Goal: Task Accomplishment & Management: Manage account settings

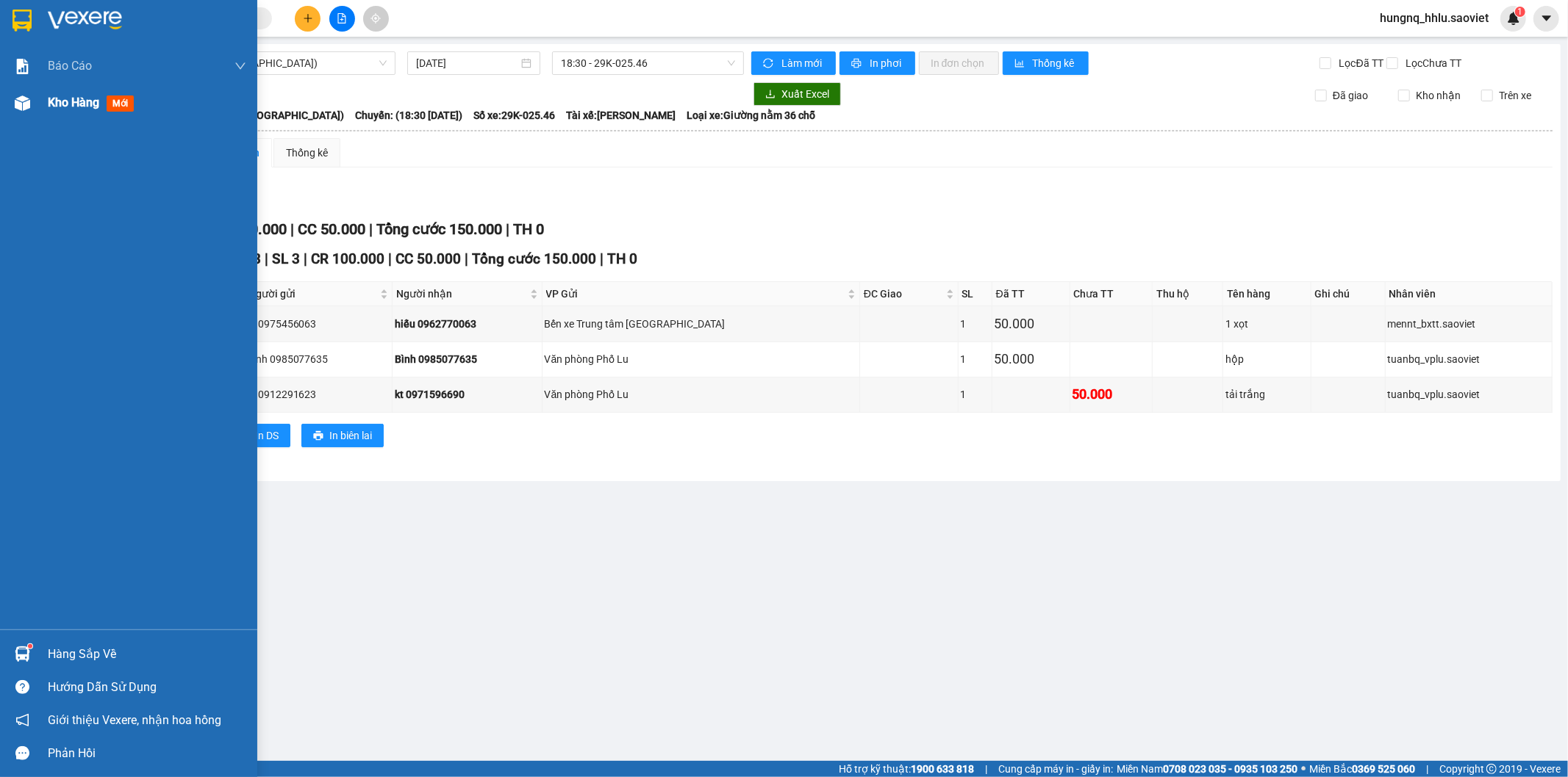
click at [79, 108] on div "Kho hàng mới" at bounding box center [94, 102] width 92 height 18
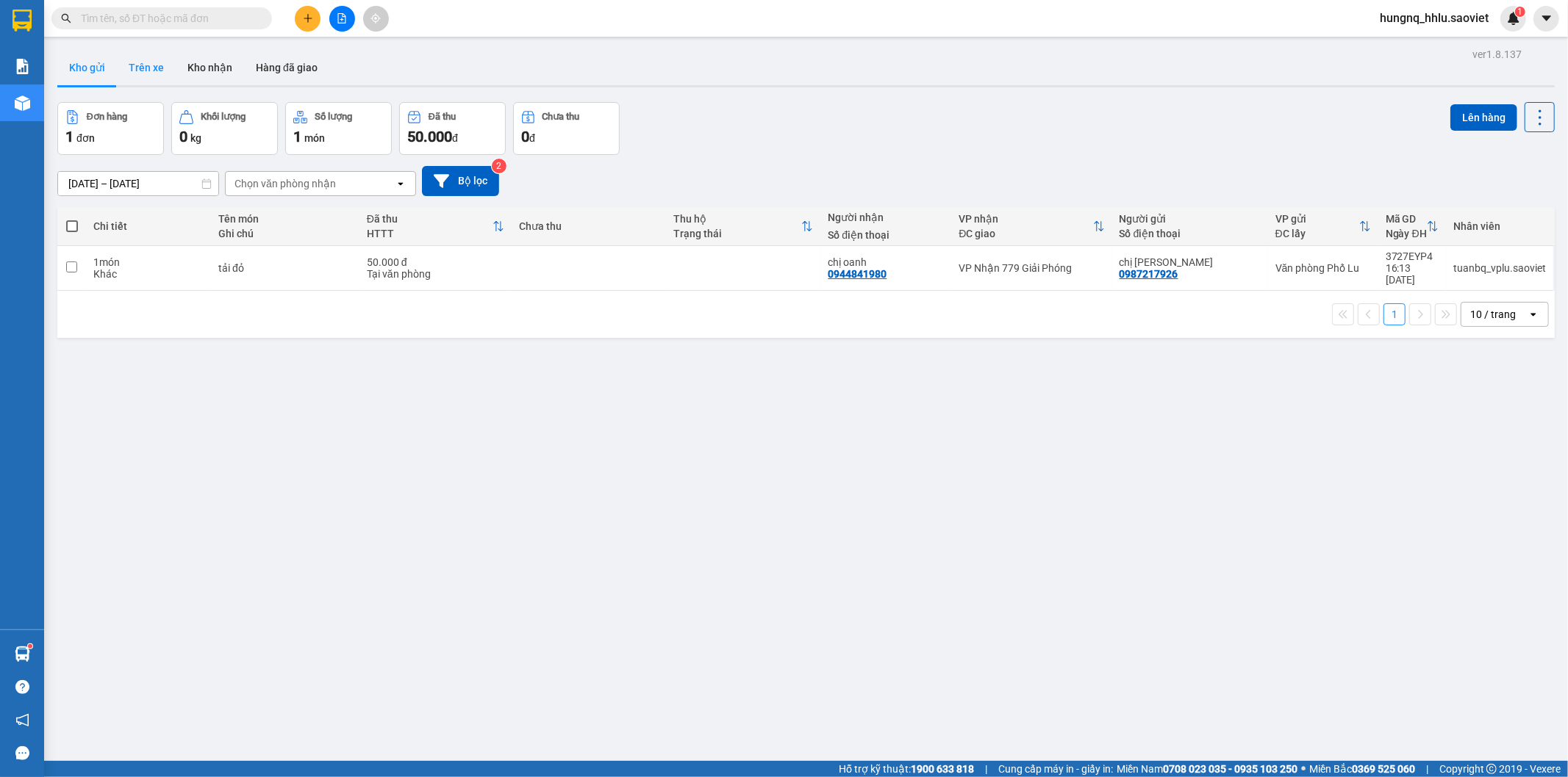
click at [159, 68] on button "Trên xe" at bounding box center [146, 67] width 58 height 35
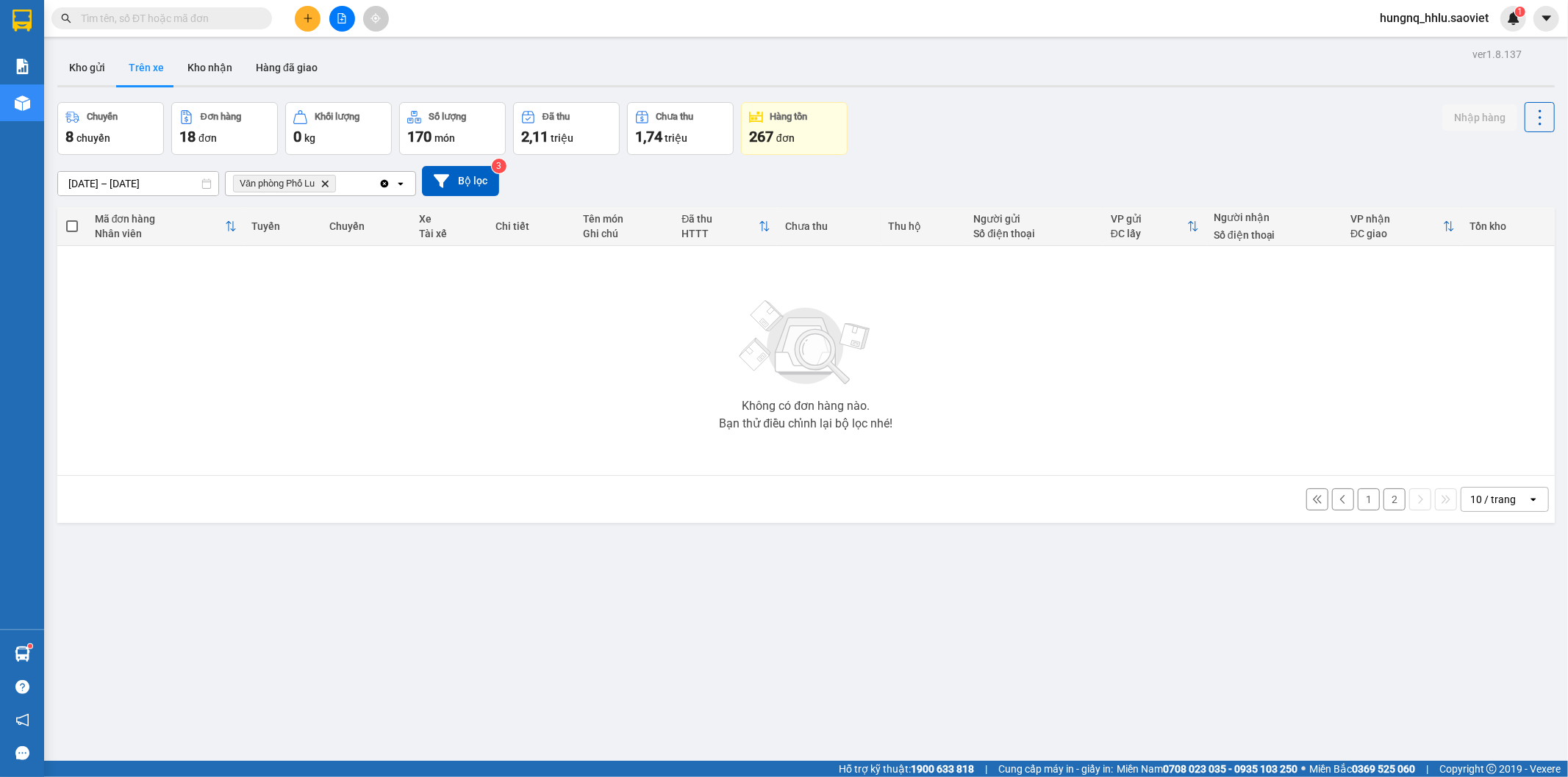
click at [1389, 505] on button "2" at bounding box center [1394, 500] width 22 height 22
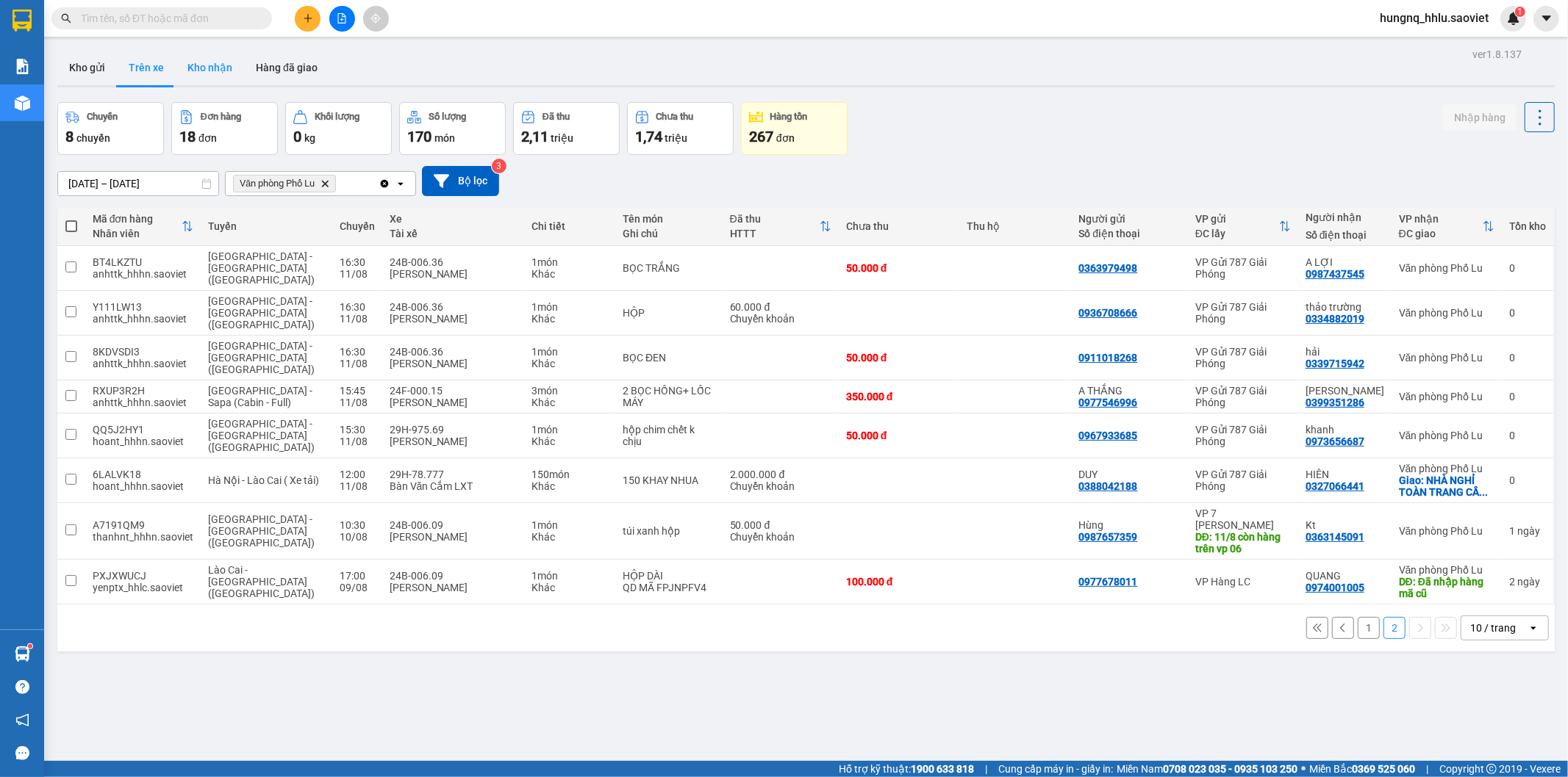
click at [193, 71] on button "Kho nhận" at bounding box center [209, 67] width 68 height 35
type input "[DATE] – [DATE]"
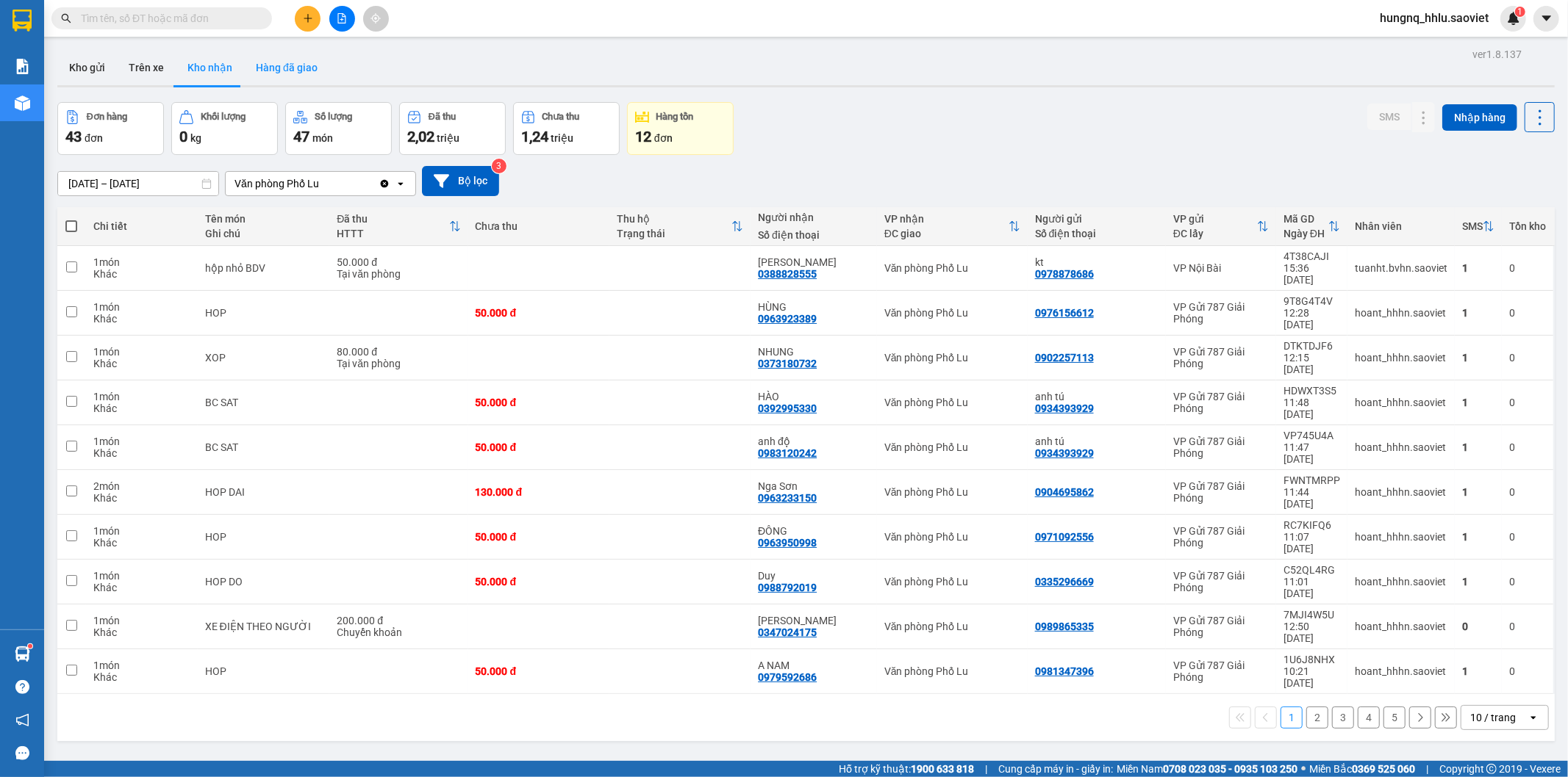
click at [262, 62] on button "Hàng đã giao" at bounding box center [287, 67] width 86 height 35
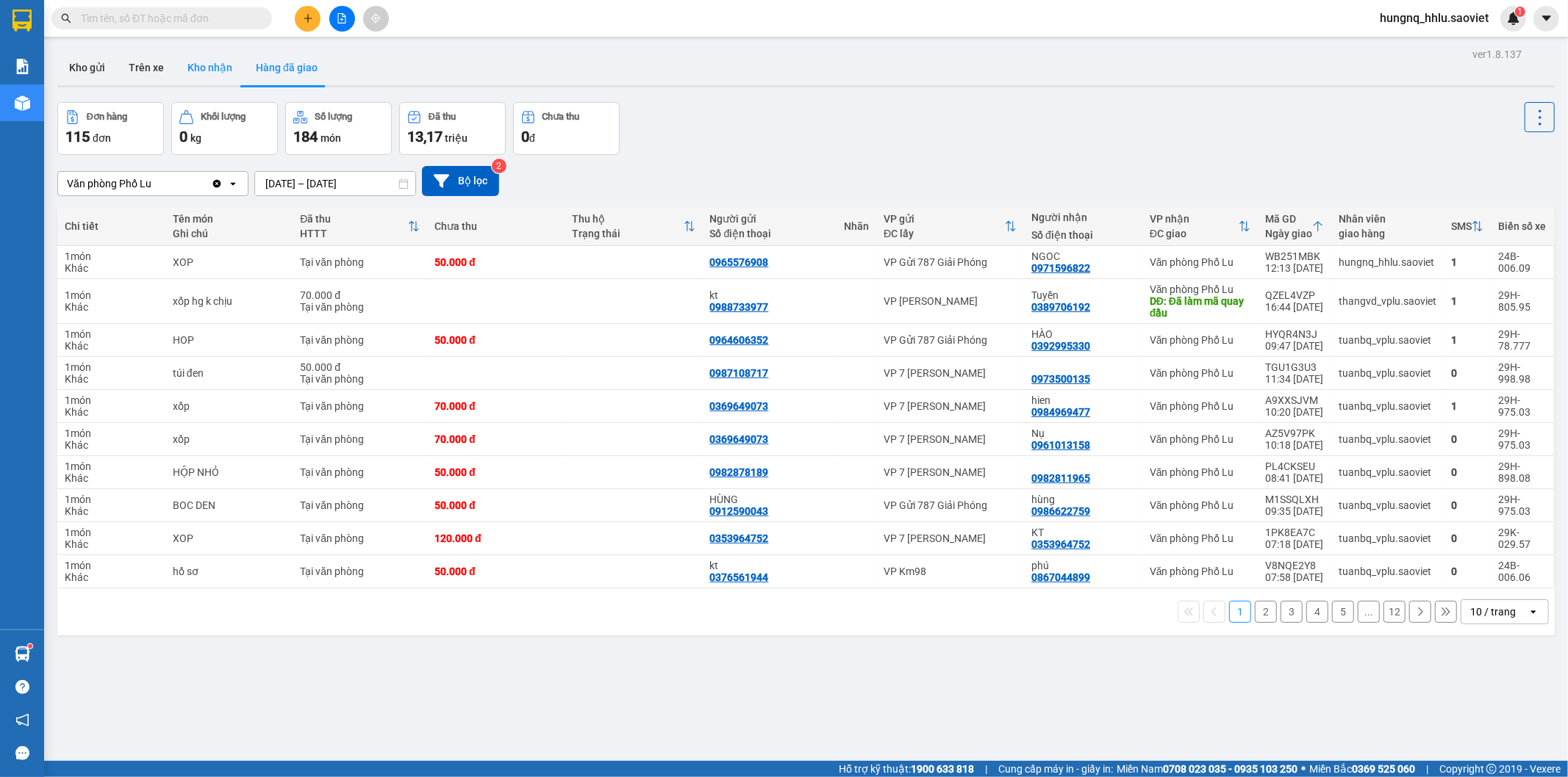
click at [222, 72] on button "Kho nhận" at bounding box center [209, 67] width 68 height 35
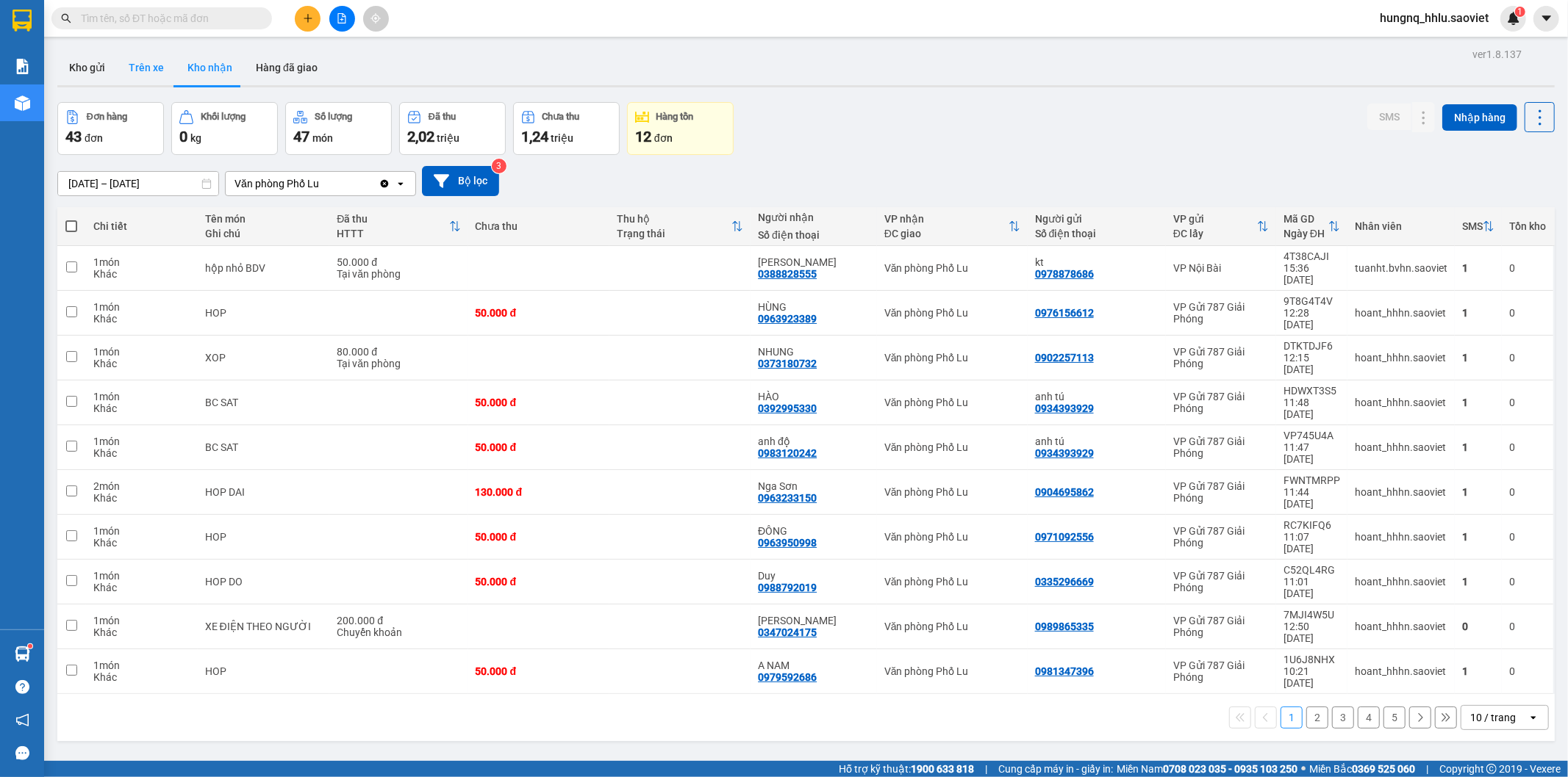
click at [128, 66] on button "Trên xe" at bounding box center [146, 67] width 58 height 35
type input "[DATE] – [DATE]"
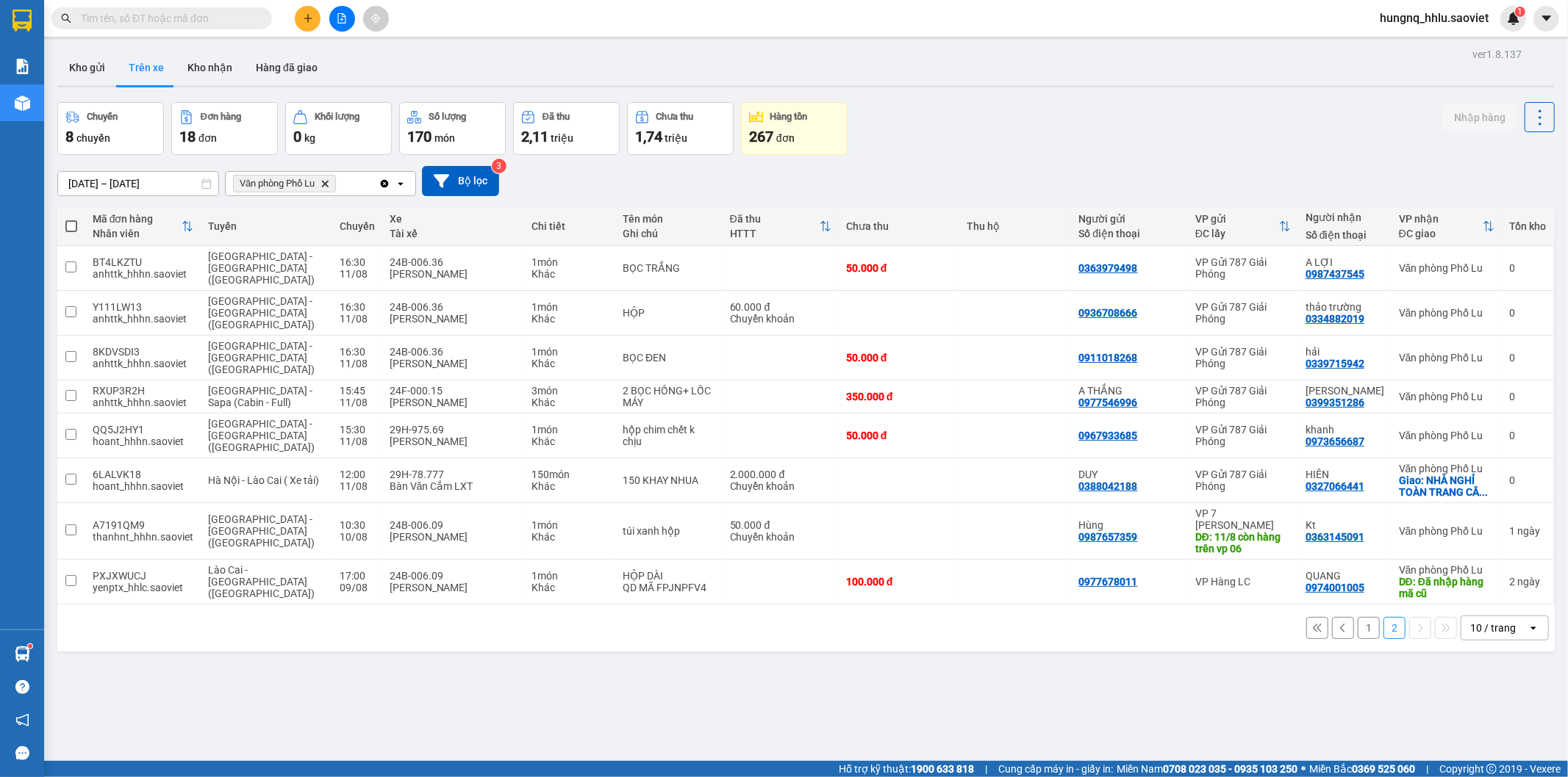
click at [1358, 617] on button "1" at bounding box center [1369, 628] width 22 height 22
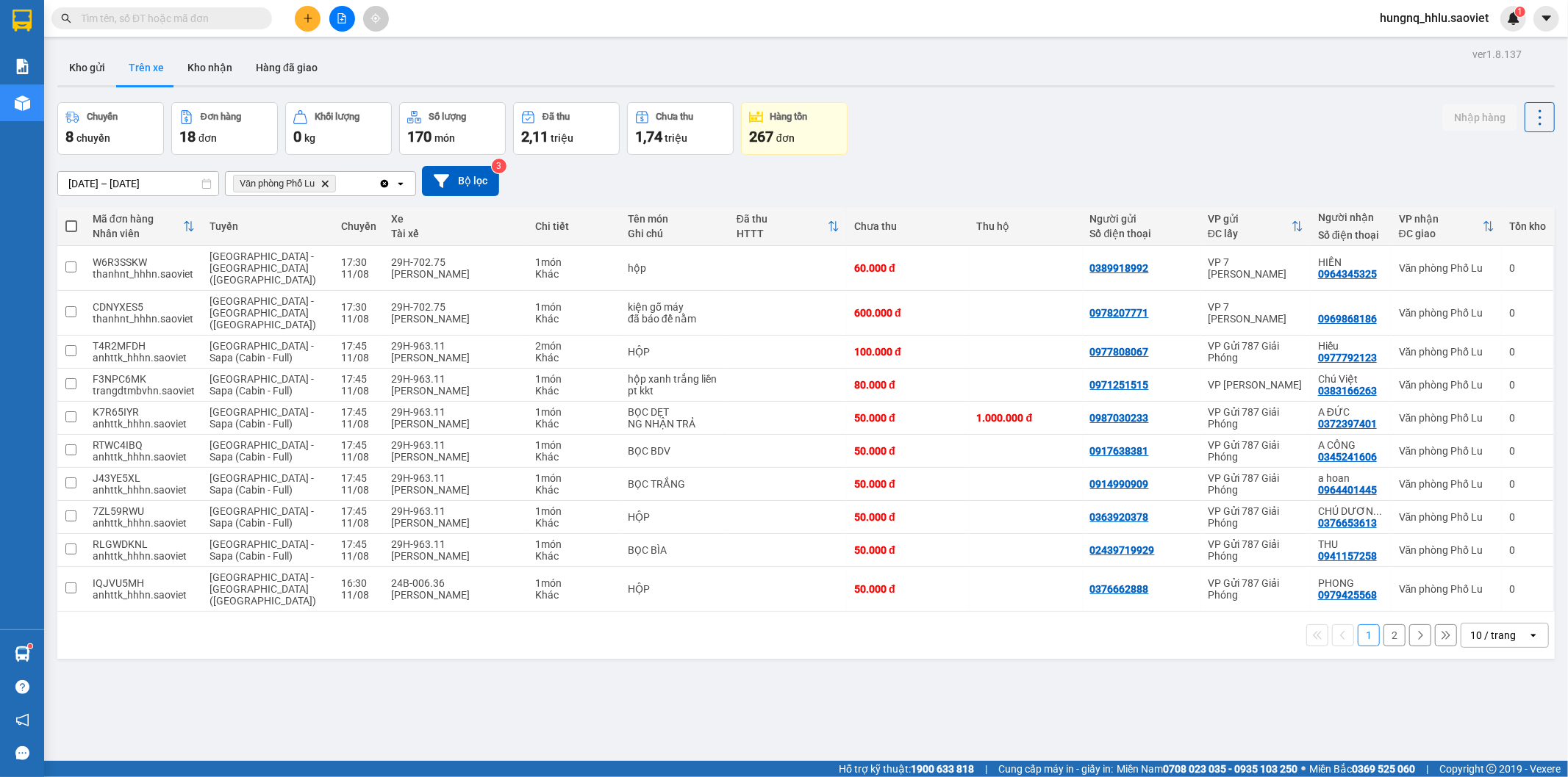
click at [1384, 625] on button "2" at bounding box center [1394, 635] width 22 height 22
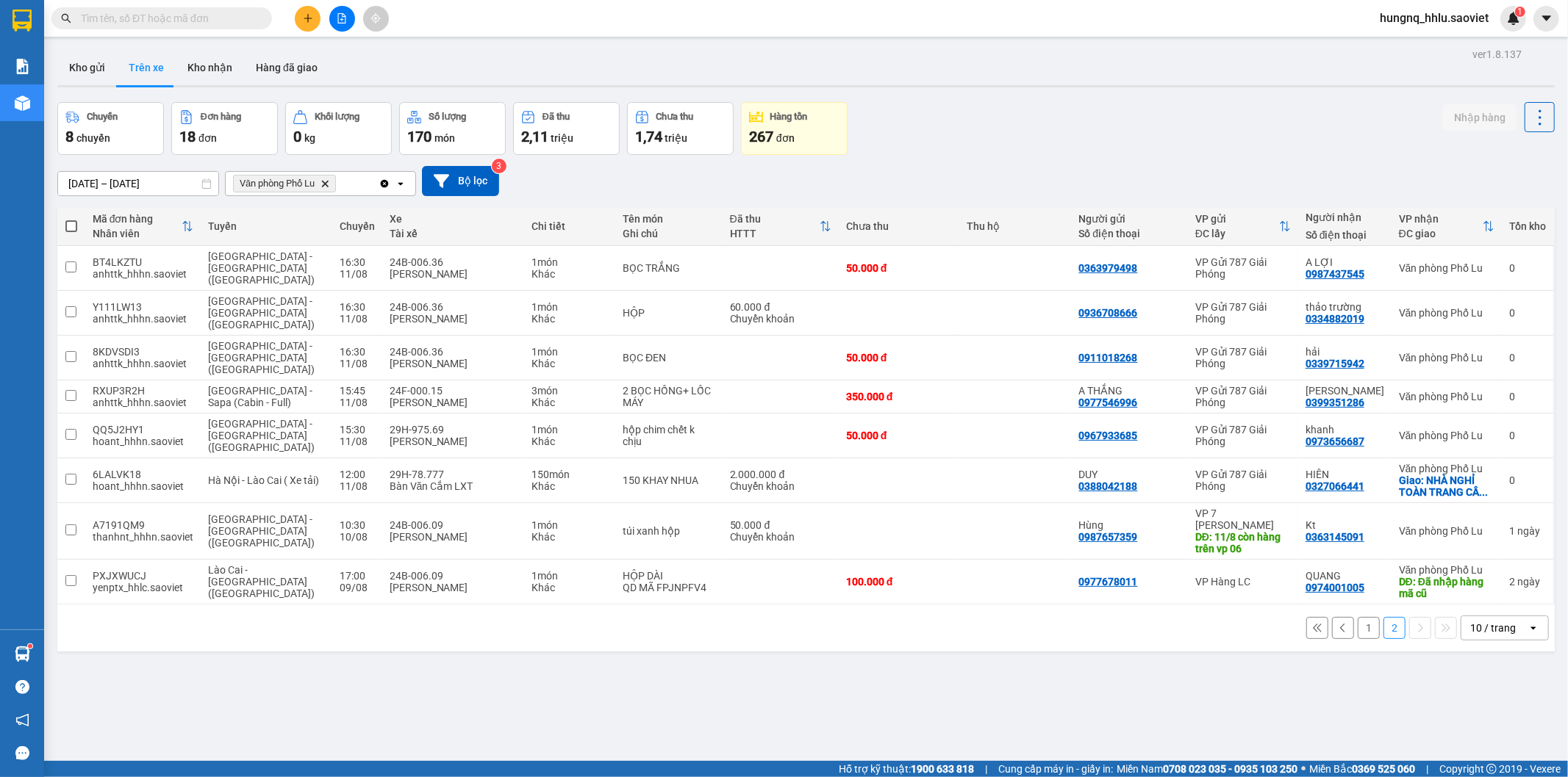
click at [98, 27] on span at bounding box center [161, 18] width 221 height 22
click at [127, 24] on input "text" at bounding box center [167, 18] width 174 height 16
click at [118, 23] on input "text" at bounding box center [167, 18] width 174 height 16
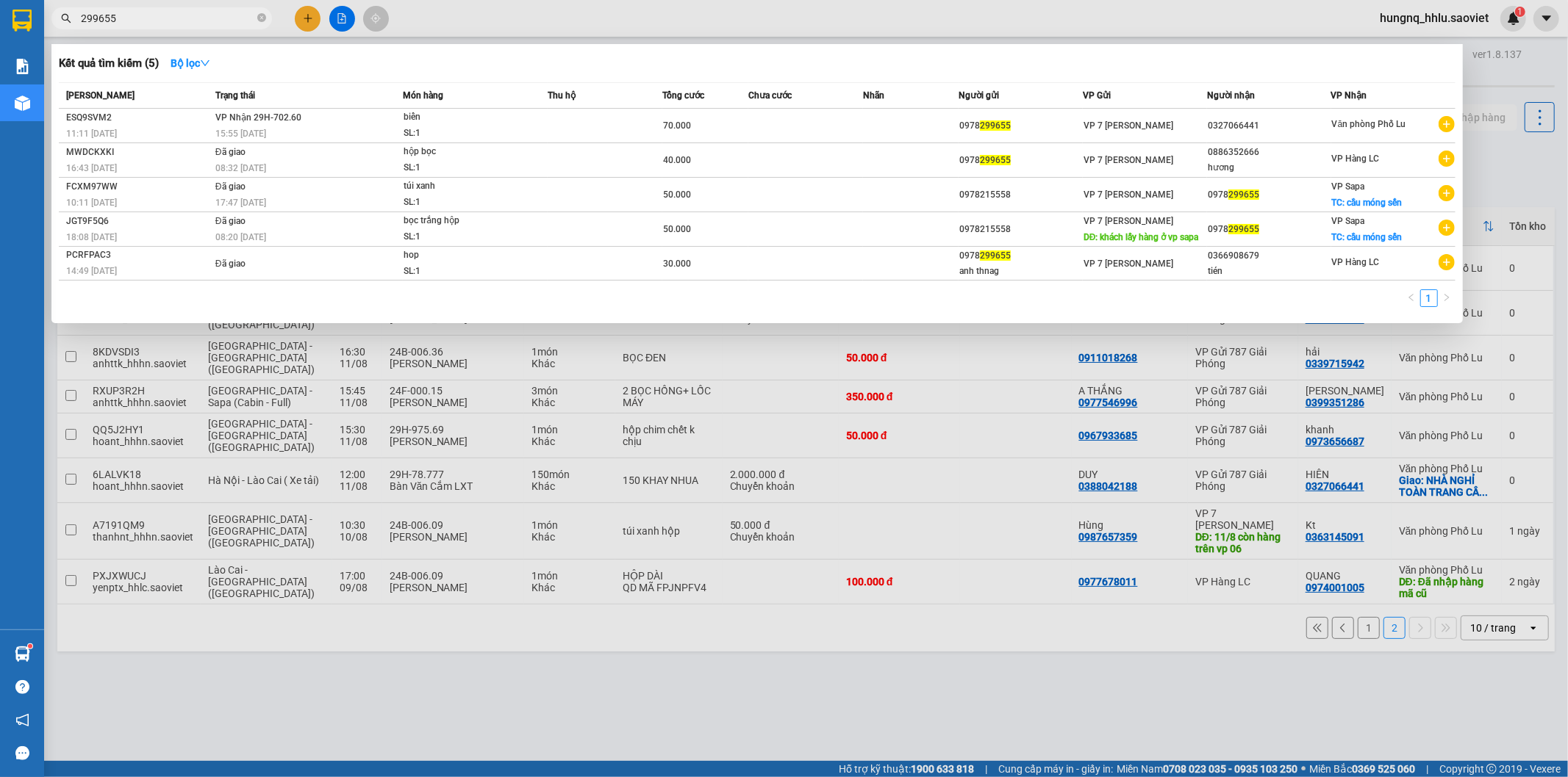
type input "299655"
click at [266, 685] on div at bounding box center [784, 388] width 1568 height 777
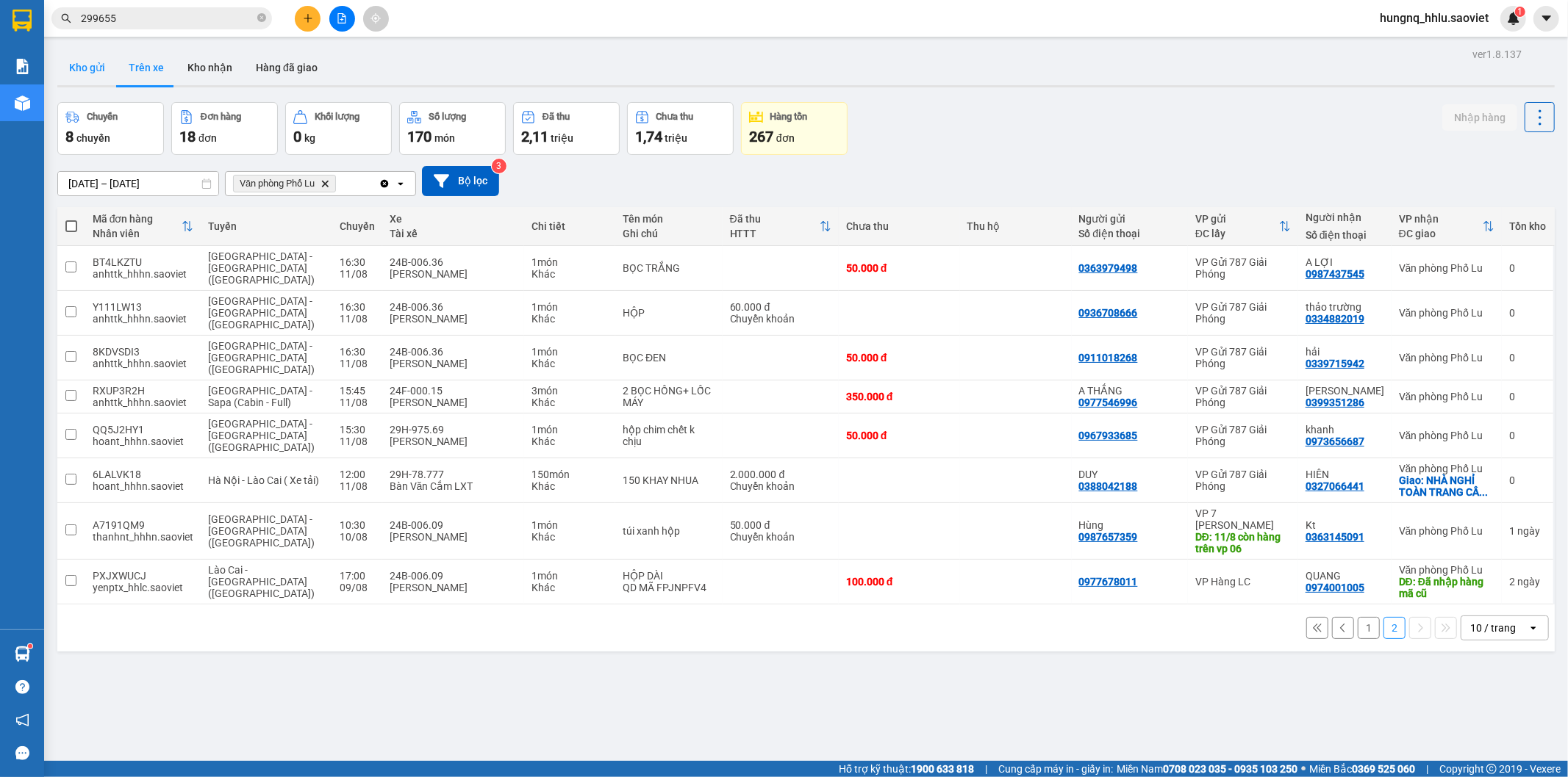
click at [77, 66] on button "Kho gửi" at bounding box center [87, 67] width 59 height 35
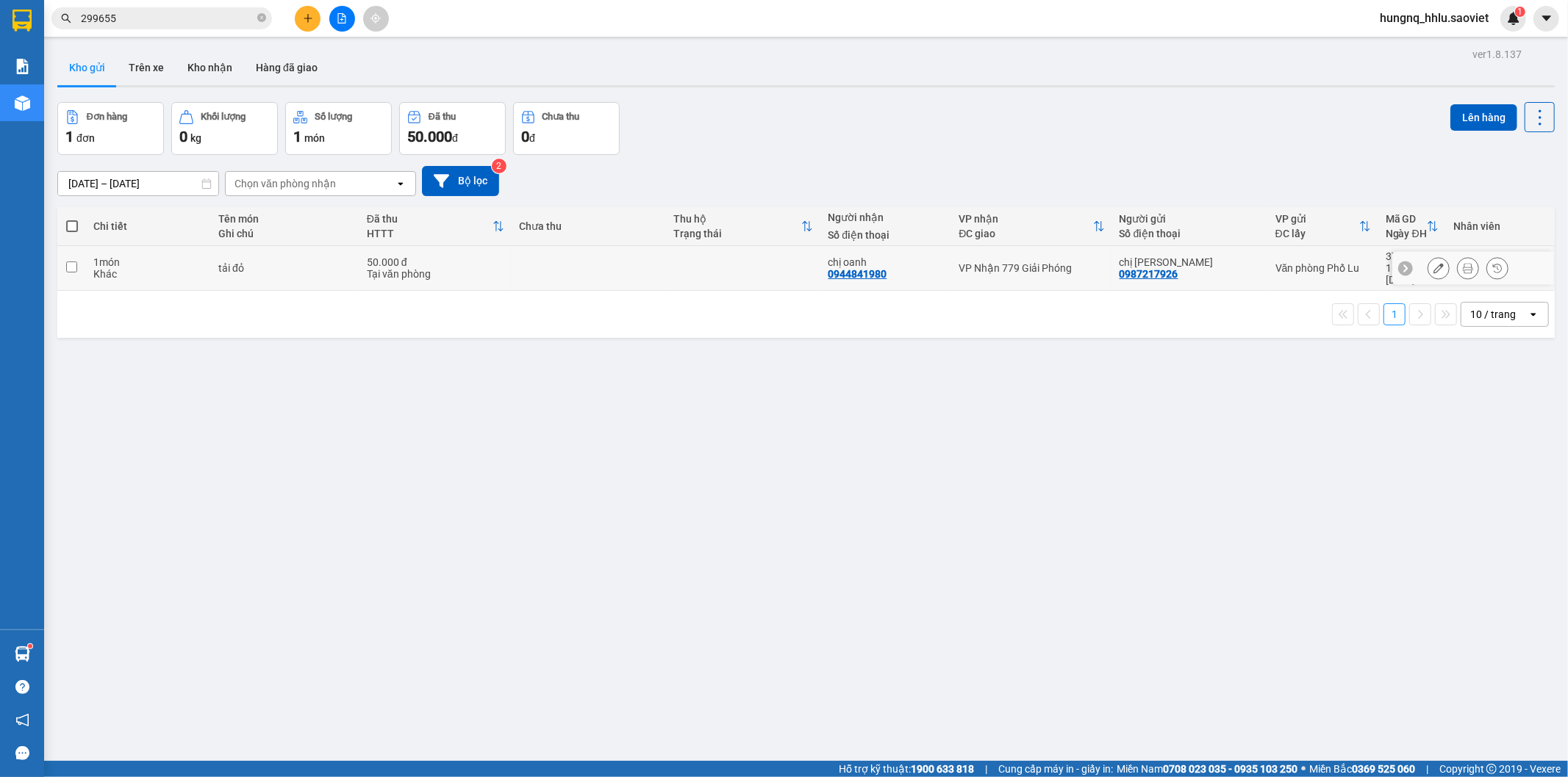
click at [168, 268] on div "Khác" at bounding box center [148, 274] width 110 height 12
checkbox input "true"
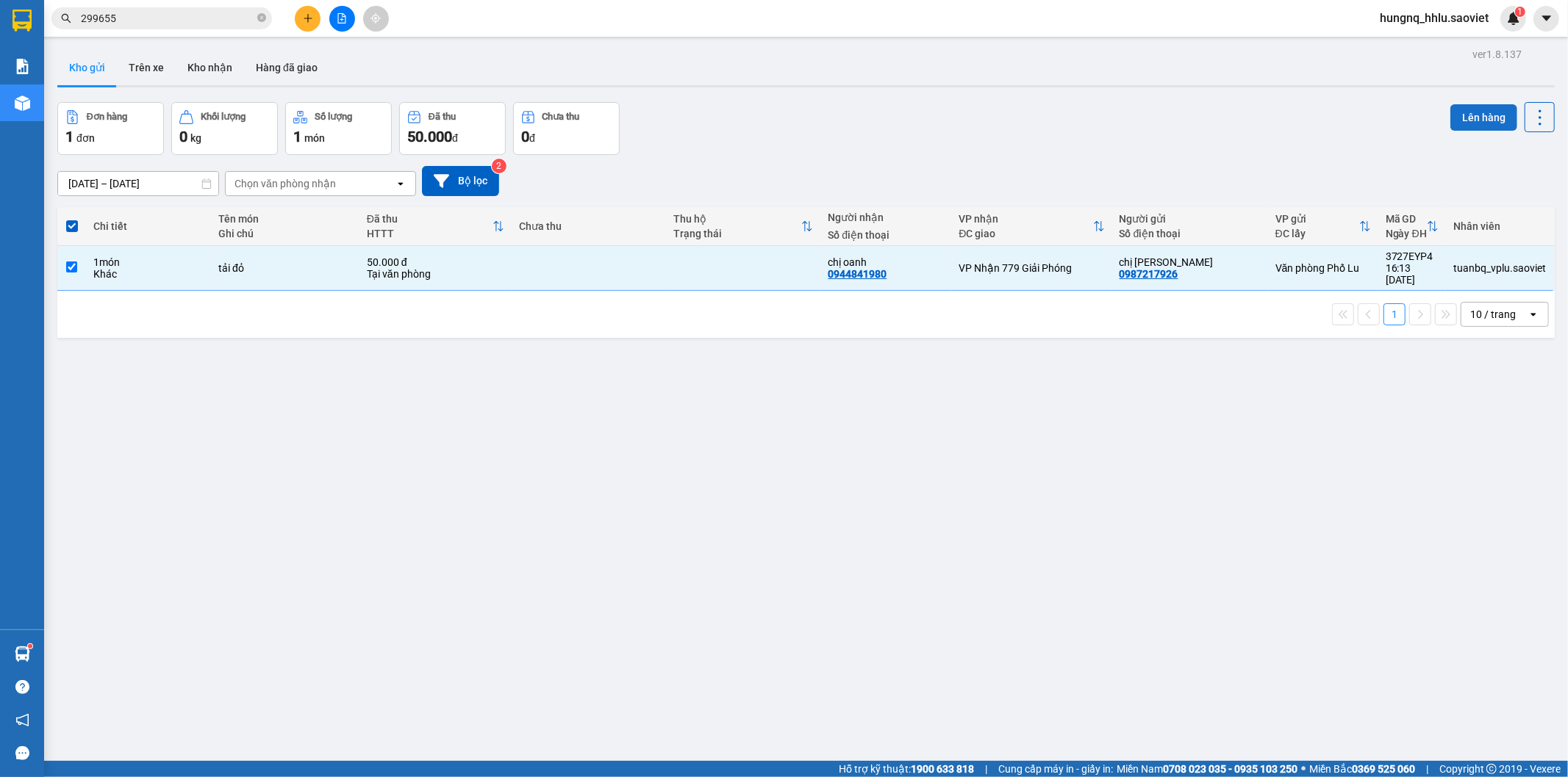
click at [1494, 120] on button "Lên hàng" at bounding box center [1483, 118] width 67 height 26
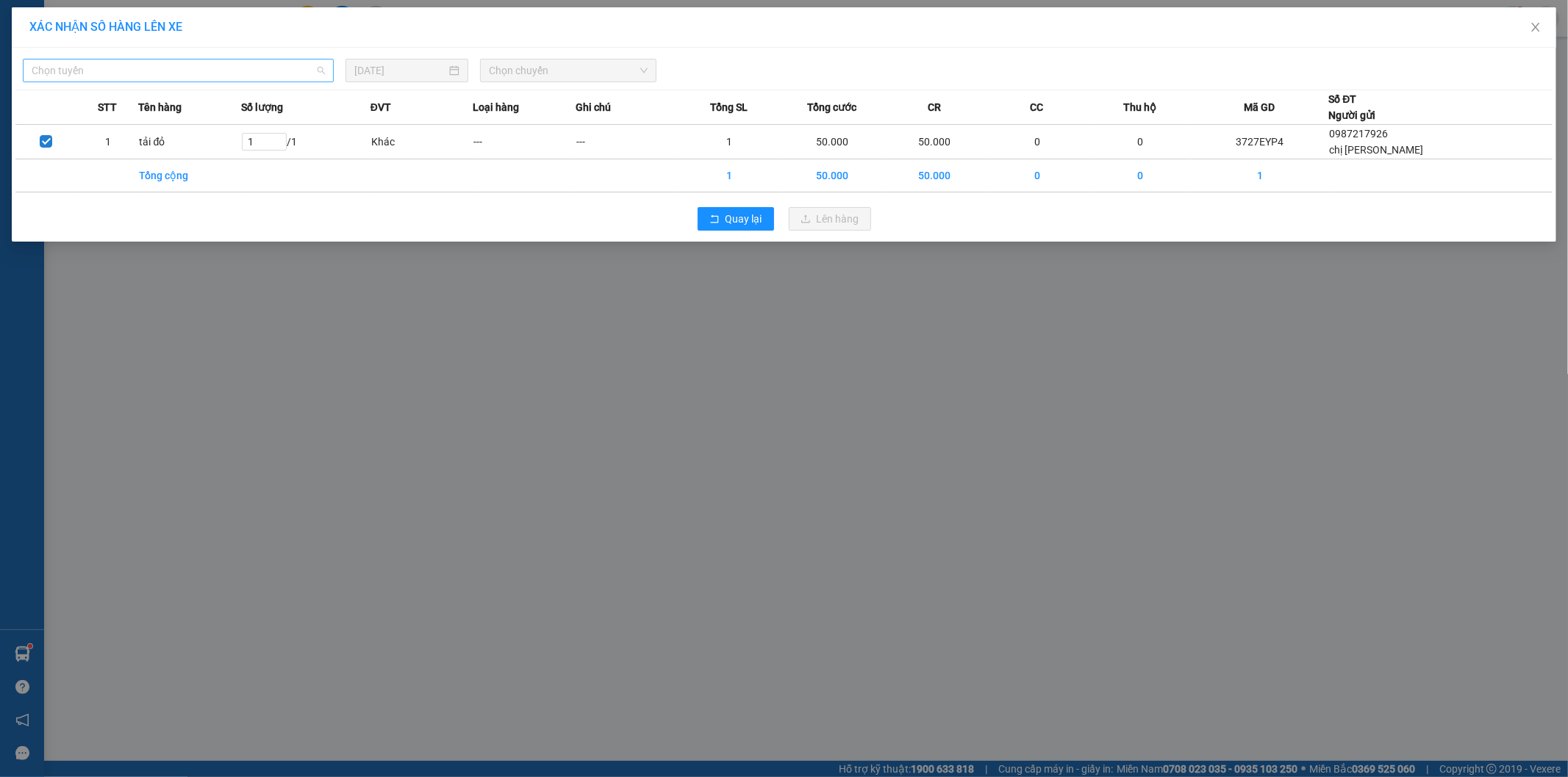
click at [46, 78] on span "Chọn tuyến" at bounding box center [178, 70] width 293 height 22
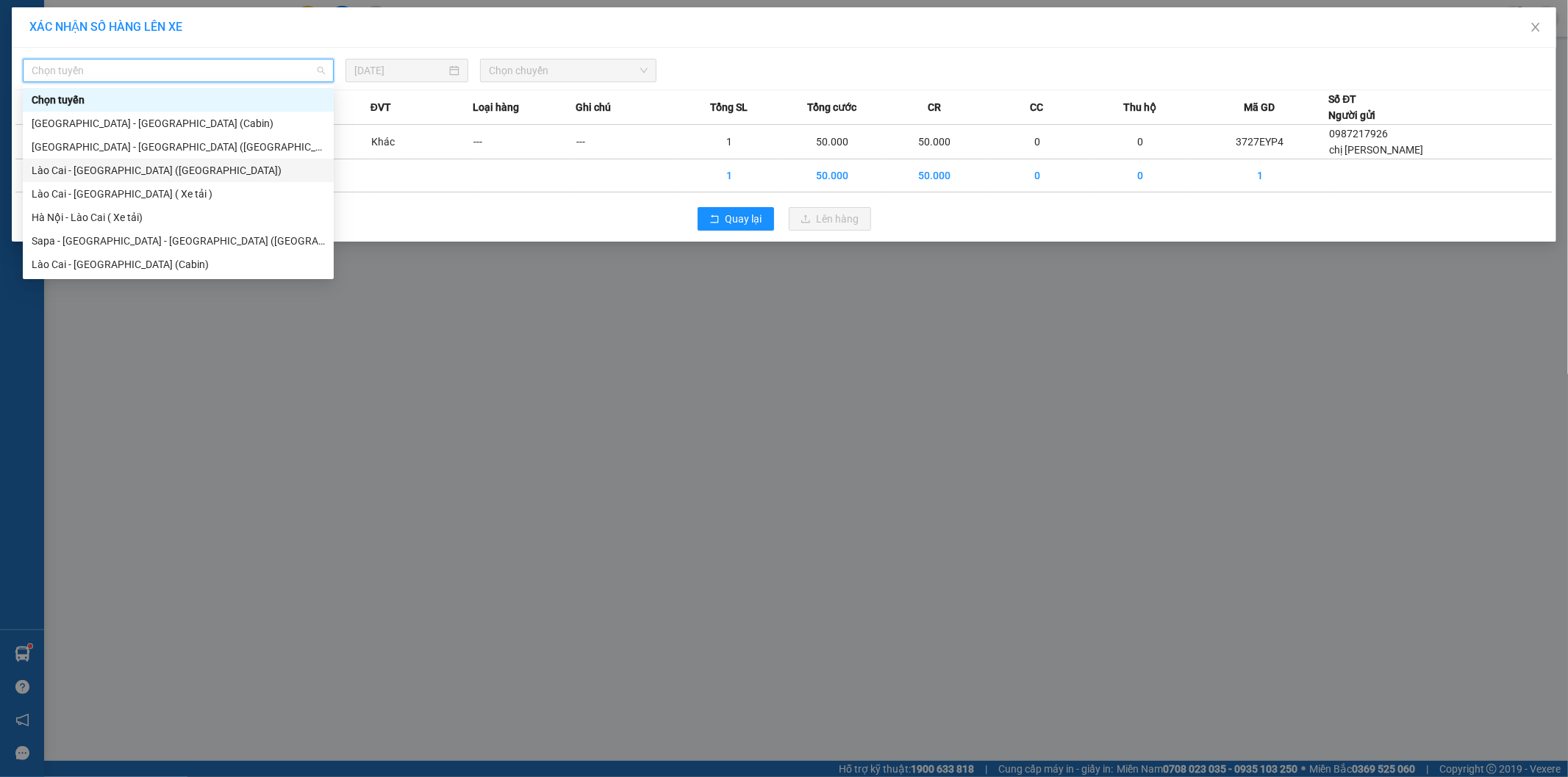
drag, startPoint x: 37, startPoint y: 174, endPoint x: 58, endPoint y: 174, distance: 21.0
click at [38, 174] on div "Lào Cai - [GEOGRAPHIC_DATA] ([GEOGRAPHIC_DATA])" at bounding box center [178, 170] width 293 height 16
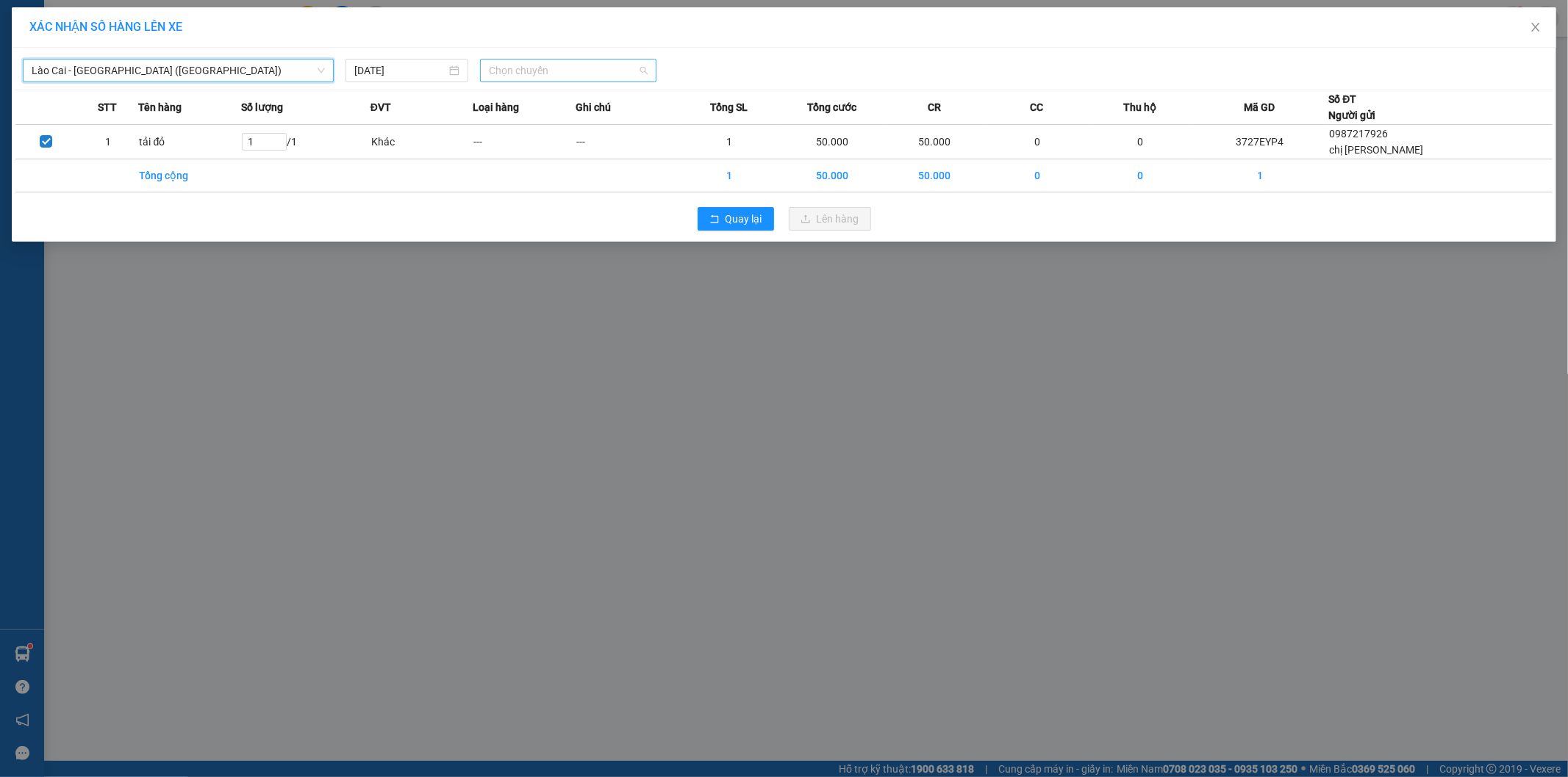
click at [511, 67] on span "Chọn chuyến" at bounding box center [568, 70] width 159 height 22
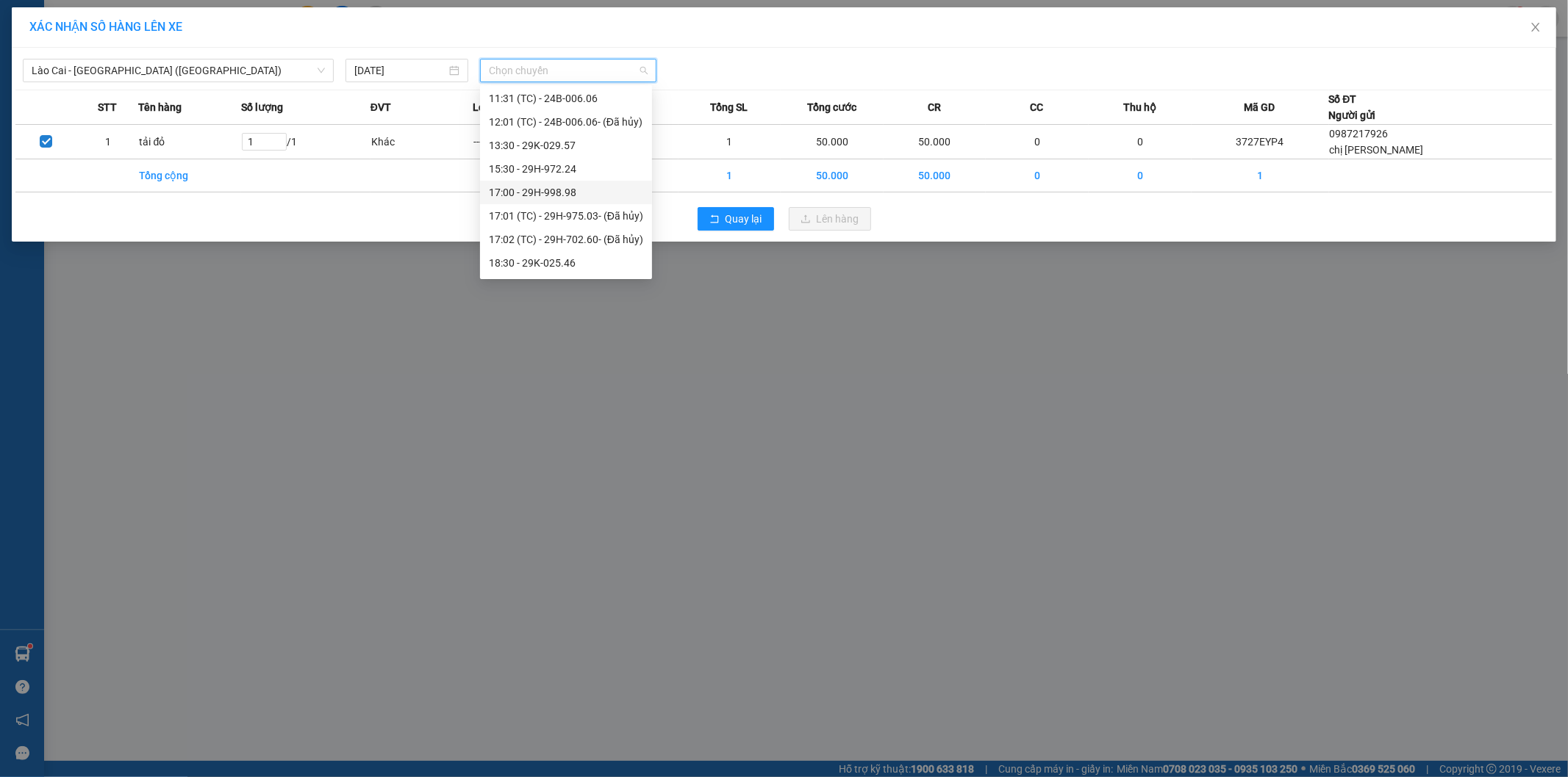
scroll to position [305, 0]
click at [497, 265] on div "20:00 - 24B-006.09" at bounding box center [566, 265] width 154 height 16
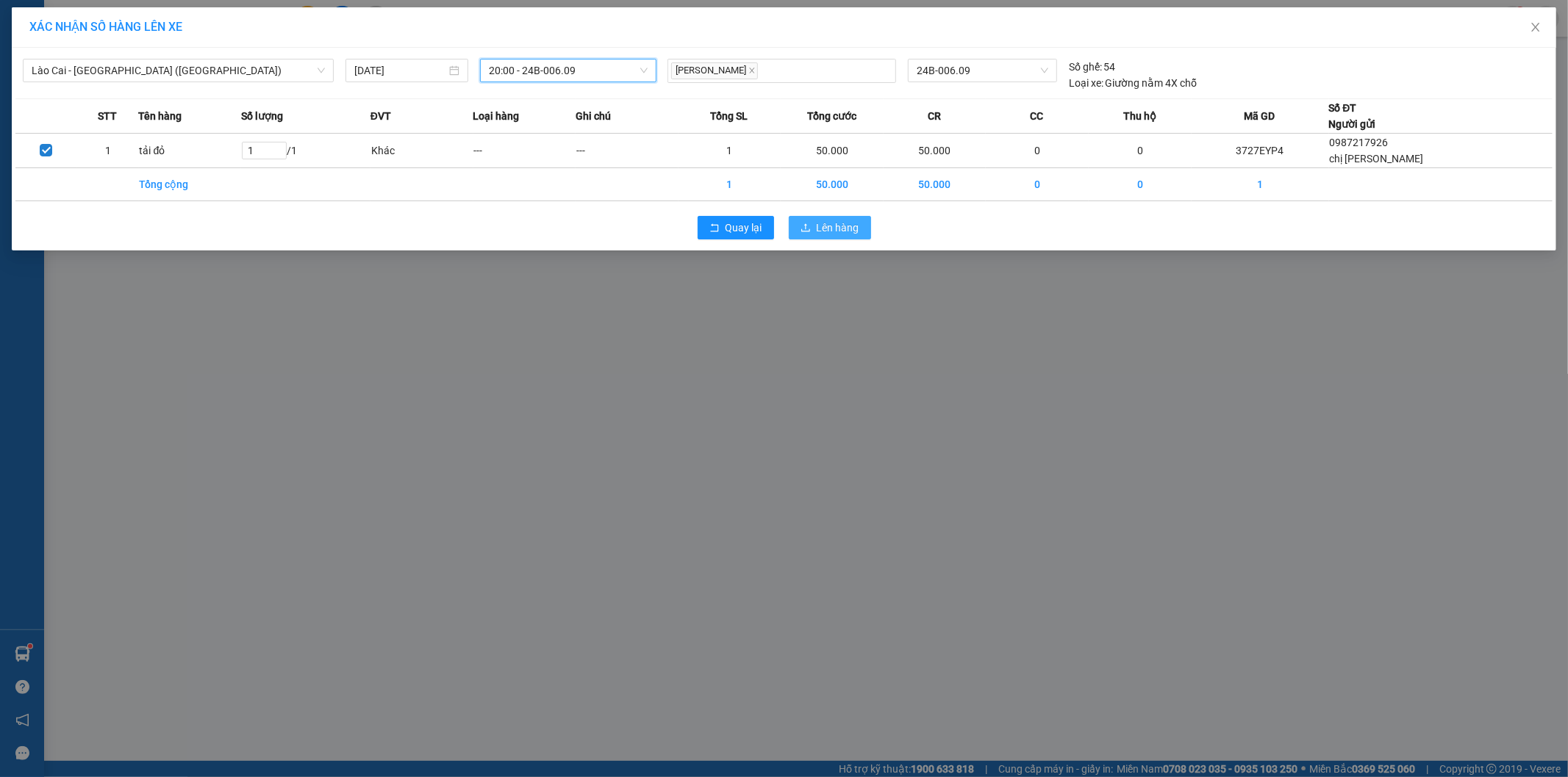
click at [861, 233] on button "Lên hàng" at bounding box center [830, 227] width 82 height 24
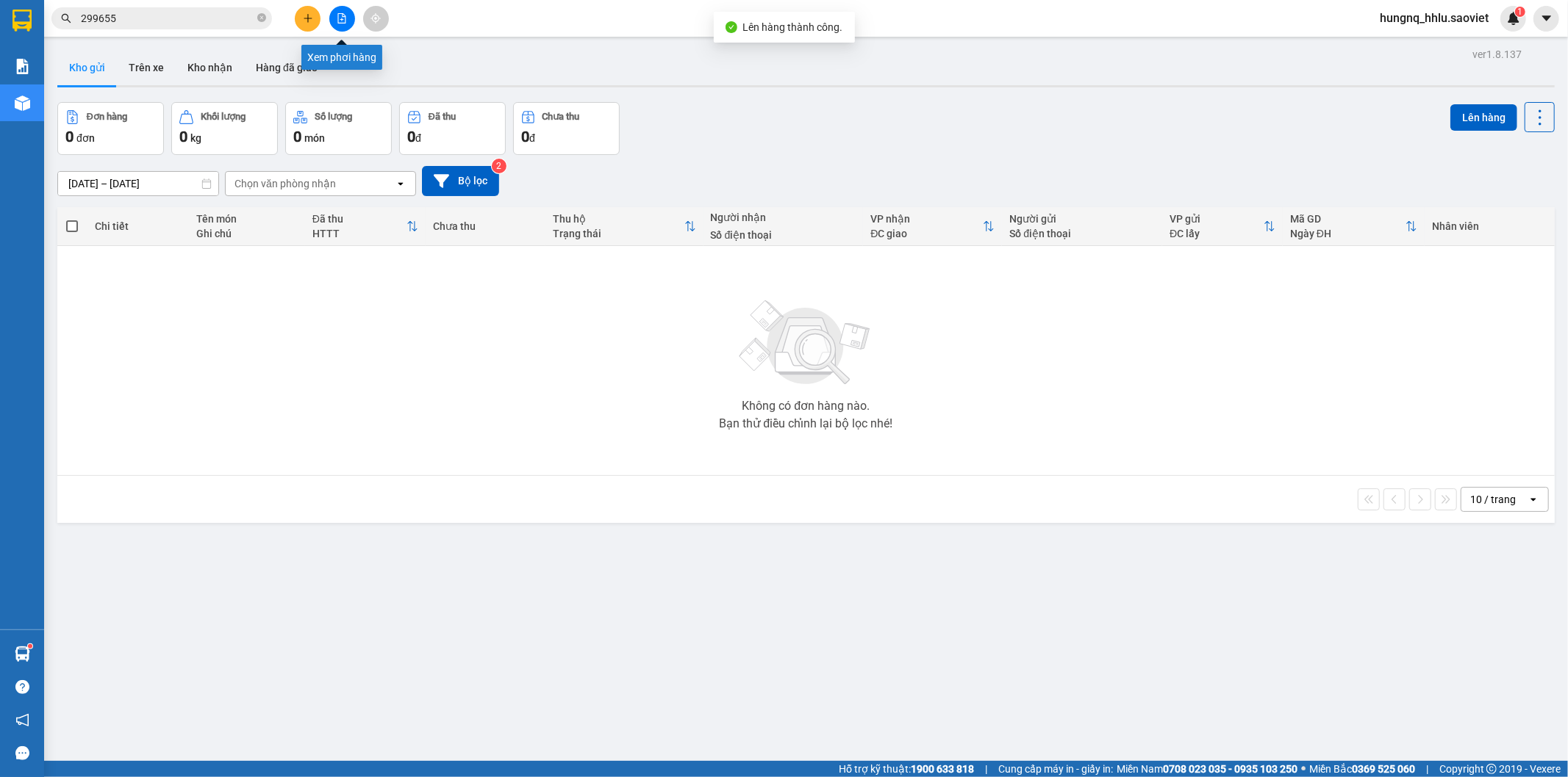
click at [349, 26] on button at bounding box center [342, 18] width 26 height 26
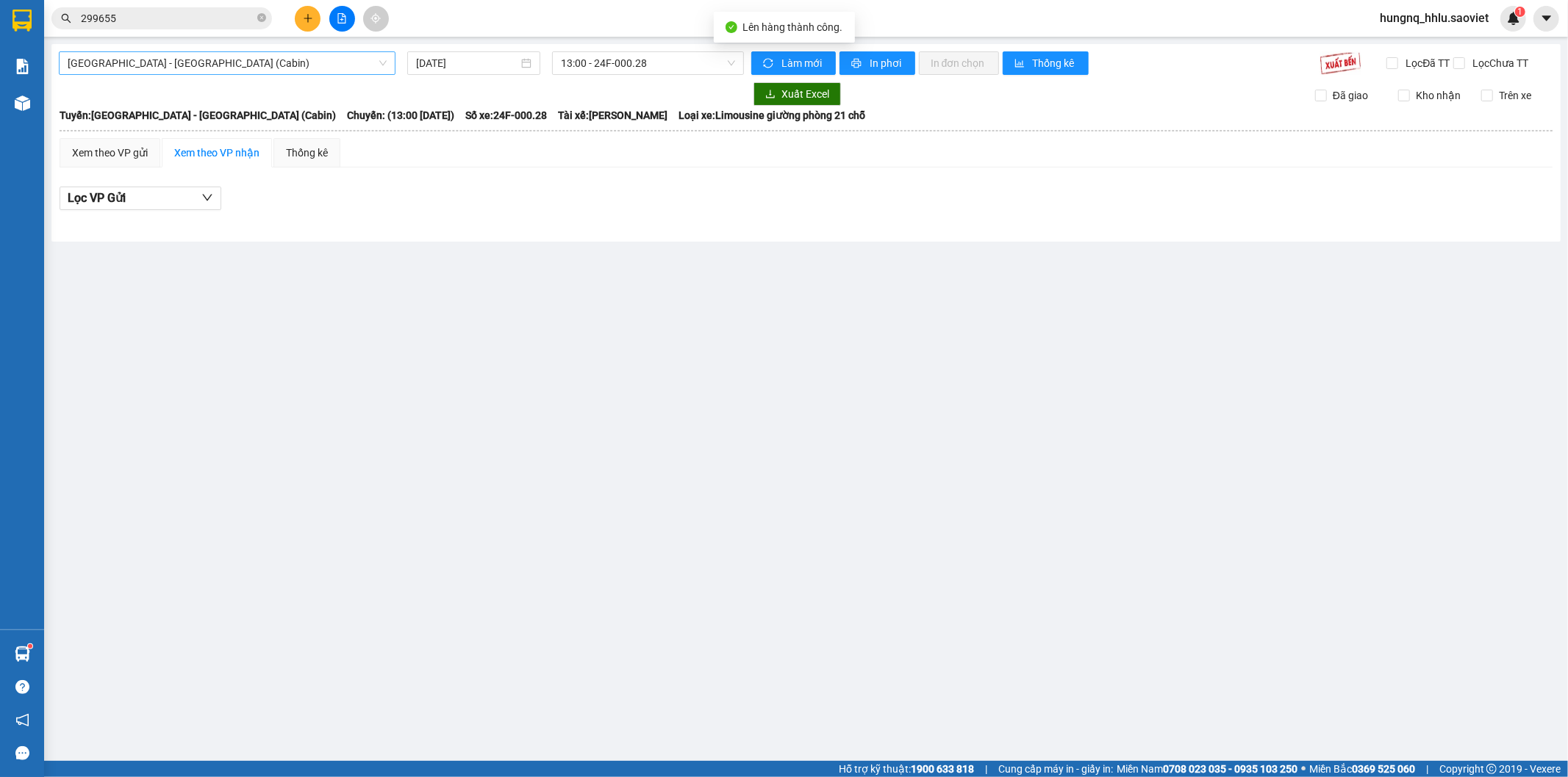
click at [77, 62] on span "[GEOGRAPHIC_DATA] - [GEOGRAPHIC_DATA] (Cabin)" at bounding box center [226, 63] width 319 height 22
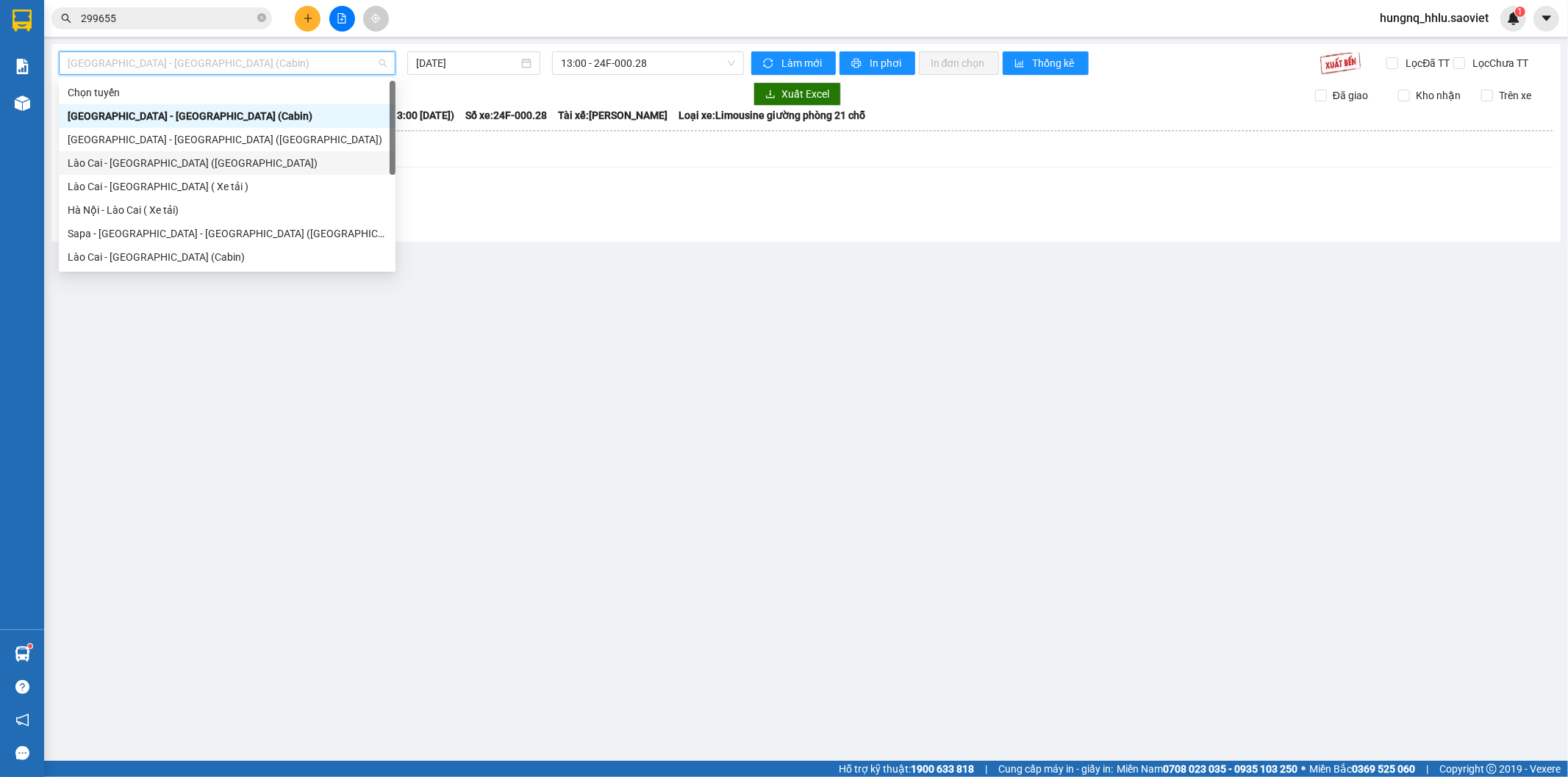
click at [68, 160] on div "Lào Cai - [GEOGRAPHIC_DATA] ([GEOGRAPHIC_DATA])" at bounding box center [226, 163] width 319 height 16
type input "[DATE]"
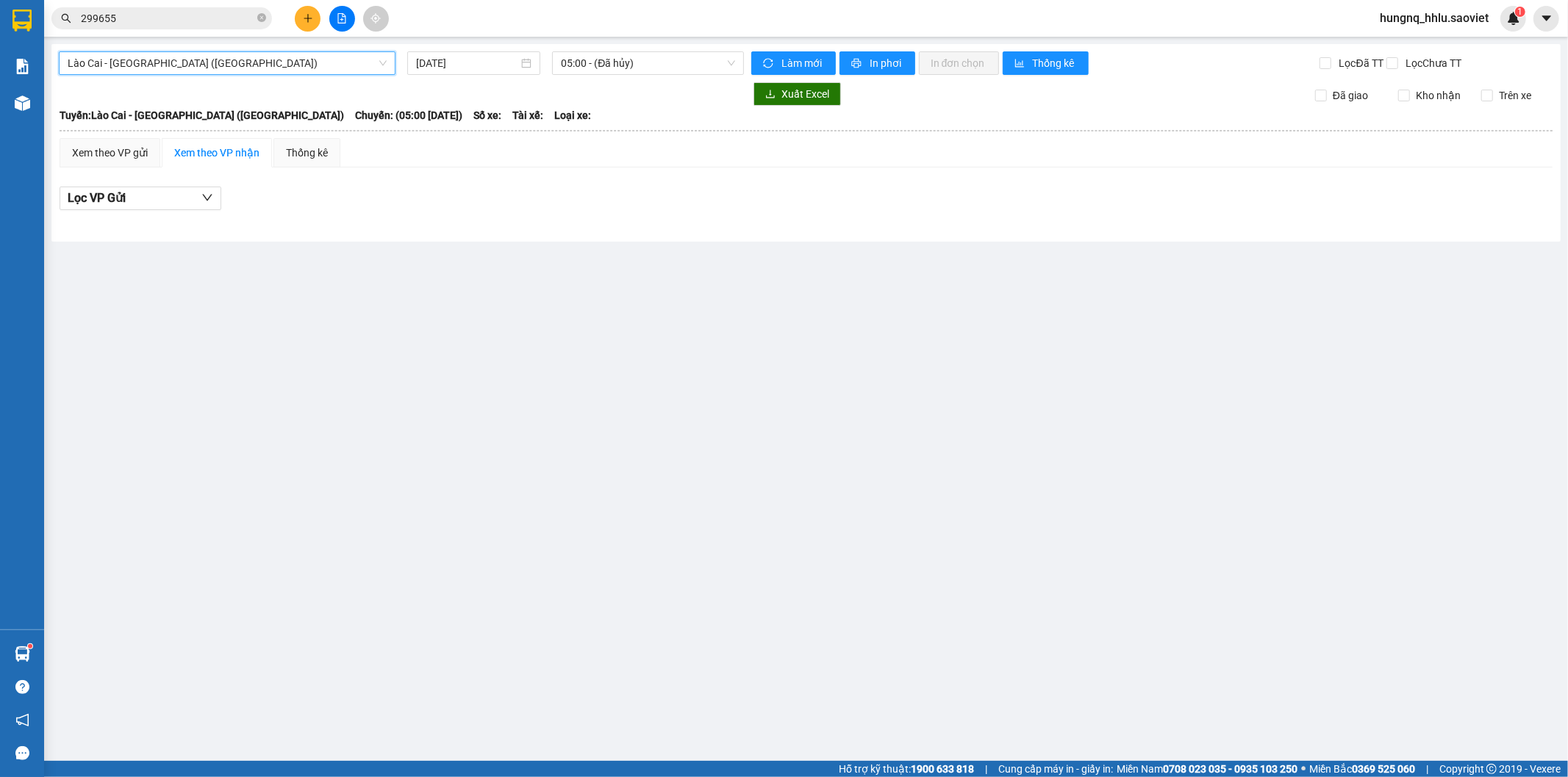
click at [115, 63] on span "Lào Cai - [GEOGRAPHIC_DATA] ([GEOGRAPHIC_DATA])" at bounding box center [226, 63] width 319 height 22
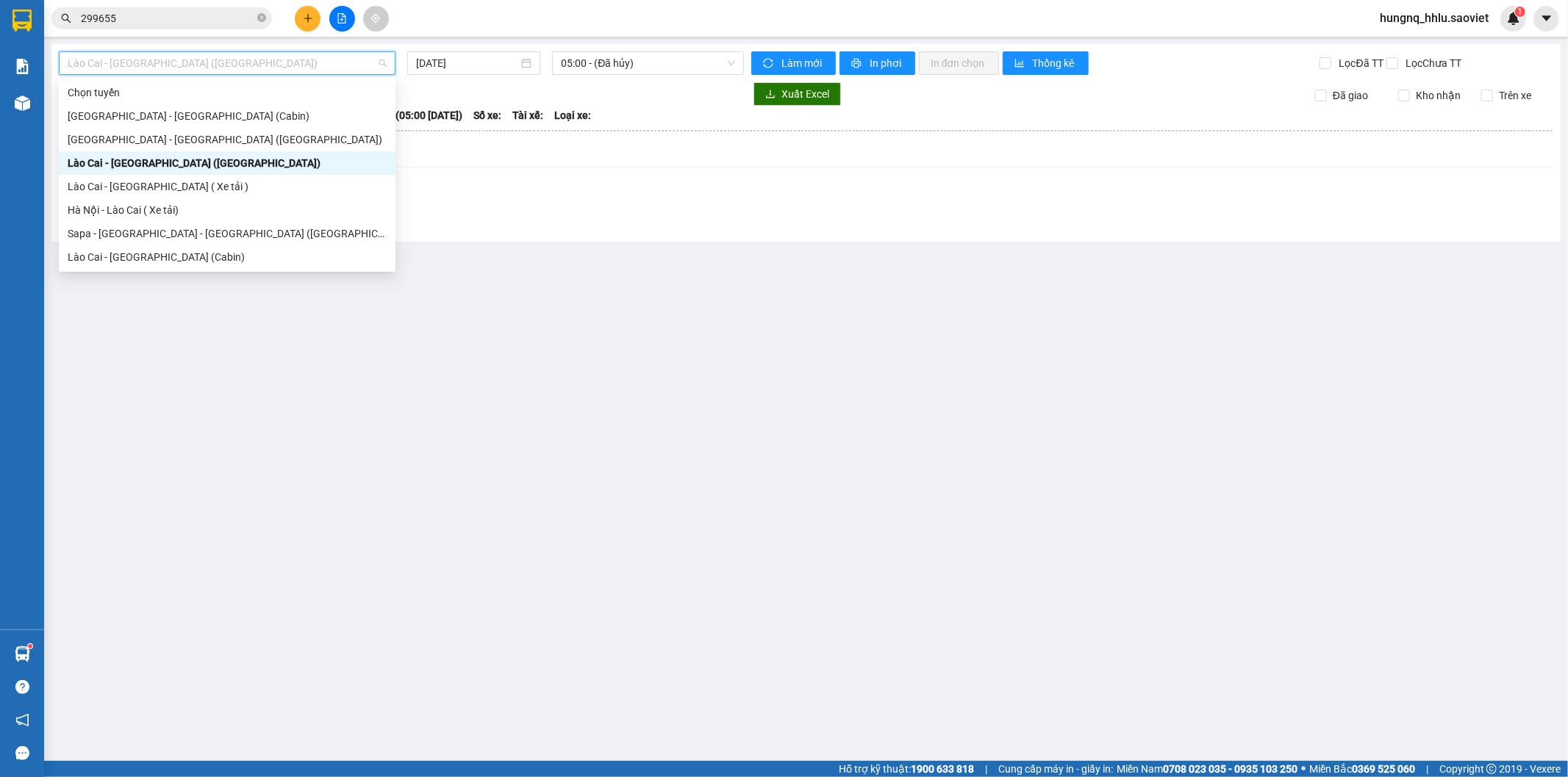
click at [97, 169] on div "Lào Cai - [GEOGRAPHIC_DATA] ([GEOGRAPHIC_DATA])" at bounding box center [226, 163] width 319 height 16
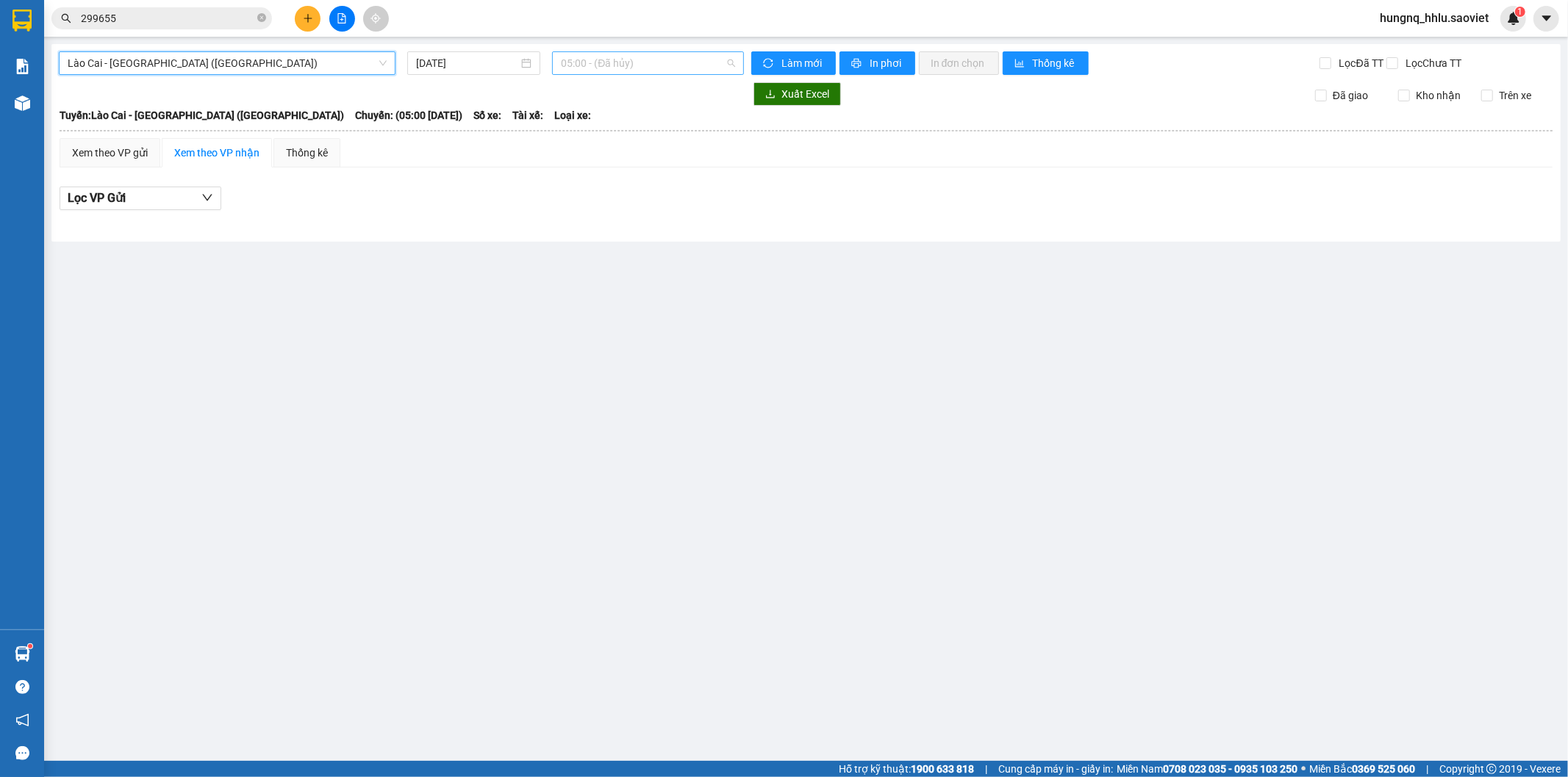
click at [567, 58] on span "05:00 - (Đã hủy)" at bounding box center [647, 63] width 174 height 22
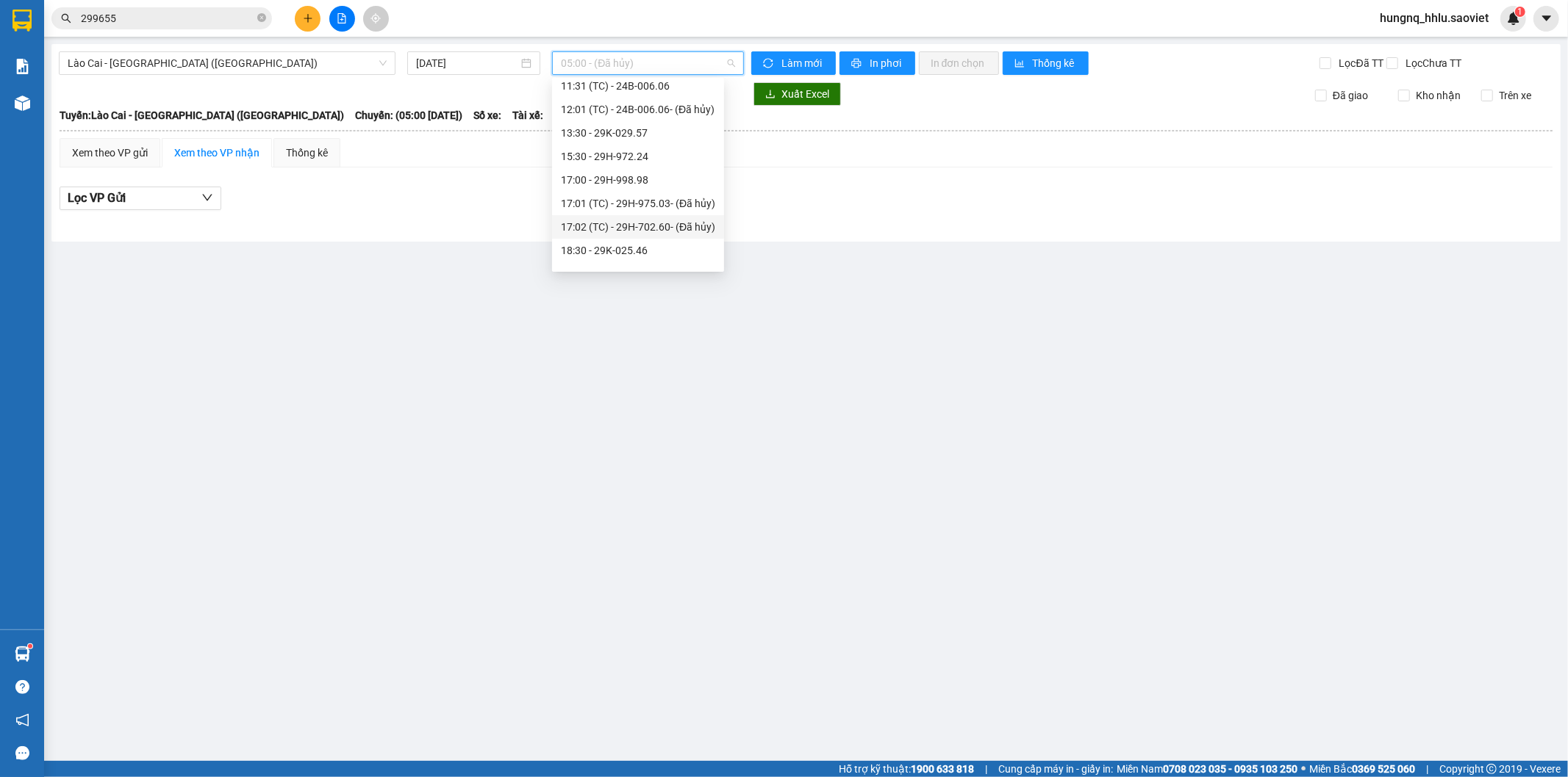
scroll to position [305, 0]
click at [651, 254] on div "20:00 - 24B-006.09" at bounding box center [637, 258] width 154 height 16
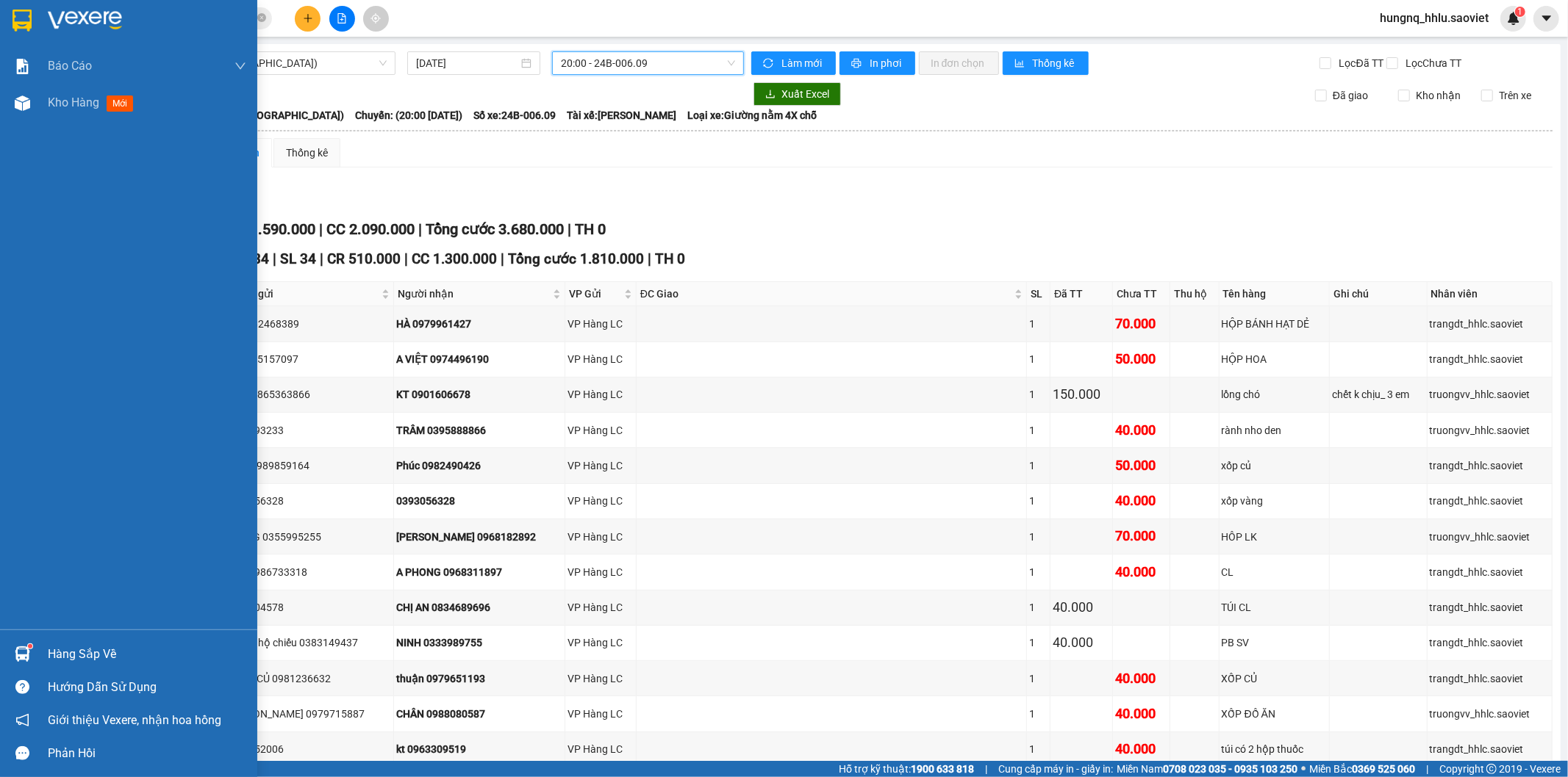
click at [88, 104] on span "Kho hàng" at bounding box center [73, 102] width 51 height 14
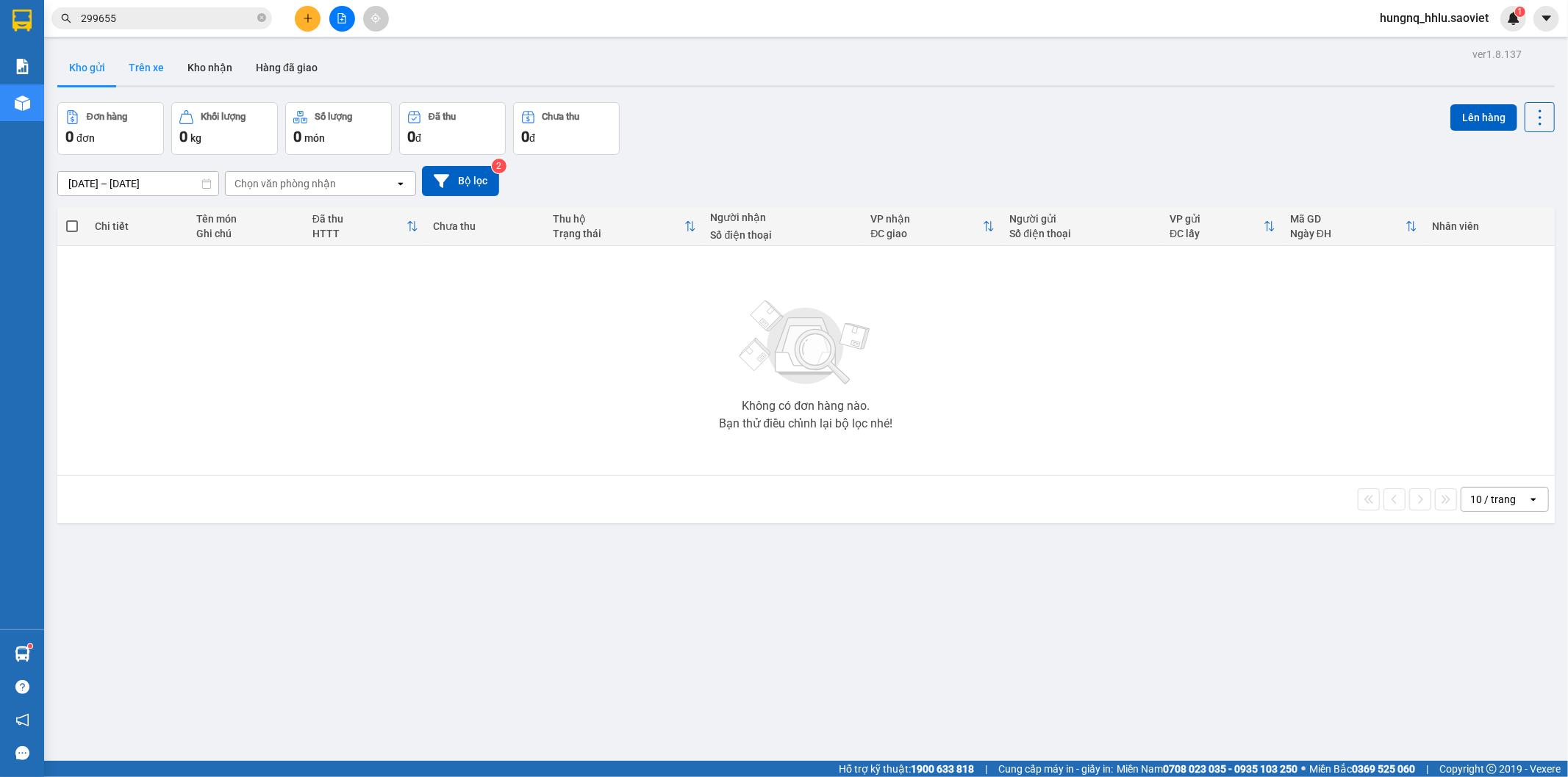
click at [148, 65] on button "Trên xe" at bounding box center [146, 67] width 58 height 35
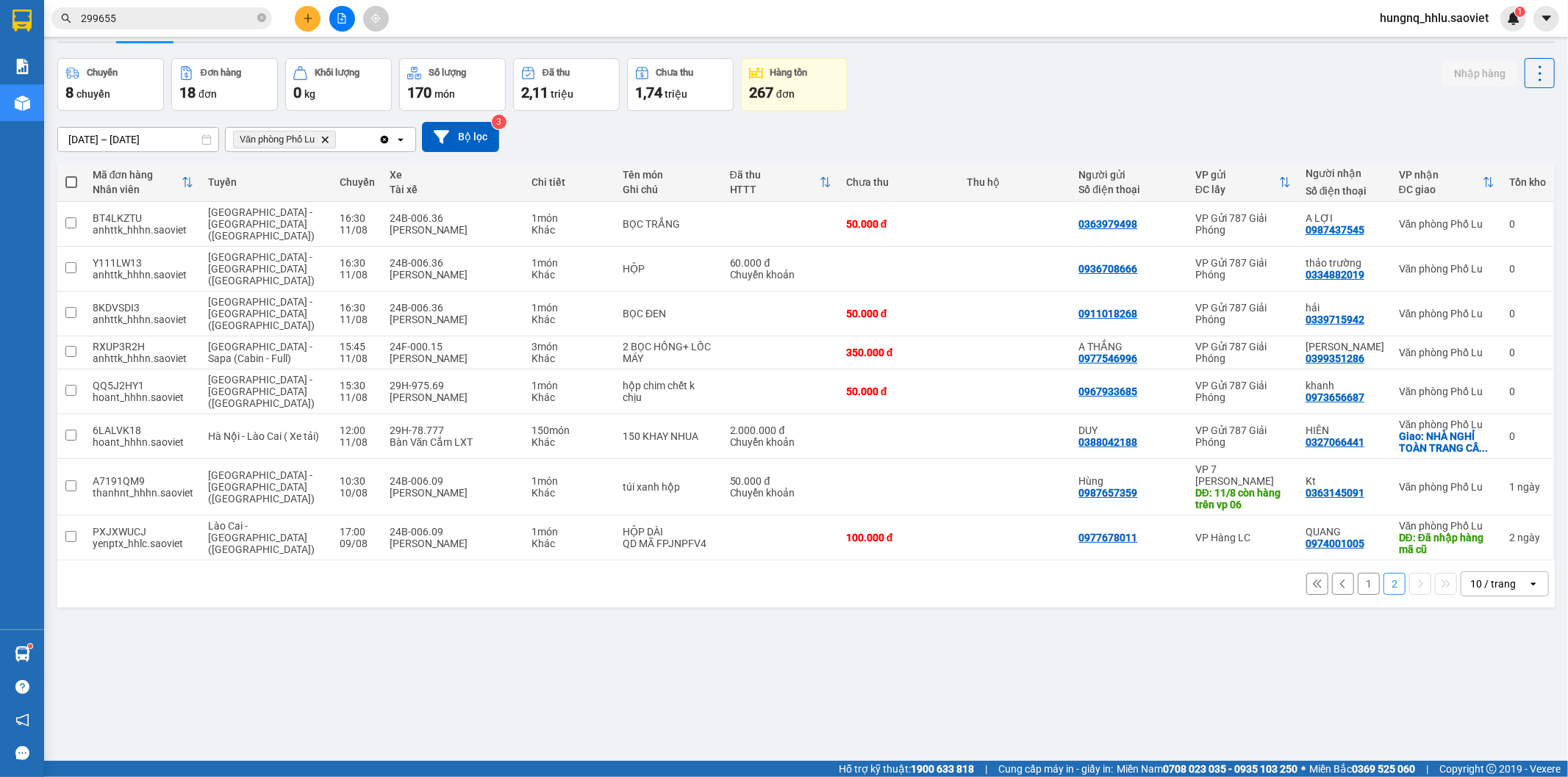
scroll to position [67, 0]
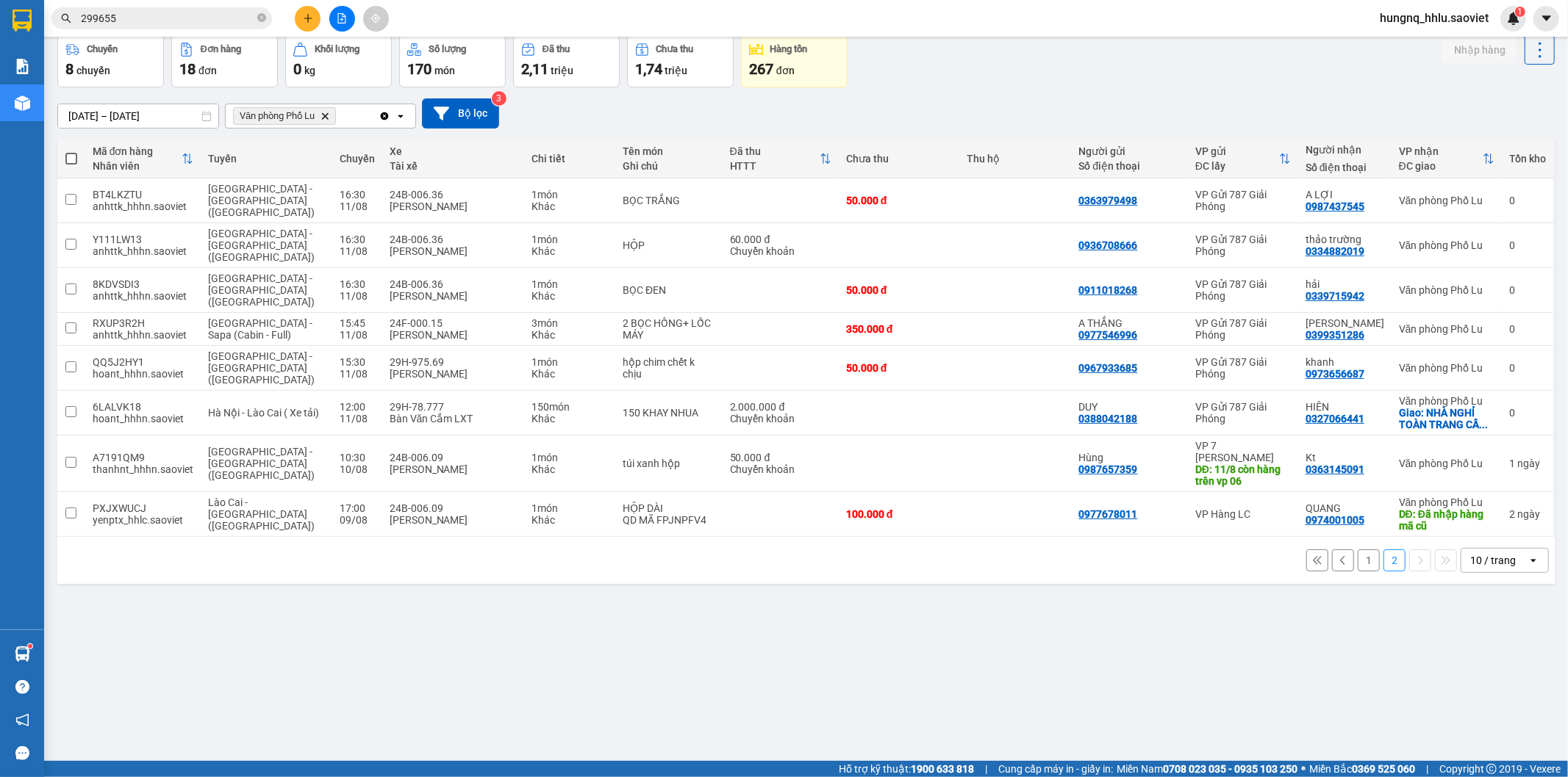
click at [1357, 548] on div "1 2 10 / trang open" at bounding box center [806, 561] width 1486 height 25
click at [1358, 550] on button "1" at bounding box center [1369, 561] width 22 height 22
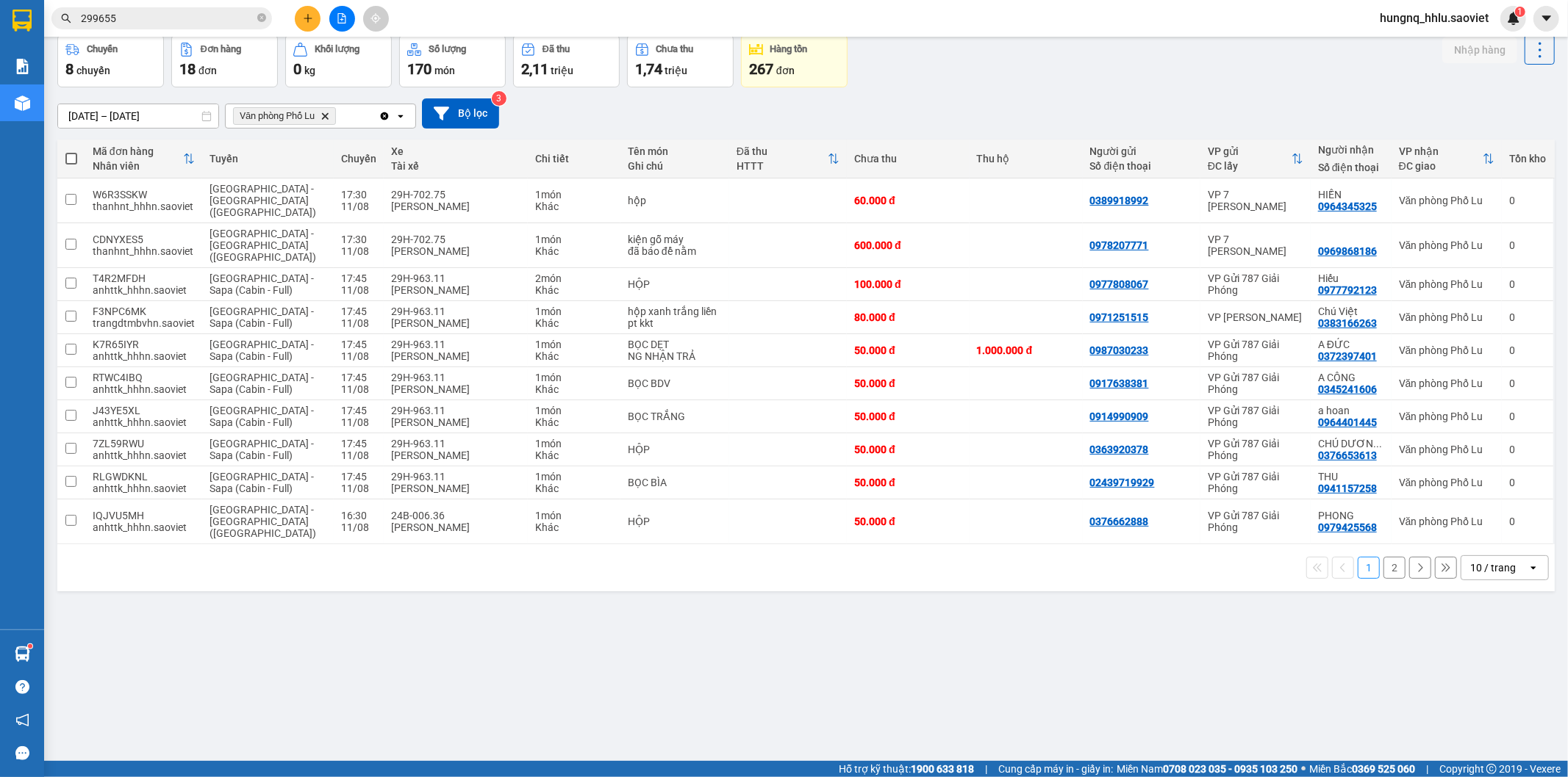
click at [1384, 557] on button "2" at bounding box center [1394, 568] width 22 height 22
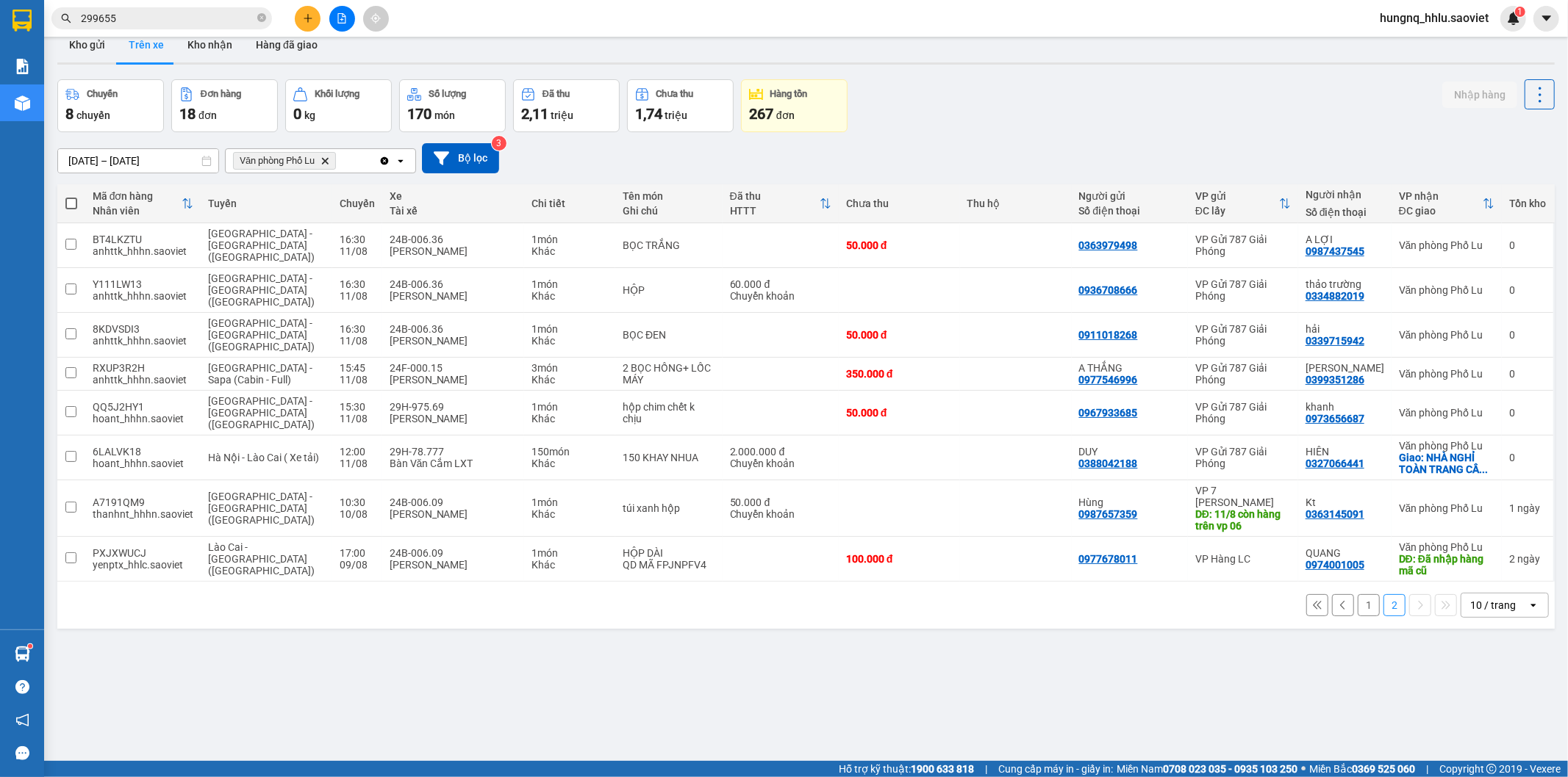
scroll to position [0, 0]
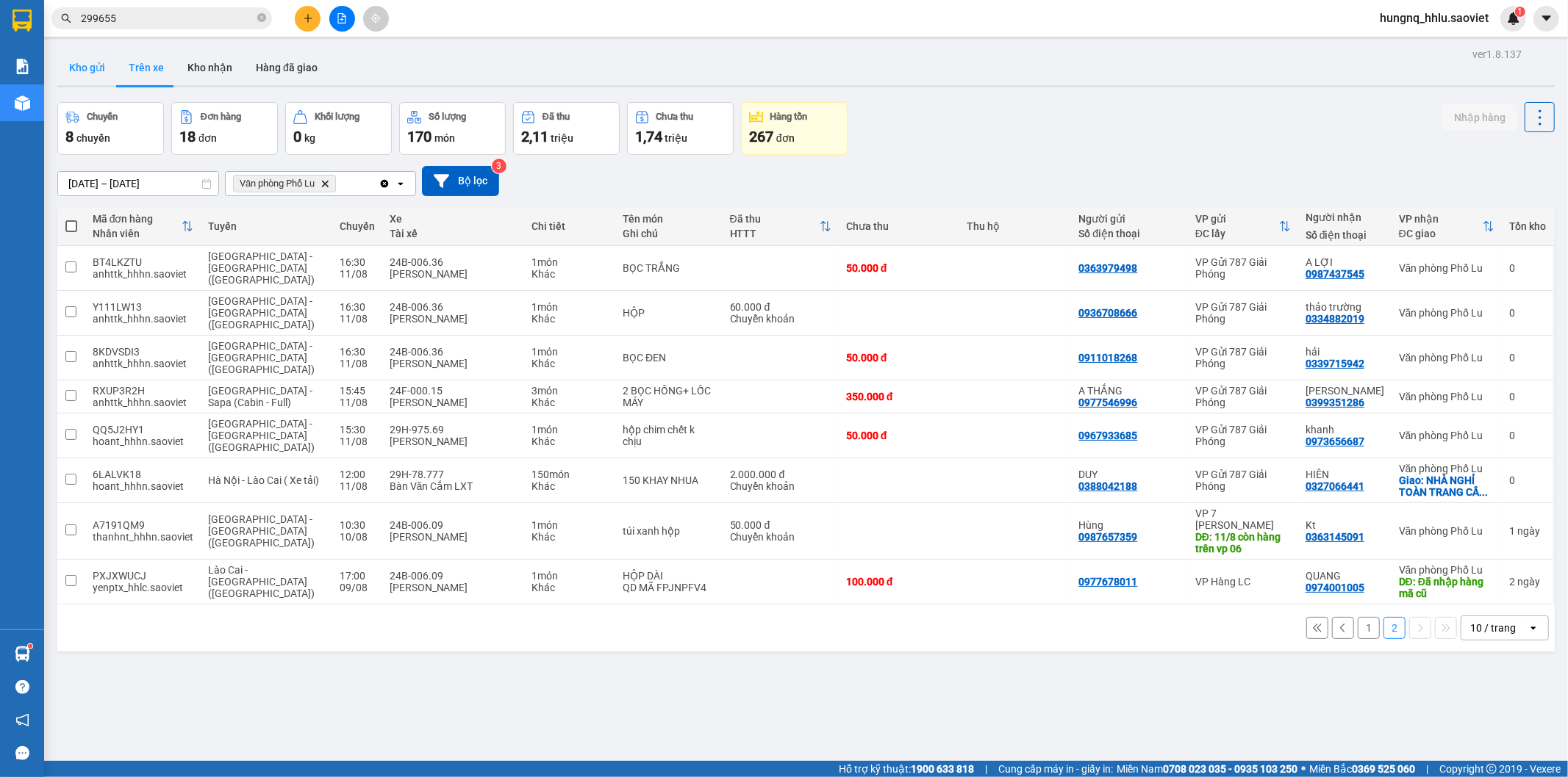
click at [96, 65] on button "Kho gửi" at bounding box center [87, 67] width 59 height 35
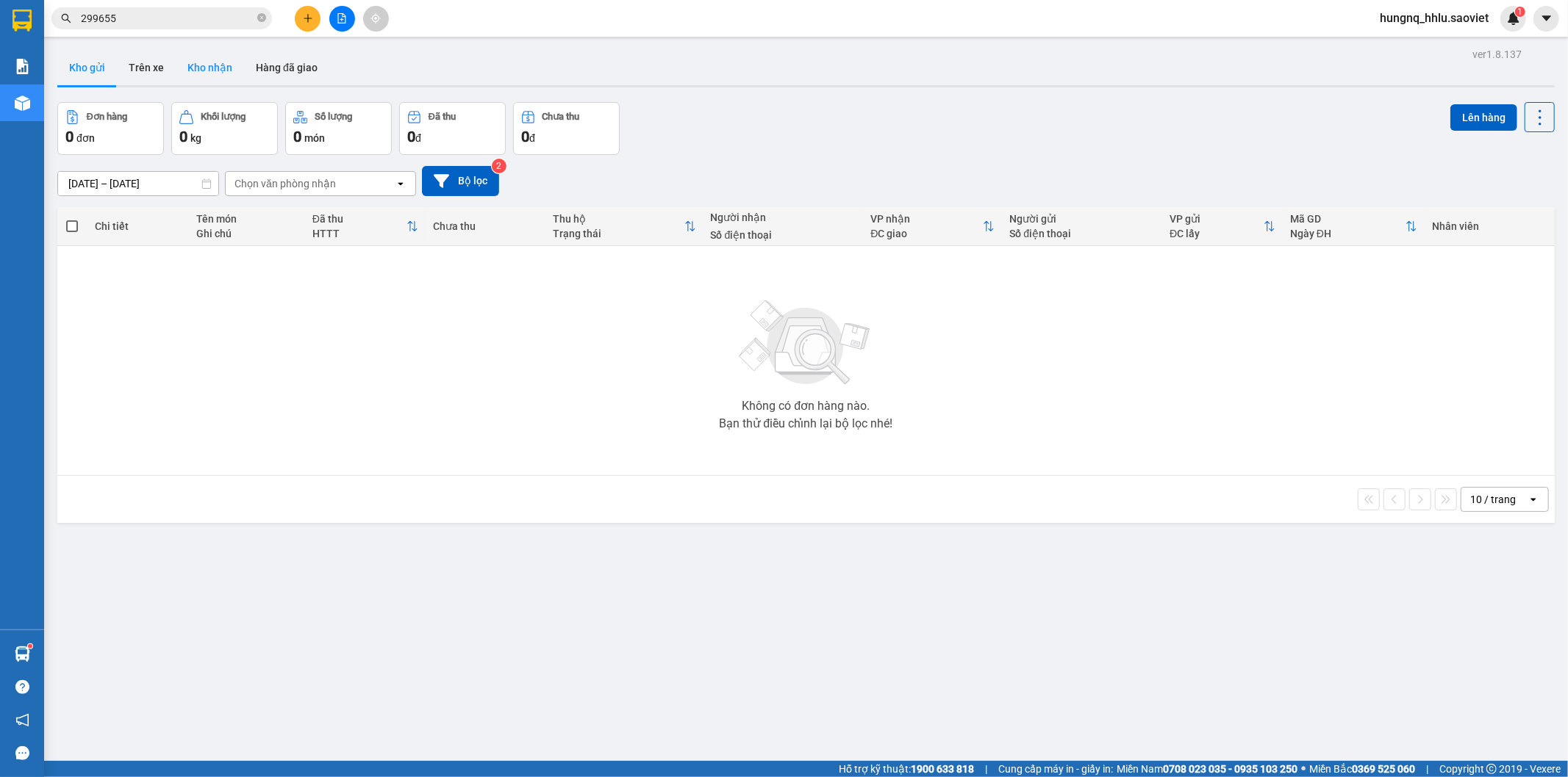
click at [194, 67] on button "Kho nhận" at bounding box center [209, 67] width 68 height 35
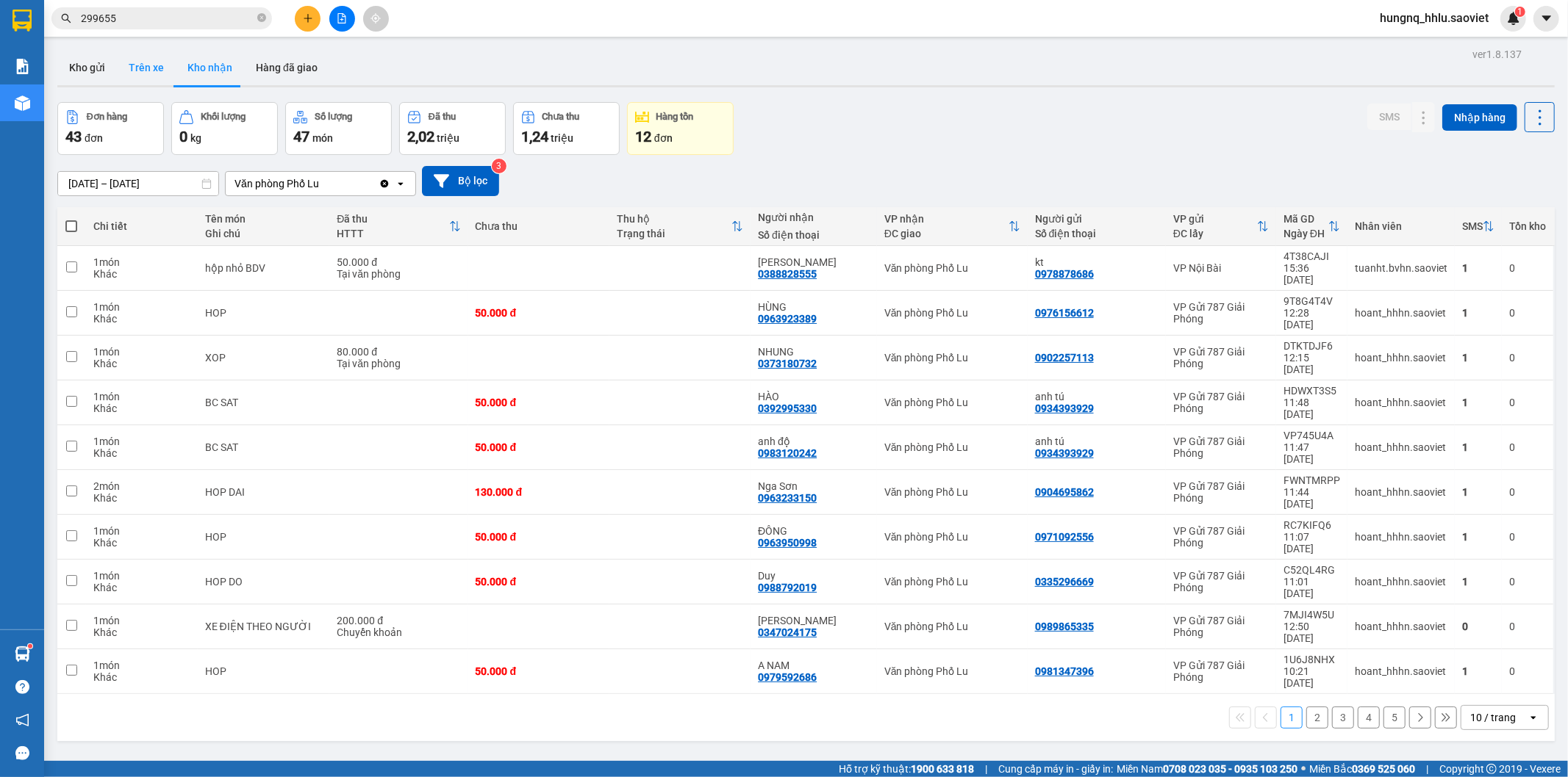
click at [133, 79] on button "Trên xe" at bounding box center [146, 67] width 58 height 35
type input "[DATE] – [DATE]"
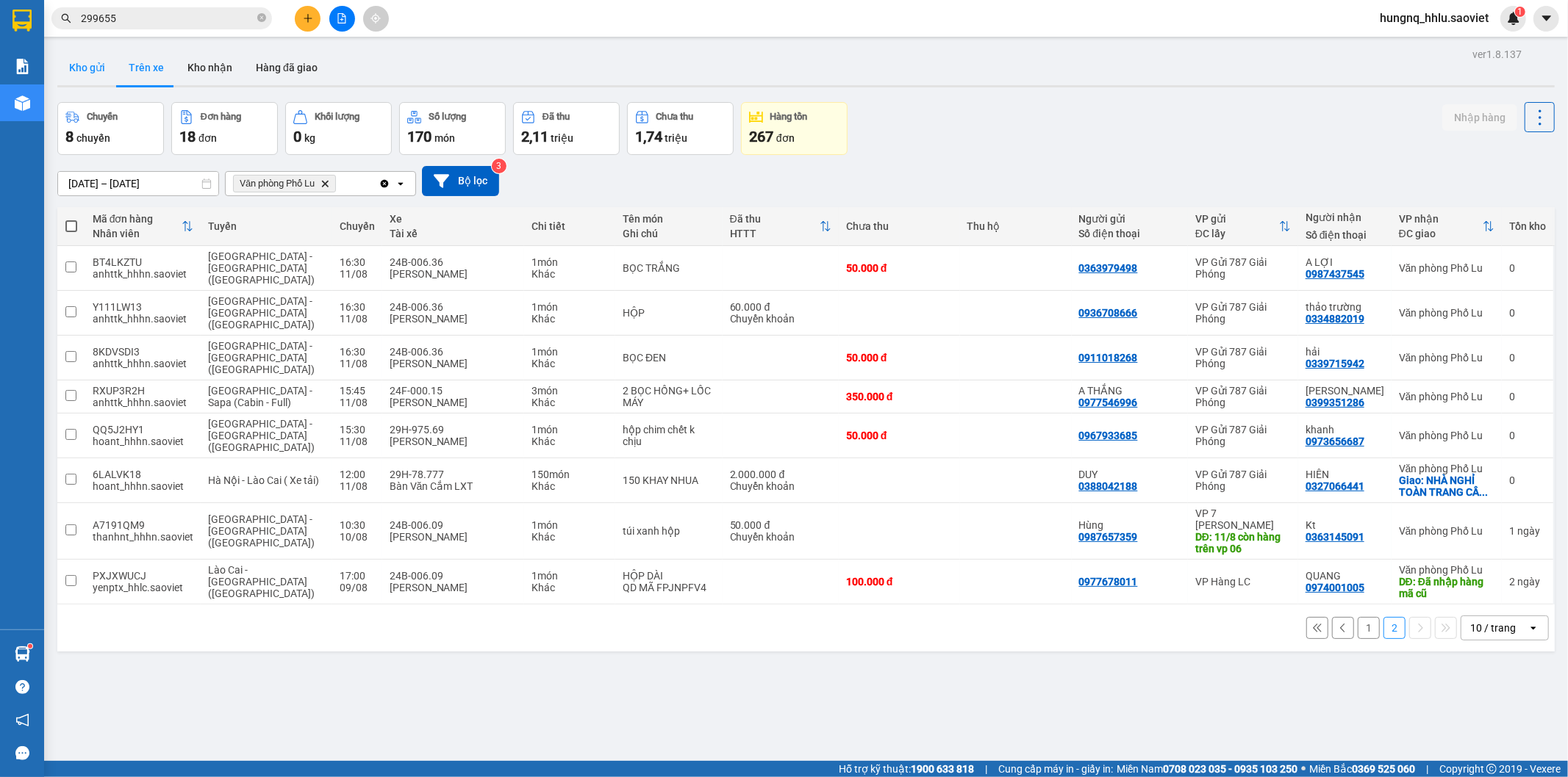
click at [100, 76] on button "Kho gửi" at bounding box center [87, 67] width 59 height 35
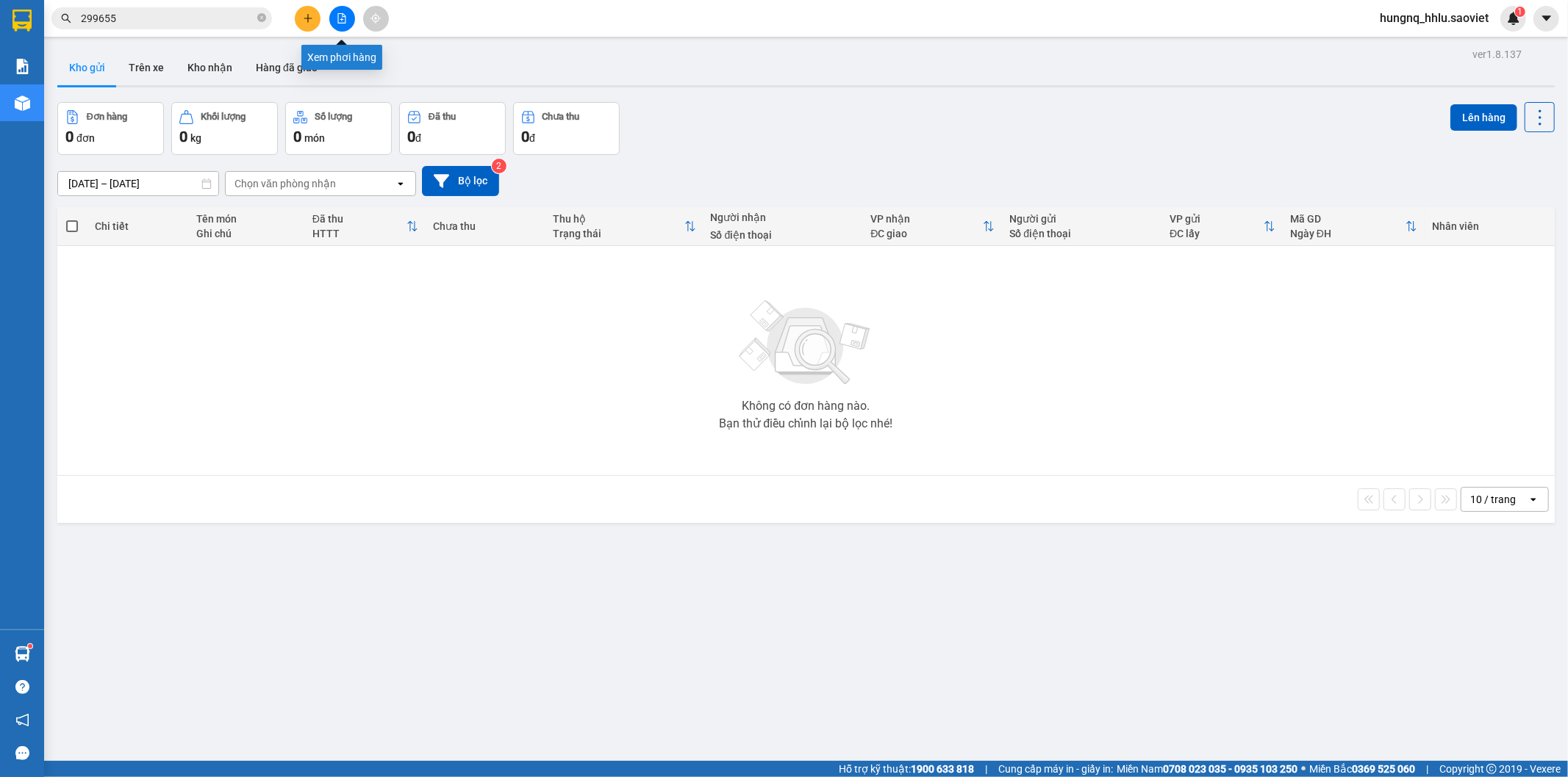
click at [348, 22] on button at bounding box center [342, 18] width 26 height 26
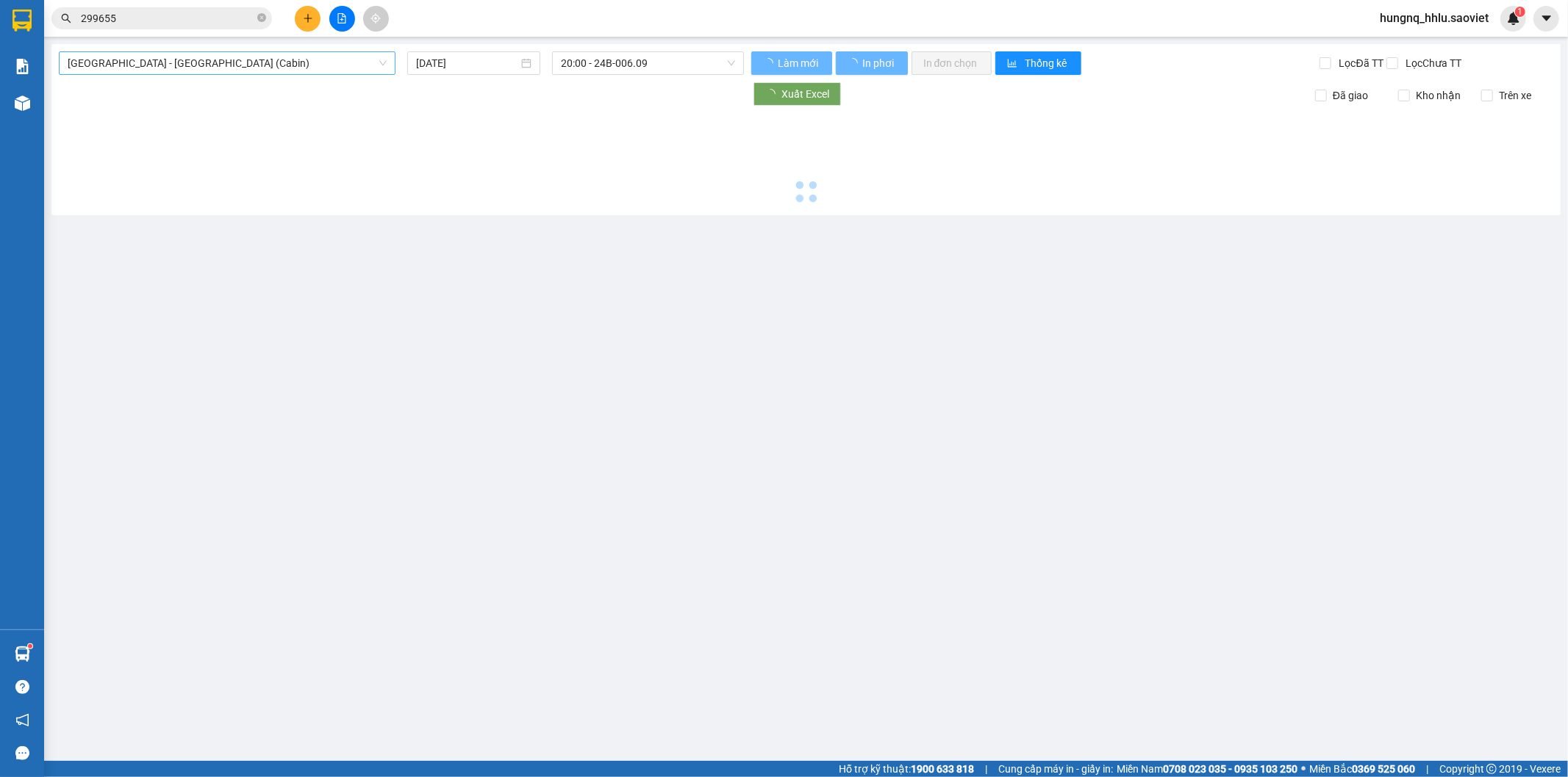
click at [118, 63] on span "[GEOGRAPHIC_DATA] - [GEOGRAPHIC_DATA] (Cabin)" at bounding box center [226, 63] width 319 height 22
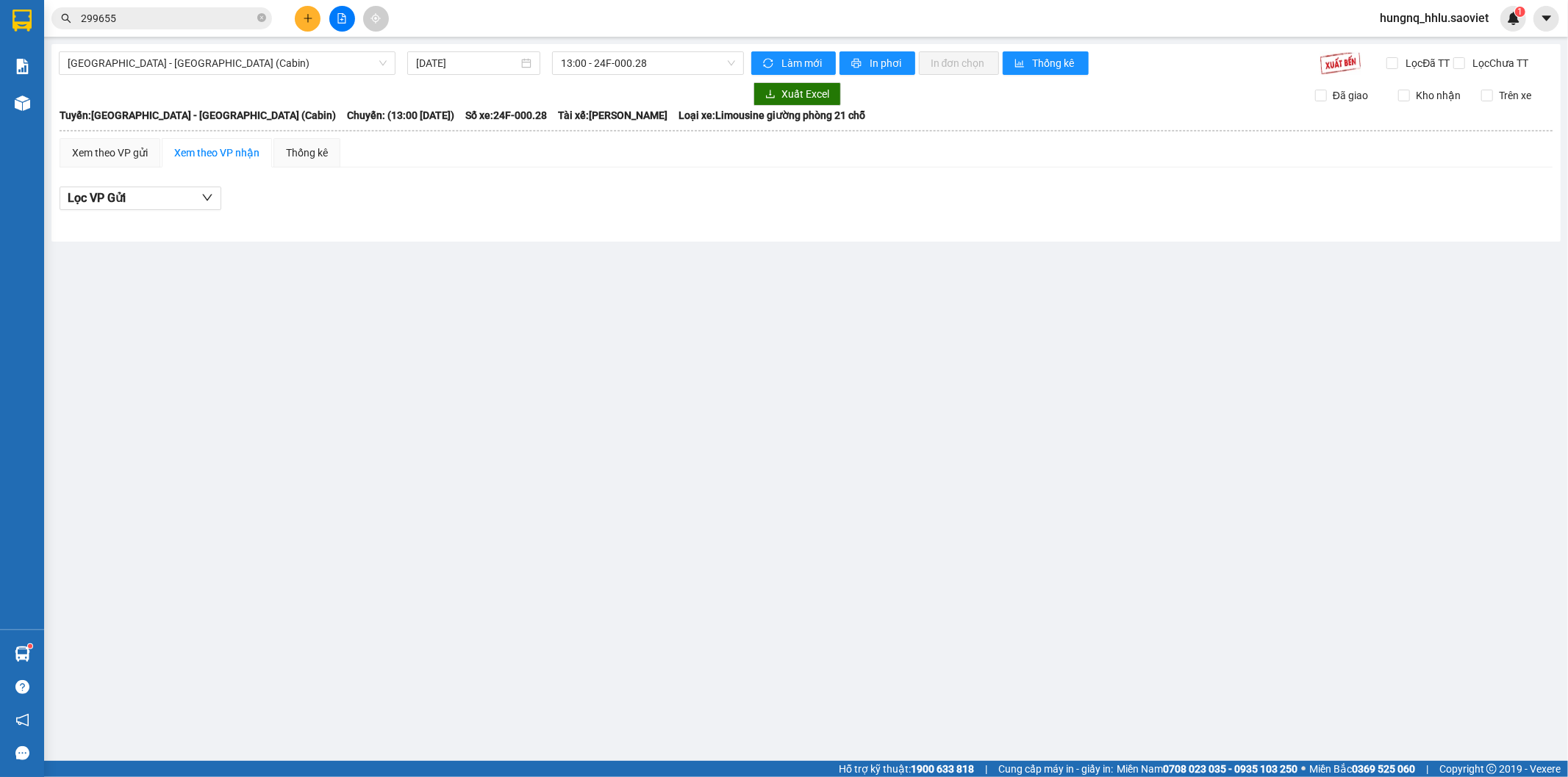
click at [642, 362] on main "[GEOGRAPHIC_DATA] - [GEOGRAPHIC_DATA] (Cabin) [DATE] 13:00 - 24F-000.28 Làm mới…" at bounding box center [784, 380] width 1568 height 761
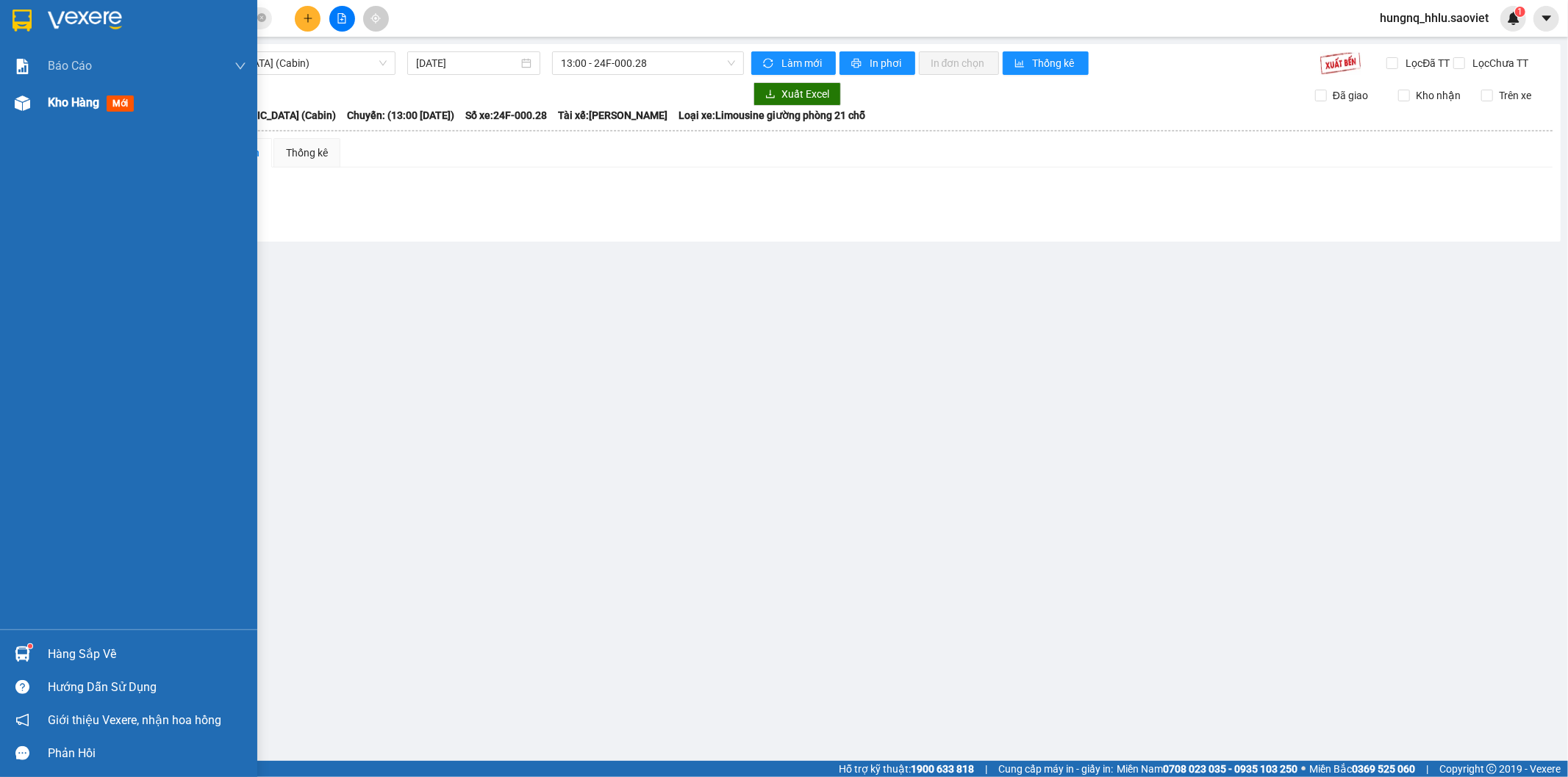
click at [92, 106] on span "Kho hàng" at bounding box center [73, 102] width 51 height 14
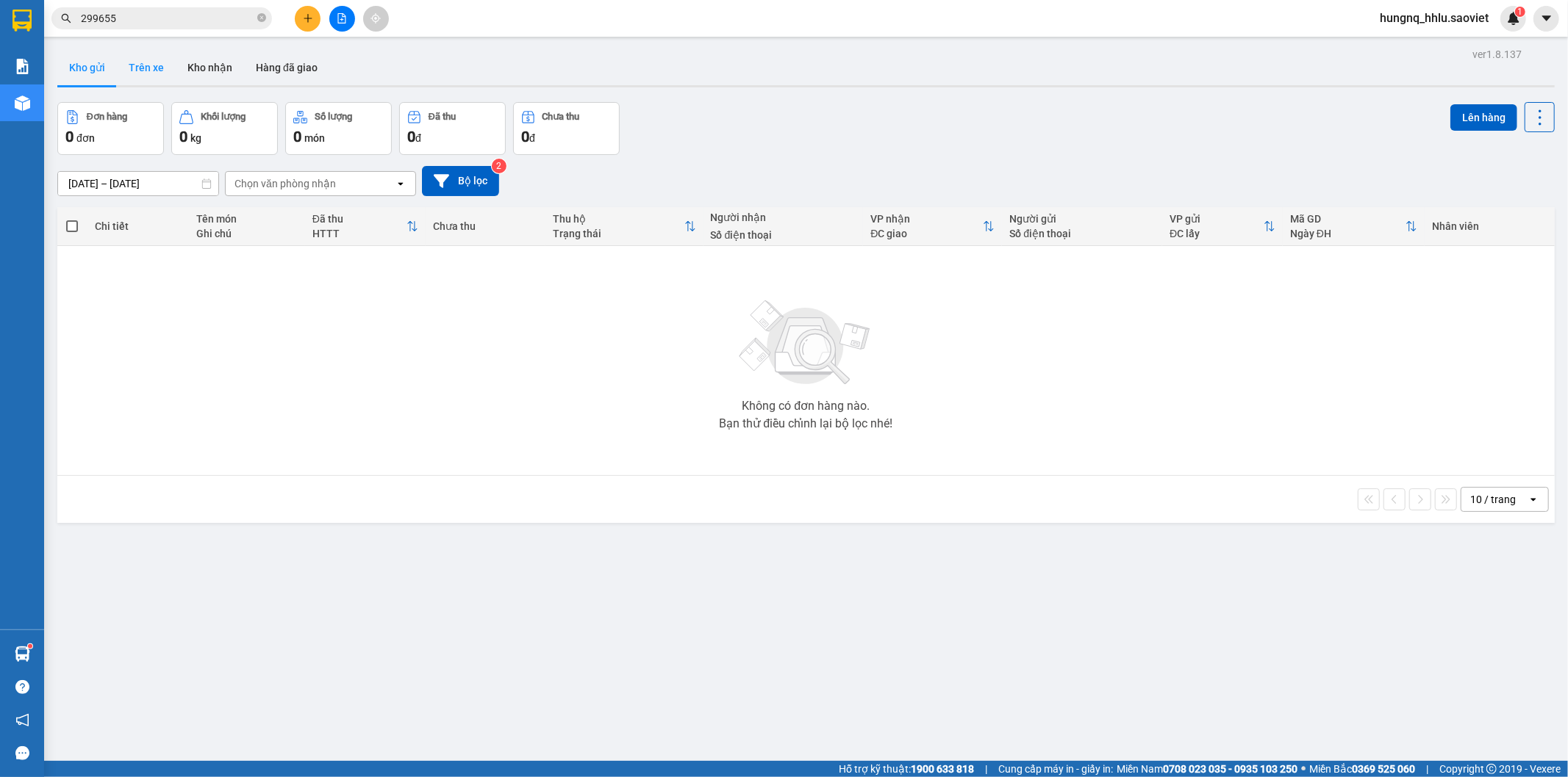
click at [161, 69] on button "Trên xe" at bounding box center [146, 67] width 58 height 35
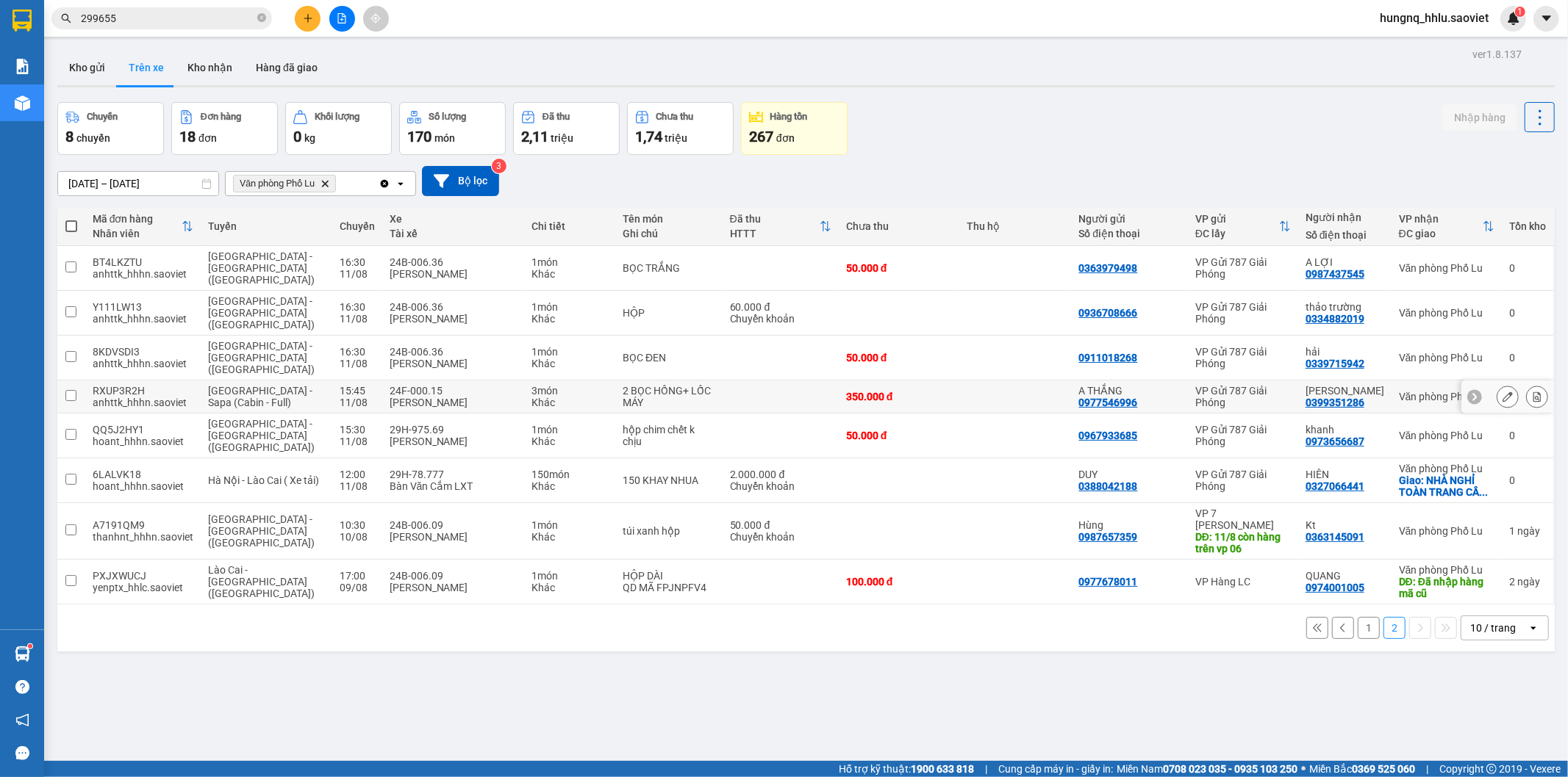
click at [86, 380] on td "RXUP3R2H anhttk_hhhn.saoviet" at bounding box center [143, 397] width 115 height 33
checkbox input "true"
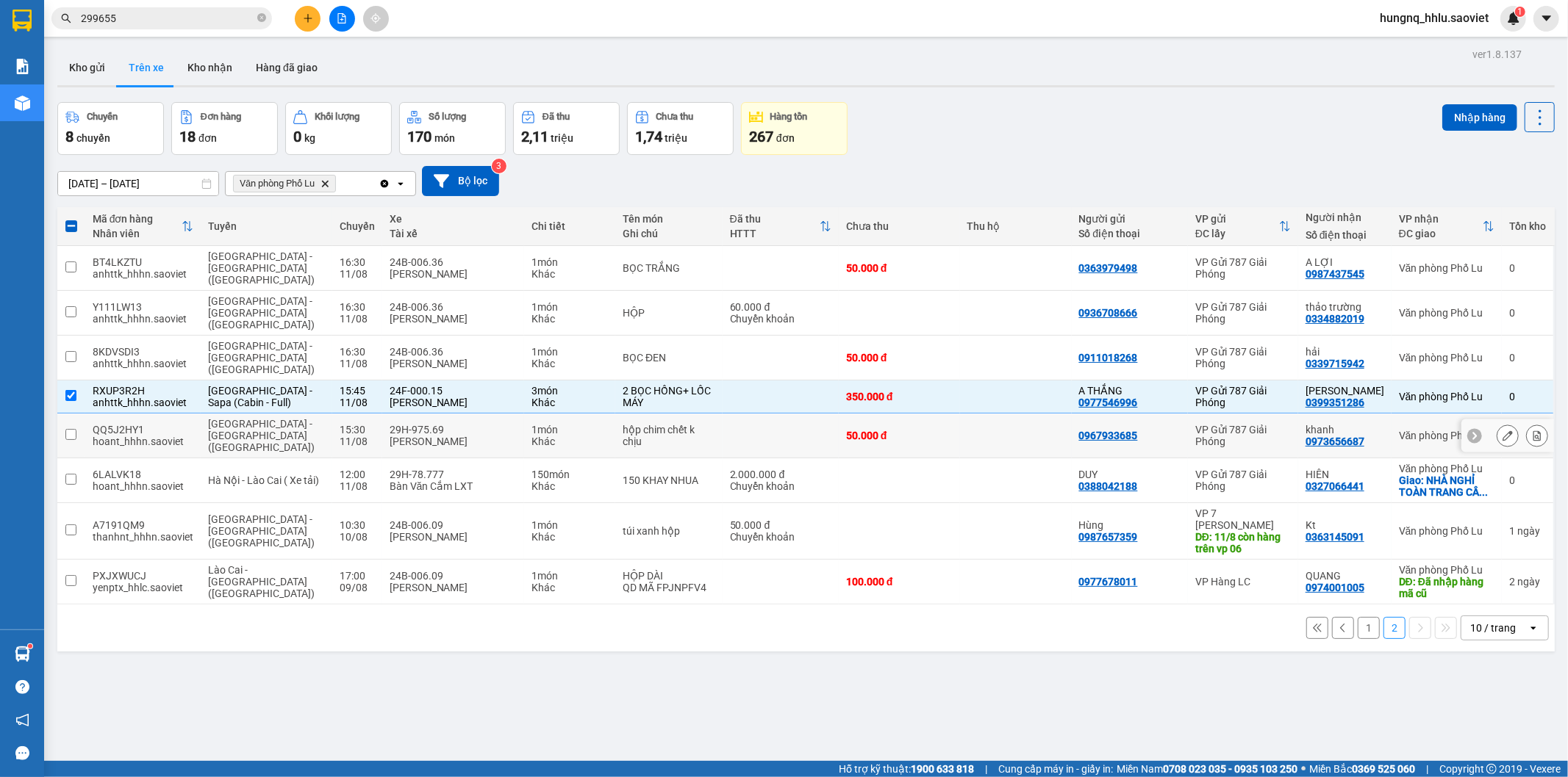
click at [79, 414] on td at bounding box center [72, 436] width 28 height 44
checkbox input "true"
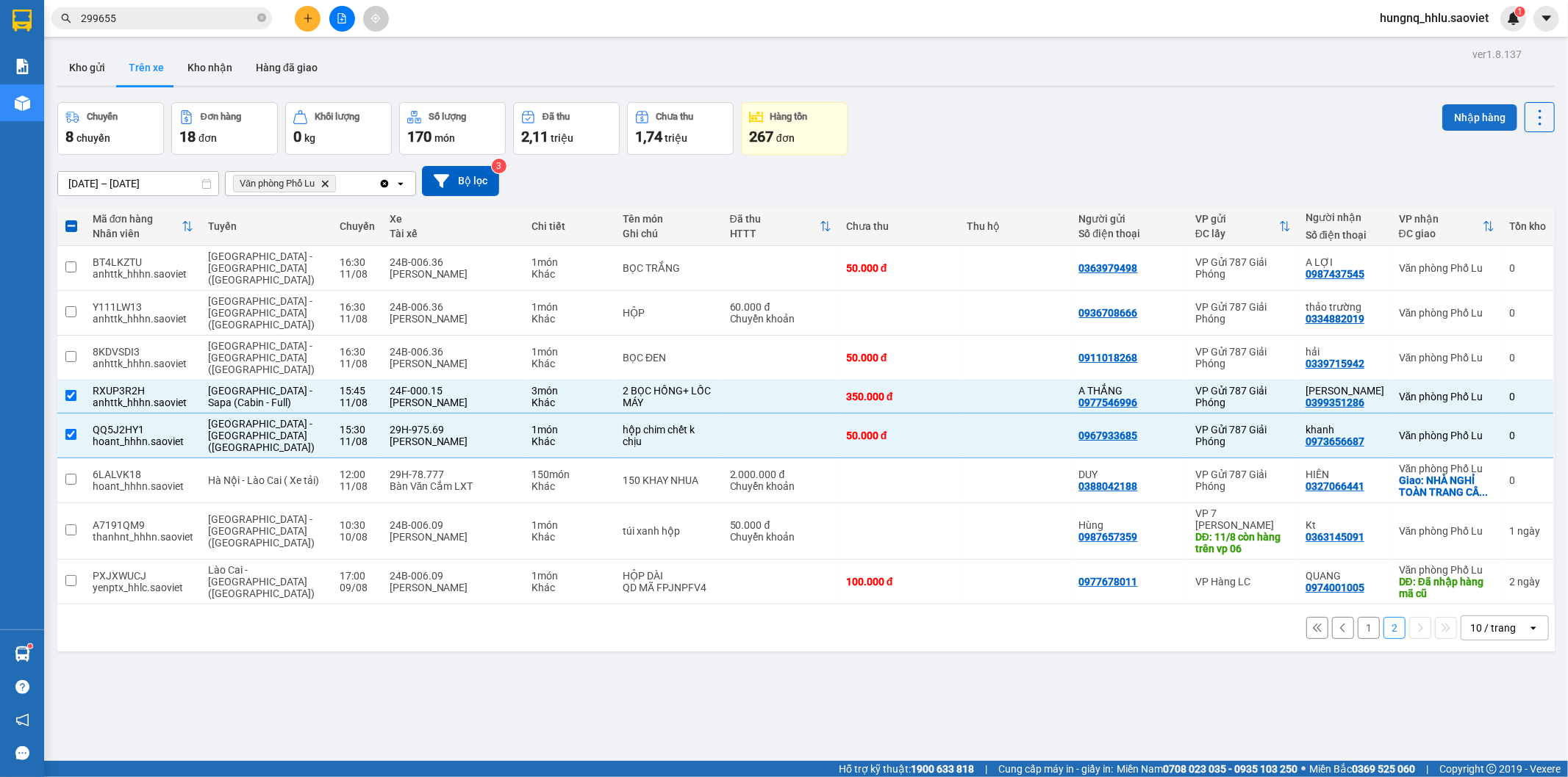
click at [1446, 125] on button "Nhập hàng" at bounding box center [1479, 118] width 75 height 26
checkbox input "false"
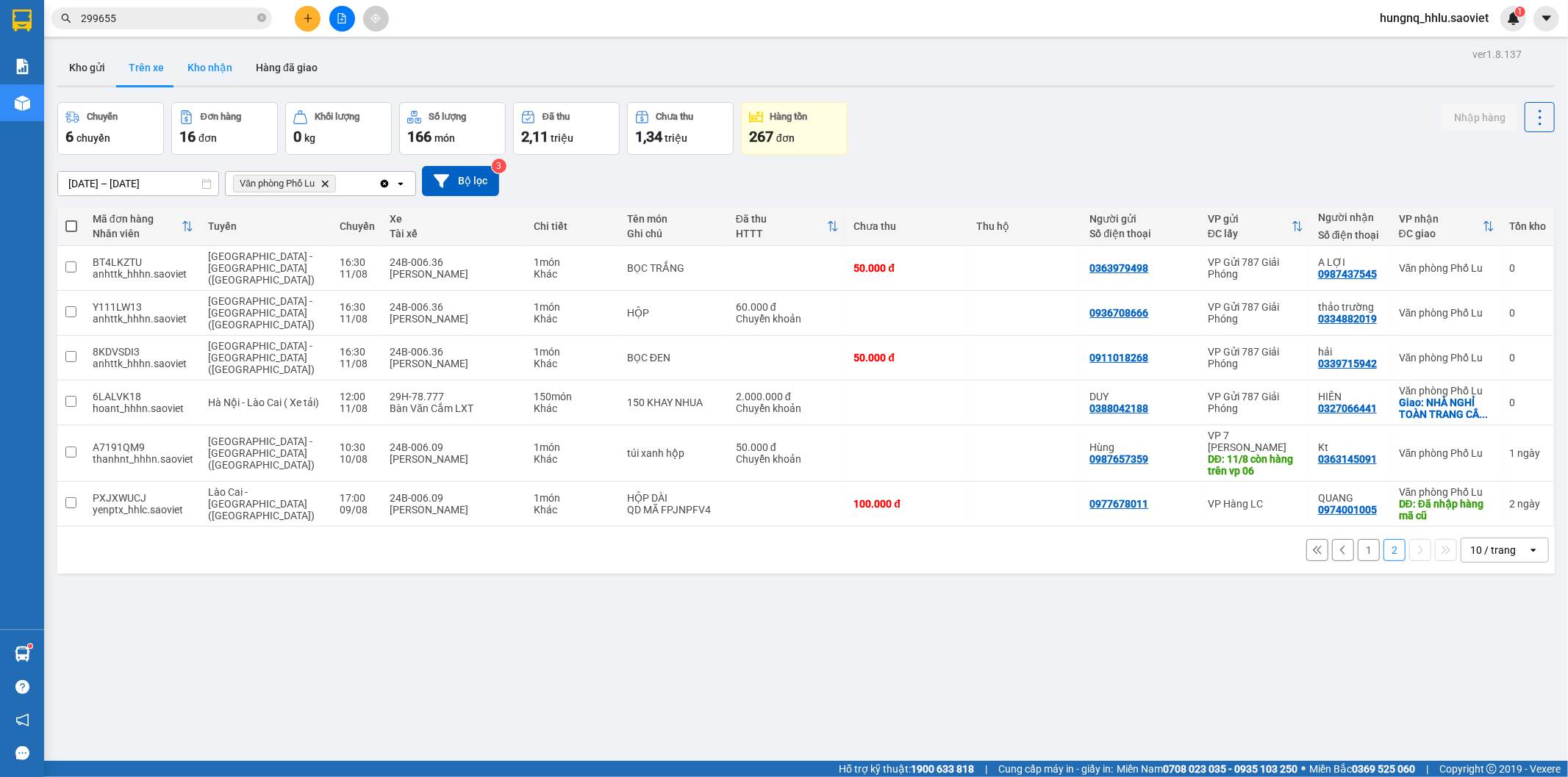
click at [196, 63] on button "Kho nhận" at bounding box center [209, 67] width 68 height 35
type input "[DATE] – [DATE]"
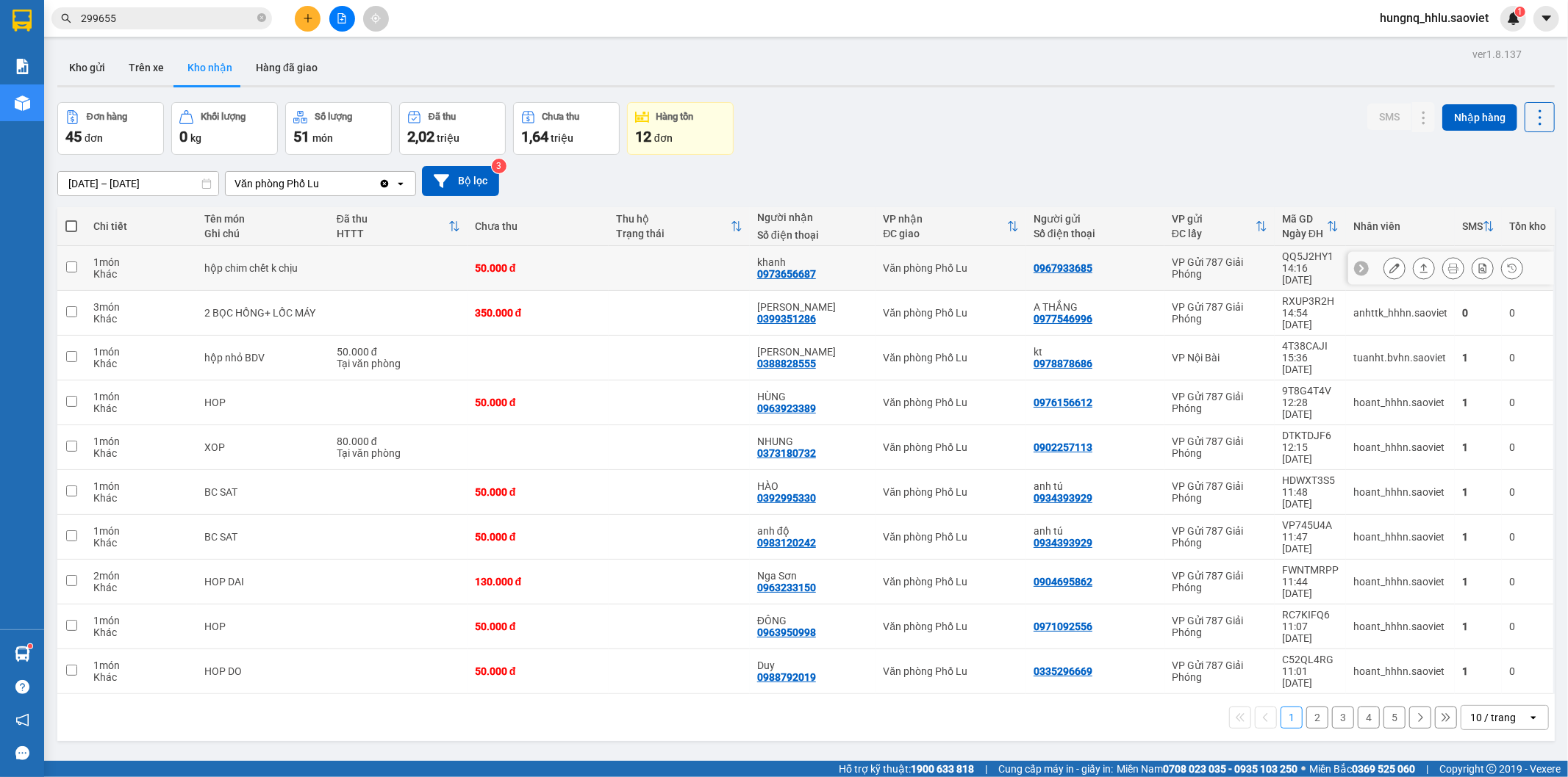
click at [1389, 267] on icon at bounding box center [1394, 268] width 10 height 10
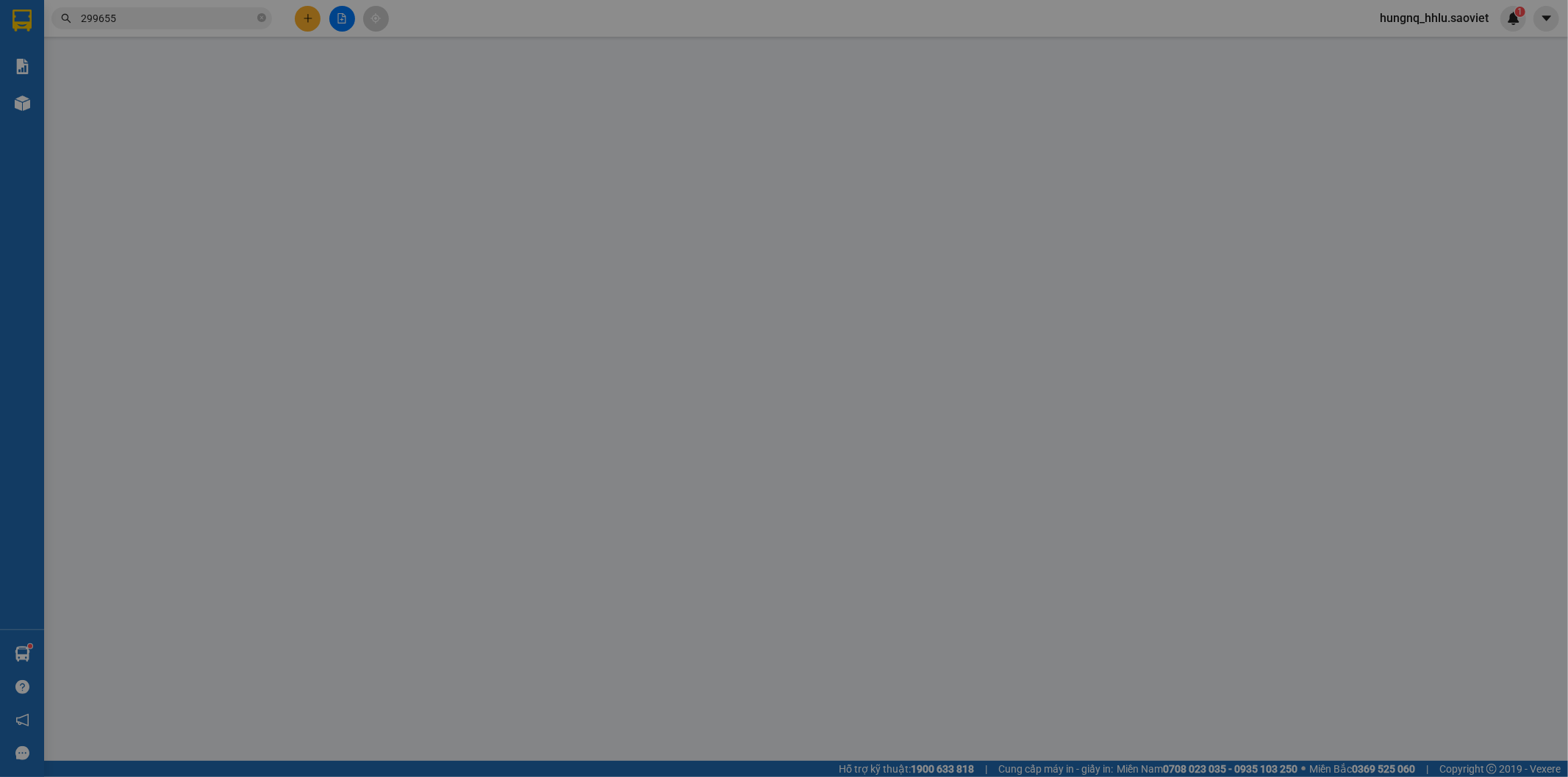
type input "0967933685"
type input "0973656687"
type input "khanh"
type input "50.000"
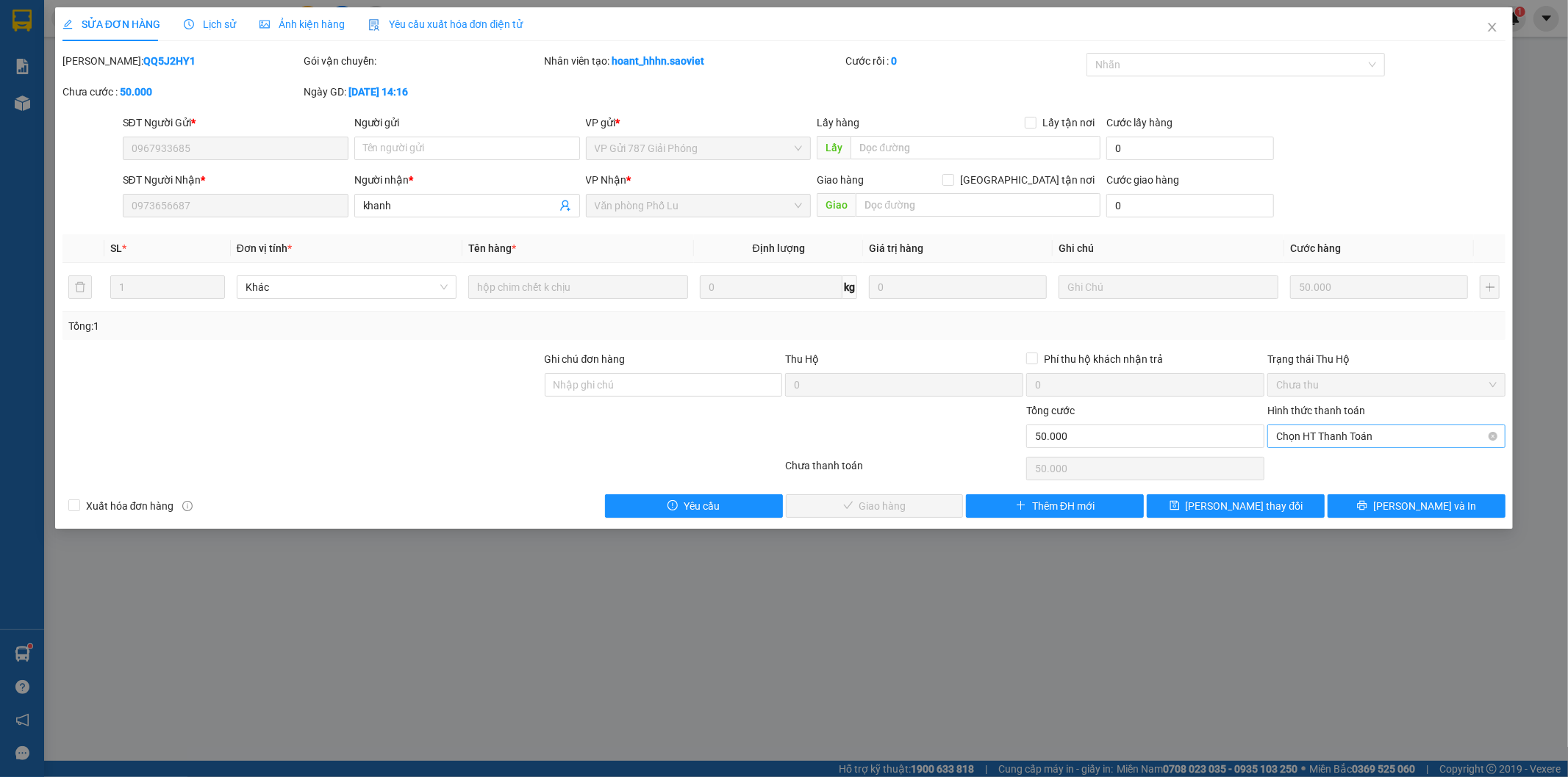
click at [1292, 439] on span "Chọn HT Thanh Toán" at bounding box center [1387, 436] width 221 height 22
click at [1301, 466] on div "Tại văn phòng" at bounding box center [1388, 466] width 221 height 16
type input "0"
click at [938, 517] on button "[PERSON_NAME] và Giao hàng" at bounding box center [875, 506] width 178 height 24
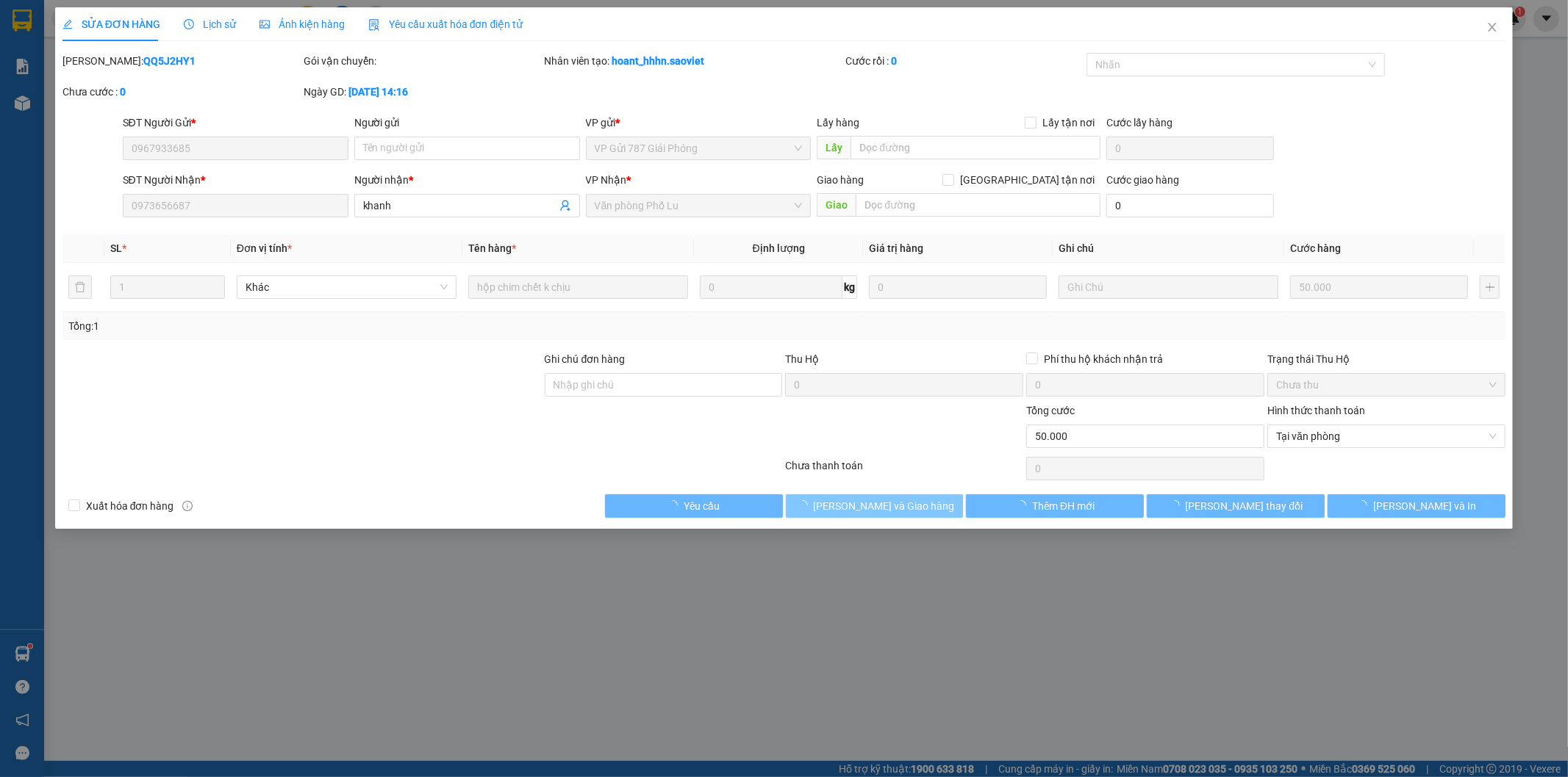
click at [929, 510] on button "[PERSON_NAME] và Giao hàng" at bounding box center [875, 506] width 178 height 24
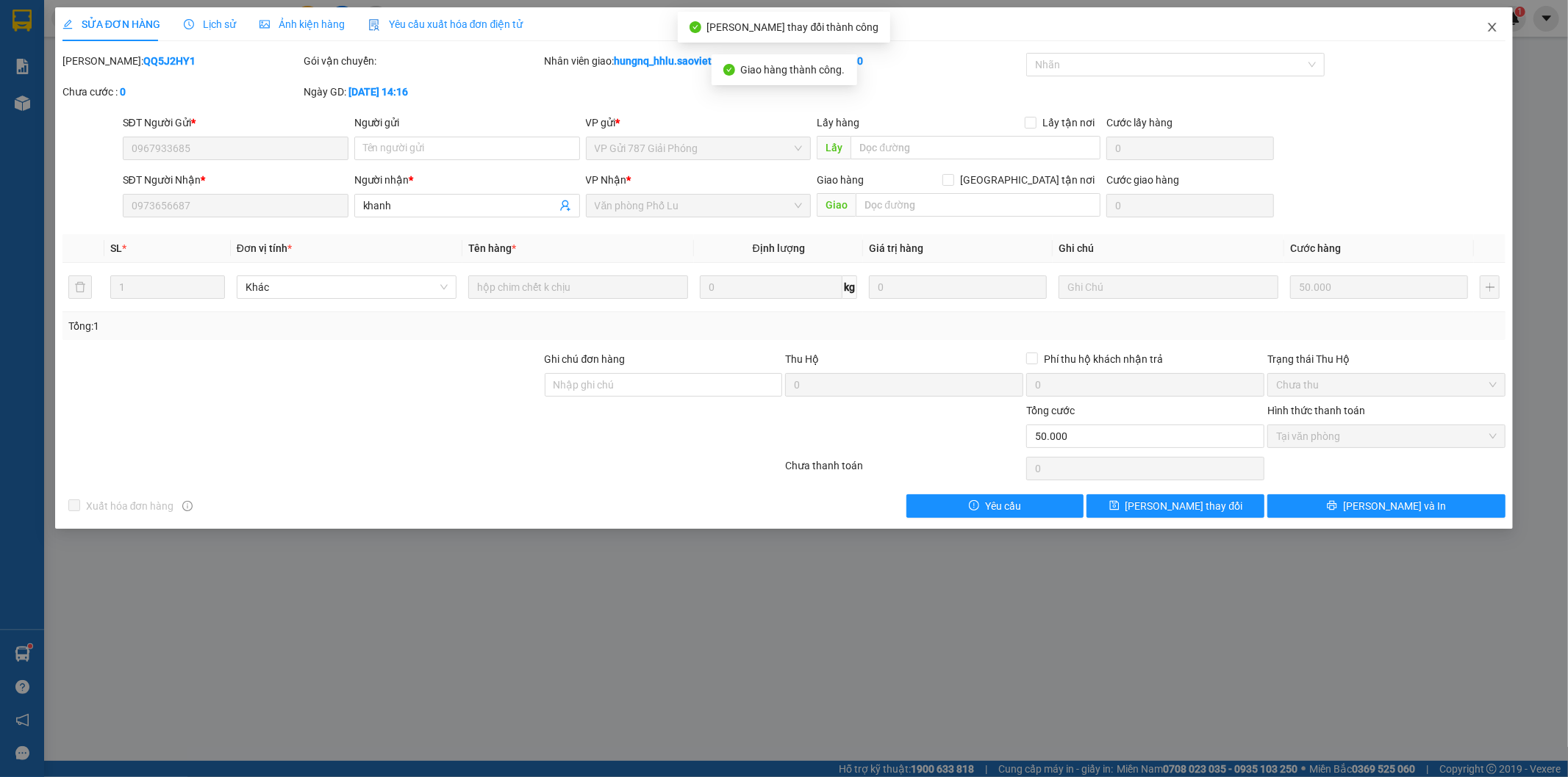
click at [1497, 28] on icon "close" at bounding box center [1492, 27] width 12 height 12
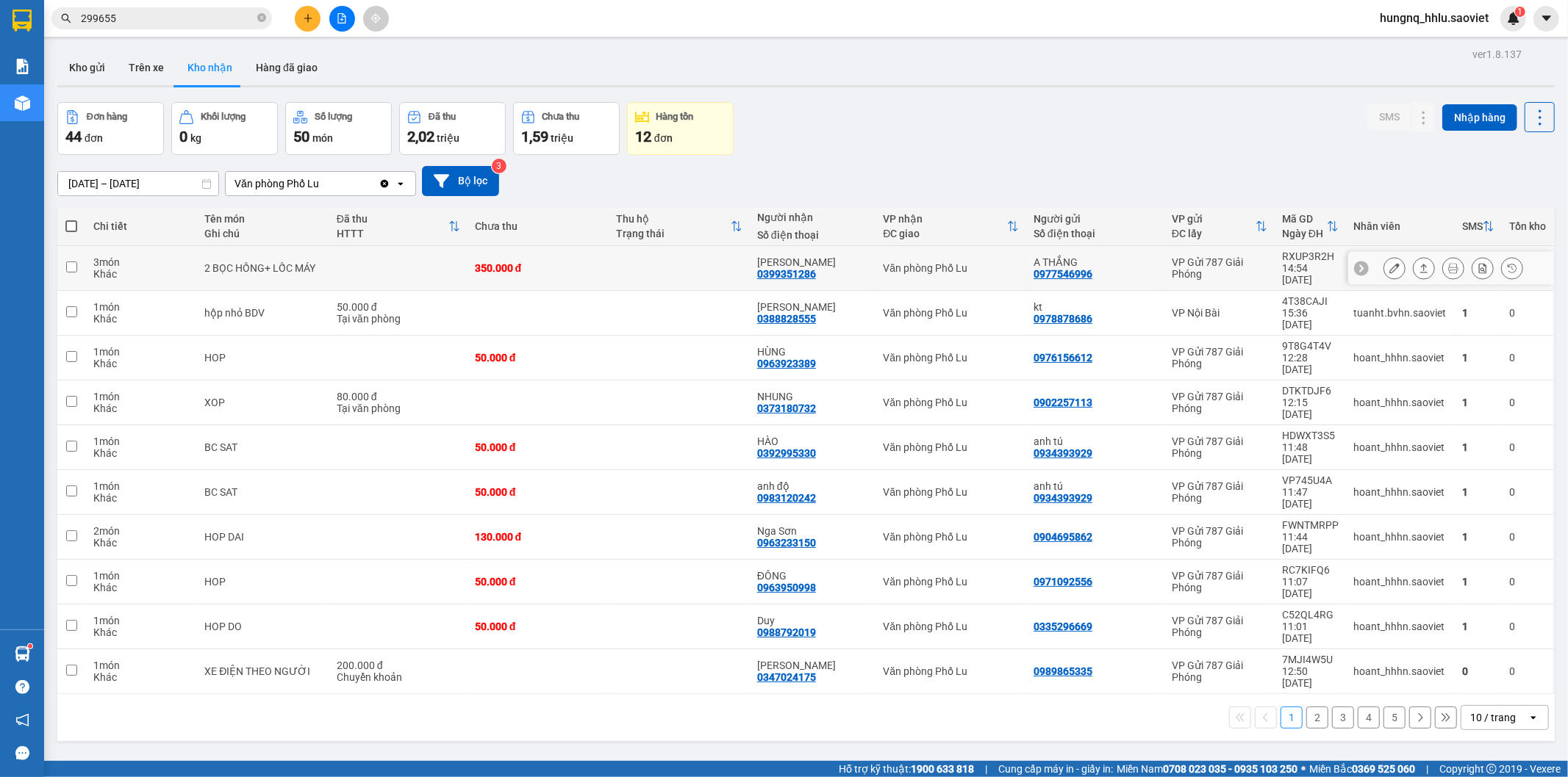
click at [133, 268] on div "Khác" at bounding box center [142, 274] width 97 height 12
checkbox input "true"
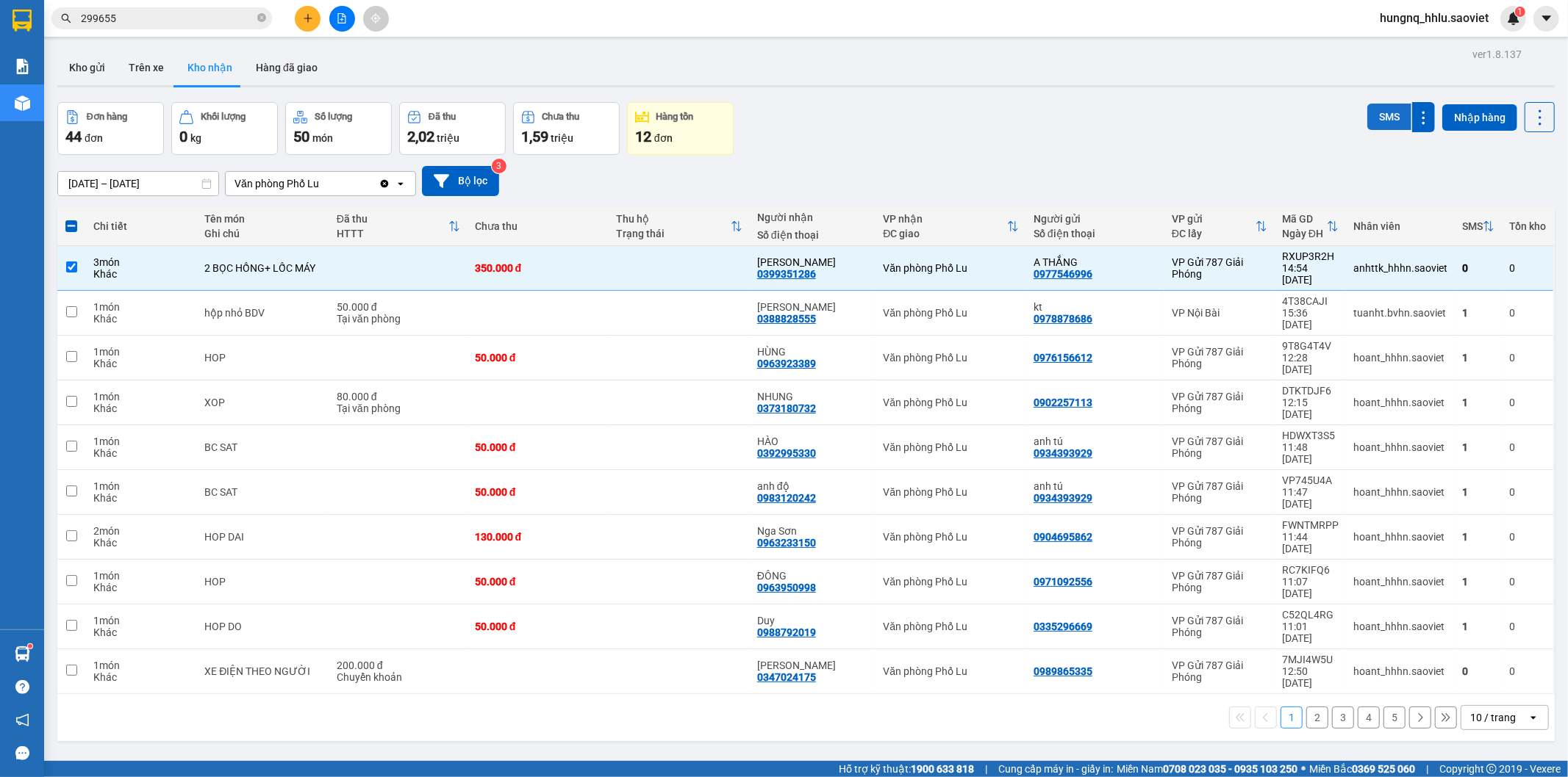
click at [1367, 120] on button "SMS" at bounding box center [1389, 117] width 44 height 26
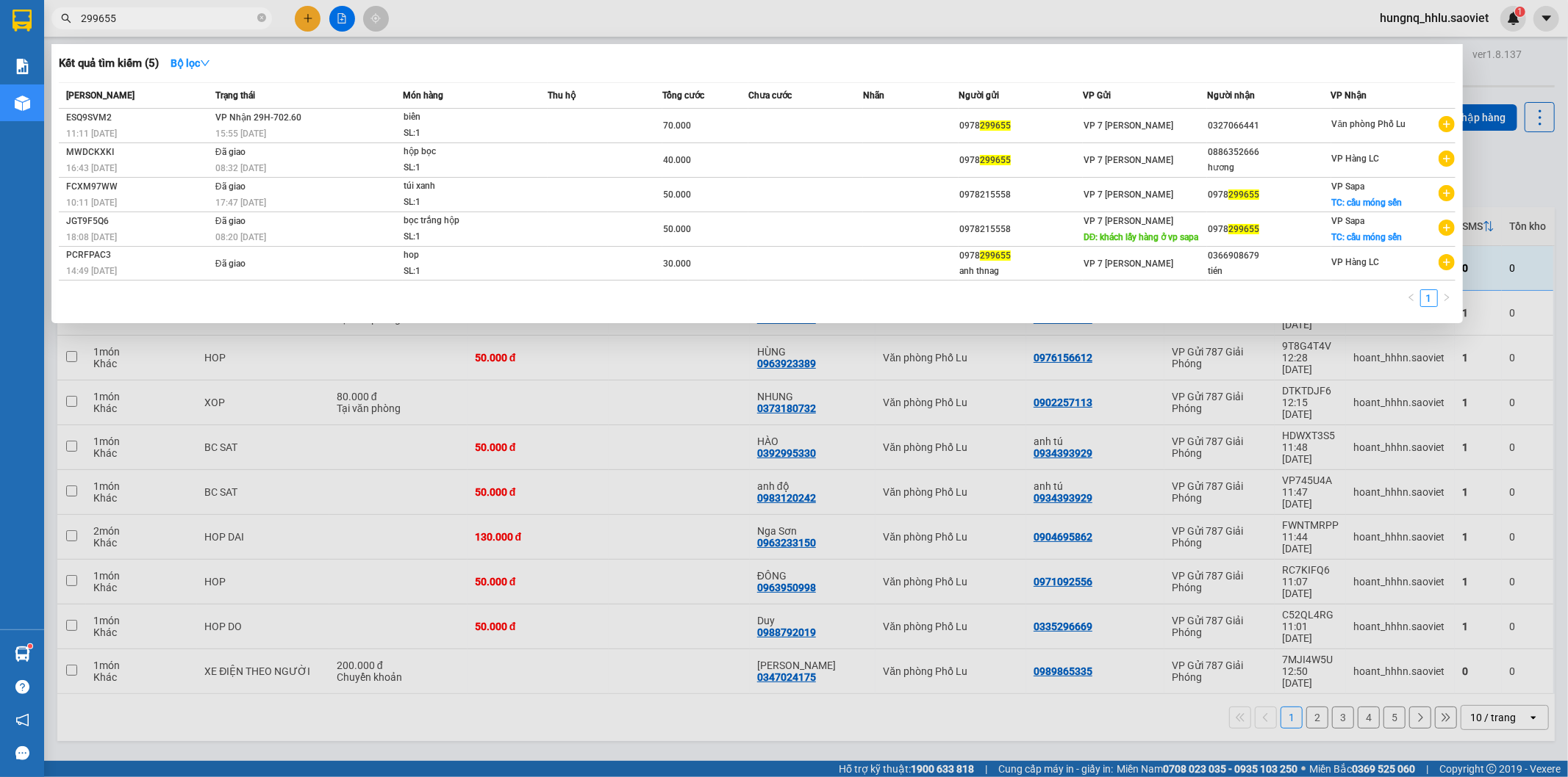
drag, startPoint x: 120, startPoint y: 18, endPoint x: 0, endPoint y: 42, distance: 122.4
click at [0, 43] on section "Kết quả tìm kiếm ( 5 ) Bộ lọc Mã ĐH Trạng thái Món hàng Thu hộ Tổng cước Chưa c…" at bounding box center [784, 388] width 1568 height 777
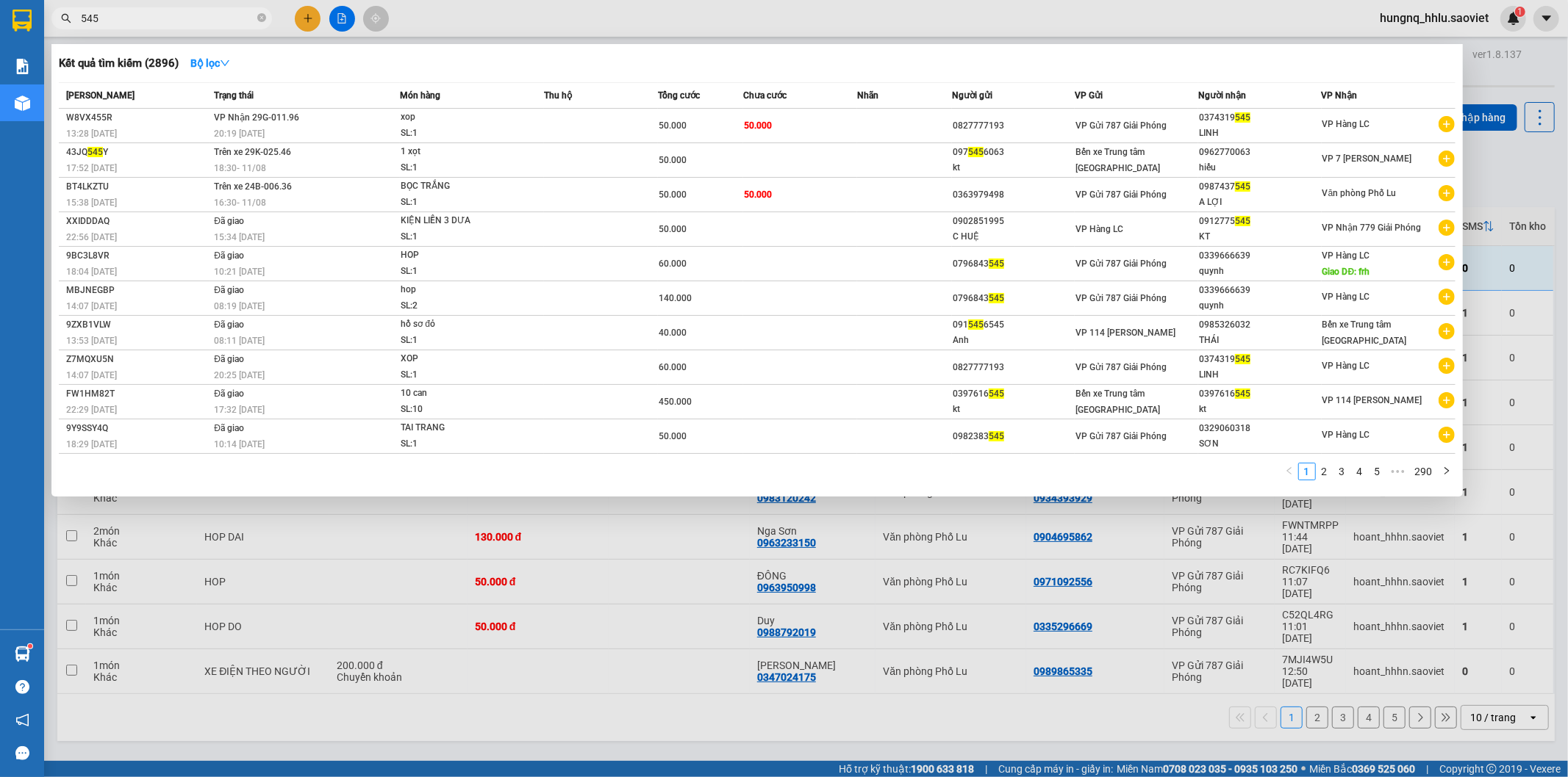
type input "545"
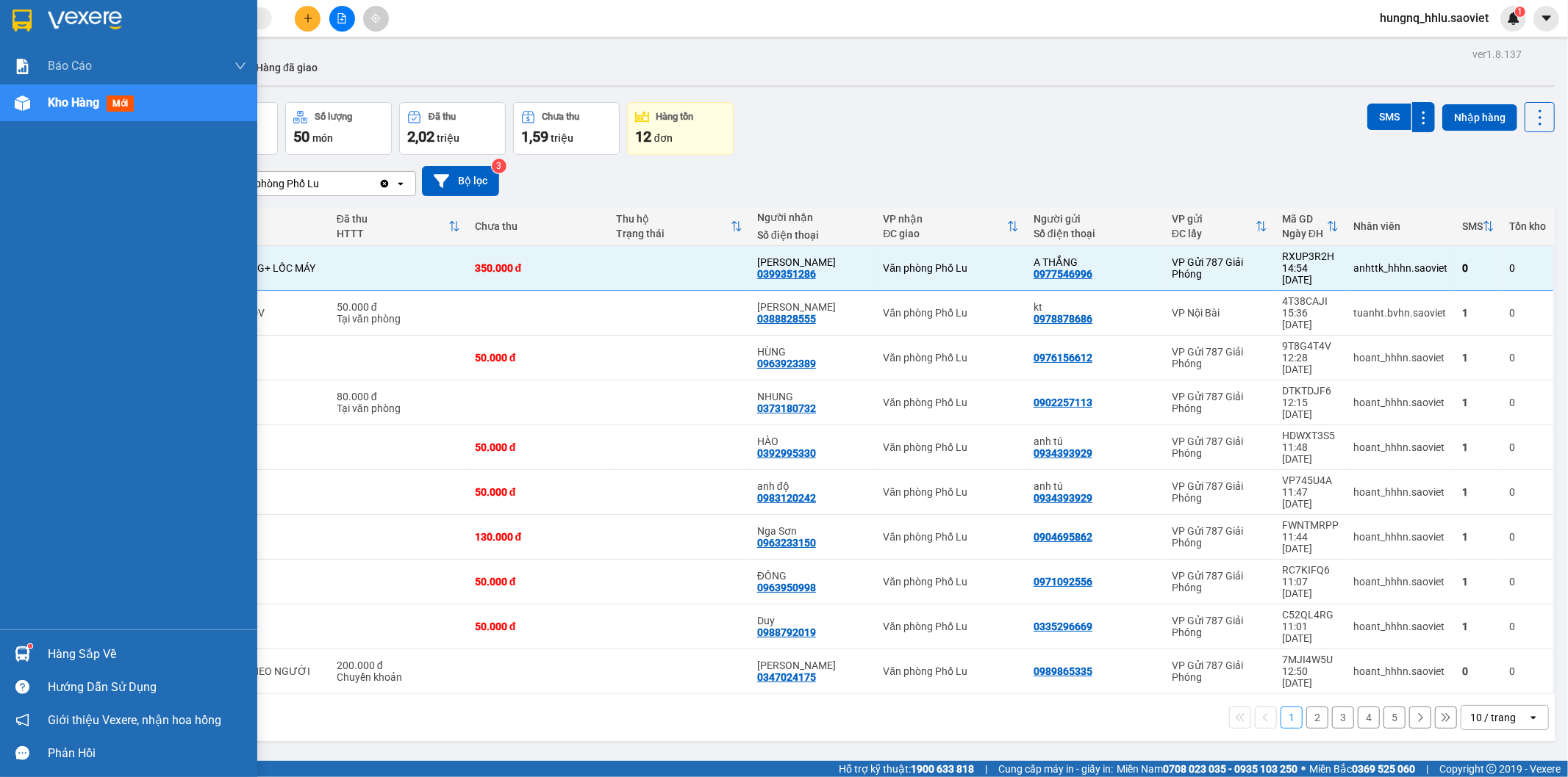
drag, startPoint x: 82, startPoint y: 105, endPoint x: 256, endPoint y: 133, distance: 176.2
click at [83, 105] on span "Kho hàng" at bounding box center [73, 102] width 51 height 14
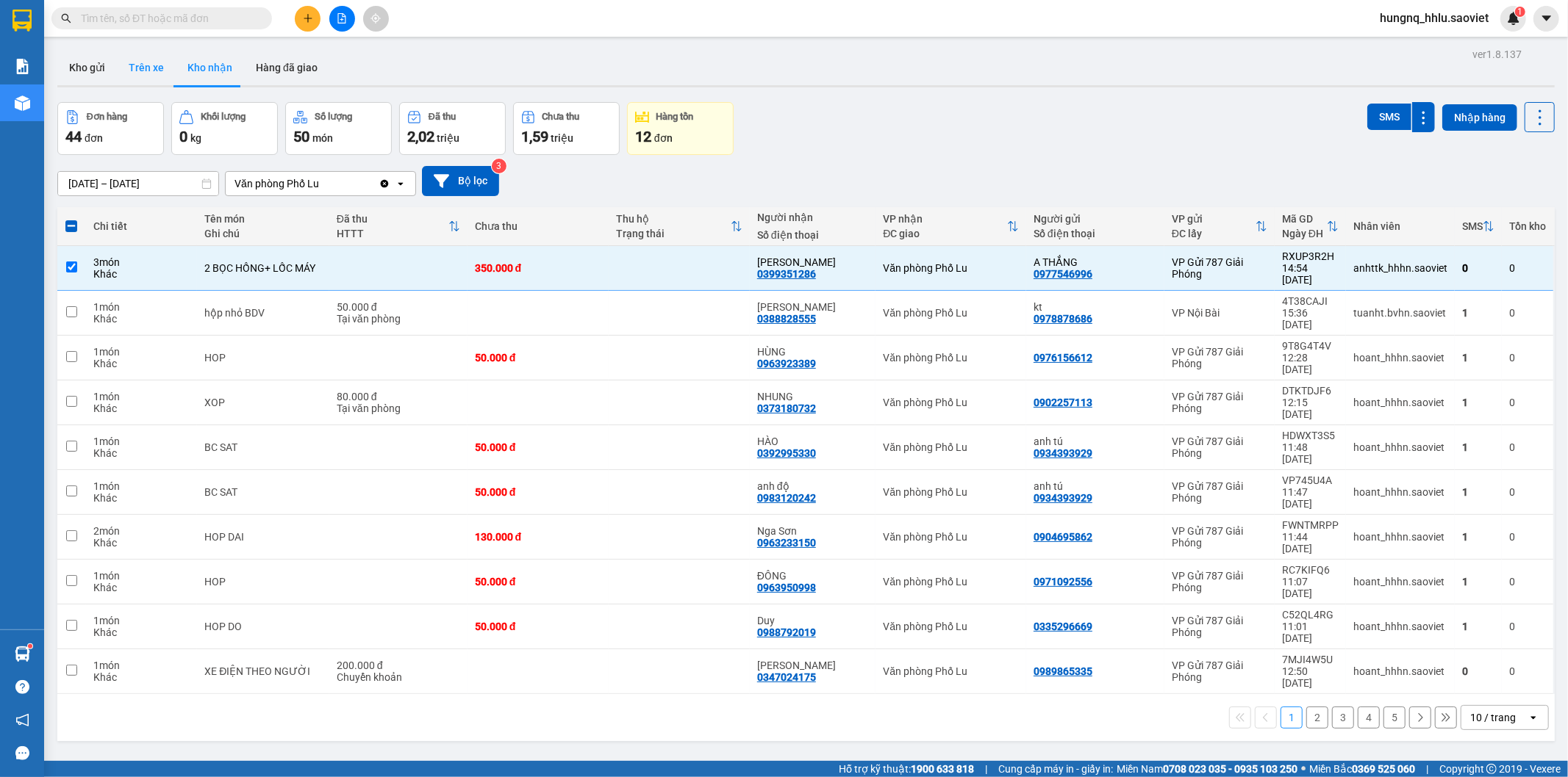
click at [157, 74] on button "Trên xe" at bounding box center [146, 67] width 58 height 35
type input "[DATE] – [DATE]"
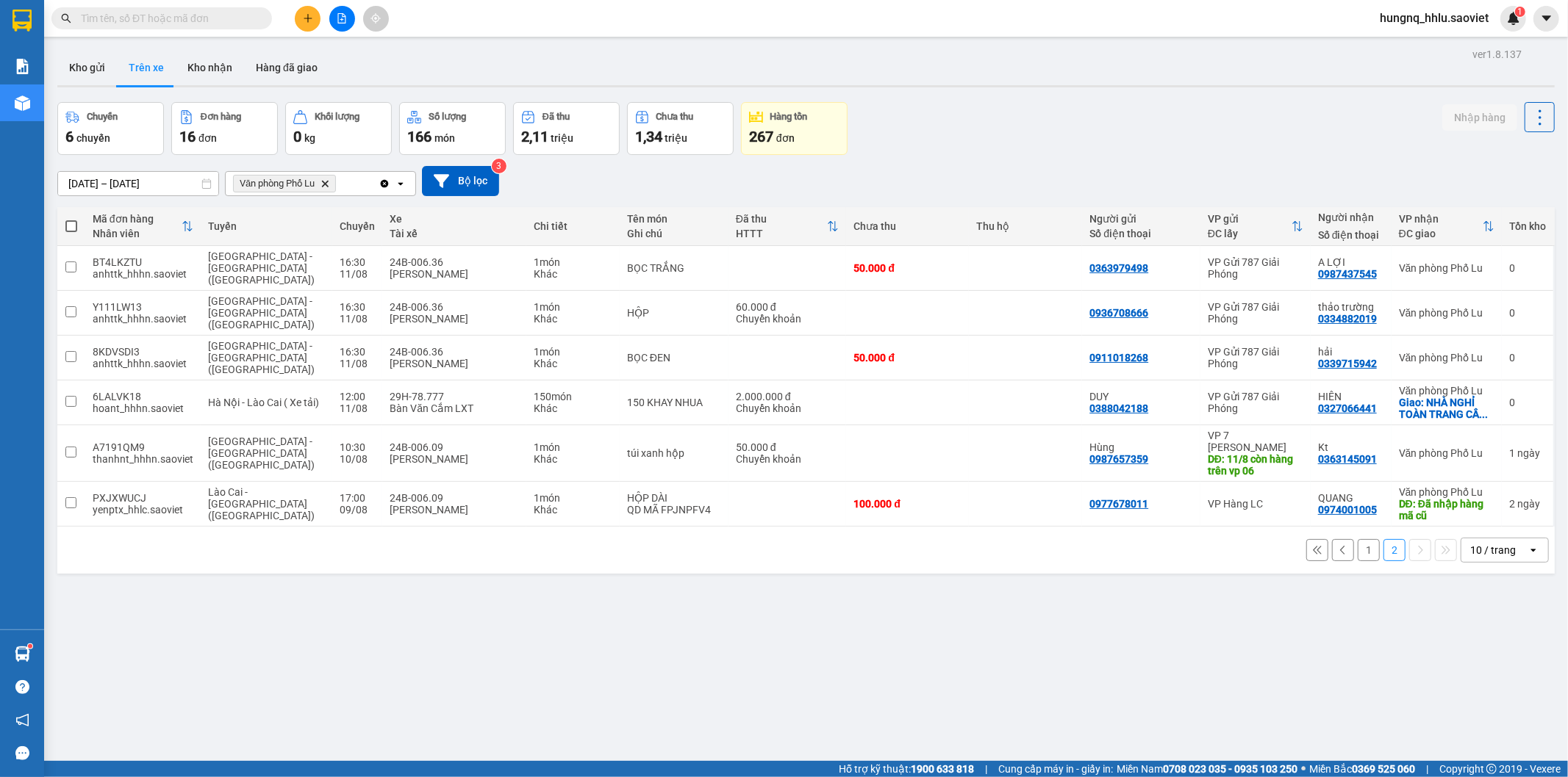
click at [1358, 539] on button "1" at bounding box center [1369, 550] width 22 height 22
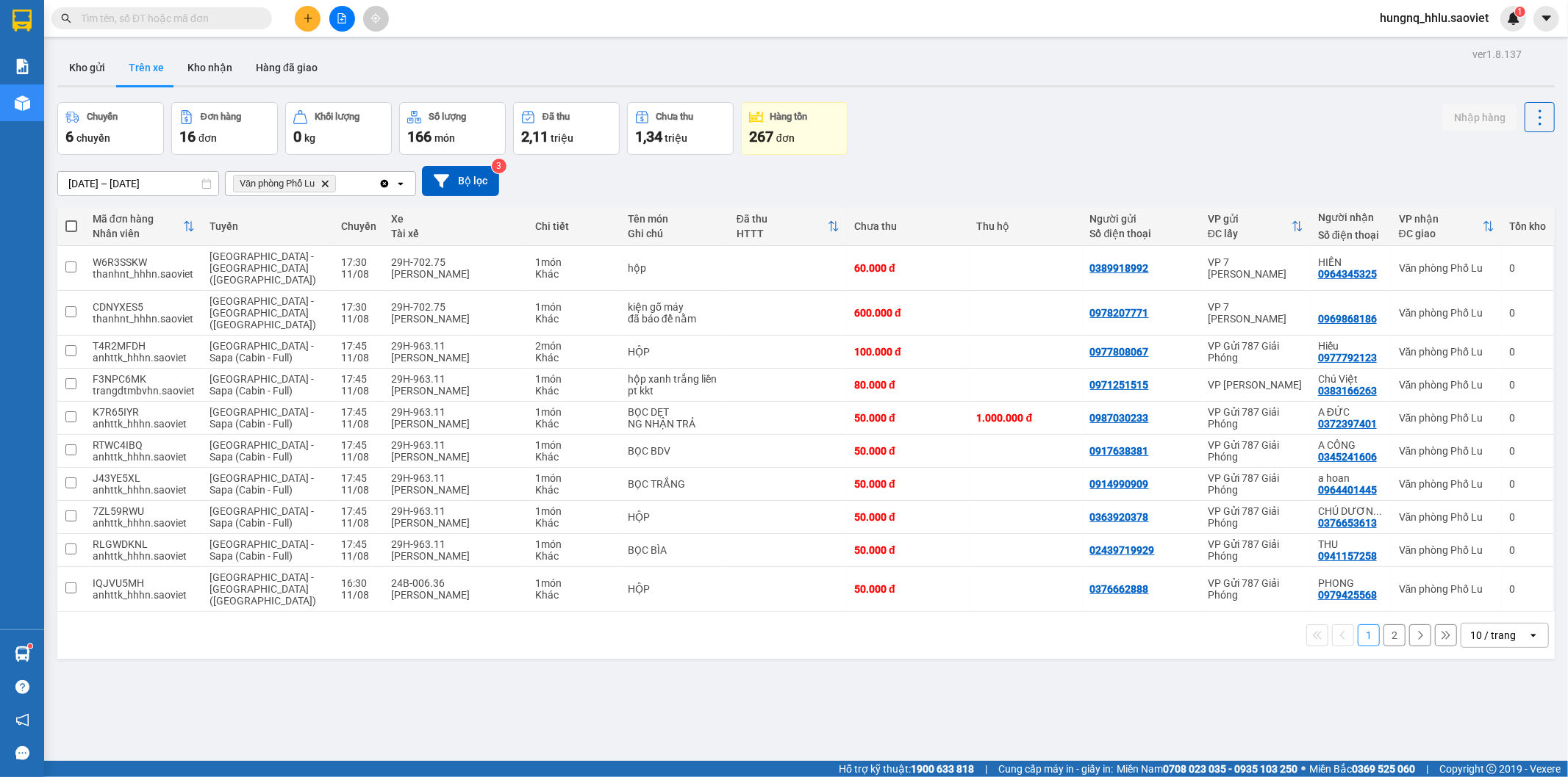
click at [1384, 625] on button "2" at bounding box center [1394, 635] width 22 height 22
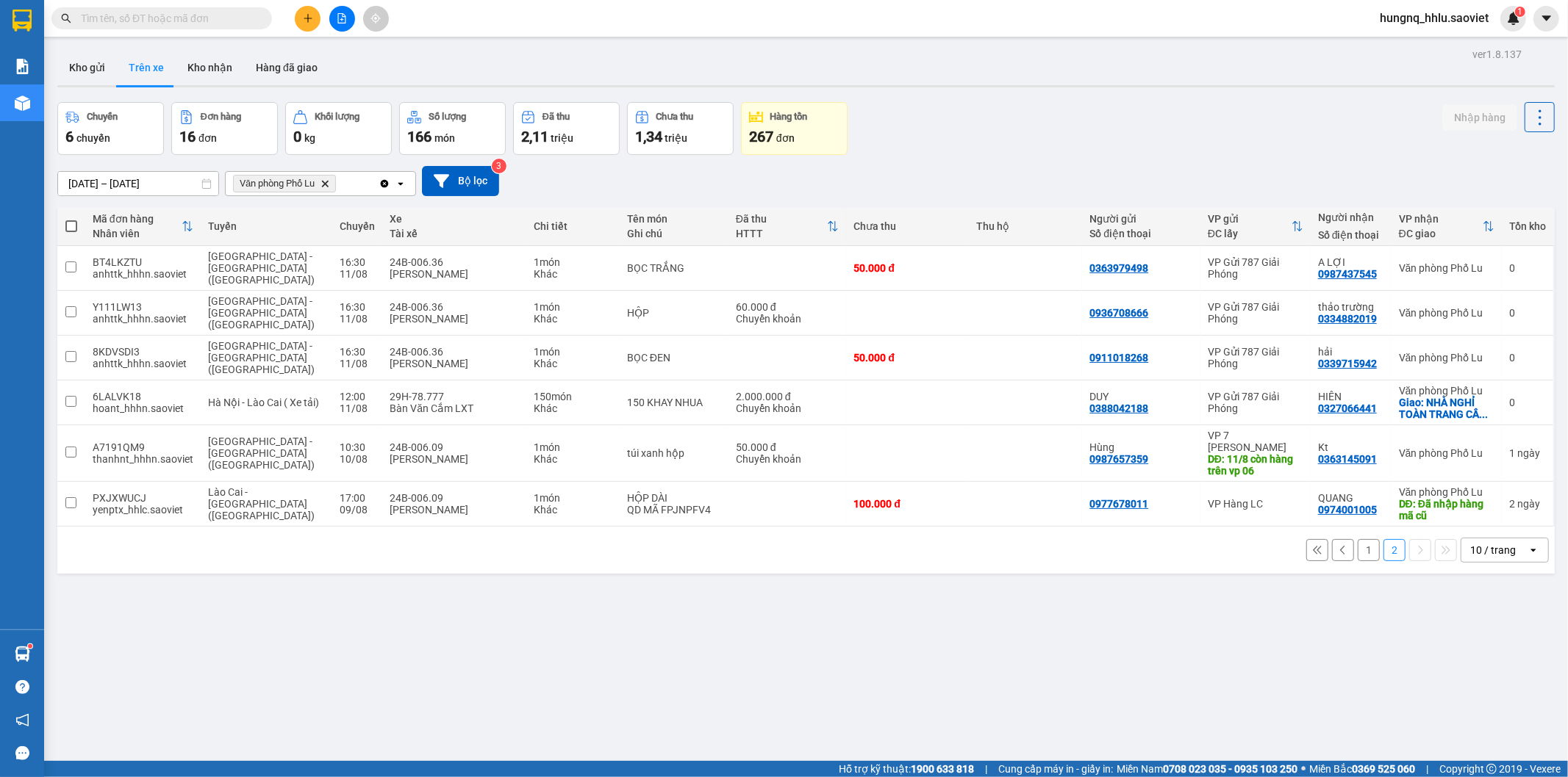
click at [1358, 539] on button "1" at bounding box center [1369, 550] width 22 height 22
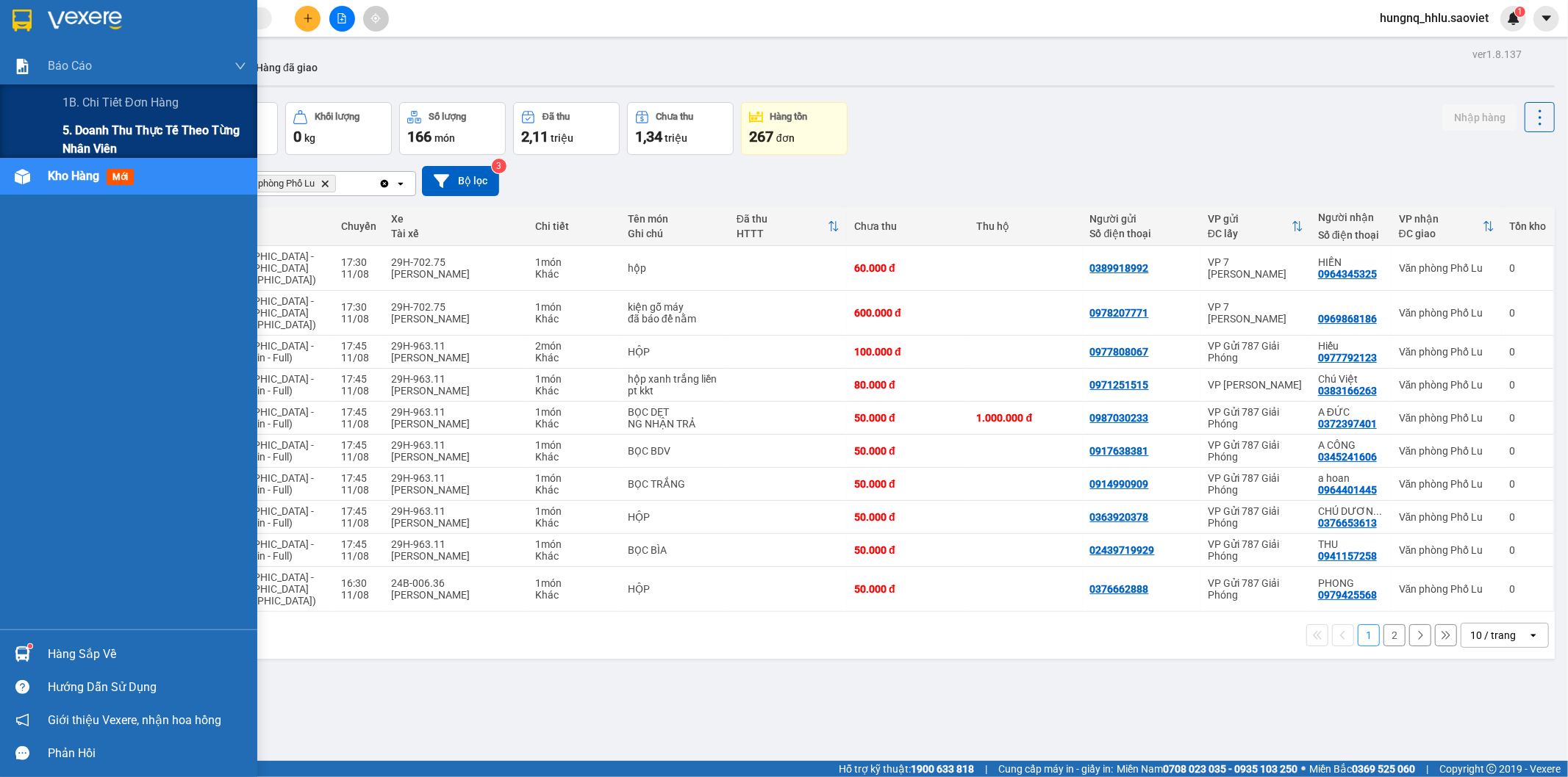
click at [91, 142] on span "5. Doanh thu thực tế theo từng nhân viên" at bounding box center [154, 139] width 184 height 37
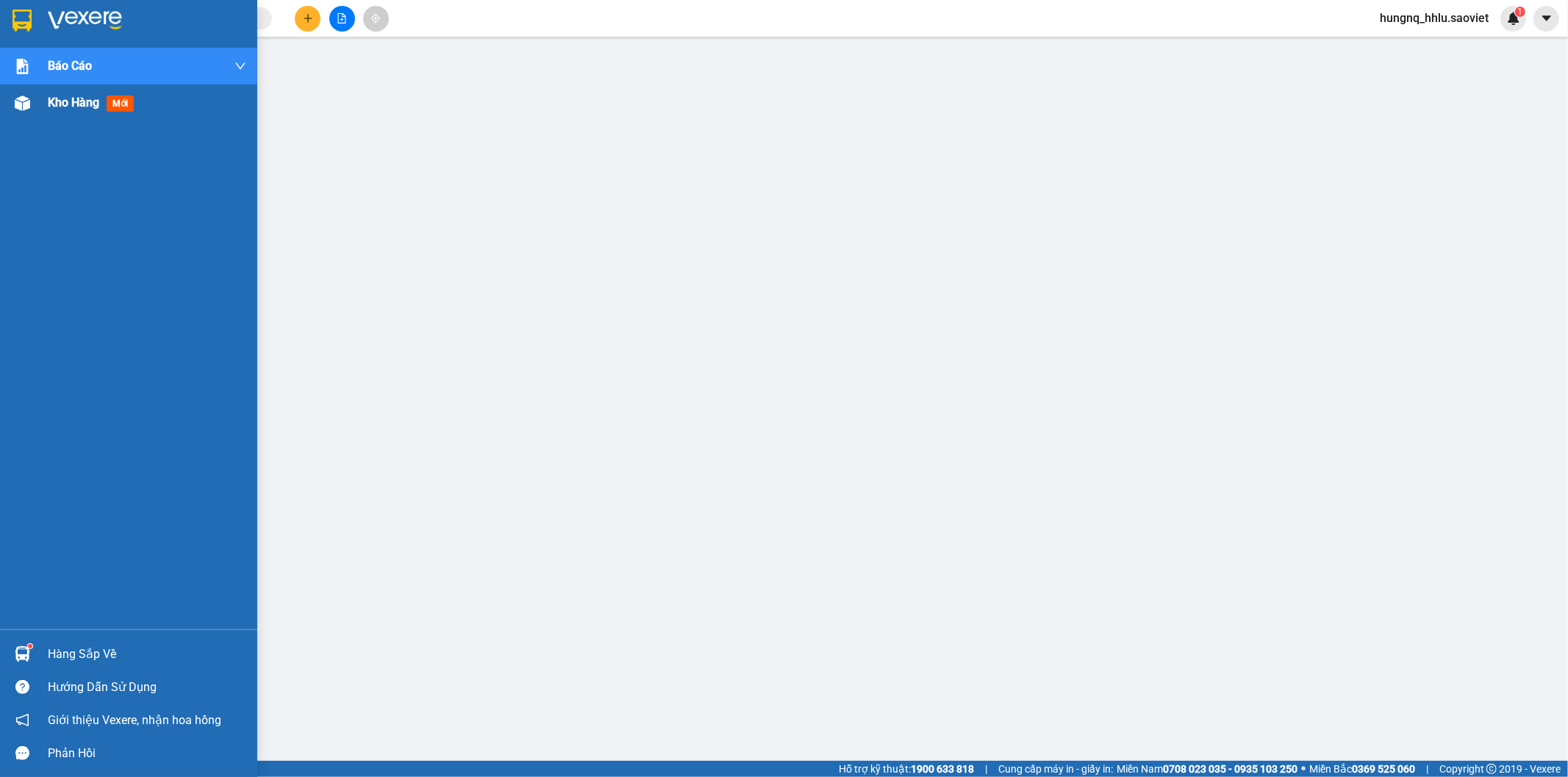
click at [30, 111] on div at bounding box center [22, 103] width 26 height 26
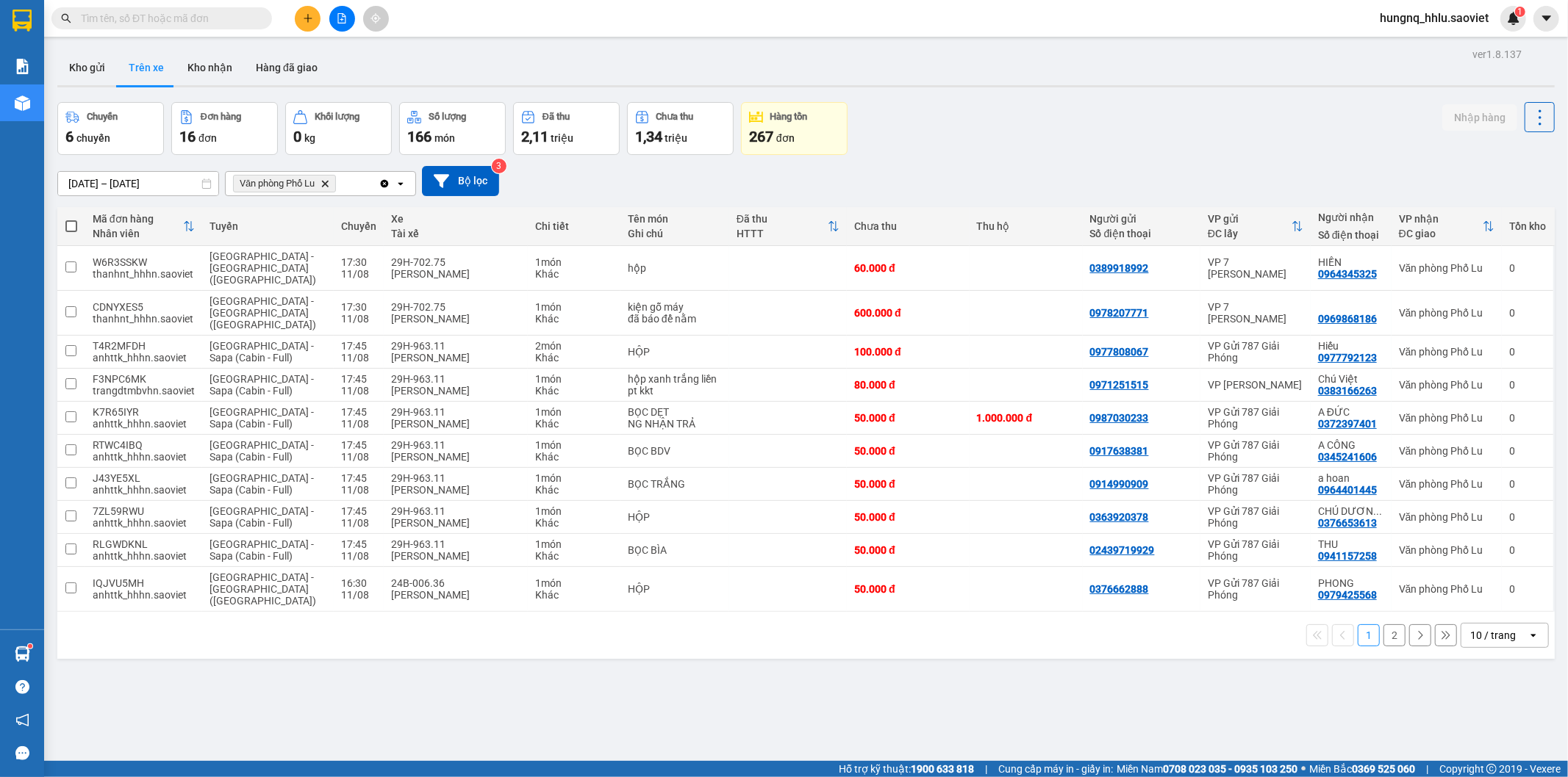
click at [1384, 625] on button "2" at bounding box center [1394, 635] width 22 height 22
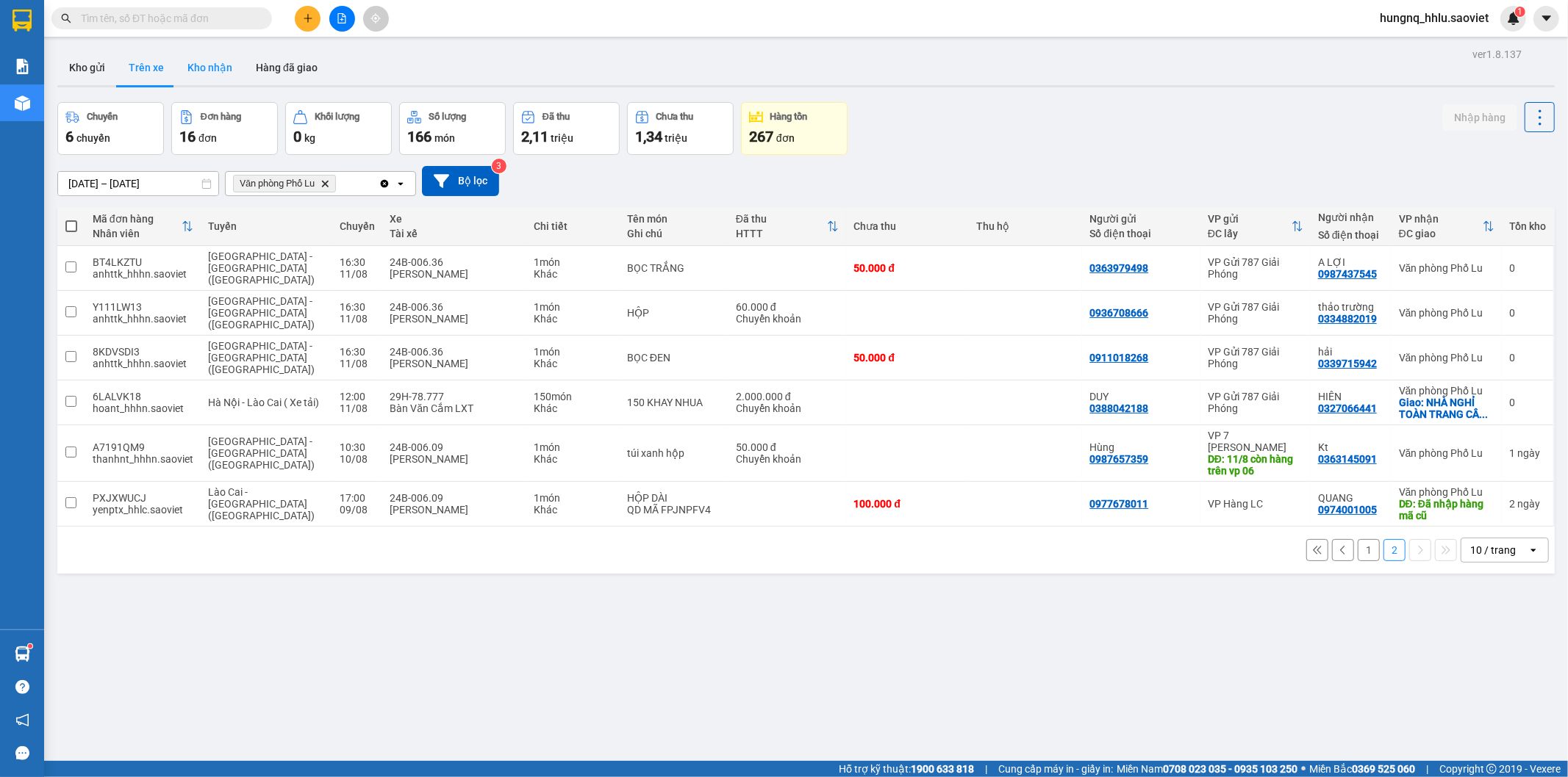
click at [189, 69] on button "Kho nhận" at bounding box center [209, 67] width 68 height 35
type input "[DATE] – [DATE]"
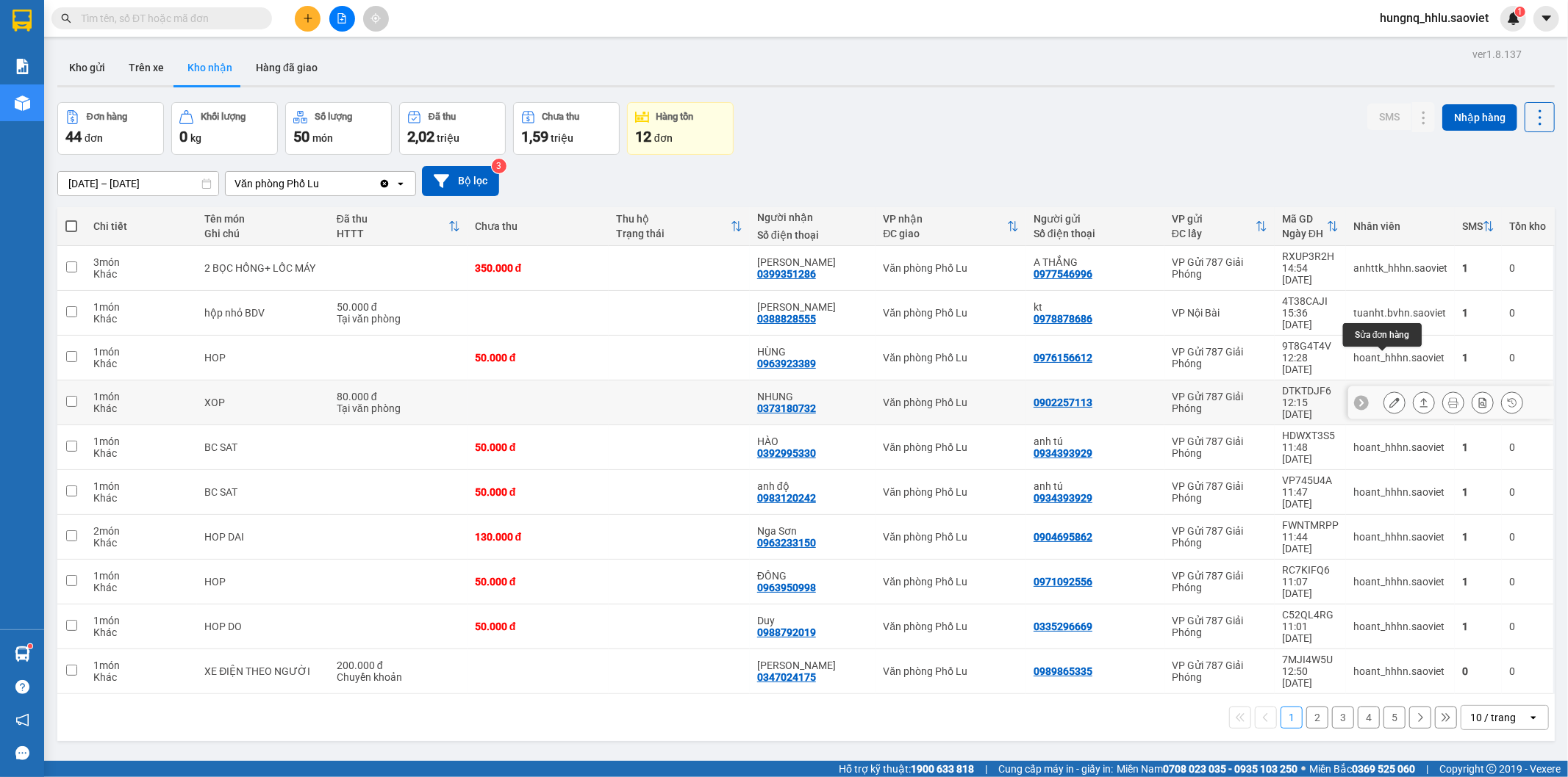
click at [1384, 392] on div at bounding box center [1394, 402] width 22 height 22
click at [1384, 390] on button at bounding box center [1394, 402] width 21 height 26
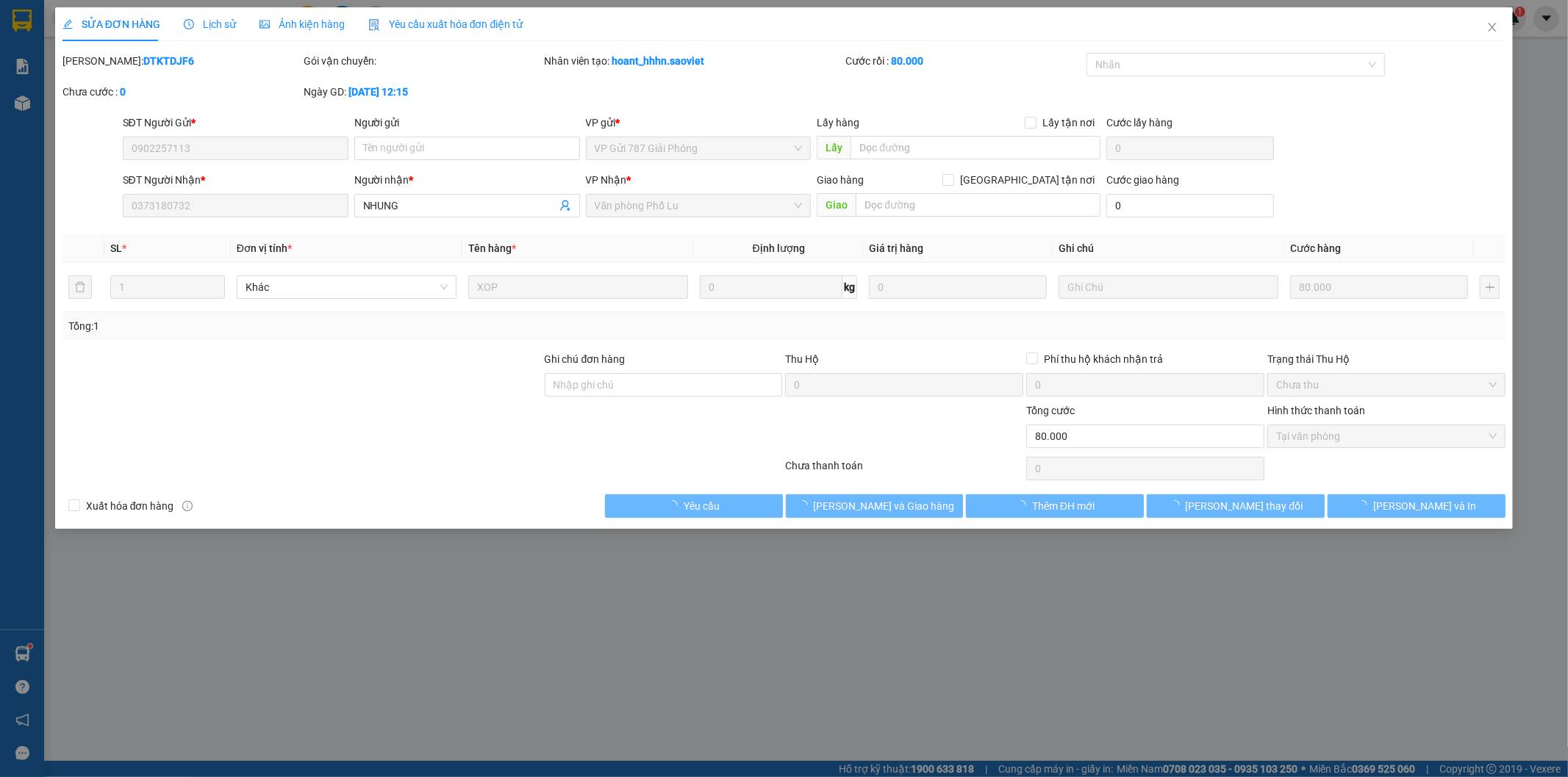
type input "0902257113"
type input "0373180732"
type input "NHUNG"
type input "80.000"
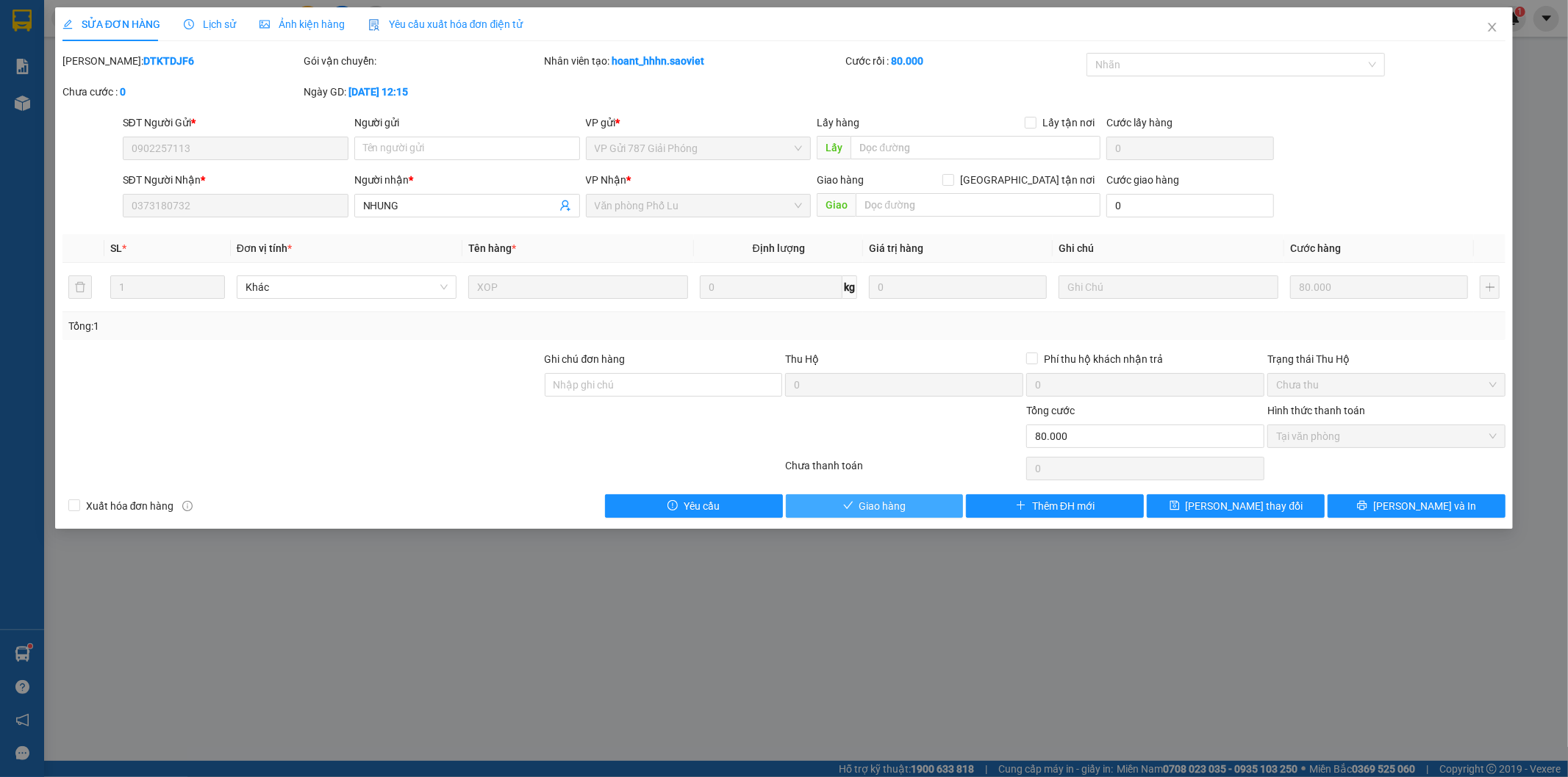
click at [926, 510] on button "Giao hàng" at bounding box center [875, 506] width 178 height 24
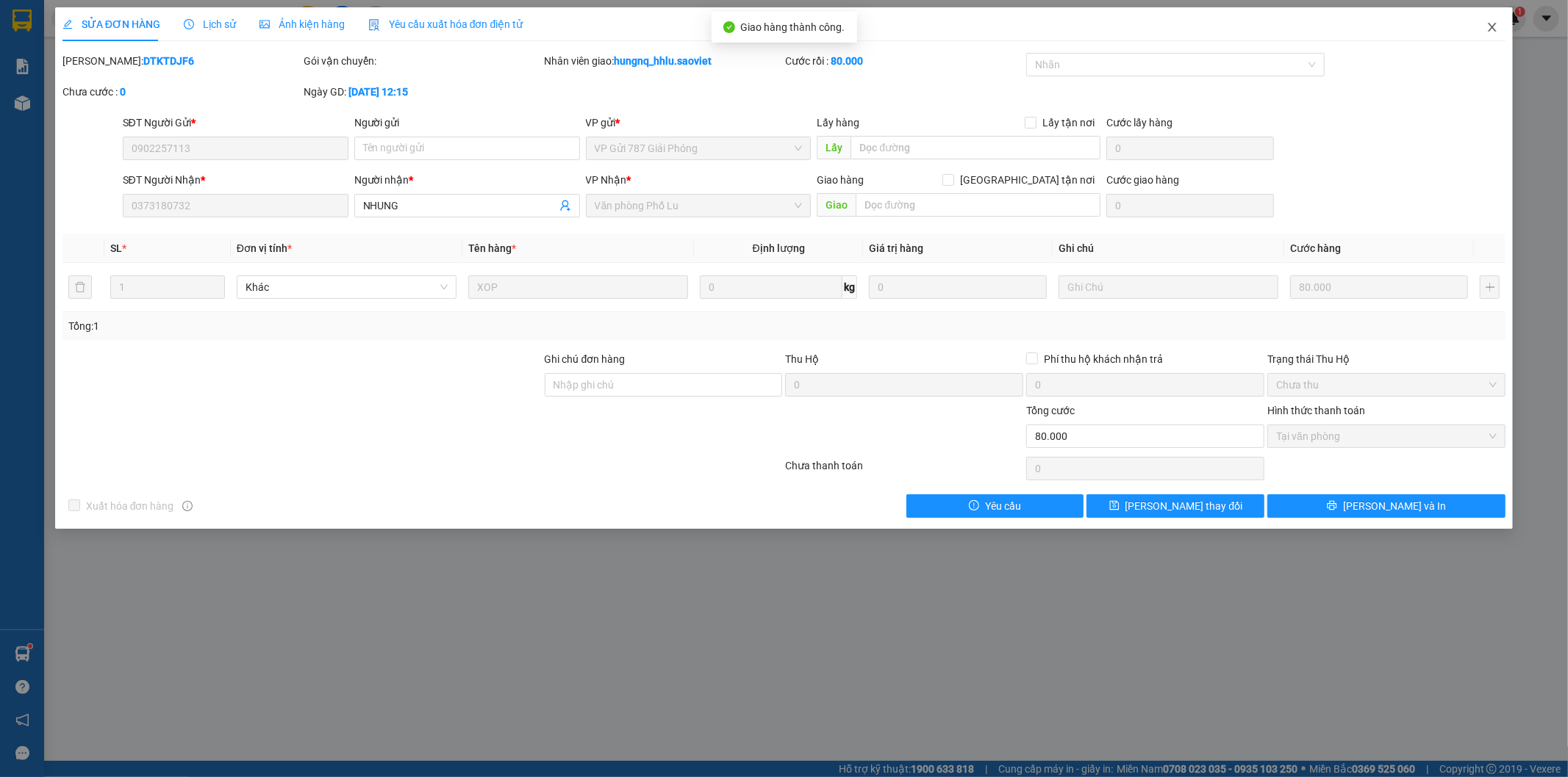
click at [1501, 34] on span "Close" at bounding box center [1492, 28] width 41 height 41
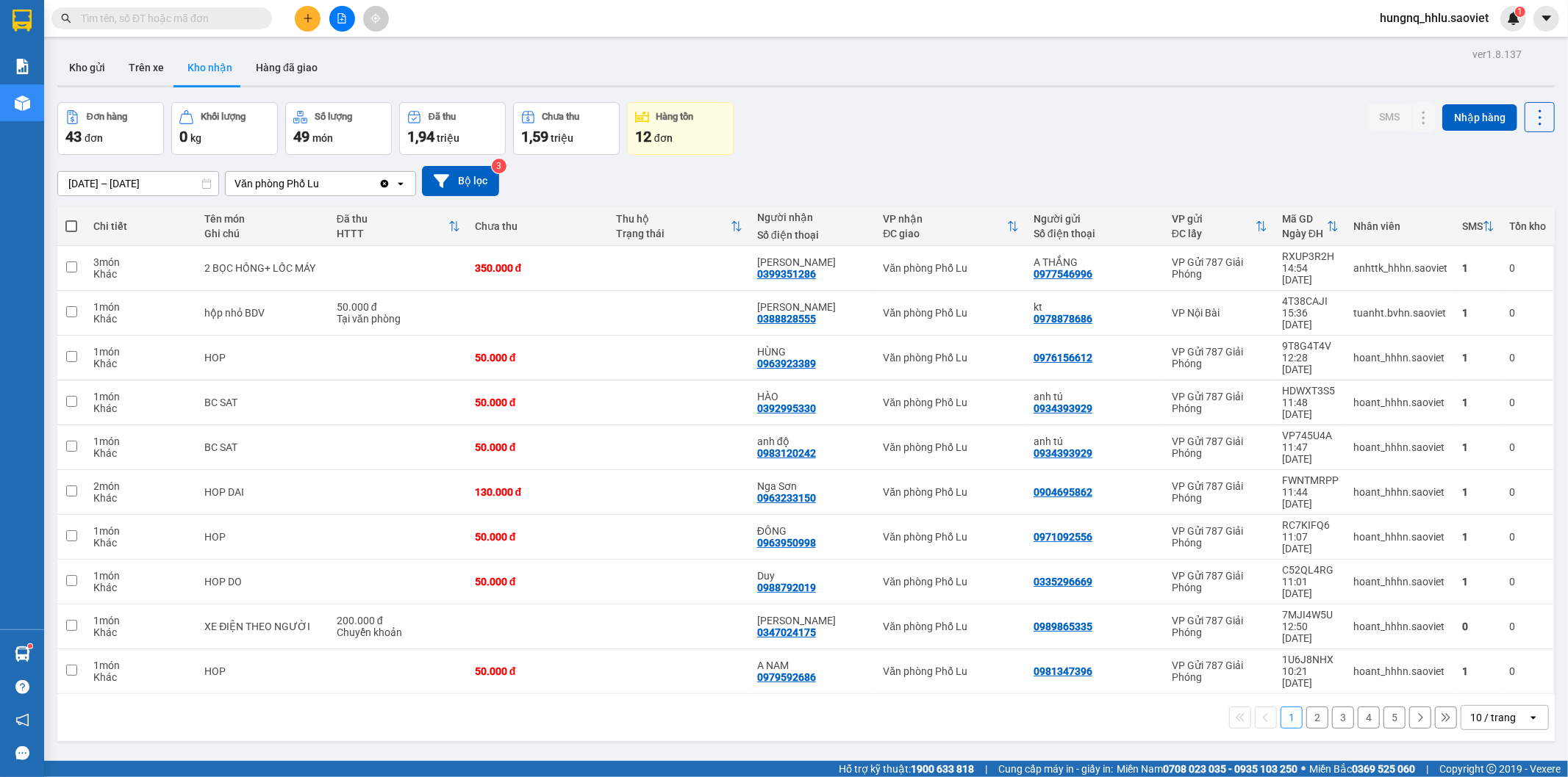
click at [1312, 707] on button "2" at bounding box center [1317, 718] width 22 height 22
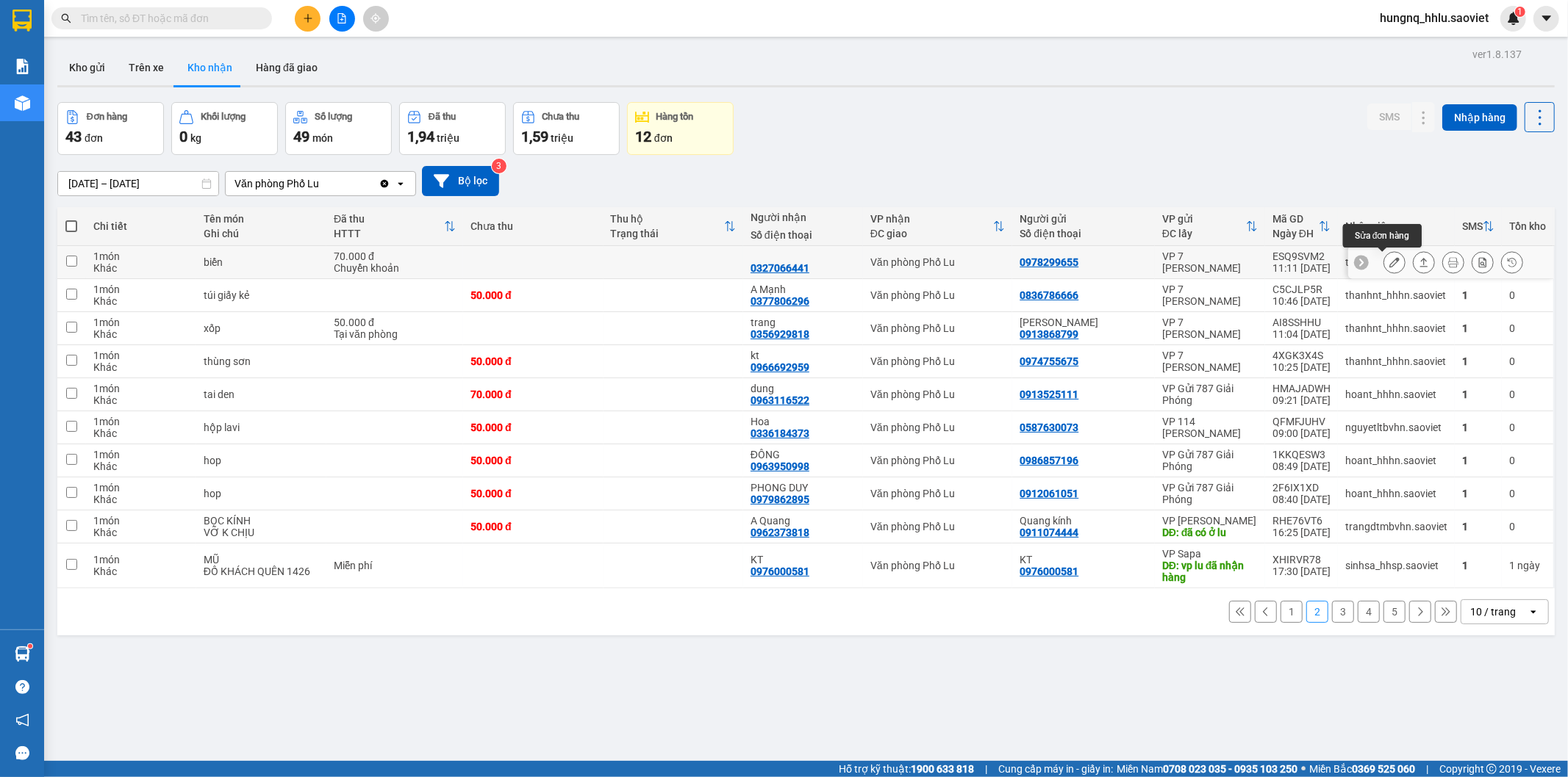
click at [1387, 269] on button at bounding box center [1394, 263] width 21 height 26
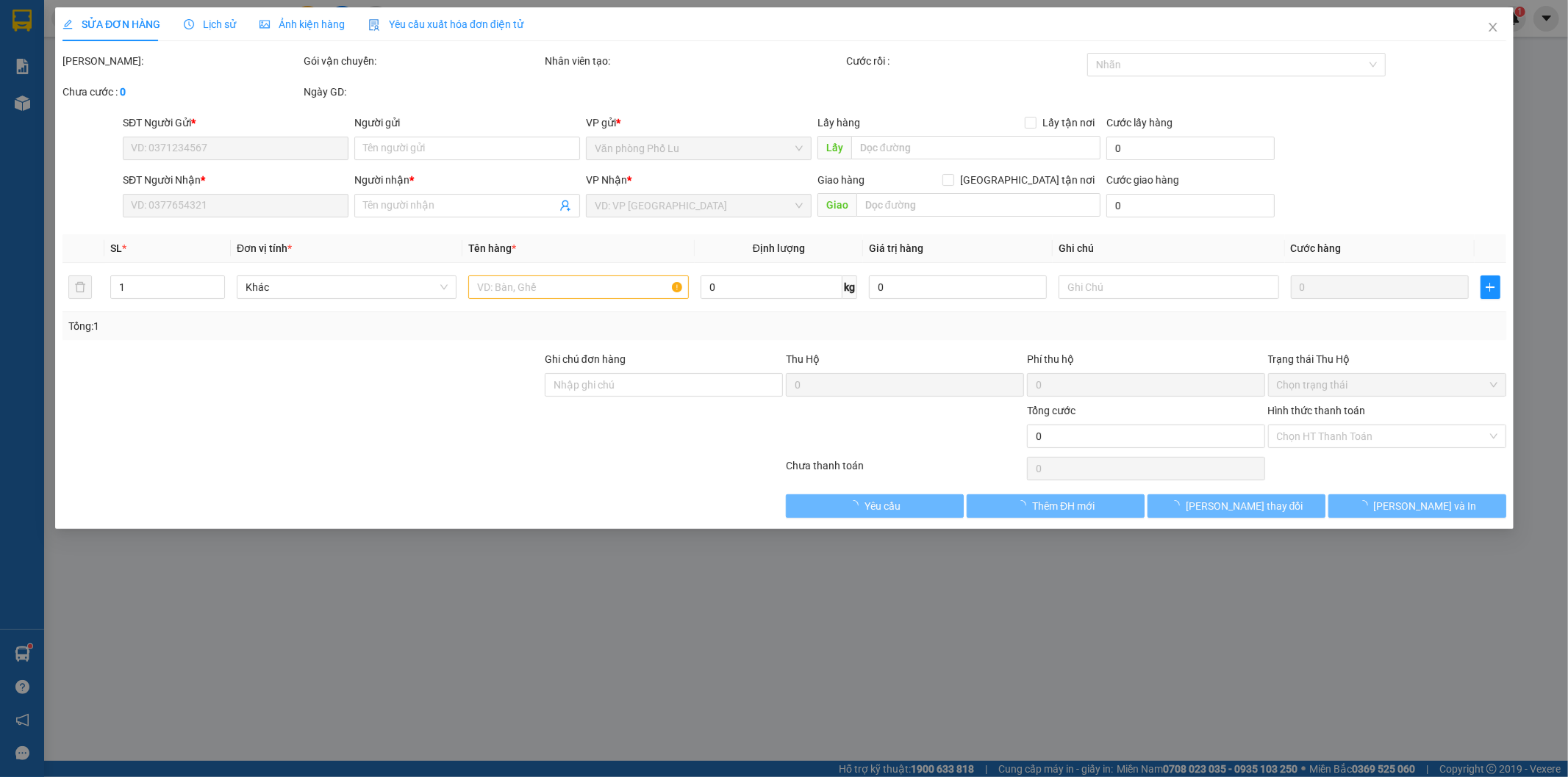
type input "0978299655"
type input "0327066441"
type input "70.000"
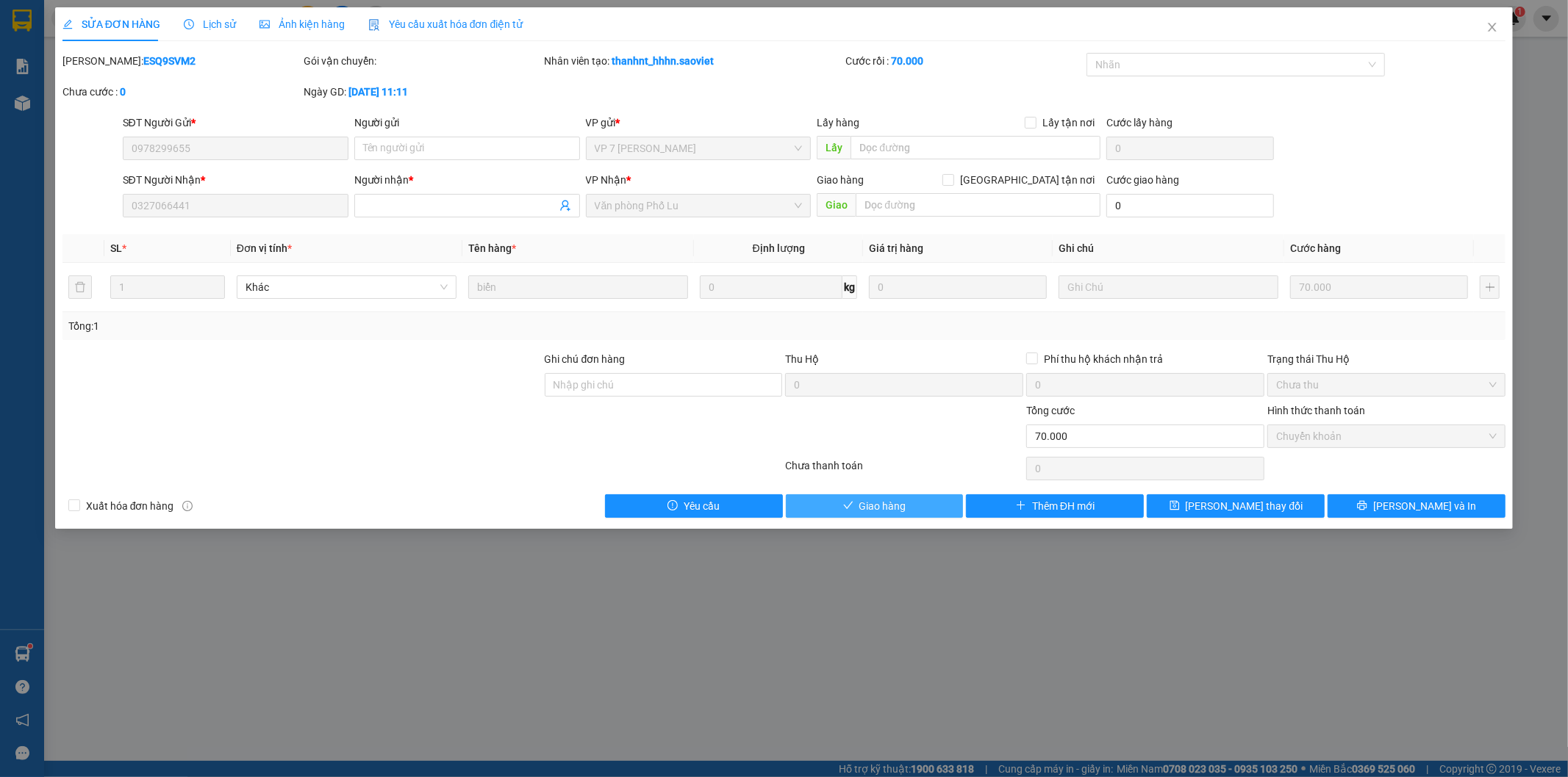
click at [914, 513] on button "Giao hàng" at bounding box center [875, 506] width 178 height 24
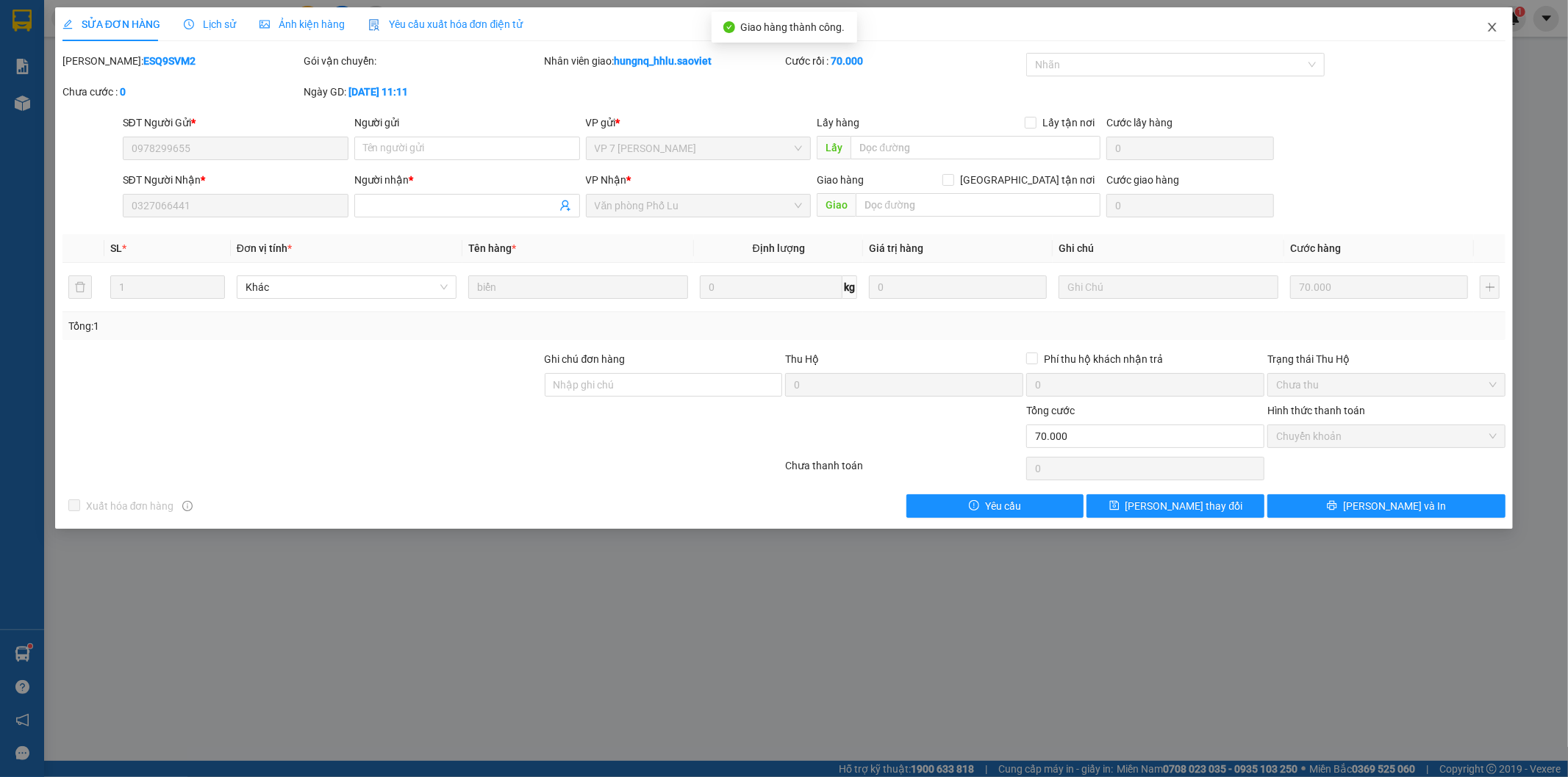
click at [1504, 35] on span "Close" at bounding box center [1492, 28] width 41 height 41
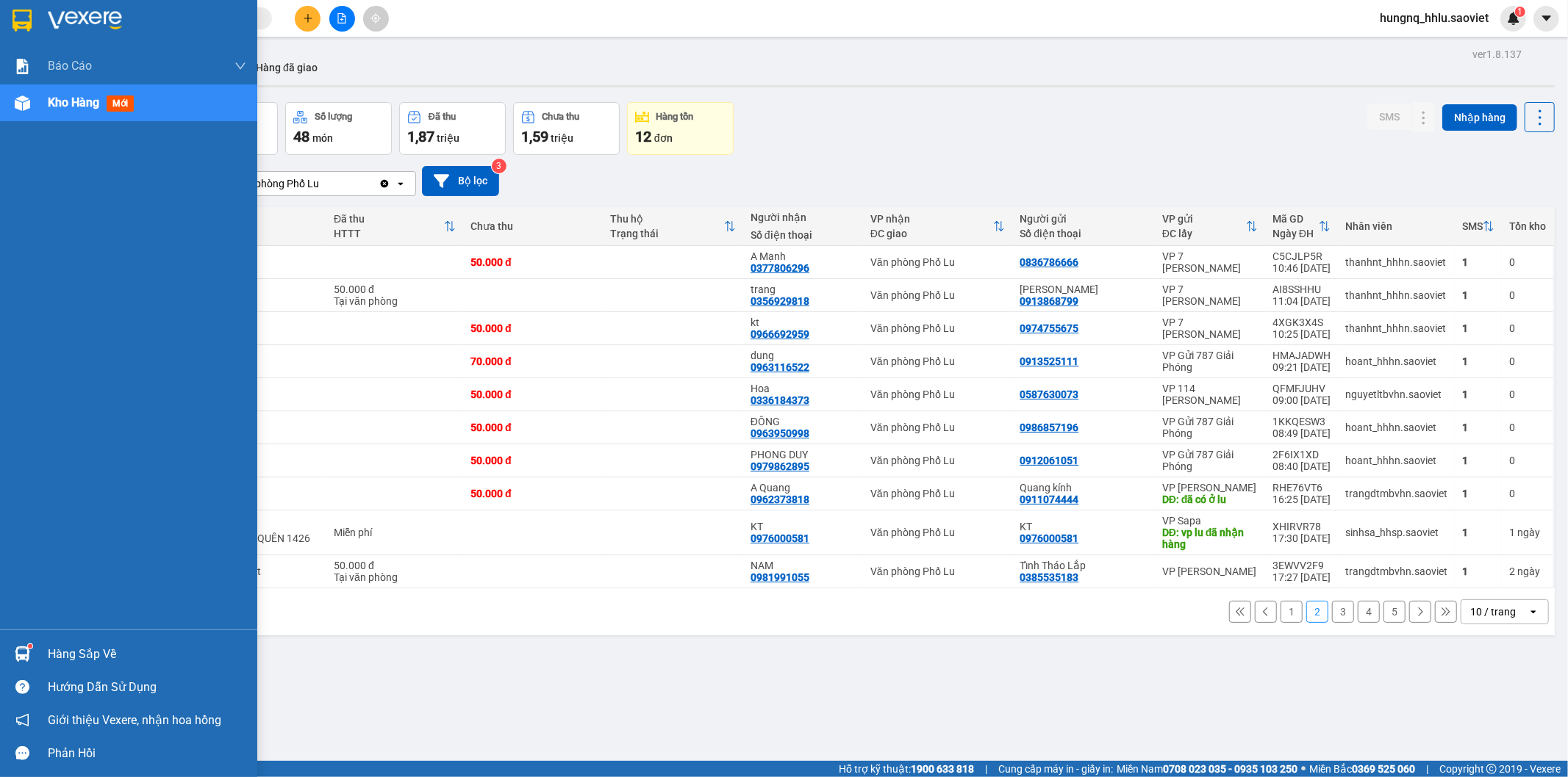
click at [77, 108] on span "Kho hàng" at bounding box center [73, 102] width 51 height 14
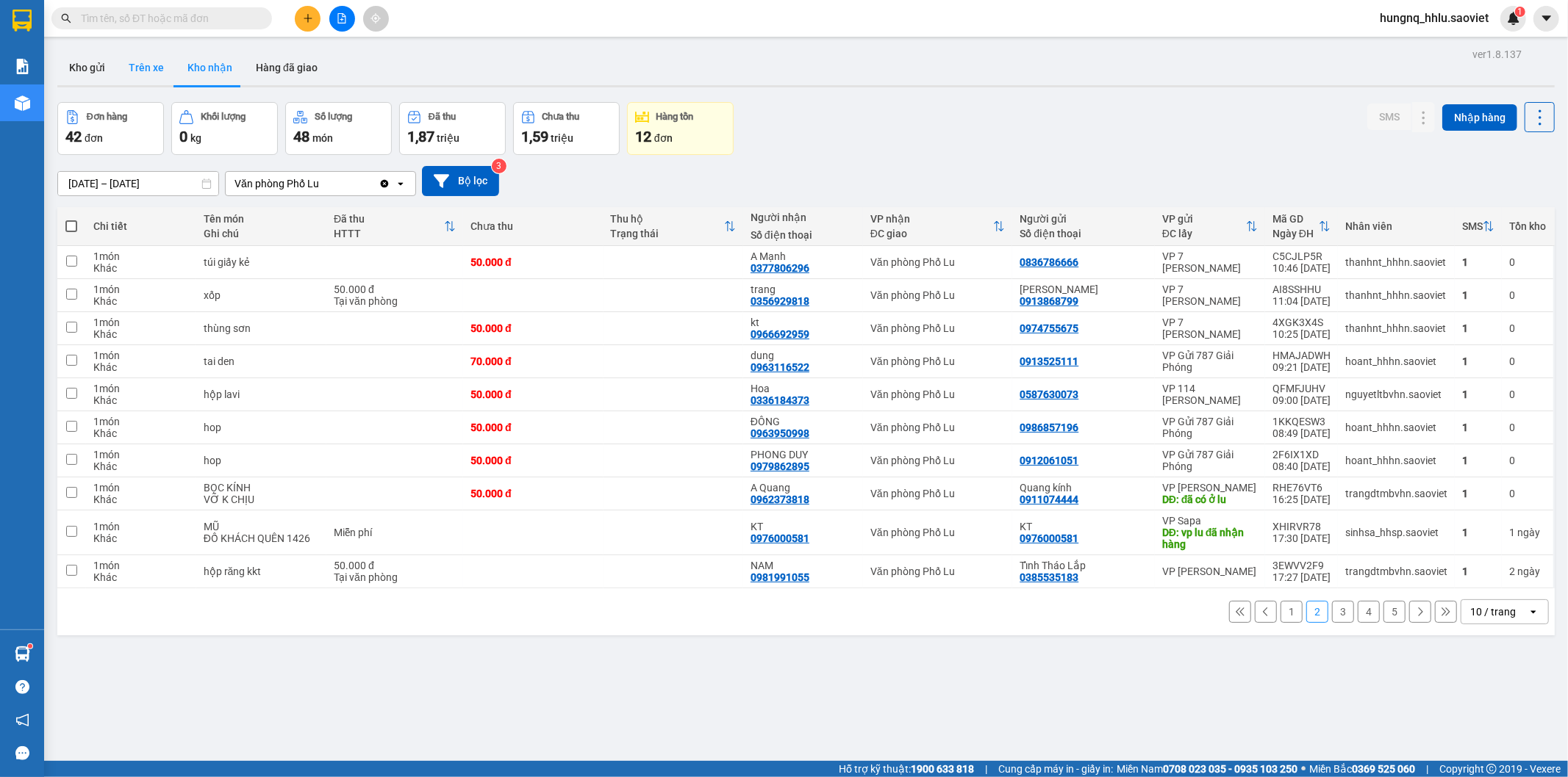
click at [147, 70] on button "Trên xe" at bounding box center [146, 67] width 58 height 35
type input "[DATE] – [DATE]"
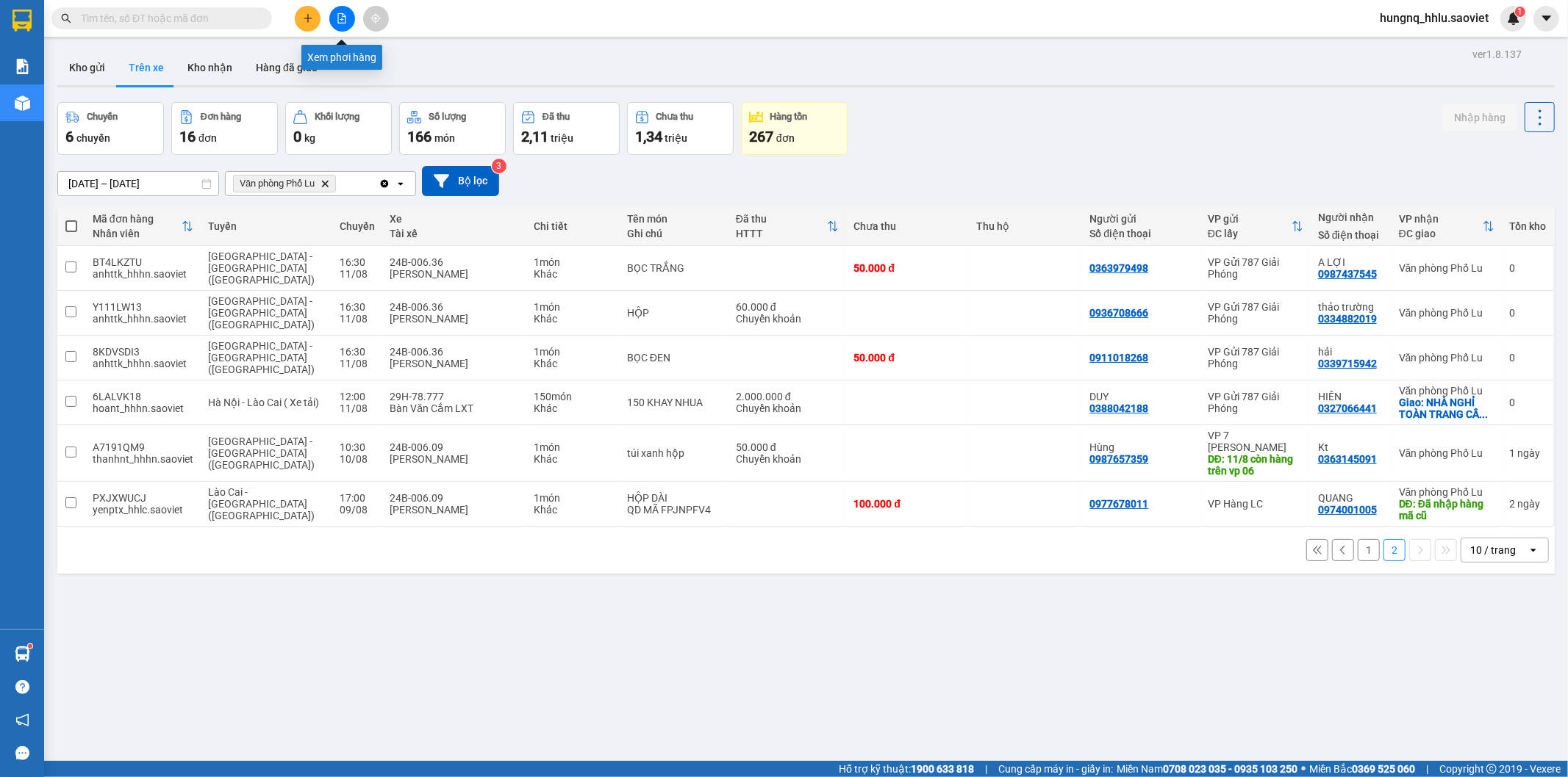
click at [347, 25] on button at bounding box center [342, 18] width 26 height 26
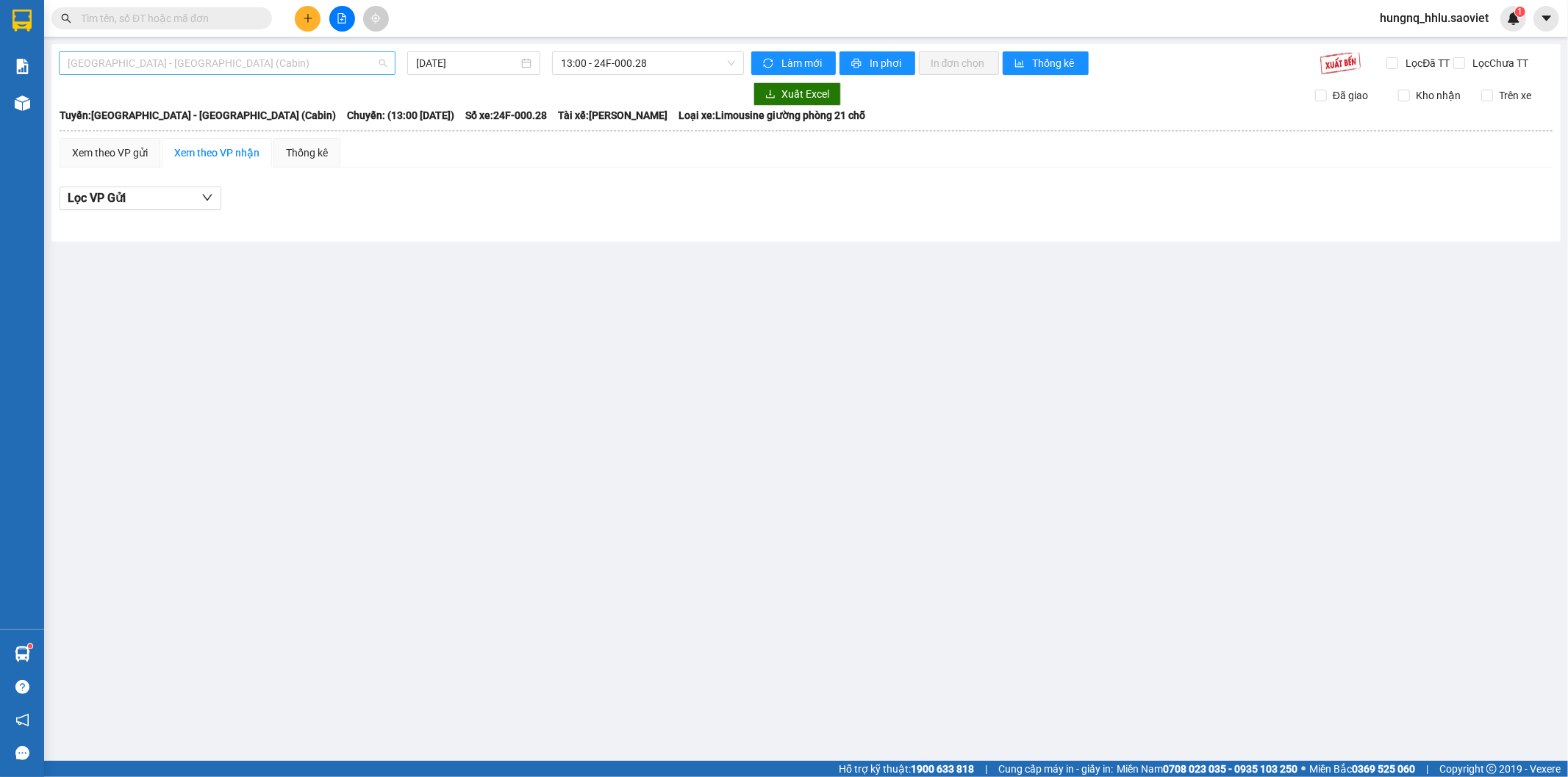
click at [136, 68] on span "[GEOGRAPHIC_DATA] - [GEOGRAPHIC_DATA] (Cabin)" at bounding box center [226, 63] width 319 height 22
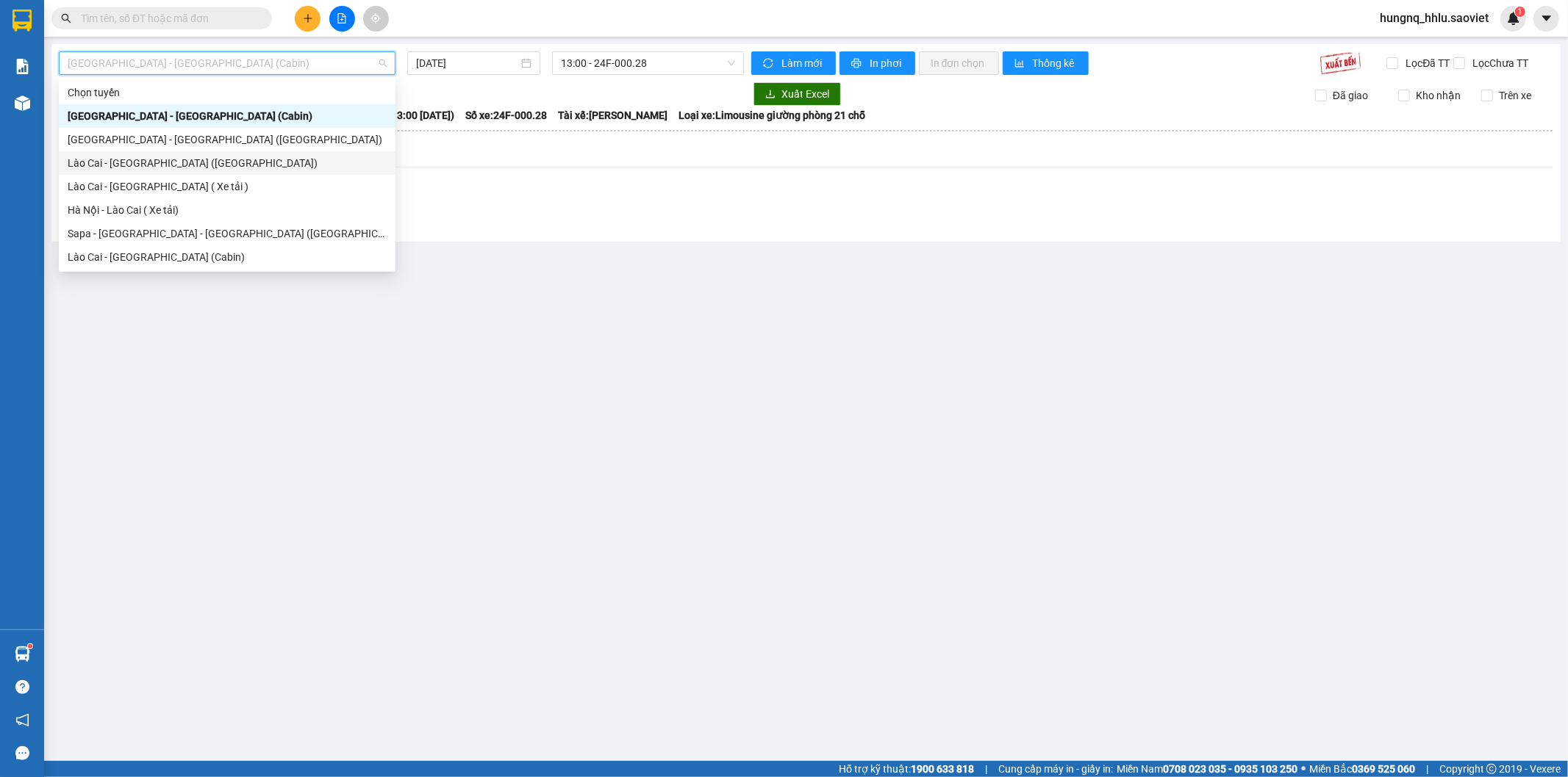
click at [167, 168] on div "Lào Cai - [GEOGRAPHIC_DATA] ([GEOGRAPHIC_DATA])" at bounding box center [226, 163] width 319 height 16
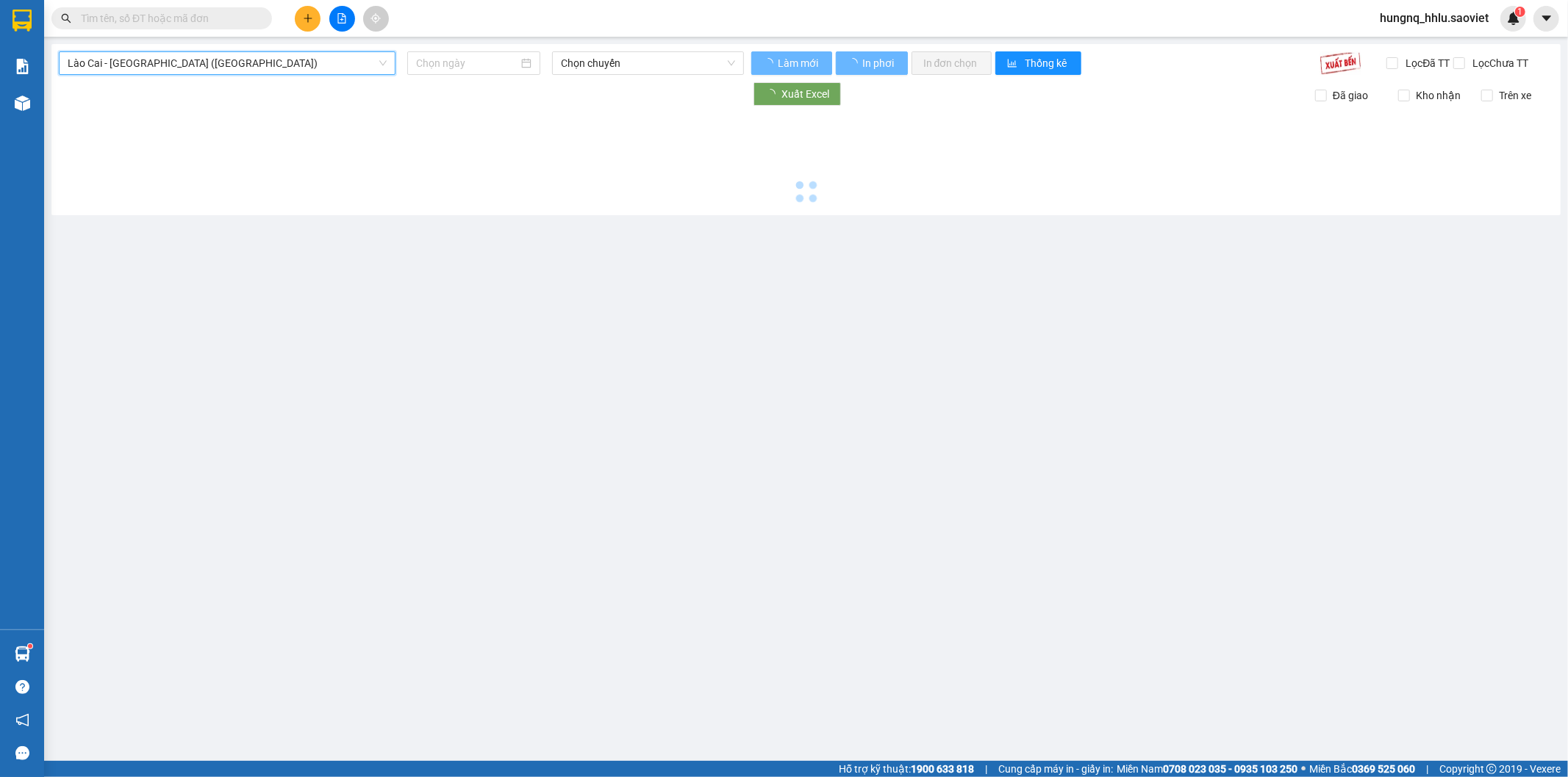
type input "[DATE]"
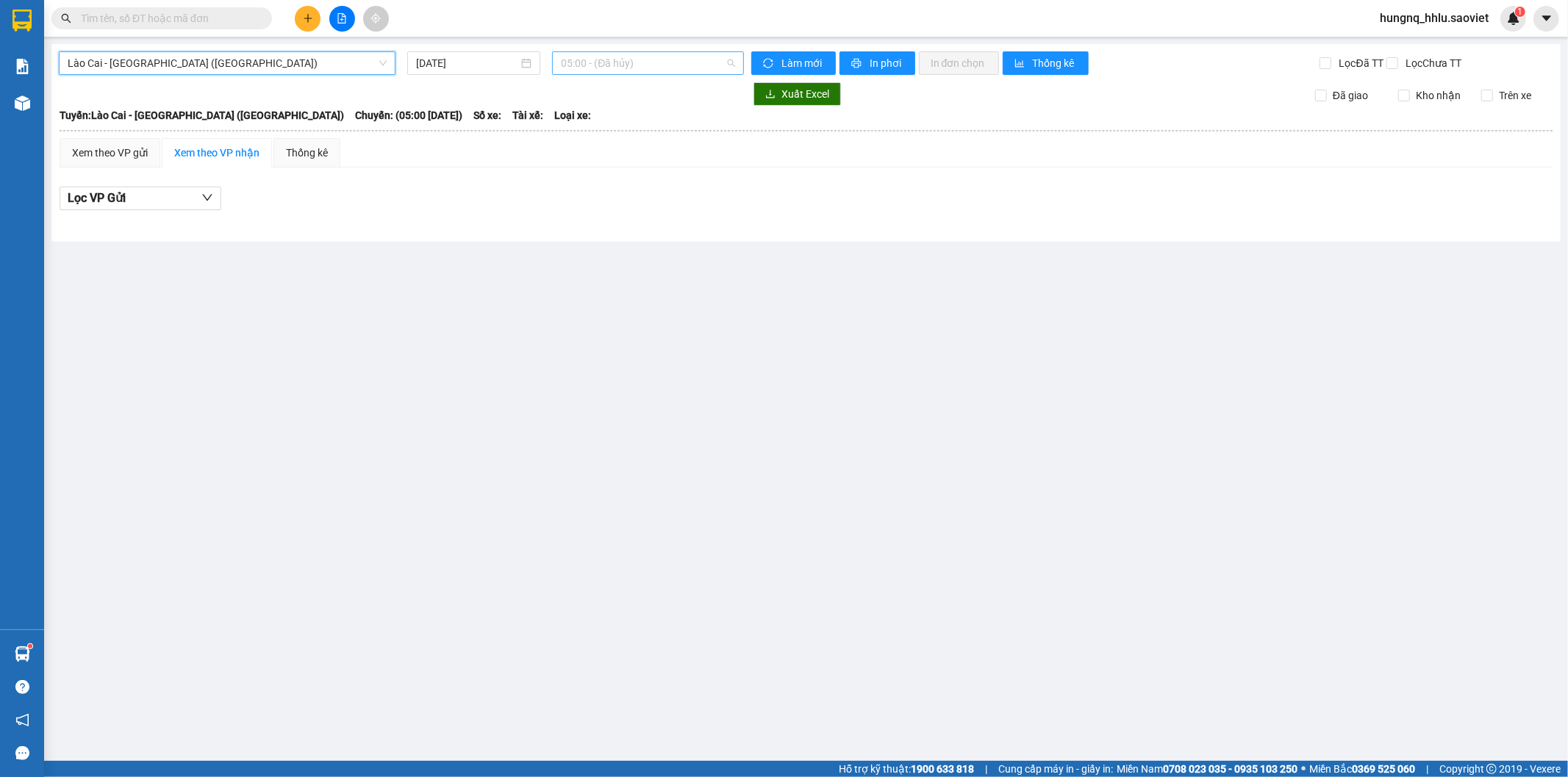
click at [589, 59] on span "05:00 - (Đã hủy)" at bounding box center [647, 63] width 174 height 22
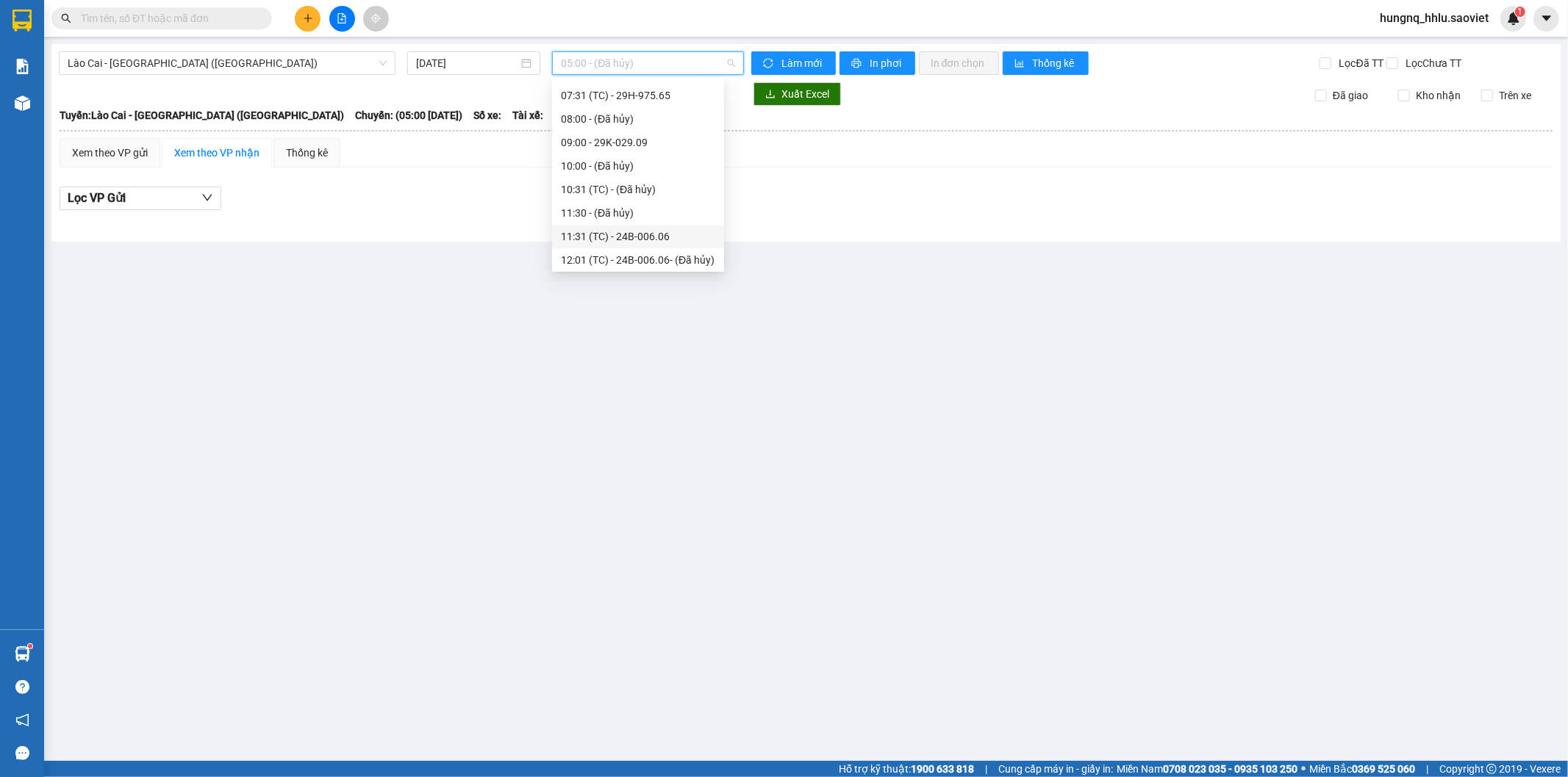
scroll to position [305, 0]
click at [659, 257] on div "20:00 - 24B-006.09" at bounding box center [637, 258] width 154 height 16
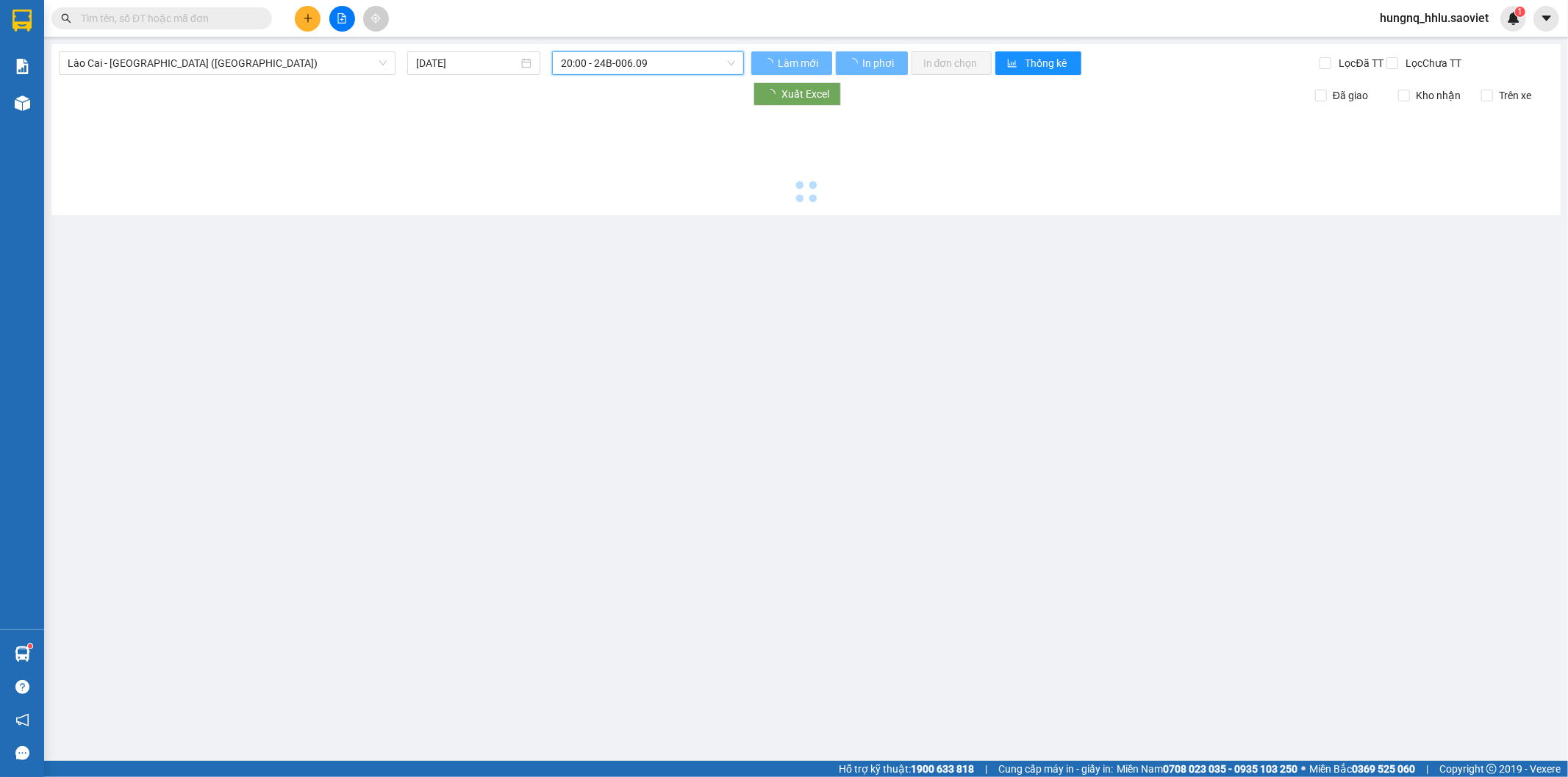
click at [566, 67] on span "20:00 - 24B-006.09" at bounding box center [647, 63] width 174 height 22
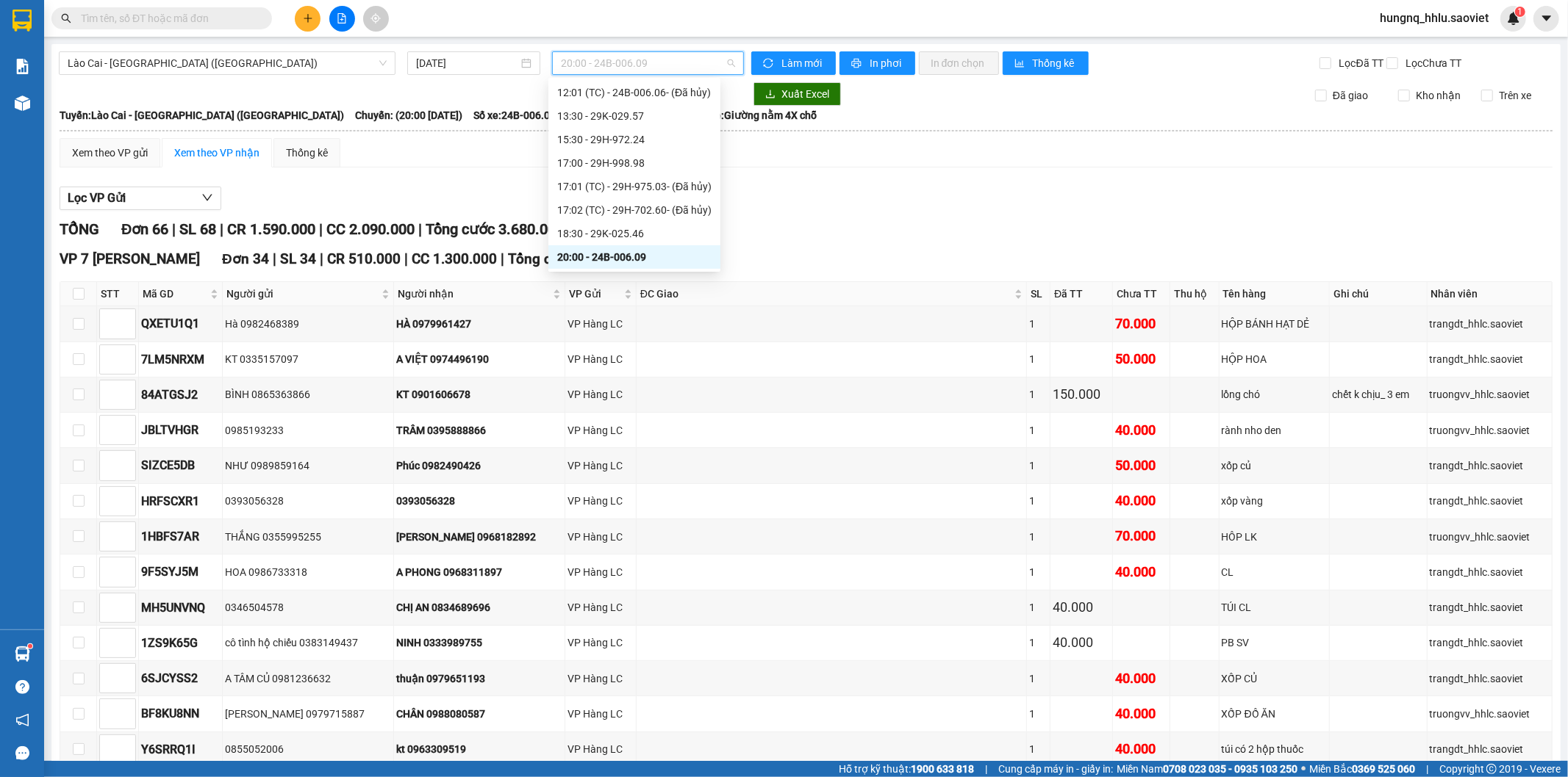
click at [562, 256] on div "20:00 - 24B-006.09" at bounding box center [634, 258] width 154 height 16
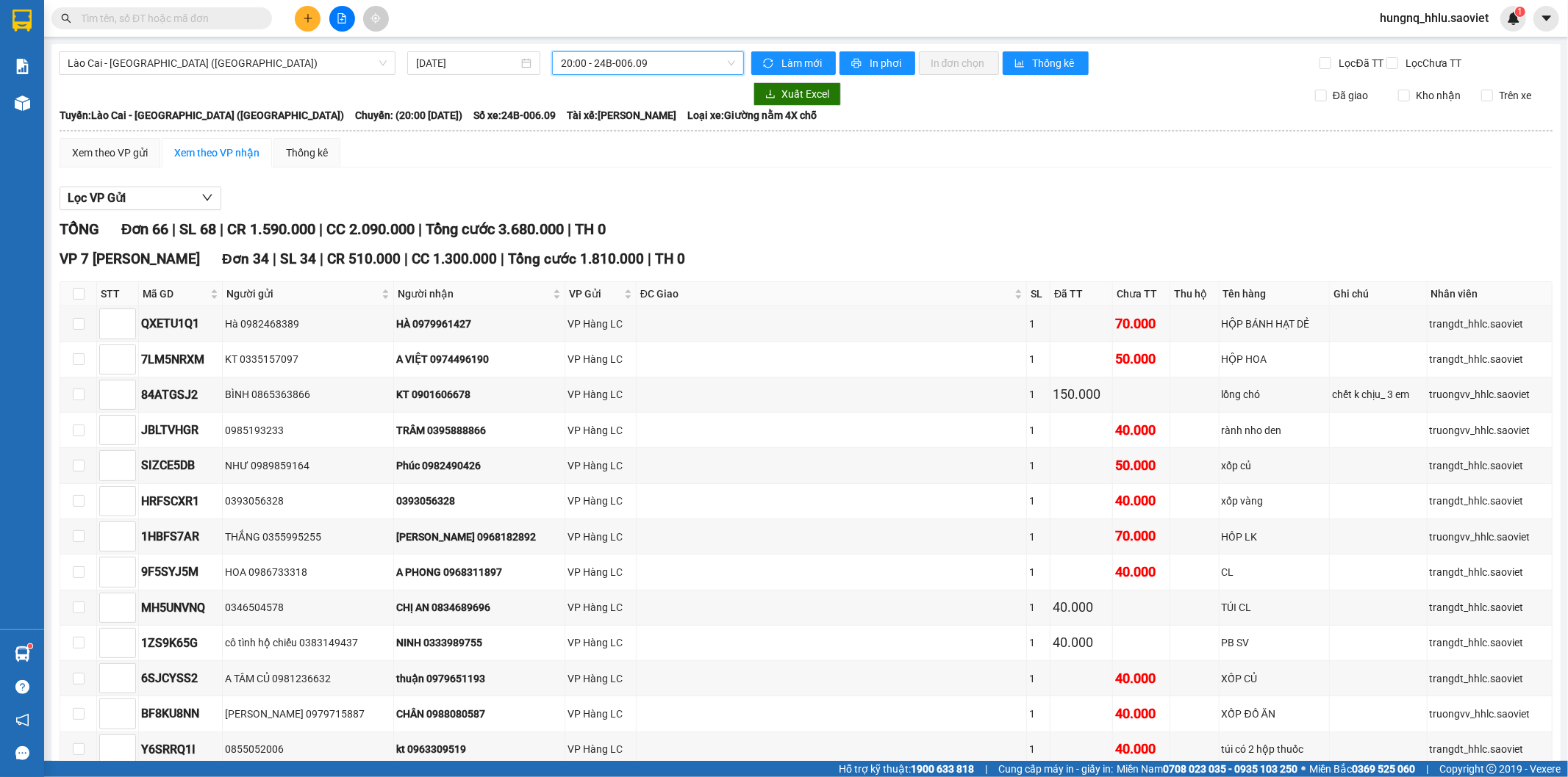
click at [563, 74] on div "20:00 - 24B-006.09" at bounding box center [647, 63] width 191 height 24
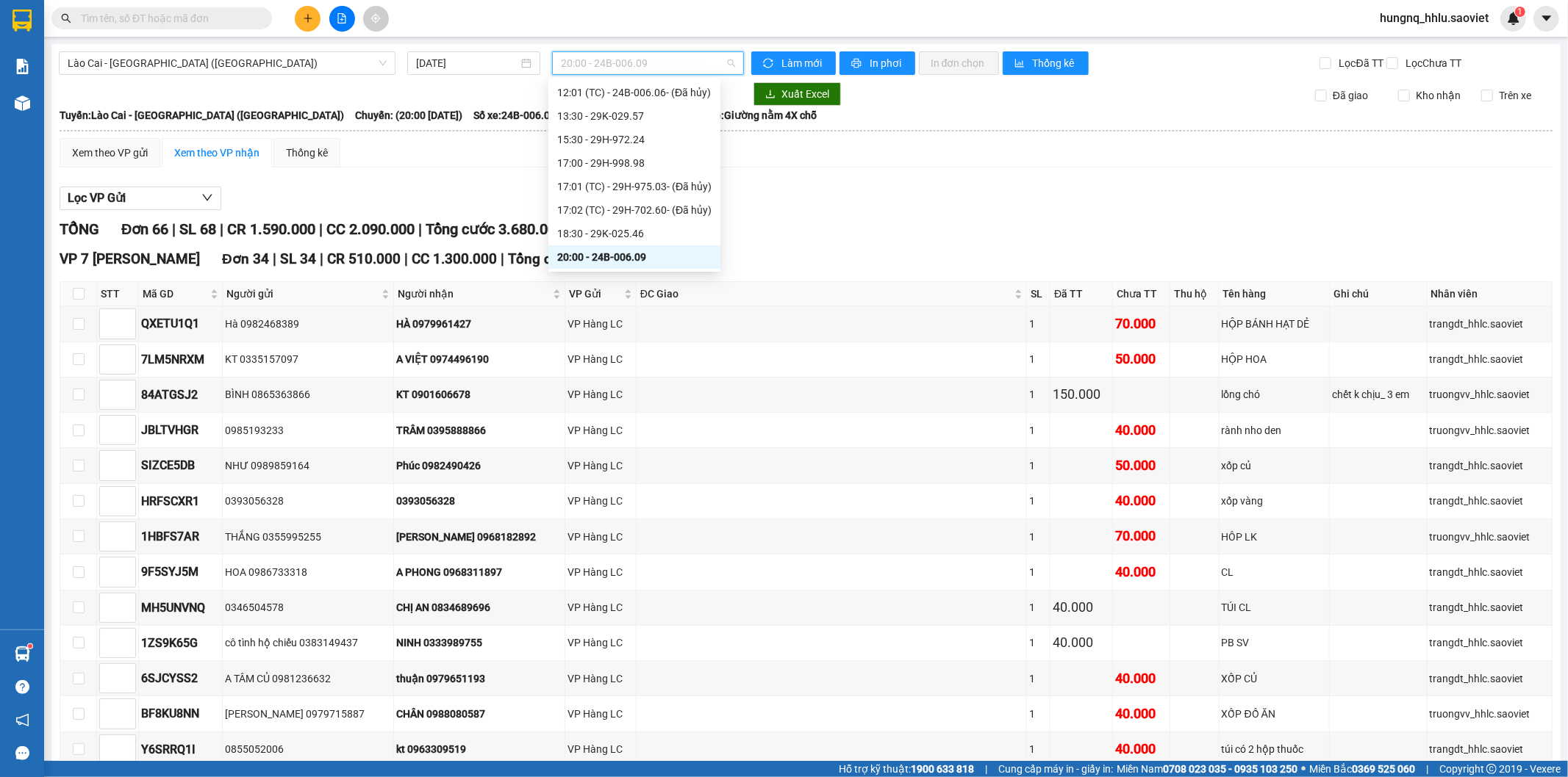
click at [565, 260] on div "20:00 - 24B-006.09" at bounding box center [634, 258] width 154 height 16
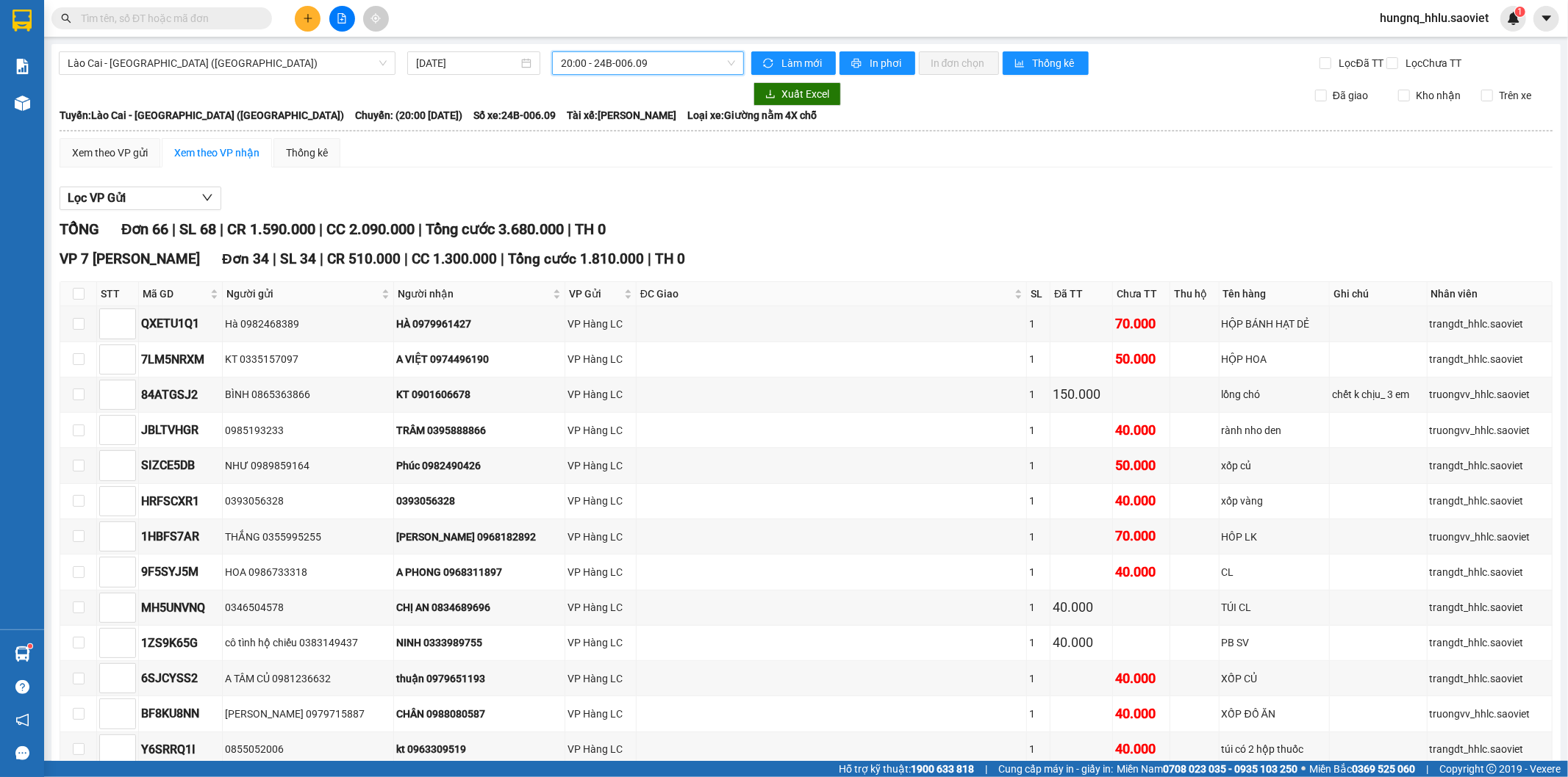
click at [566, 67] on span "20:00 - 24B-006.09" at bounding box center [647, 63] width 174 height 22
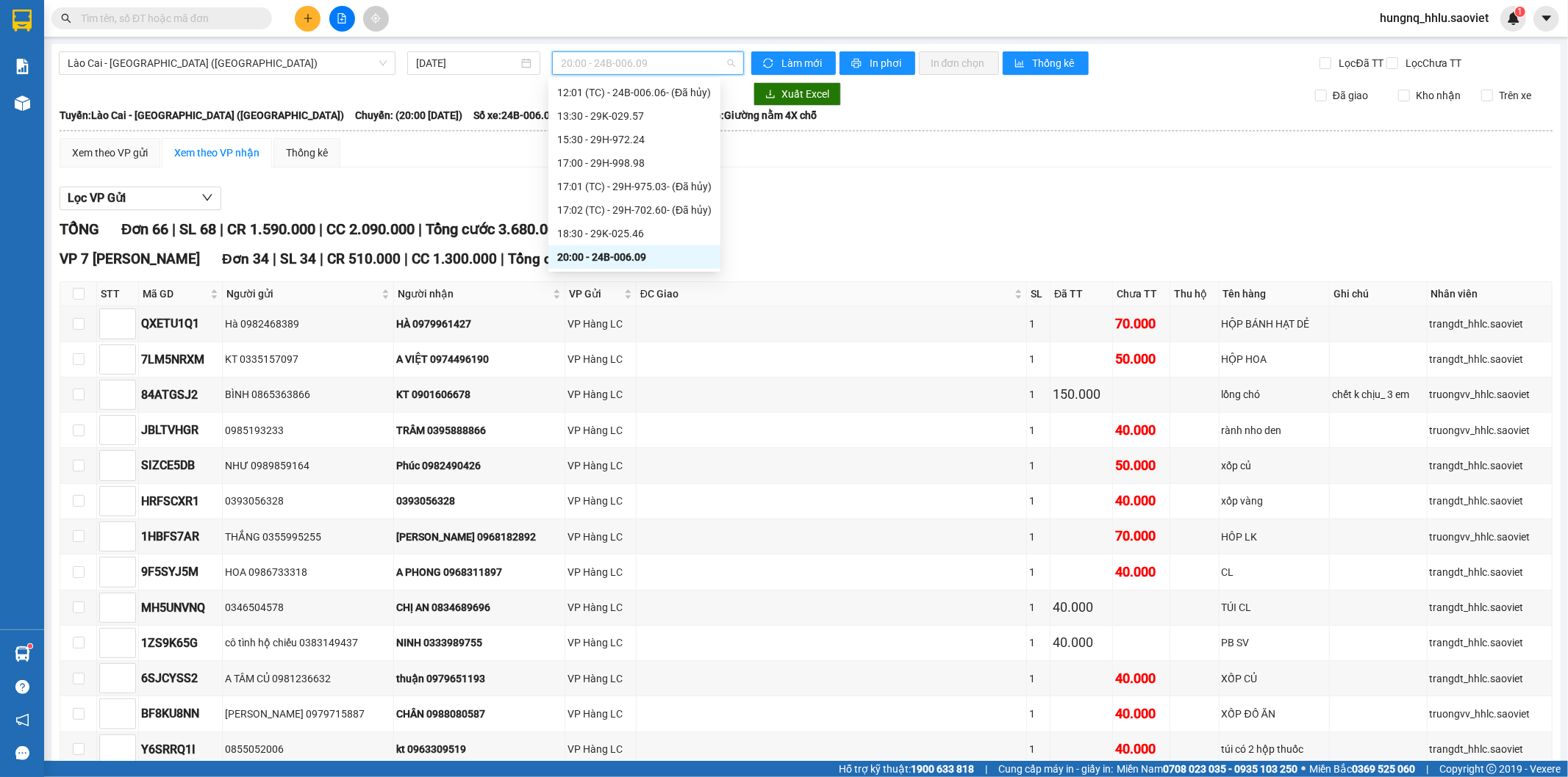
drag, startPoint x: 567, startPoint y: 257, endPoint x: 581, endPoint y: 216, distance: 43.3
click at [567, 257] on div "20:00 - 24B-006.09" at bounding box center [634, 258] width 154 height 16
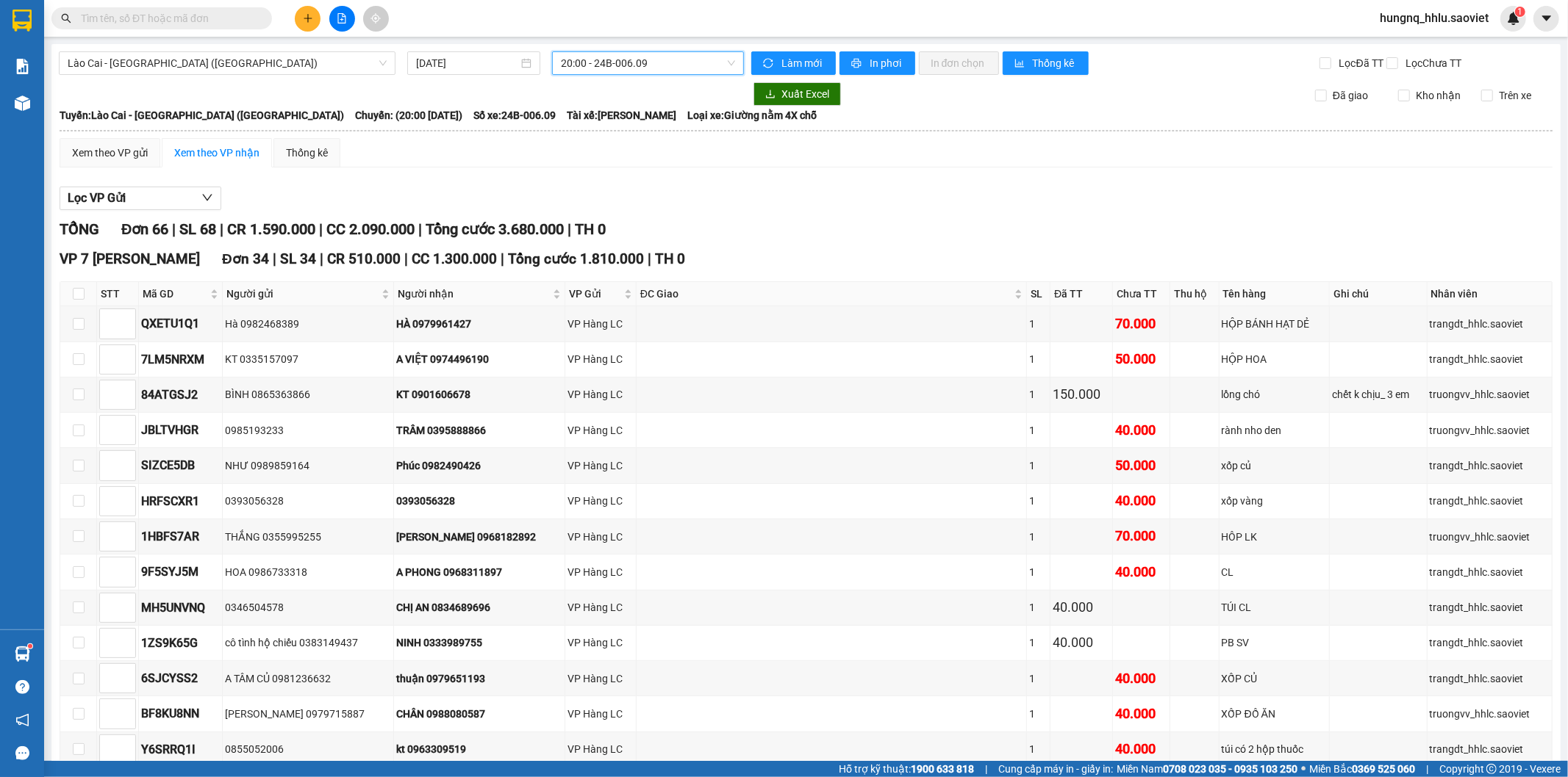
click at [565, 58] on span "20:00 - 24B-006.09" at bounding box center [647, 63] width 174 height 22
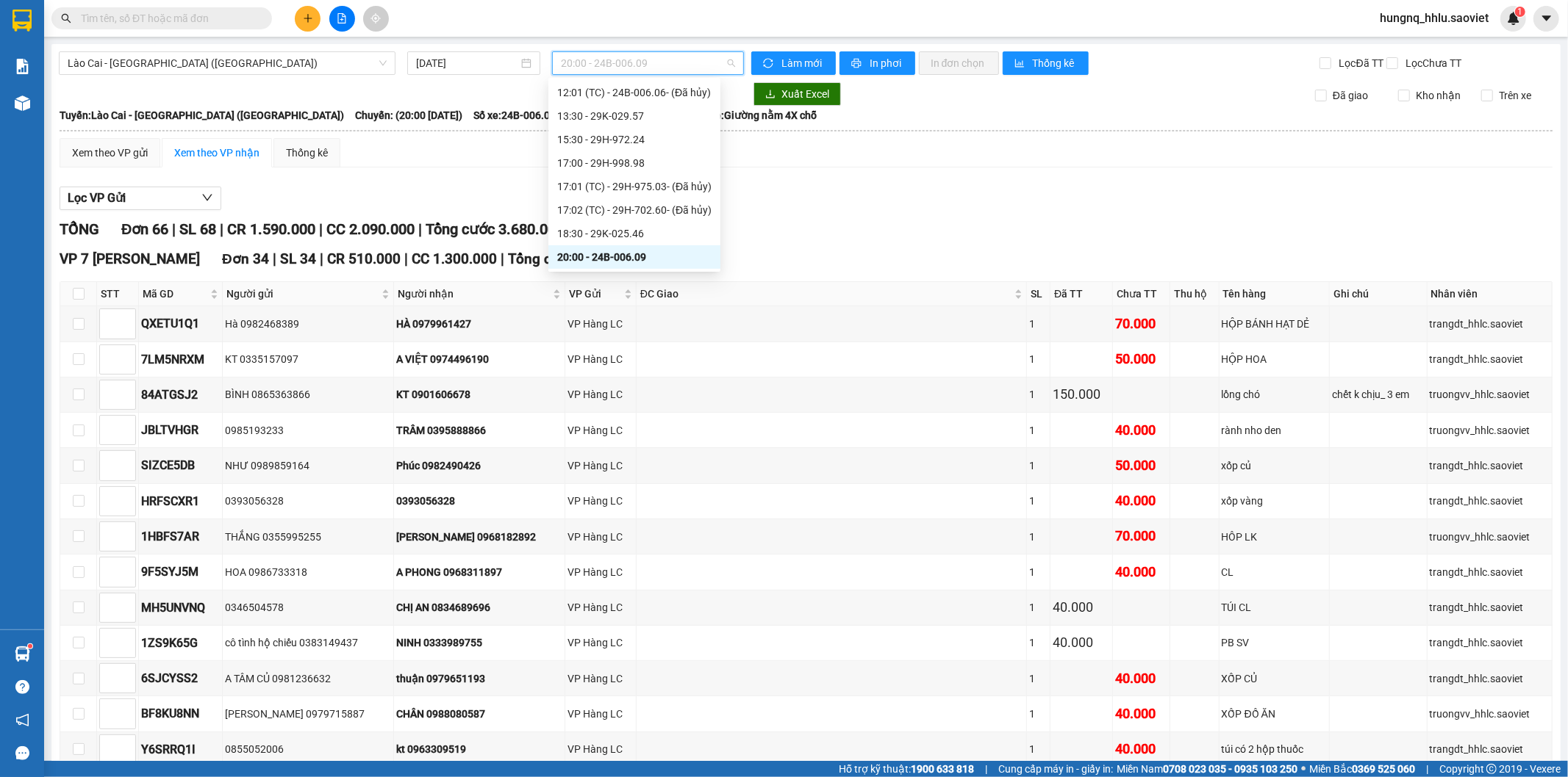
click at [565, 267] on div "20:00 - 24B-006.09" at bounding box center [634, 257] width 172 height 24
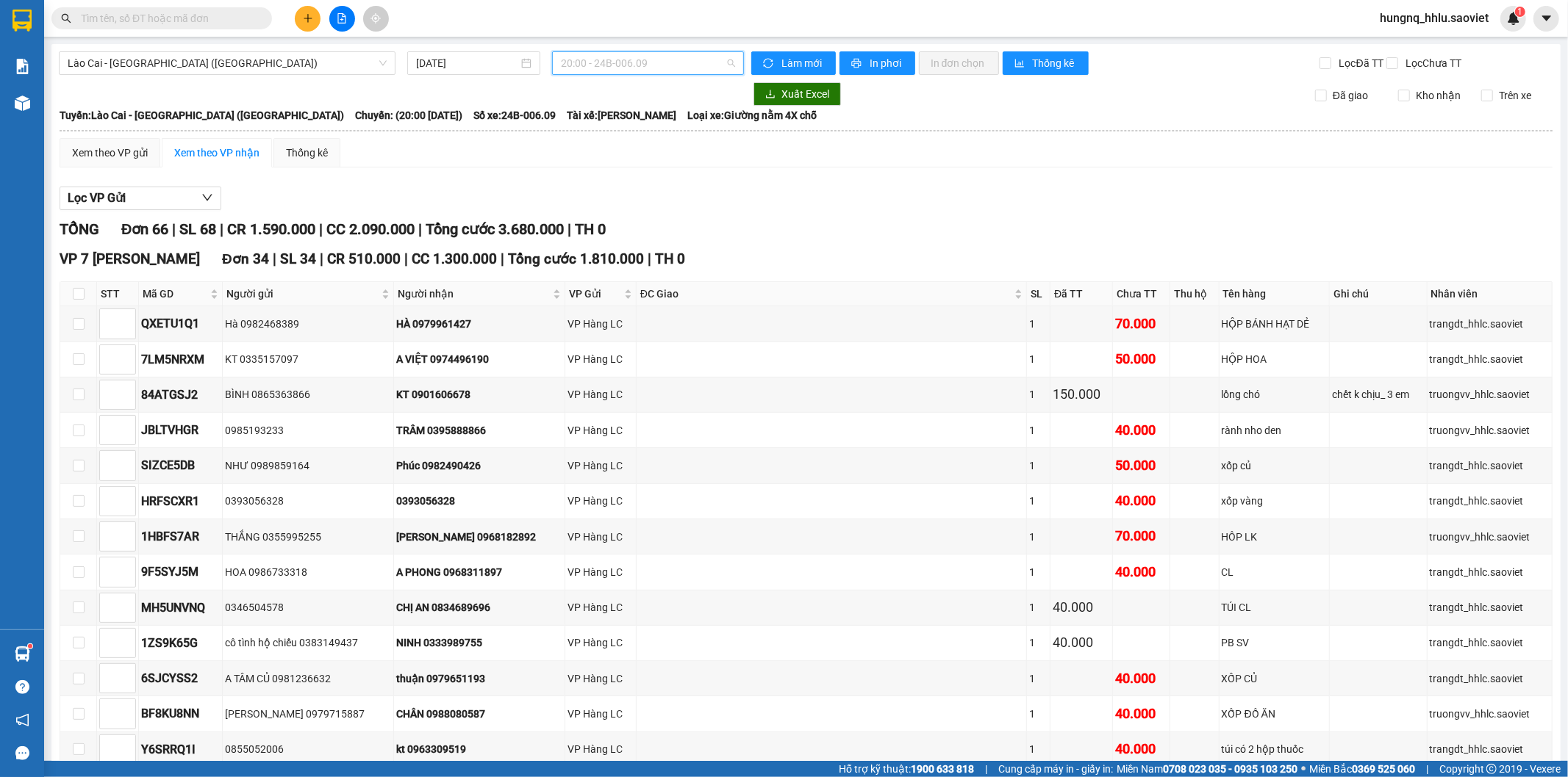
drag, startPoint x: 563, startPoint y: 61, endPoint x: 553, endPoint y: 146, distance: 85.6
click at [562, 63] on span "20:00 - 24B-006.09" at bounding box center [647, 63] width 174 height 22
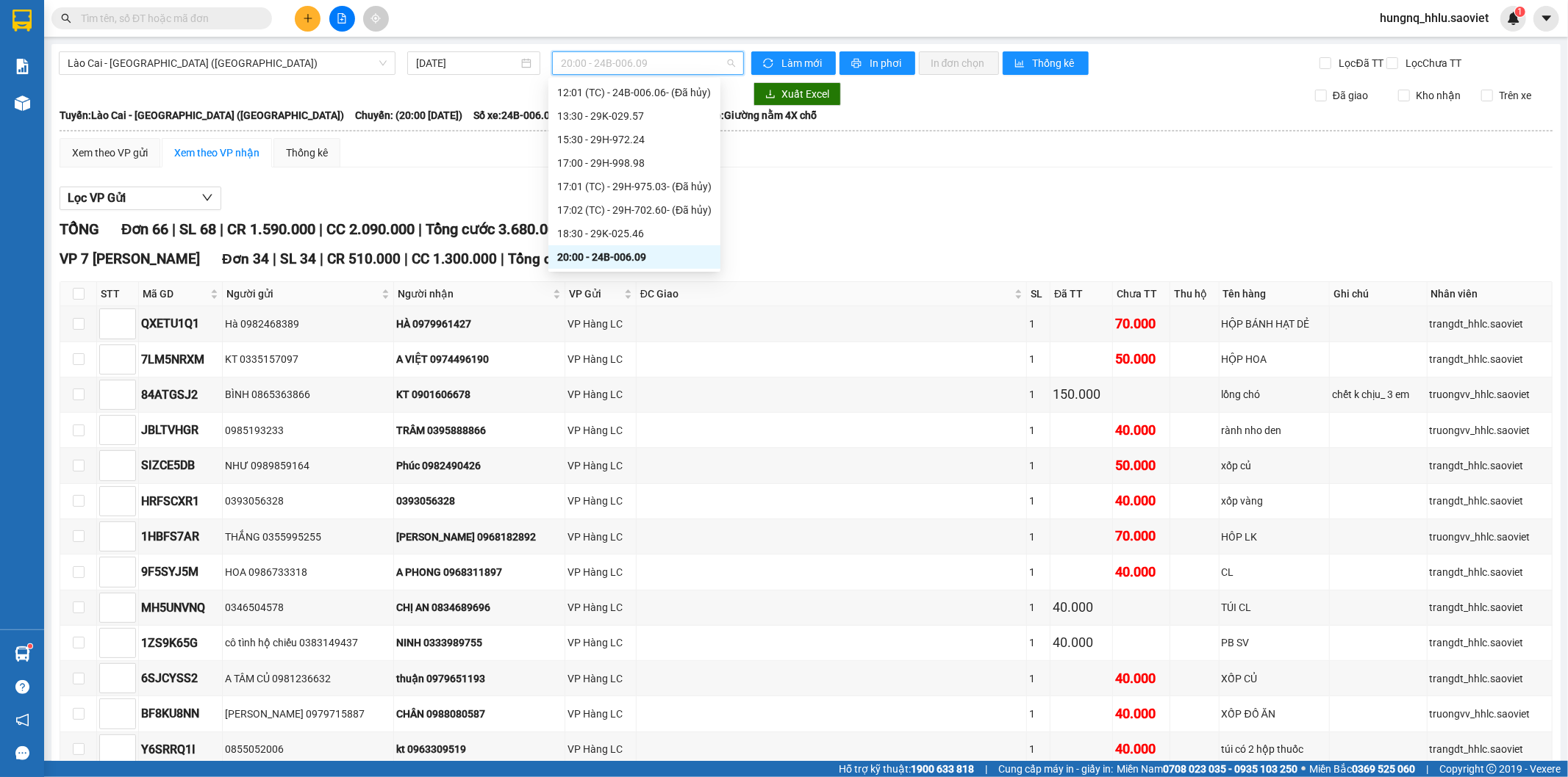
click at [638, 259] on div "20:00 - 24B-006.09" at bounding box center [634, 258] width 154 height 16
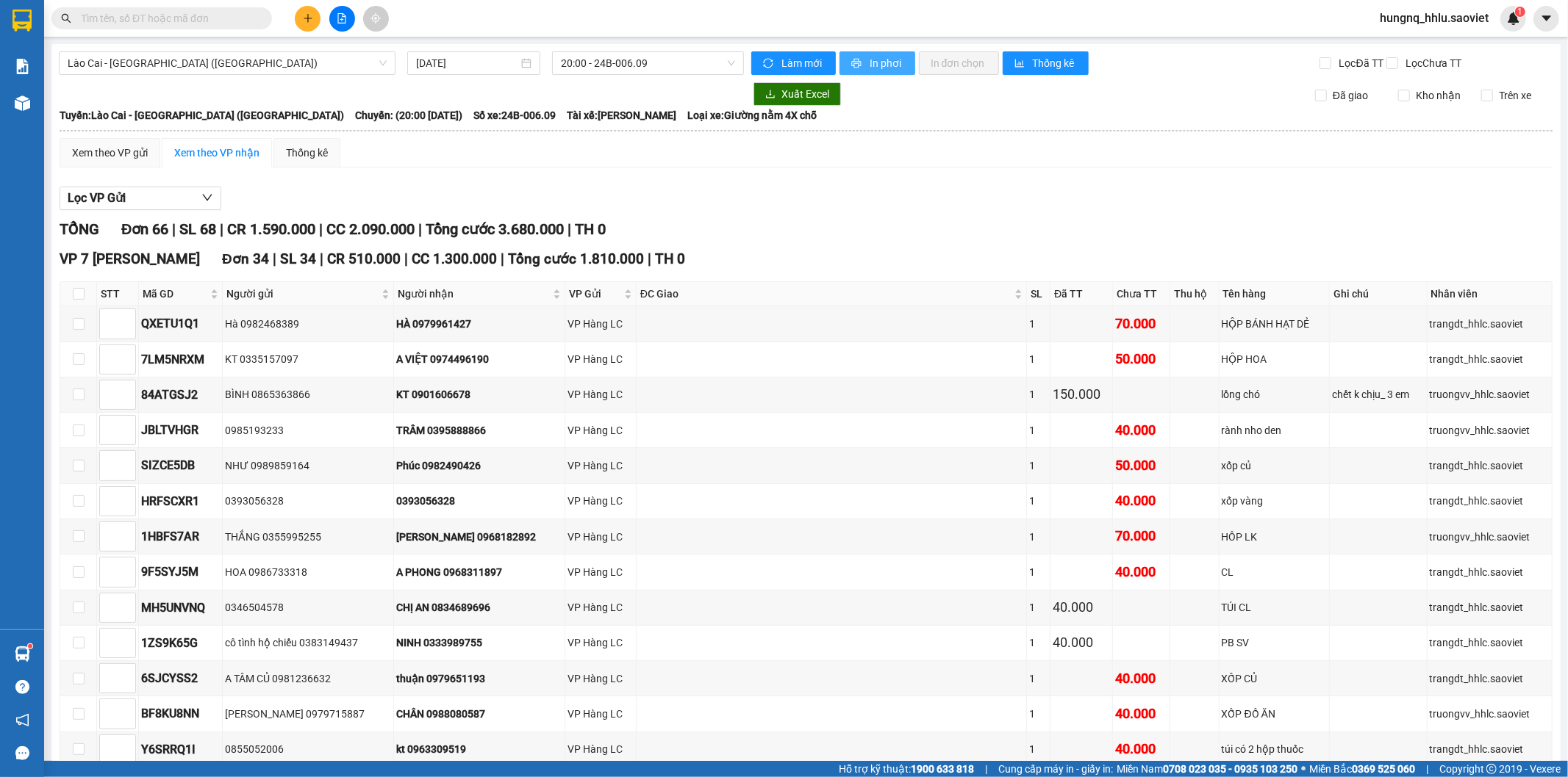
click at [902, 68] on button "In phơi" at bounding box center [877, 63] width 76 height 24
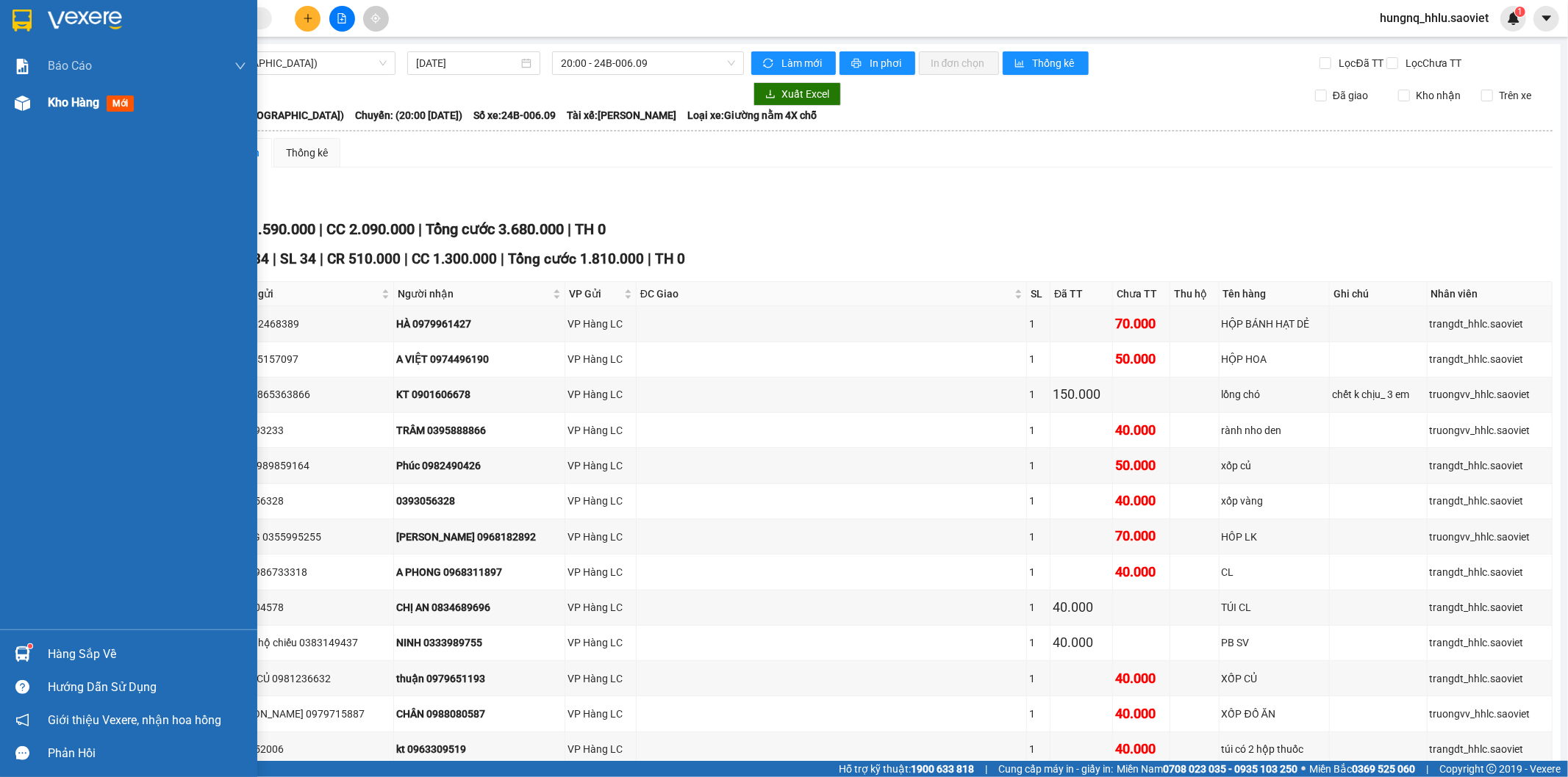
click at [89, 107] on span "Kho hàng" at bounding box center [73, 102] width 51 height 14
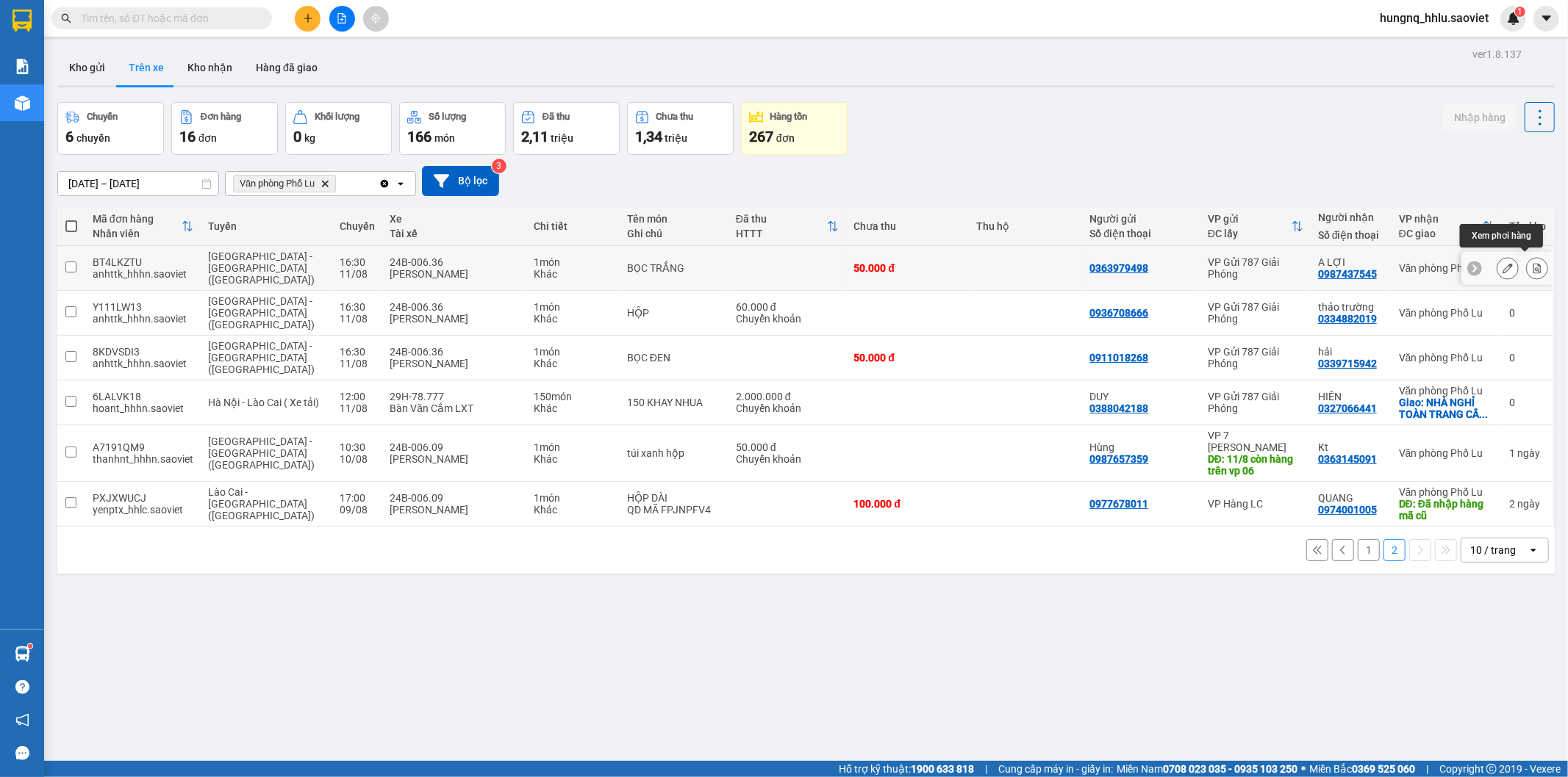
click at [1533, 268] on button at bounding box center [1537, 268] width 21 height 26
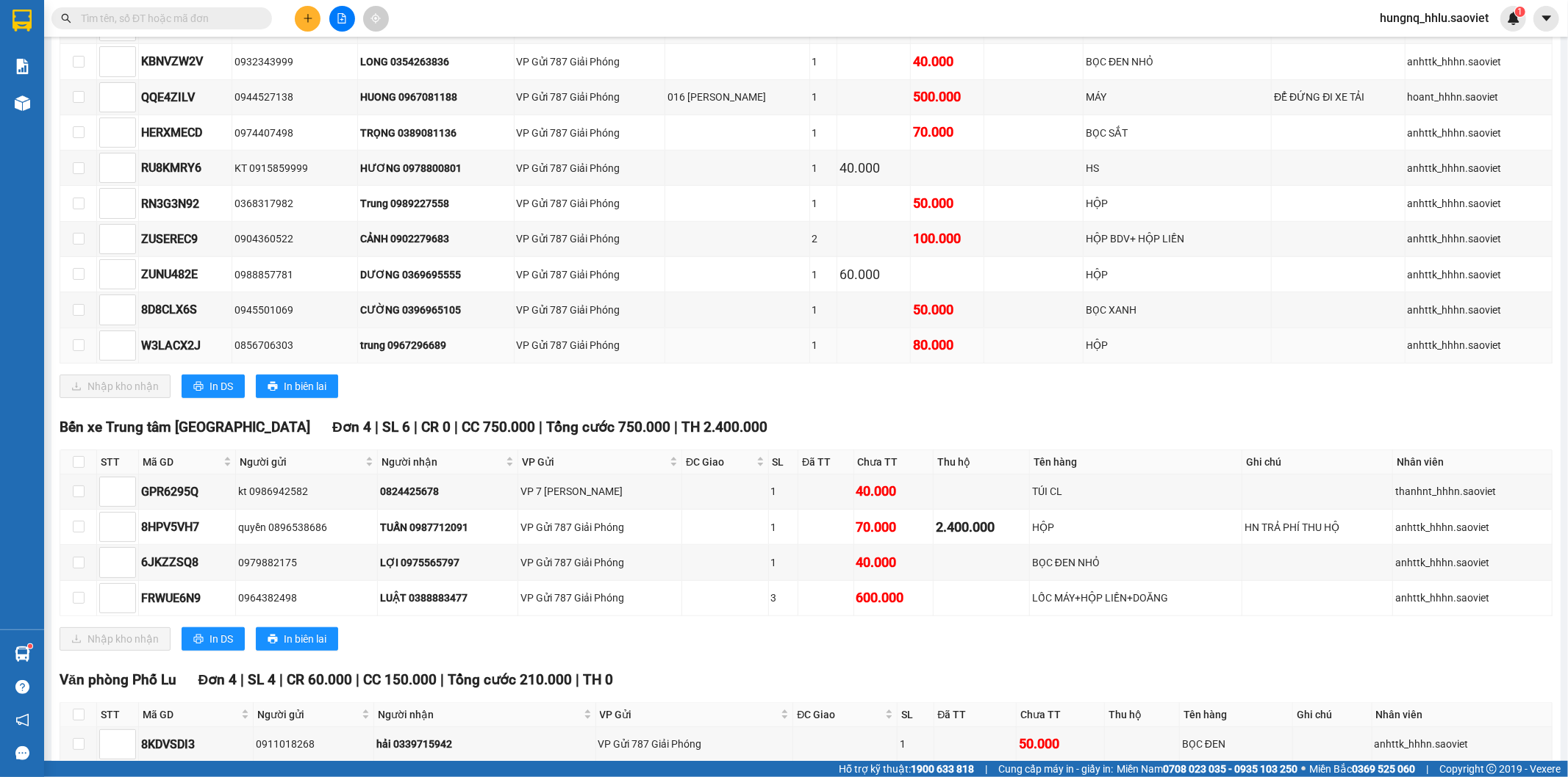
scroll to position [854, 0]
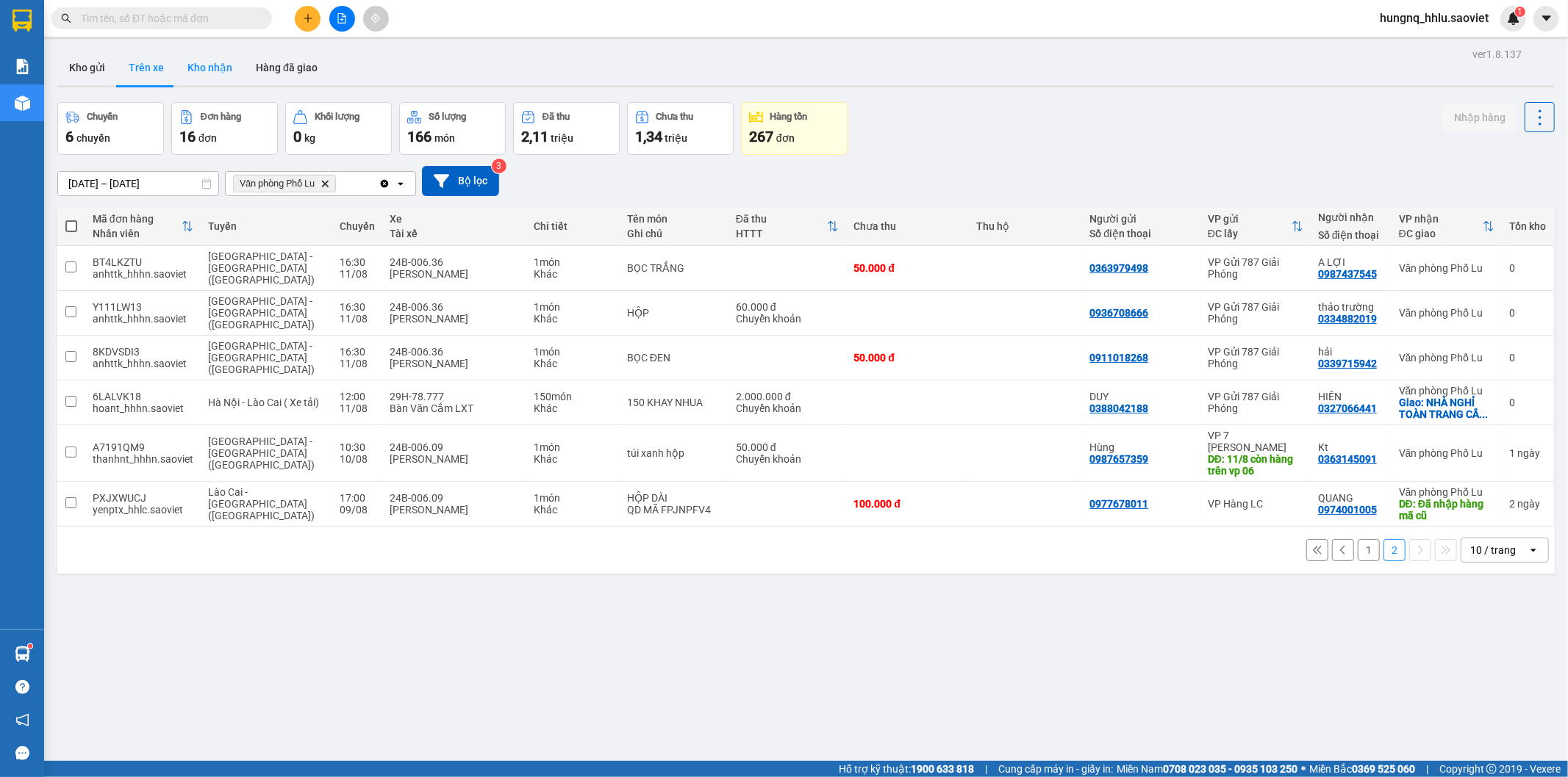
click at [193, 72] on button "Kho nhận" at bounding box center [209, 67] width 68 height 35
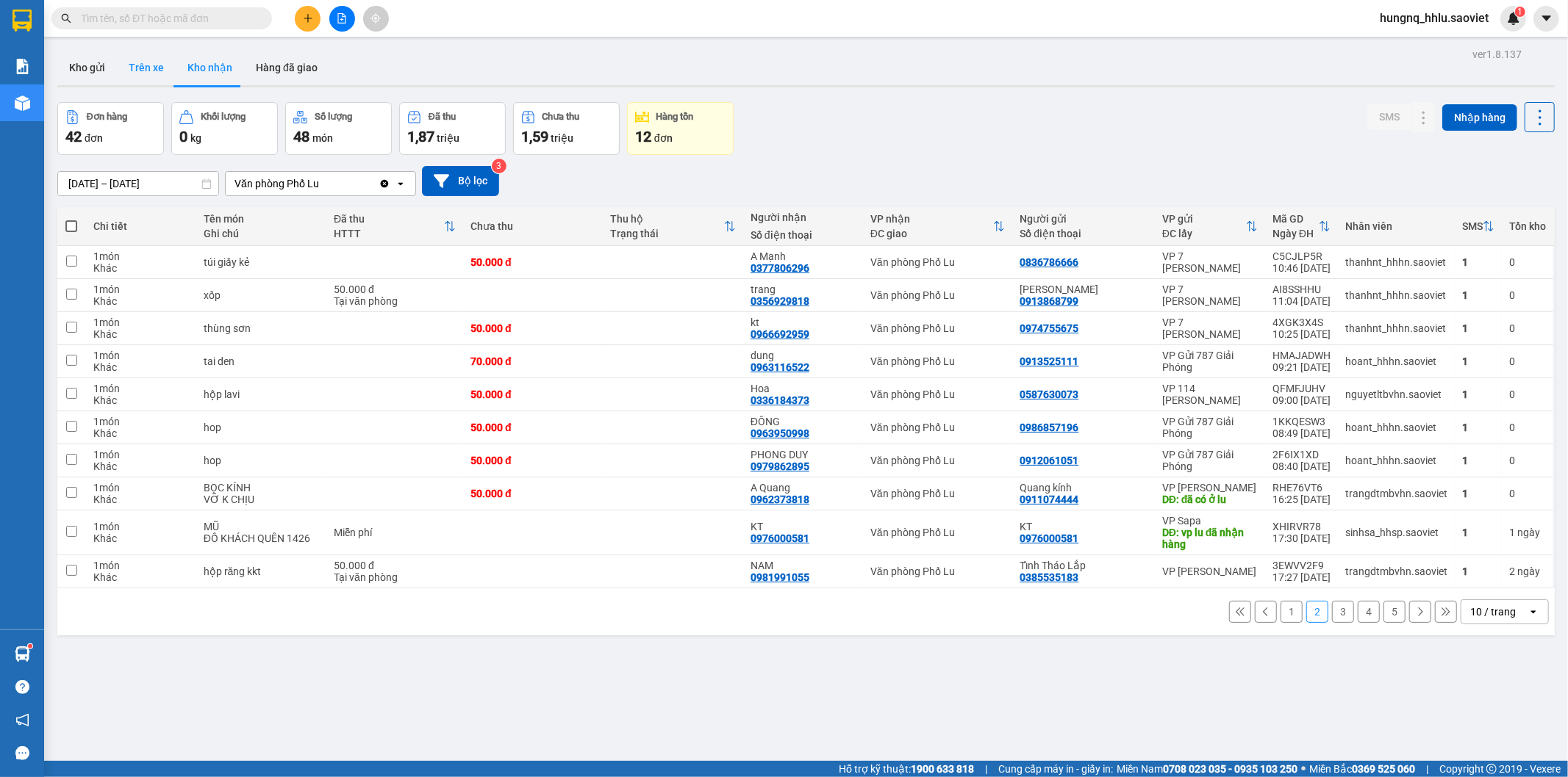
click at [156, 69] on button "Trên xe" at bounding box center [146, 67] width 58 height 35
type input "[DATE] – [DATE]"
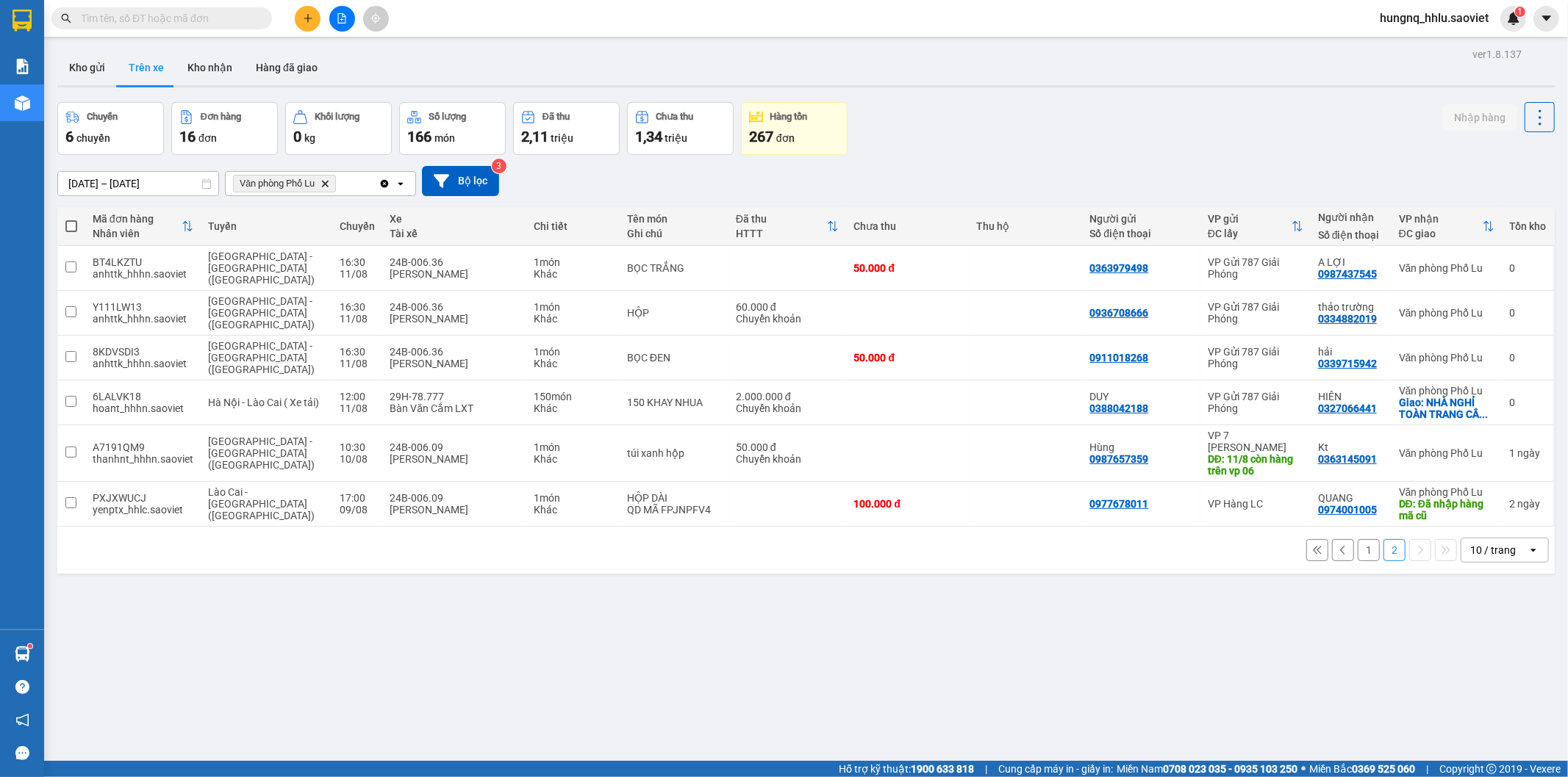
click at [1338, 545] on icon at bounding box center [1343, 550] width 10 height 10
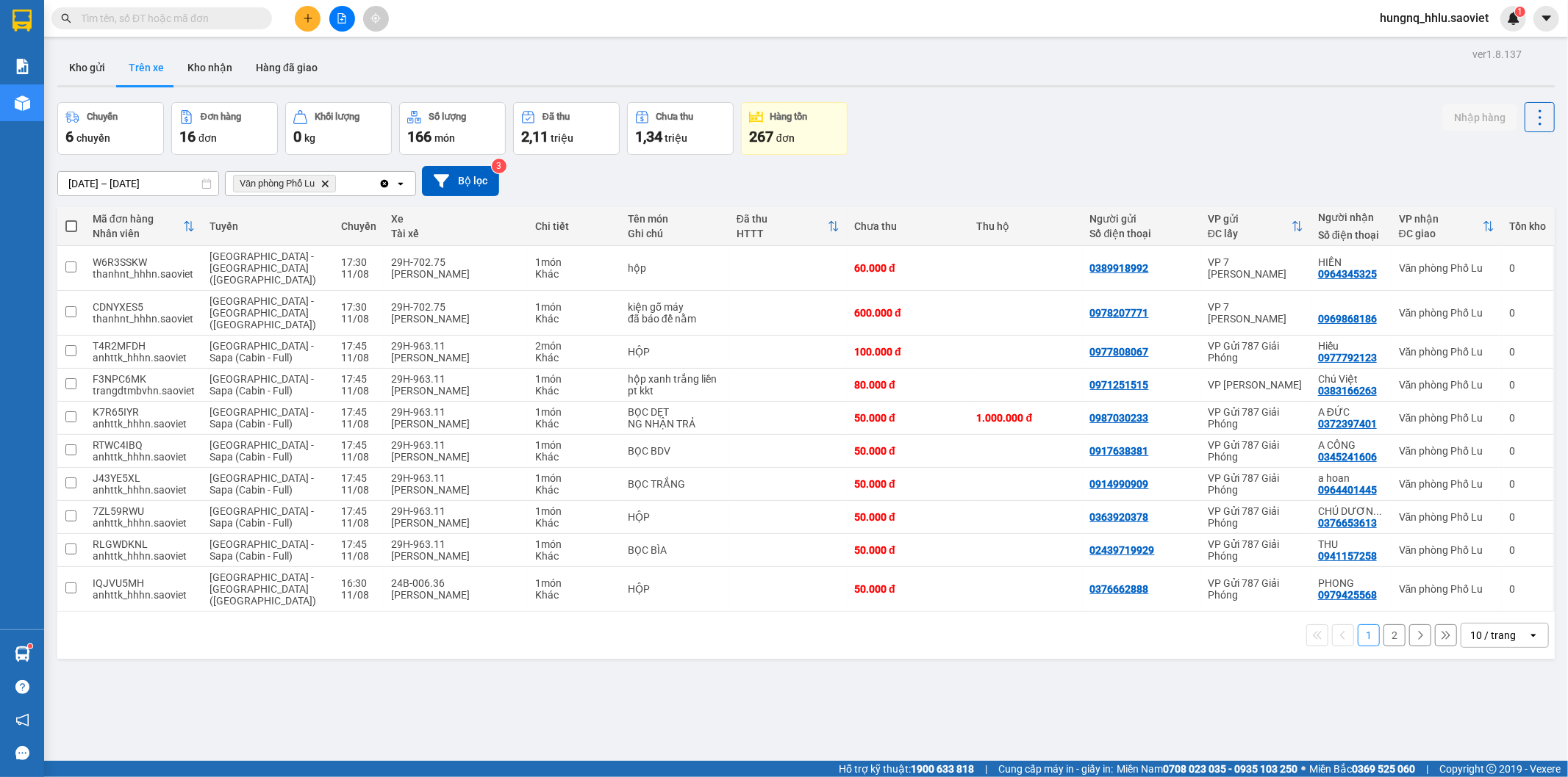
click at [1360, 625] on button "1" at bounding box center [1369, 635] width 22 height 22
click at [1386, 625] on button "2" at bounding box center [1394, 635] width 22 height 22
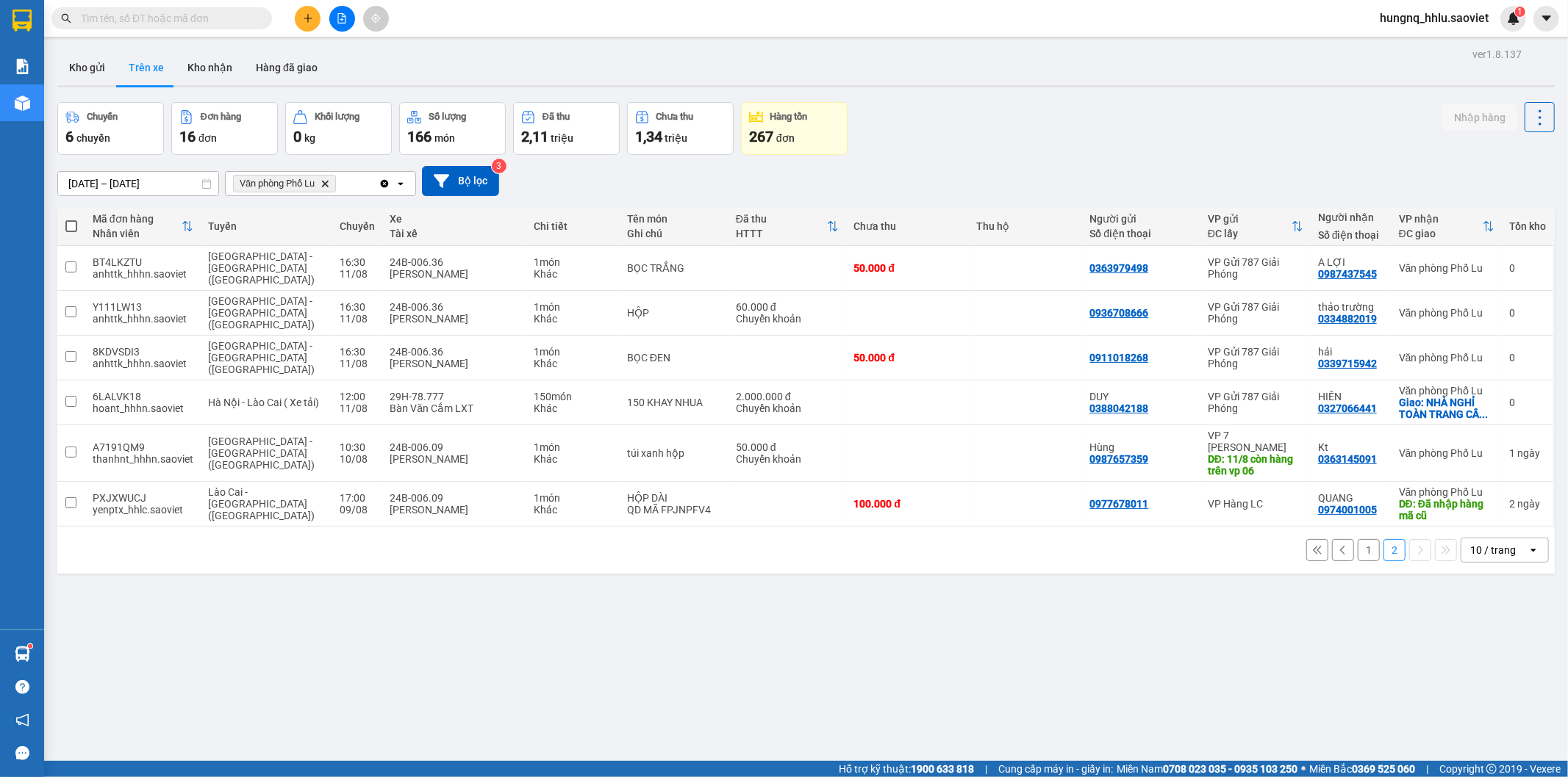
click at [1358, 539] on button "1" at bounding box center [1369, 550] width 22 height 22
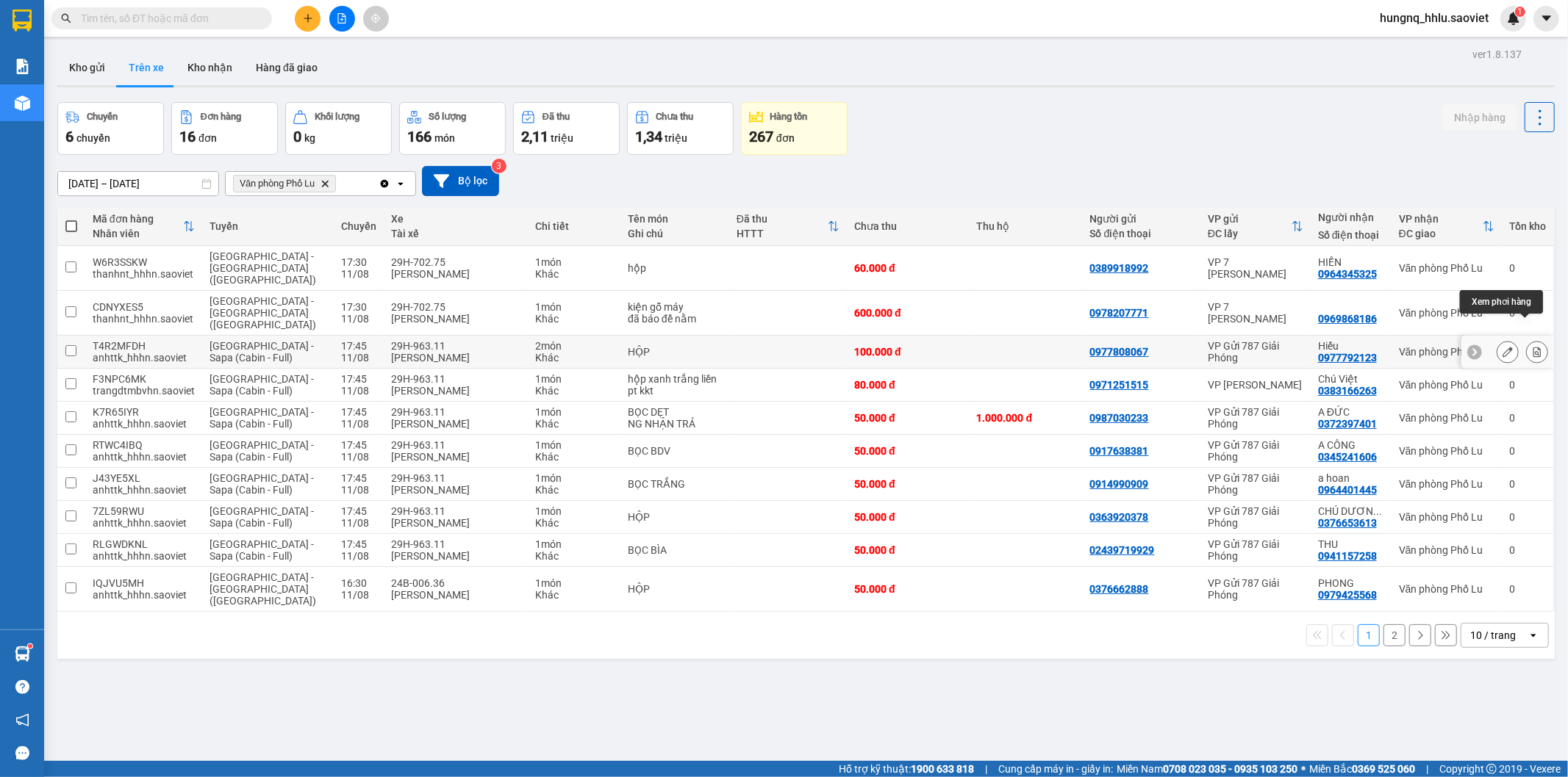
click at [1531, 339] on button at bounding box center [1537, 351] width 21 height 26
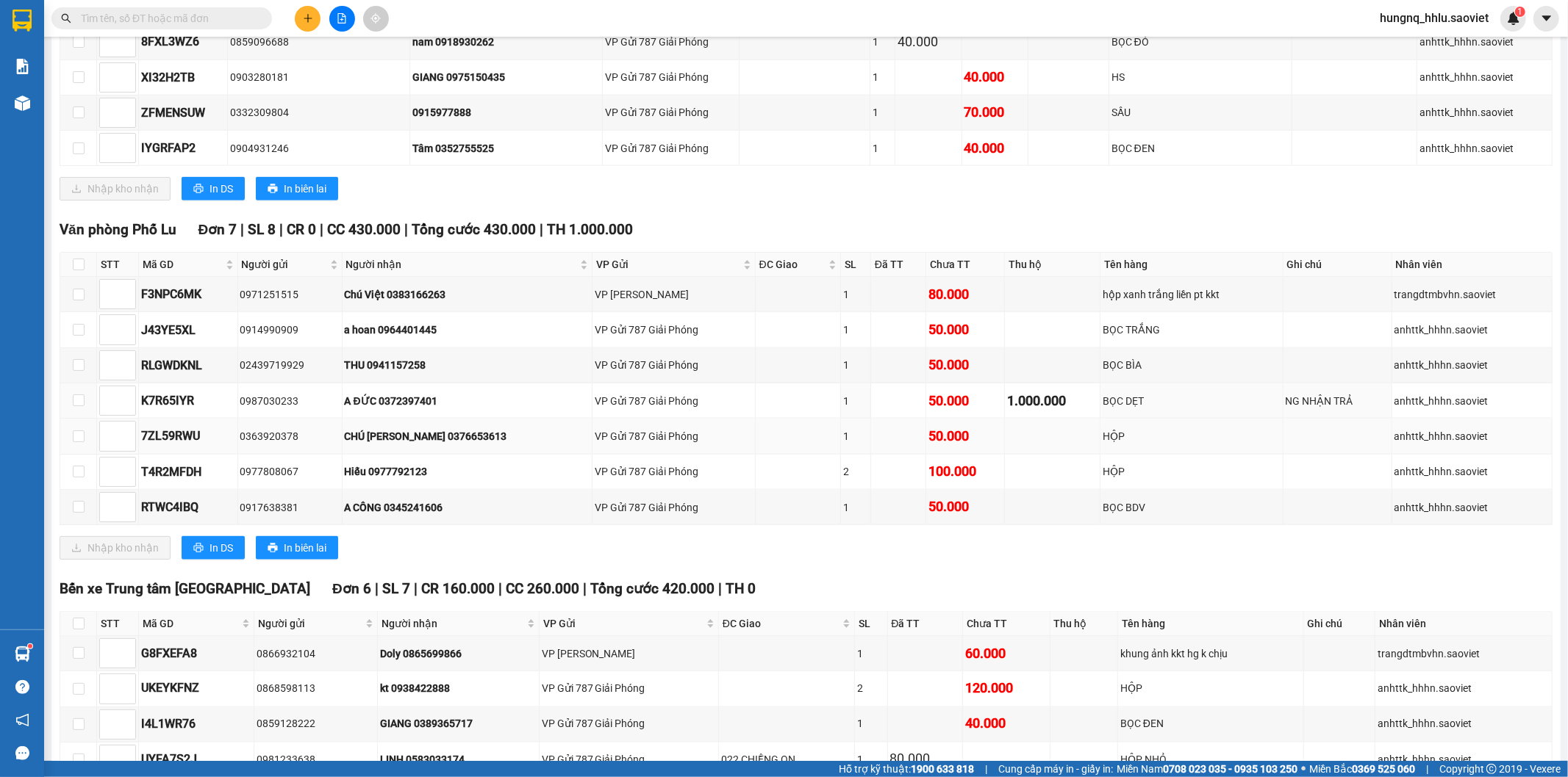
scroll to position [1632, 0]
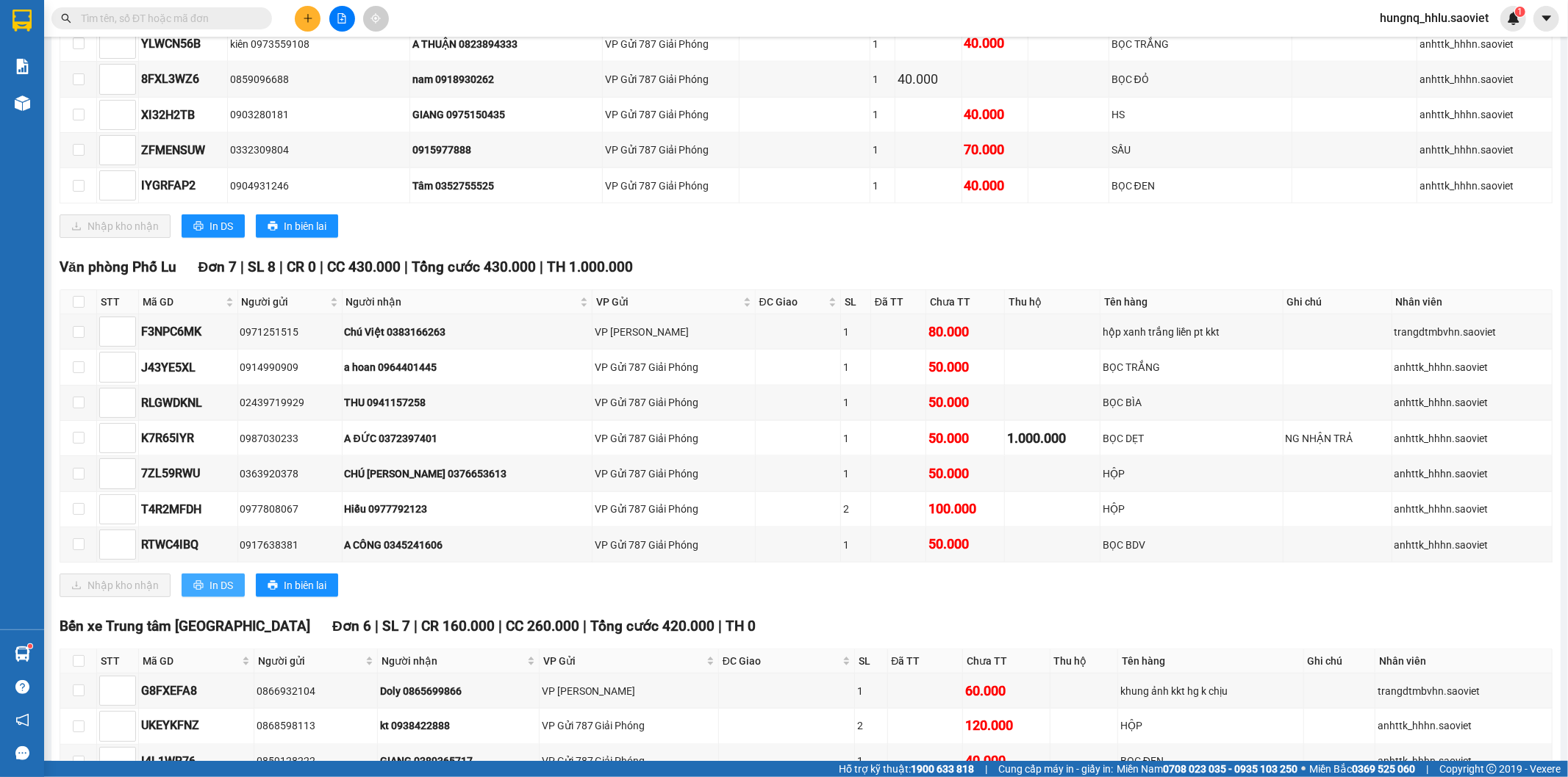
click at [236, 598] on button "In DS" at bounding box center [212, 585] width 63 height 24
click at [130, 13] on input "text" at bounding box center [167, 18] width 174 height 16
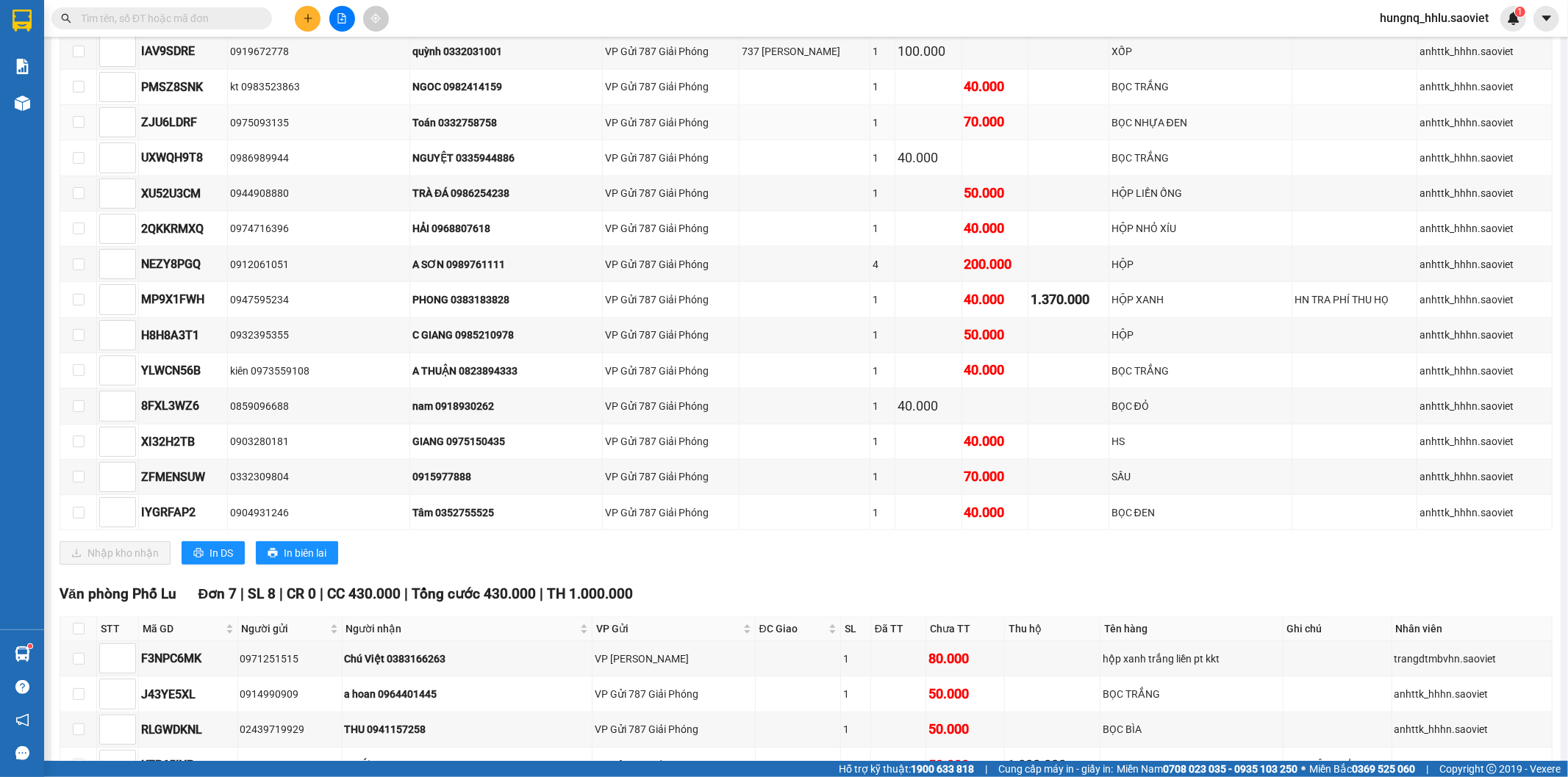
scroll to position [1076, 0]
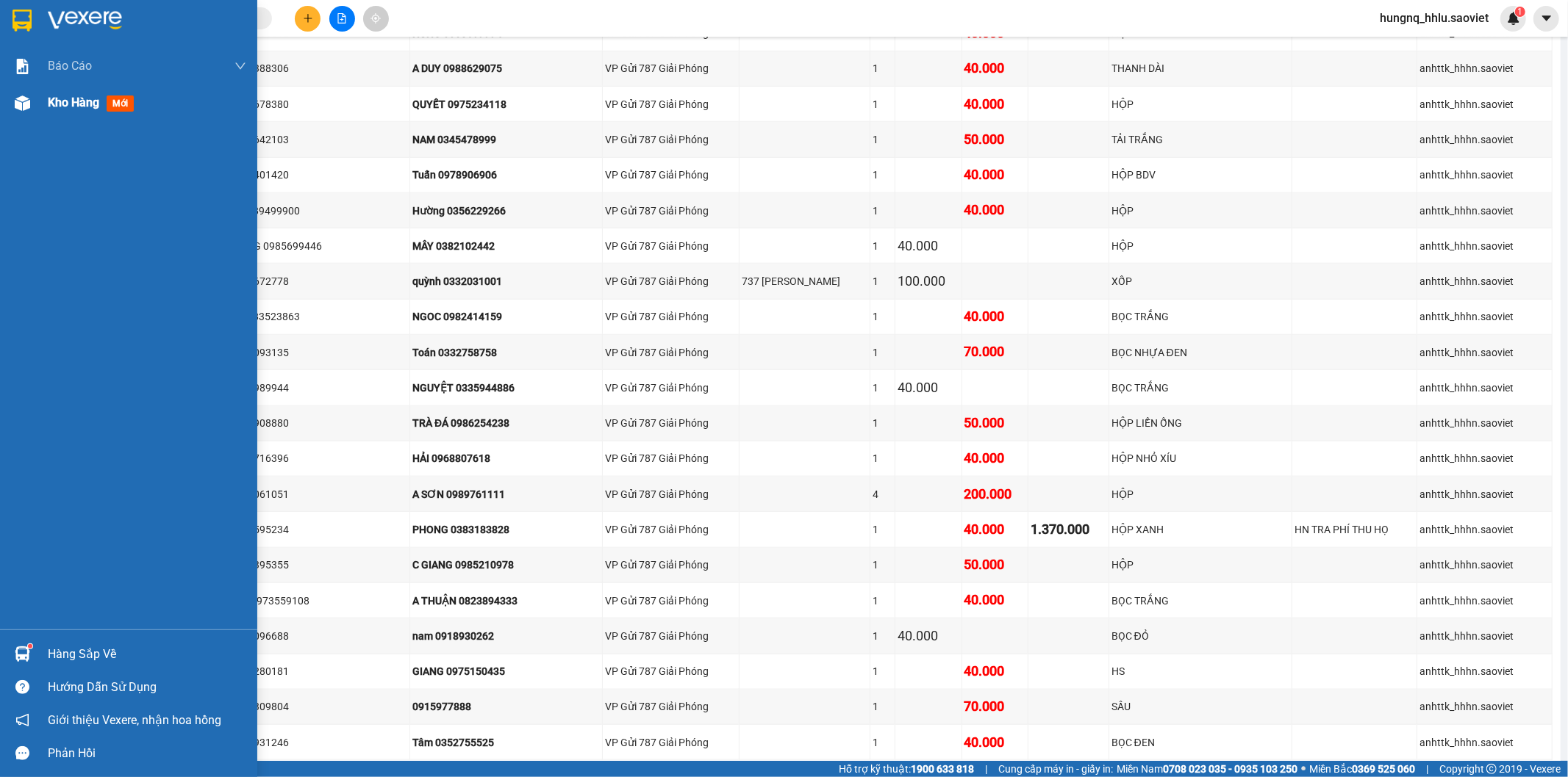
click at [89, 109] on span "Kho hàng" at bounding box center [73, 102] width 51 height 14
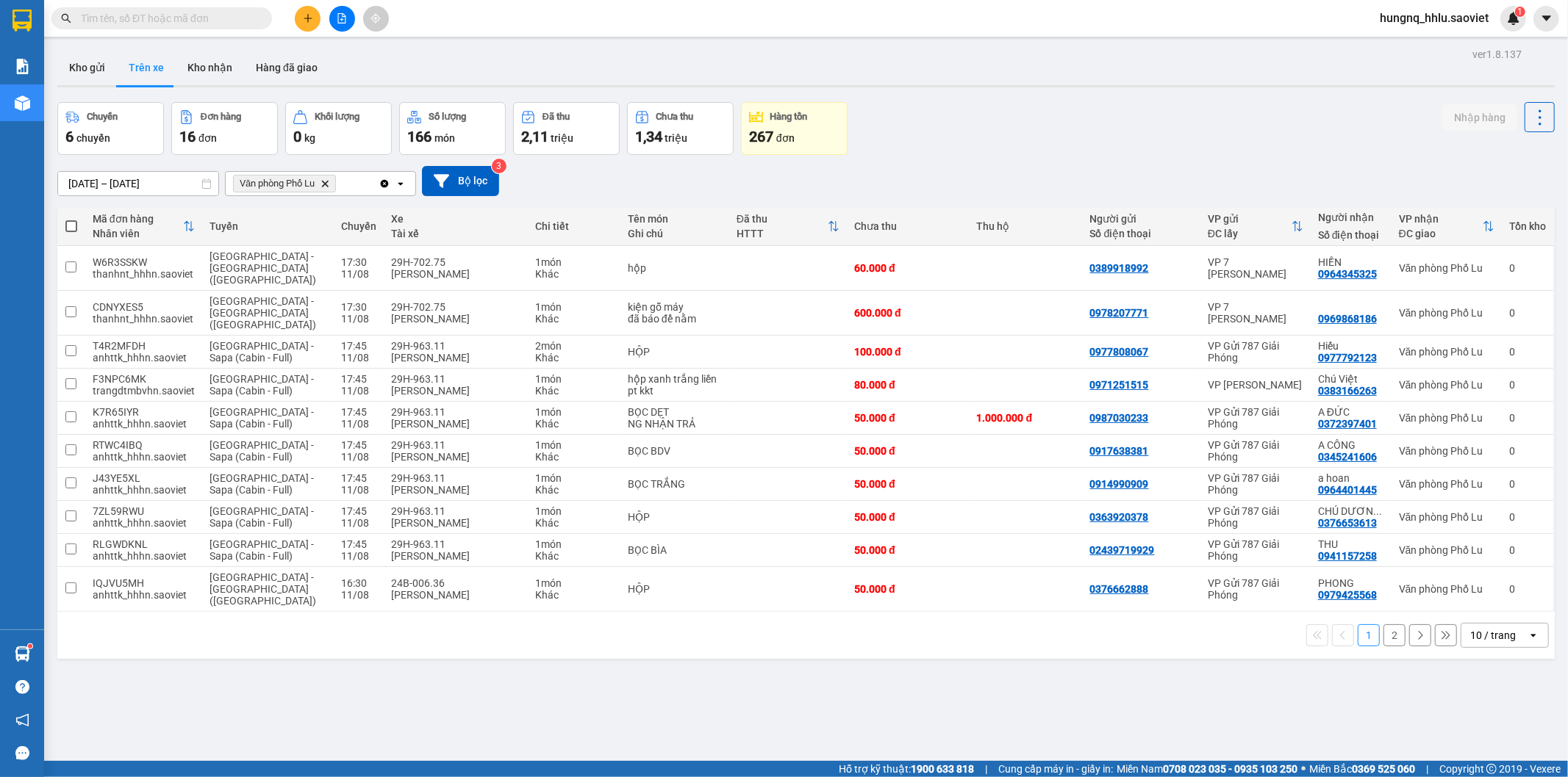
click at [1393, 625] on button "2" at bounding box center [1394, 635] width 22 height 22
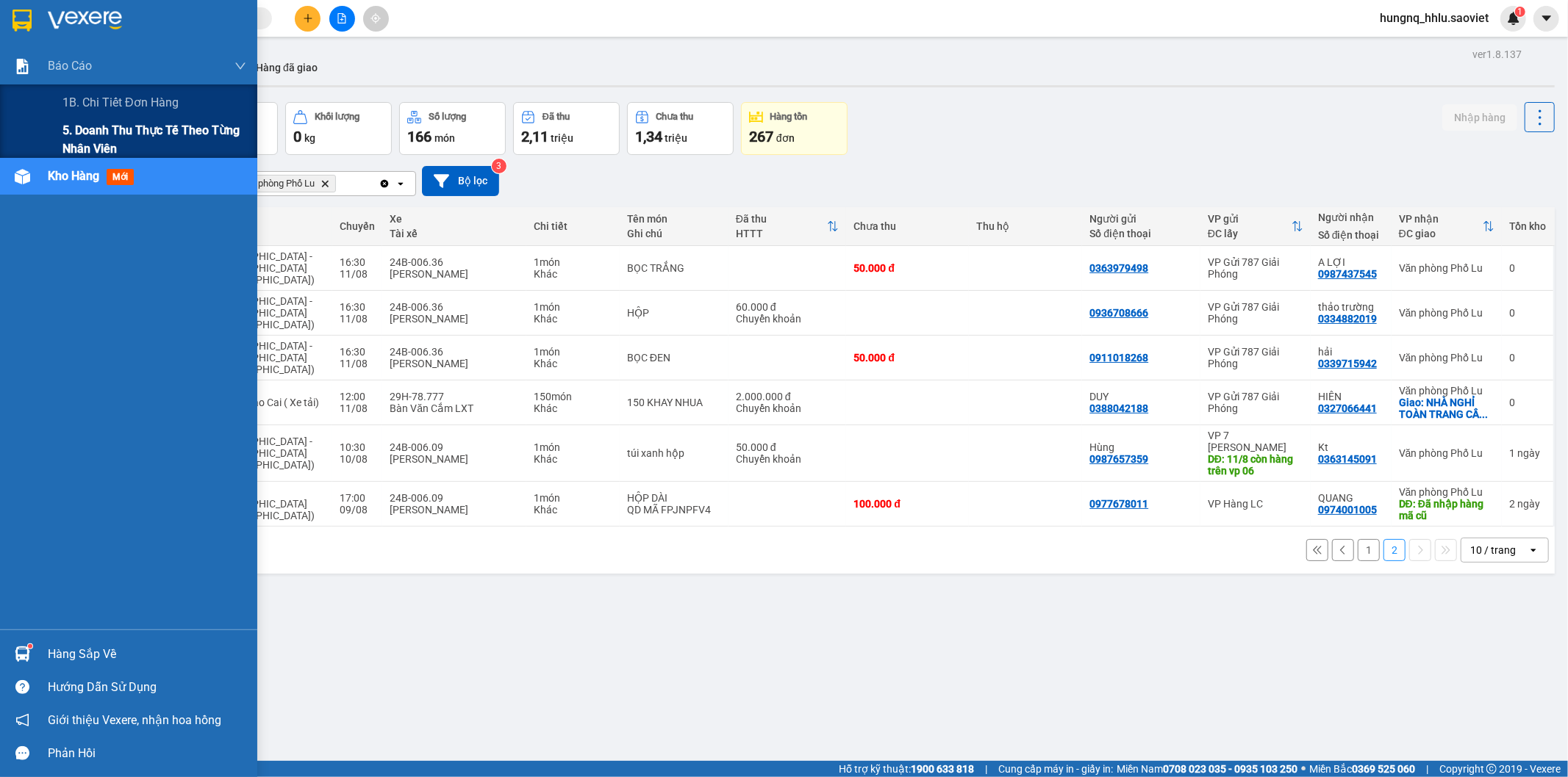
click at [73, 140] on span "5. Doanh thu thực tế theo từng nhân viên" at bounding box center [154, 139] width 184 height 37
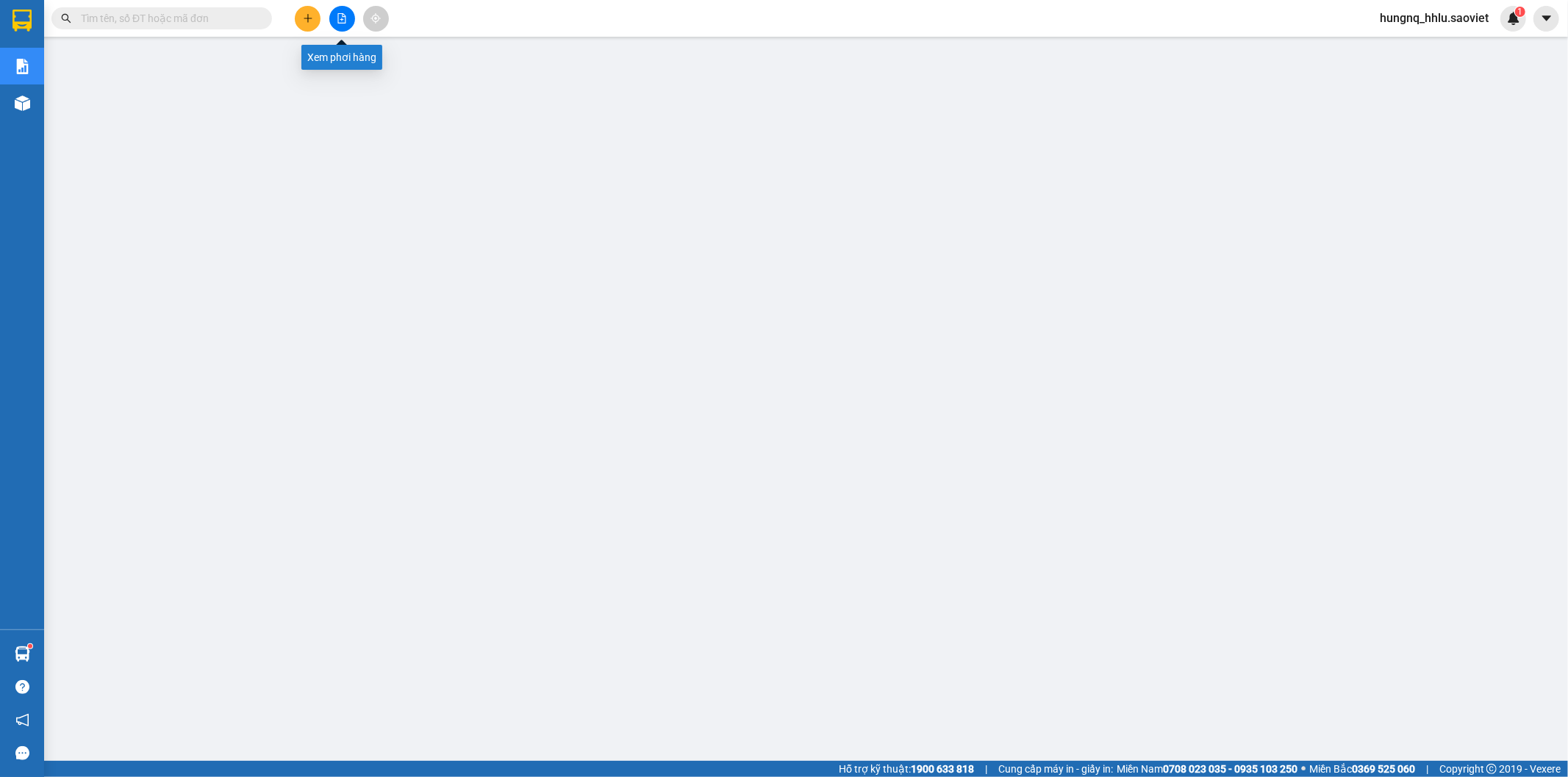
click at [351, 27] on div at bounding box center [342, 18] width 110 height 26
click at [343, 26] on button at bounding box center [342, 18] width 26 height 26
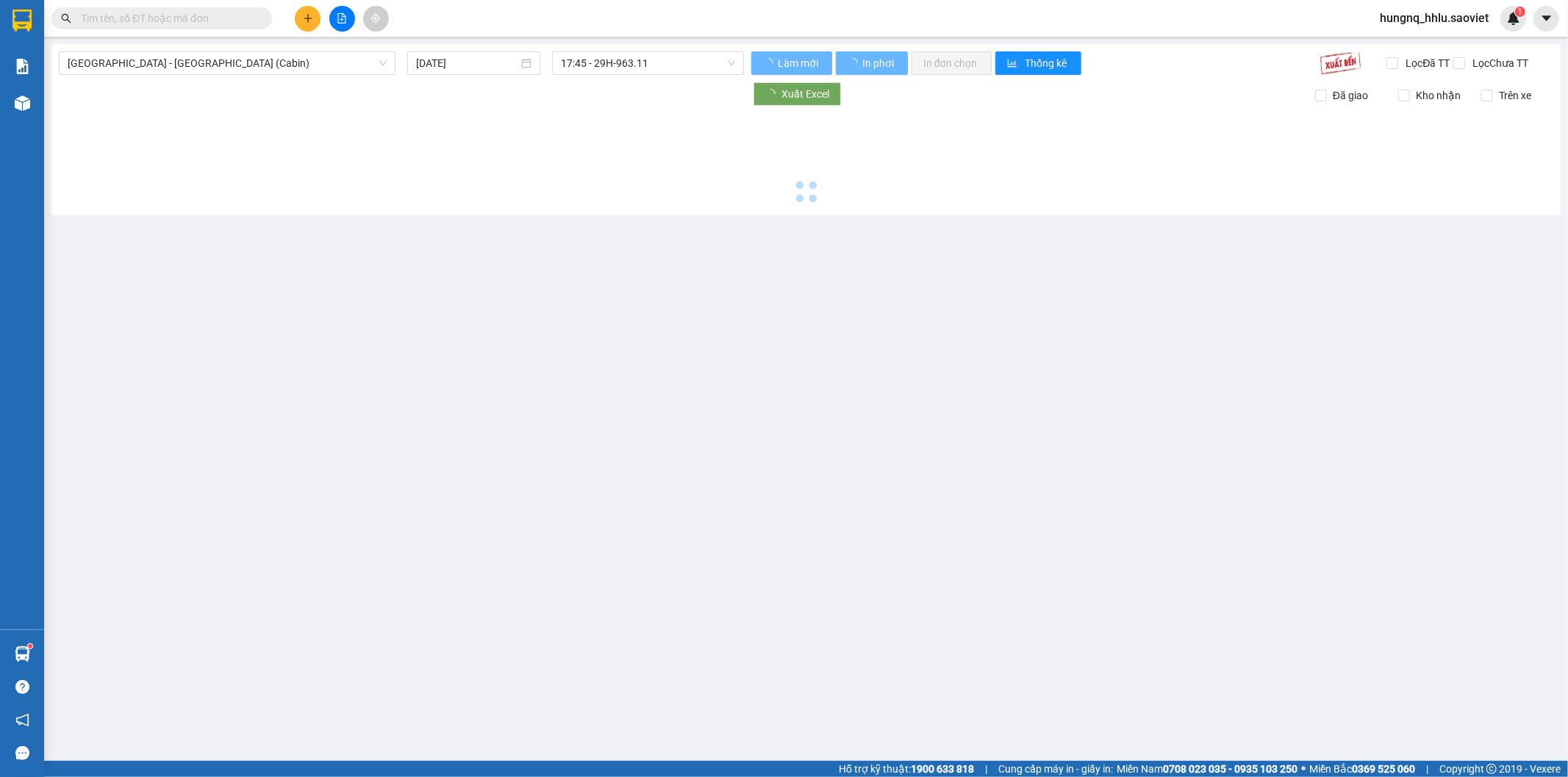
click at [349, 25] on button at bounding box center [342, 18] width 26 height 26
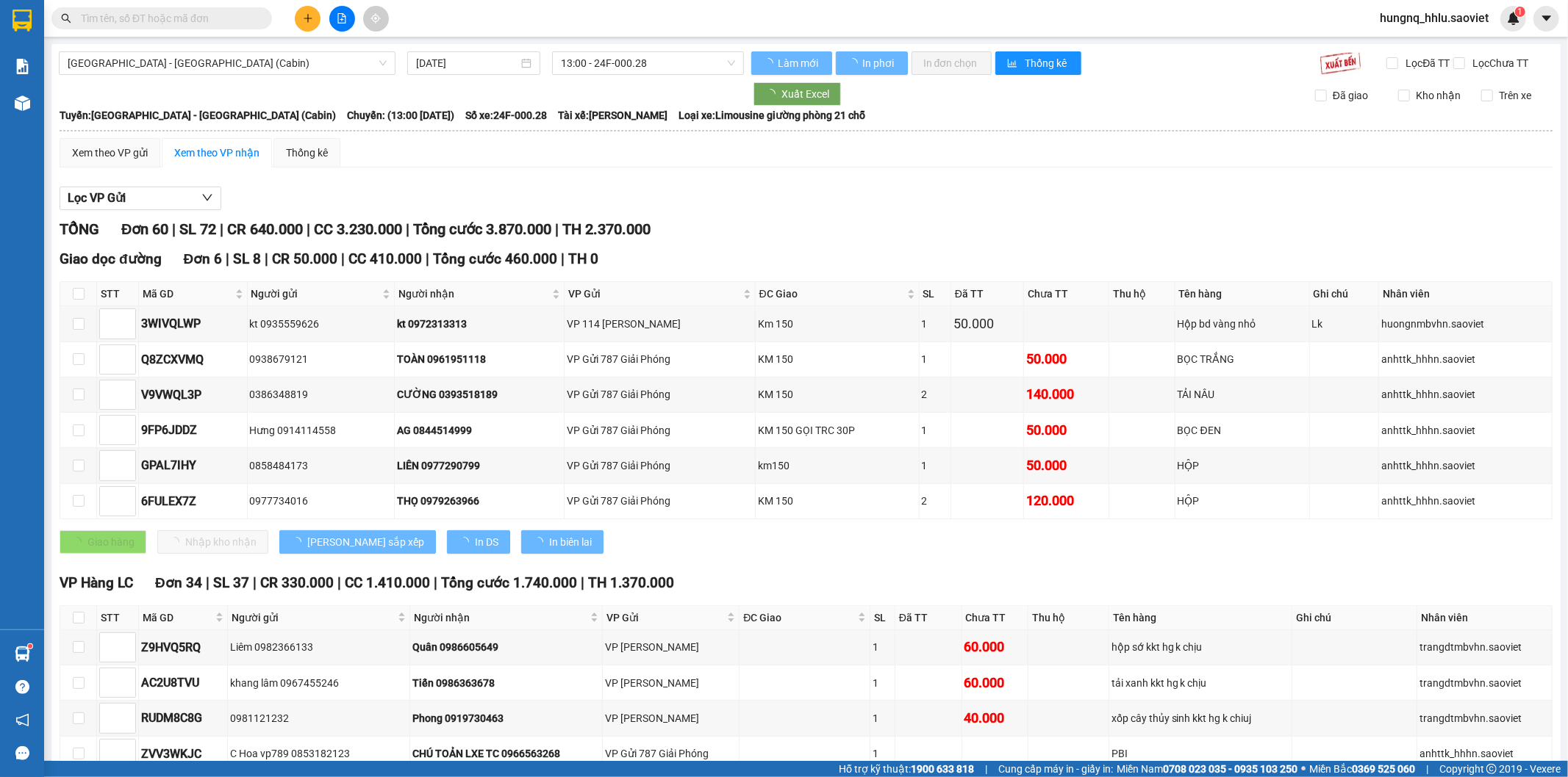
click at [93, 75] on div "[GEOGRAPHIC_DATA] - [GEOGRAPHIC_DATA] (Cabin) [DATE] 13:00 - 24F-000.28" at bounding box center [401, 63] width 685 height 24
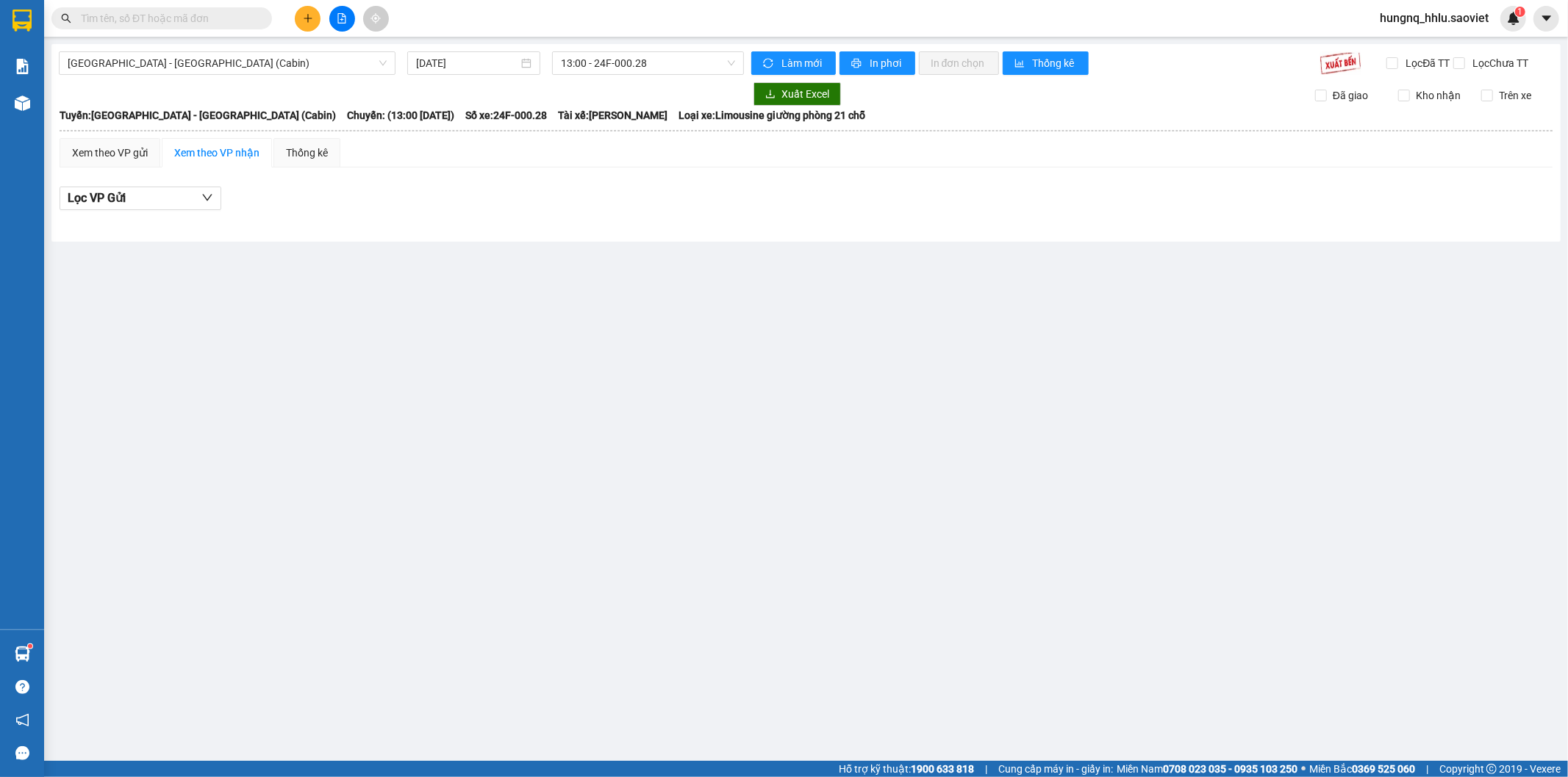
click at [79, 75] on div "[GEOGRAPHIC_DATA] - [GEOGRAPHIC_DATA] (Cabin) [DATE] 13:00 - 24F-000.28 Làm mới…" at bounding box center [805, 143] width 1510 height 198
click at [79, 70] on span "[GEOGRAPHIC_DATA] - [GEOGRAPHIC_DATA] (Cabin)" at bounding box center [226, 63] width 319 height 22
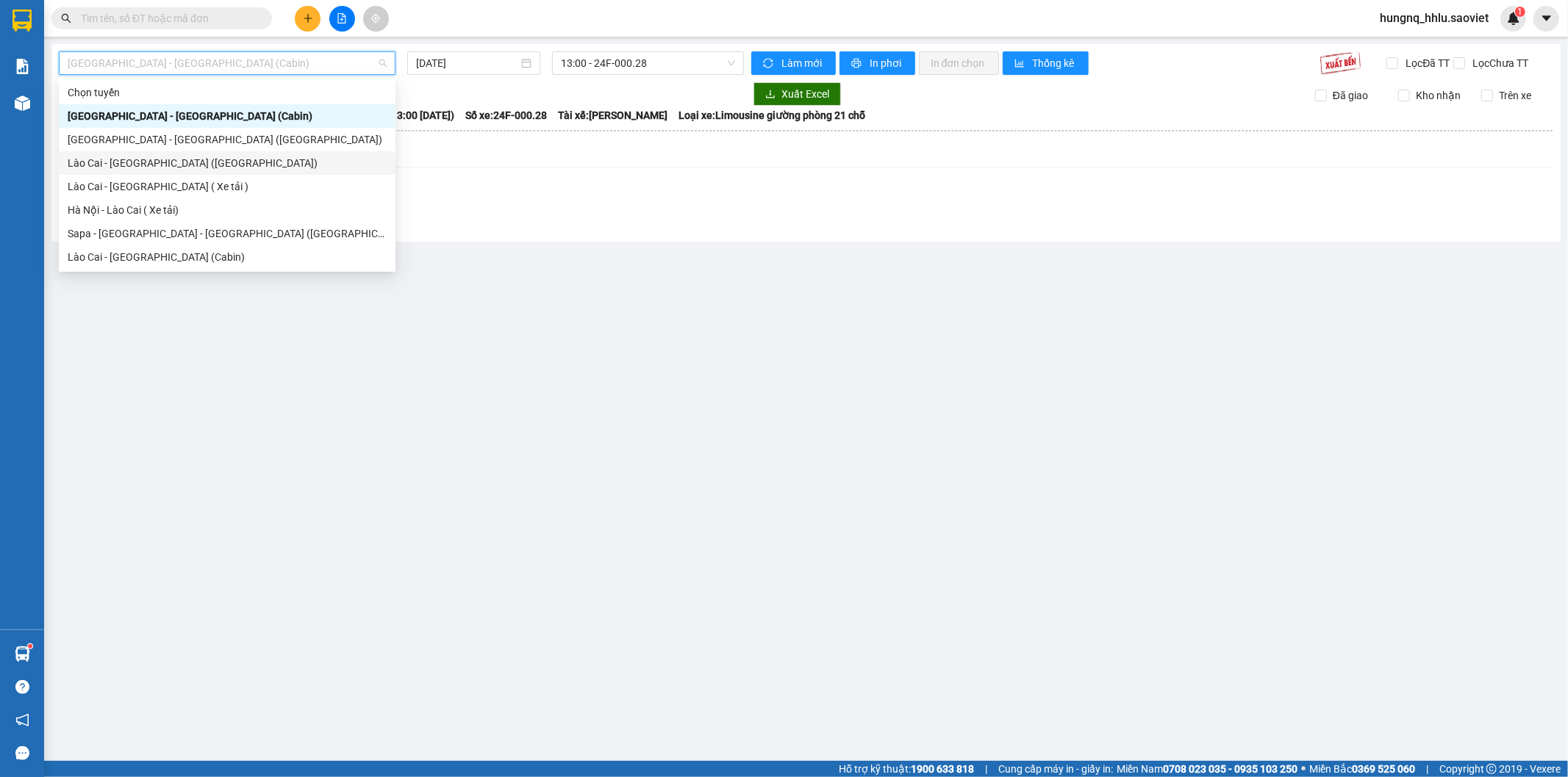
click at [194, 164] on div "Lào Cai - [GEOGRAPHIC_DATA] ([GEOGRAPHIC_DATA])" at bounding box center [226, 163] width 319 height 16
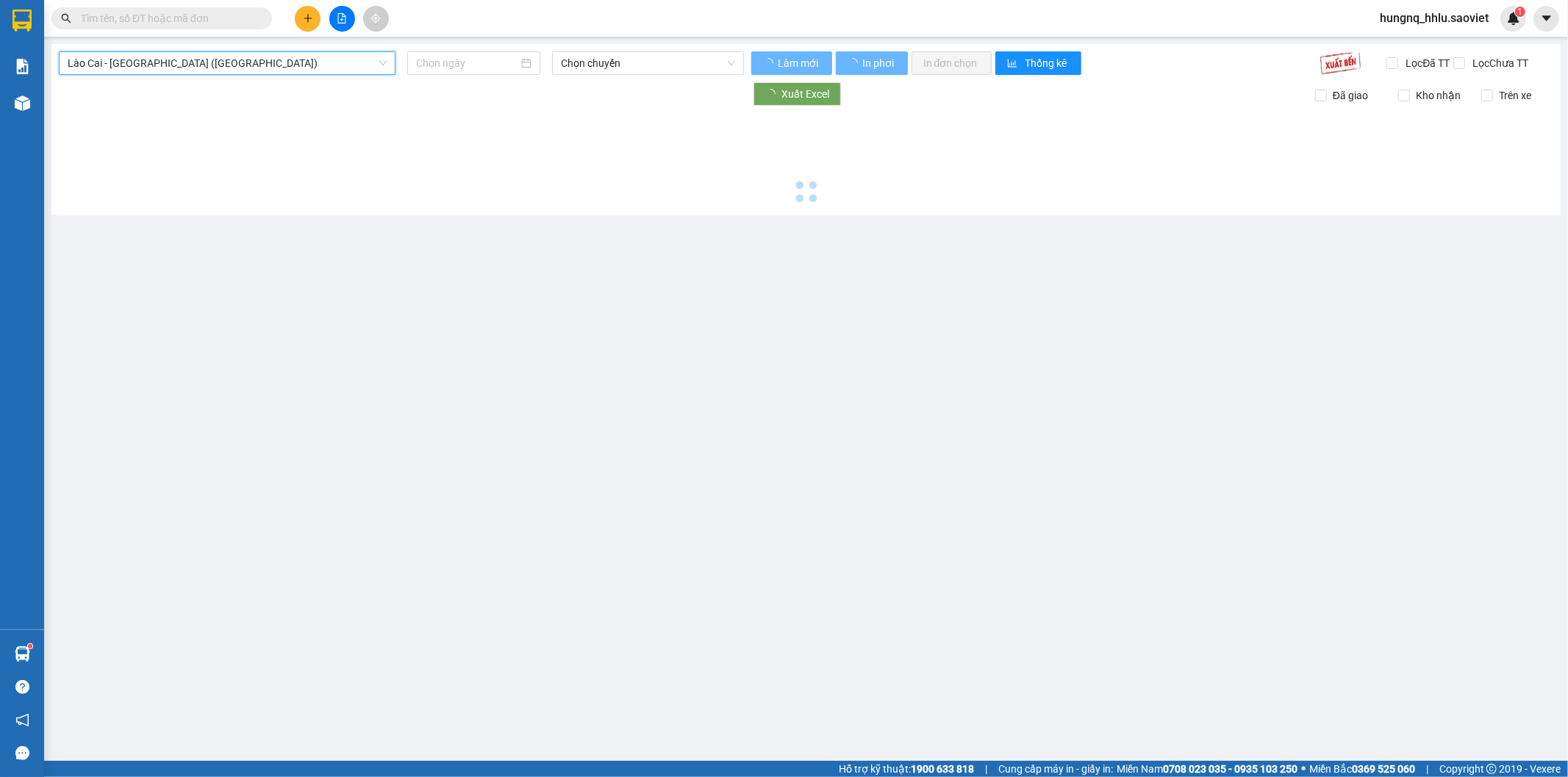
type input "[DATE]"
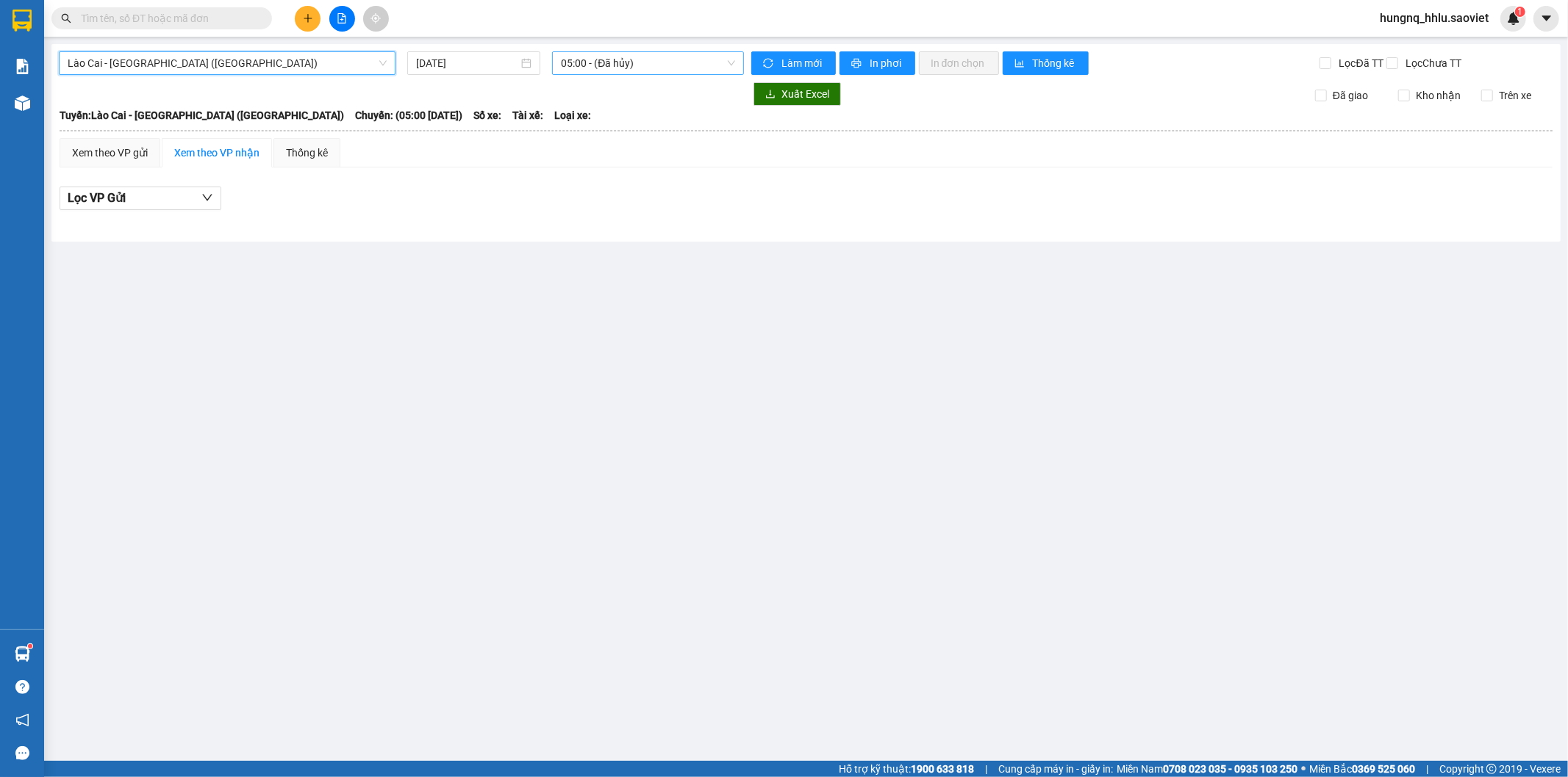
click at [594, 63] on span "05:00 - (Đã hủy)" at bounding box center [647, 63] width 174 height 22
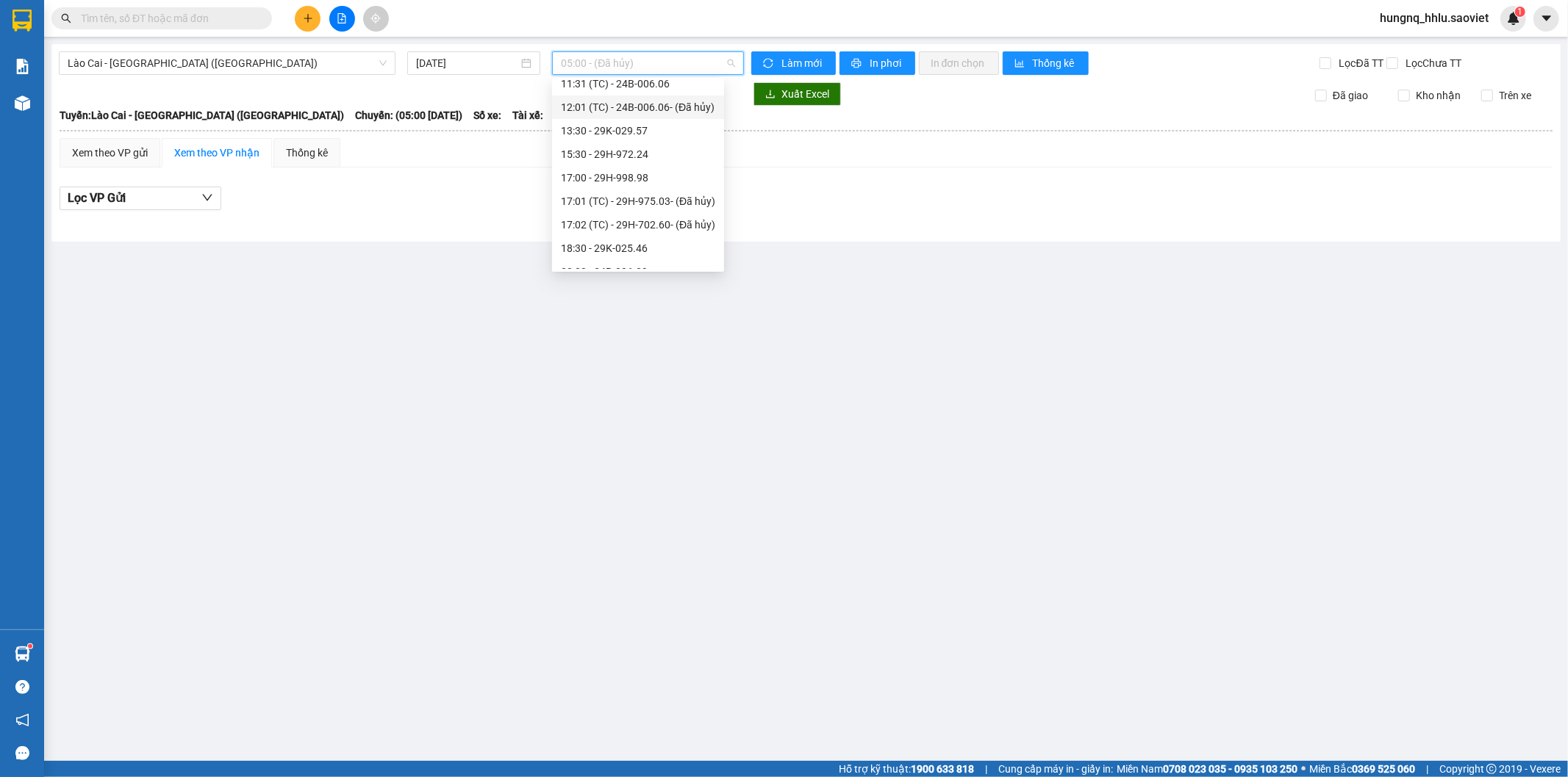
scroll to position [305, 0]
click at [656, 251] on div "20:00 - 24B-006.09" at bounding box center [637, 258] width 154 height 16
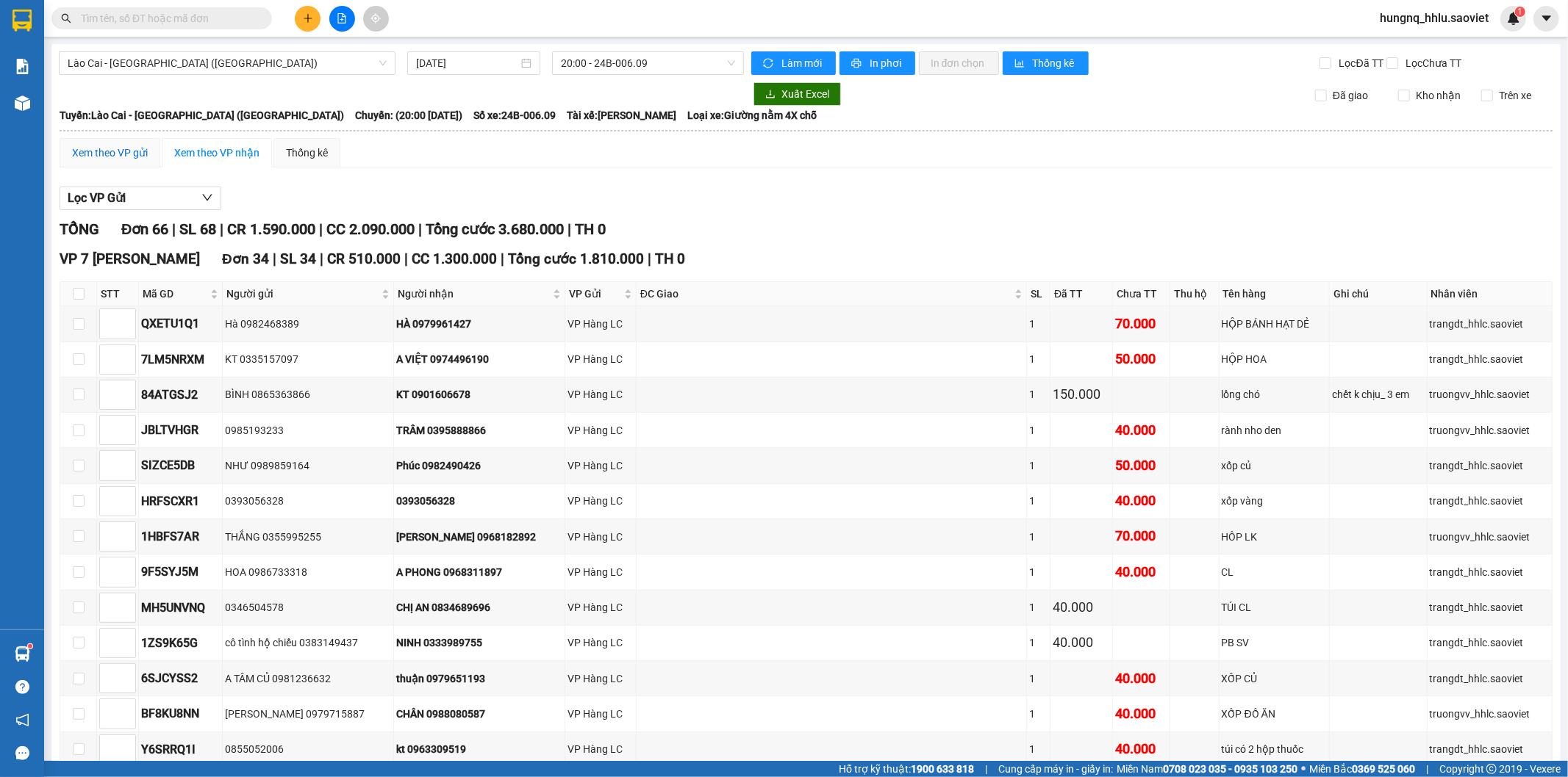
click at [140, 161] on div "Xem theo VP gửi" at bounding box center [110, 153] width 76 height 16
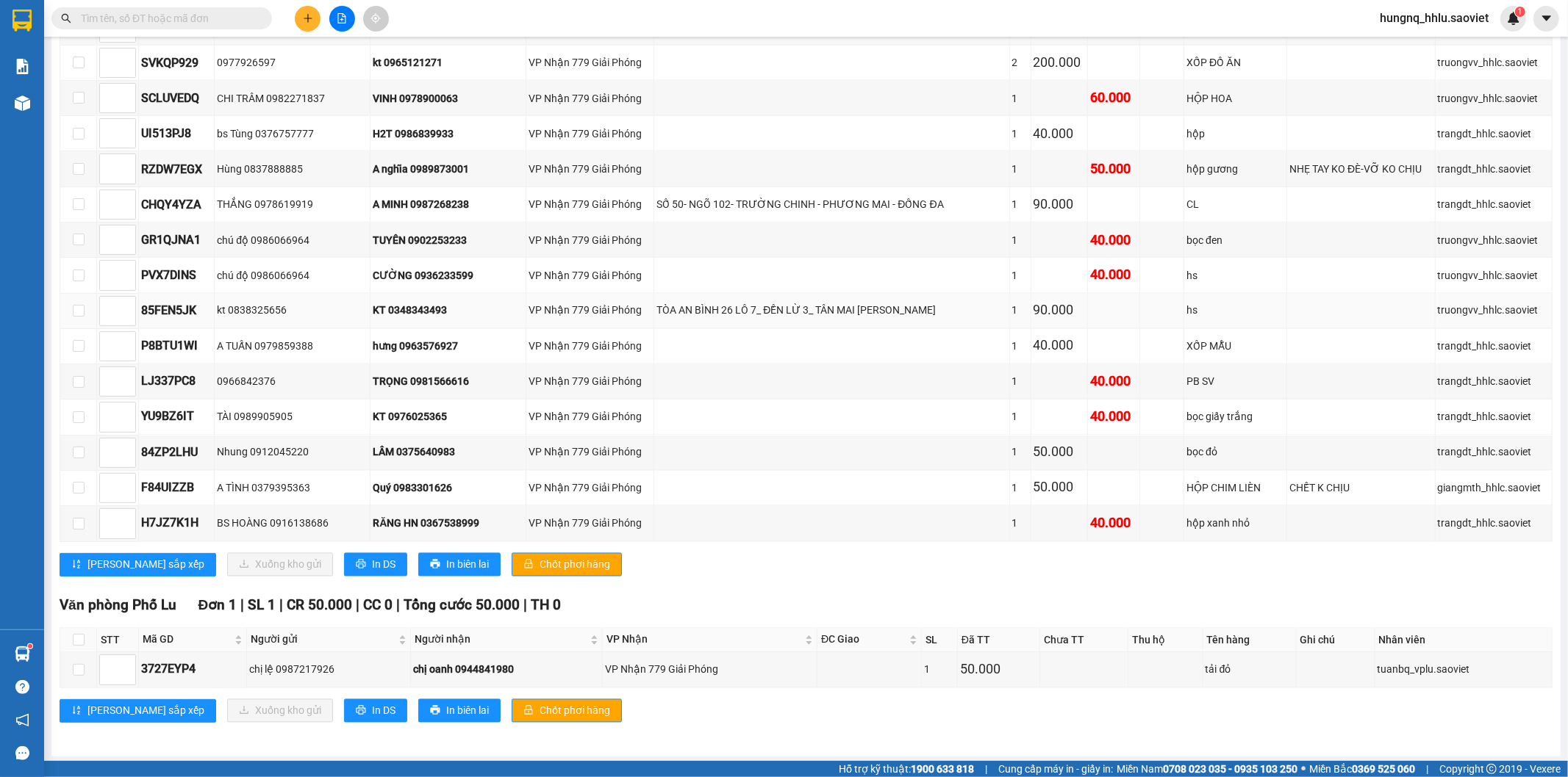
scroll to position [2099, 0]
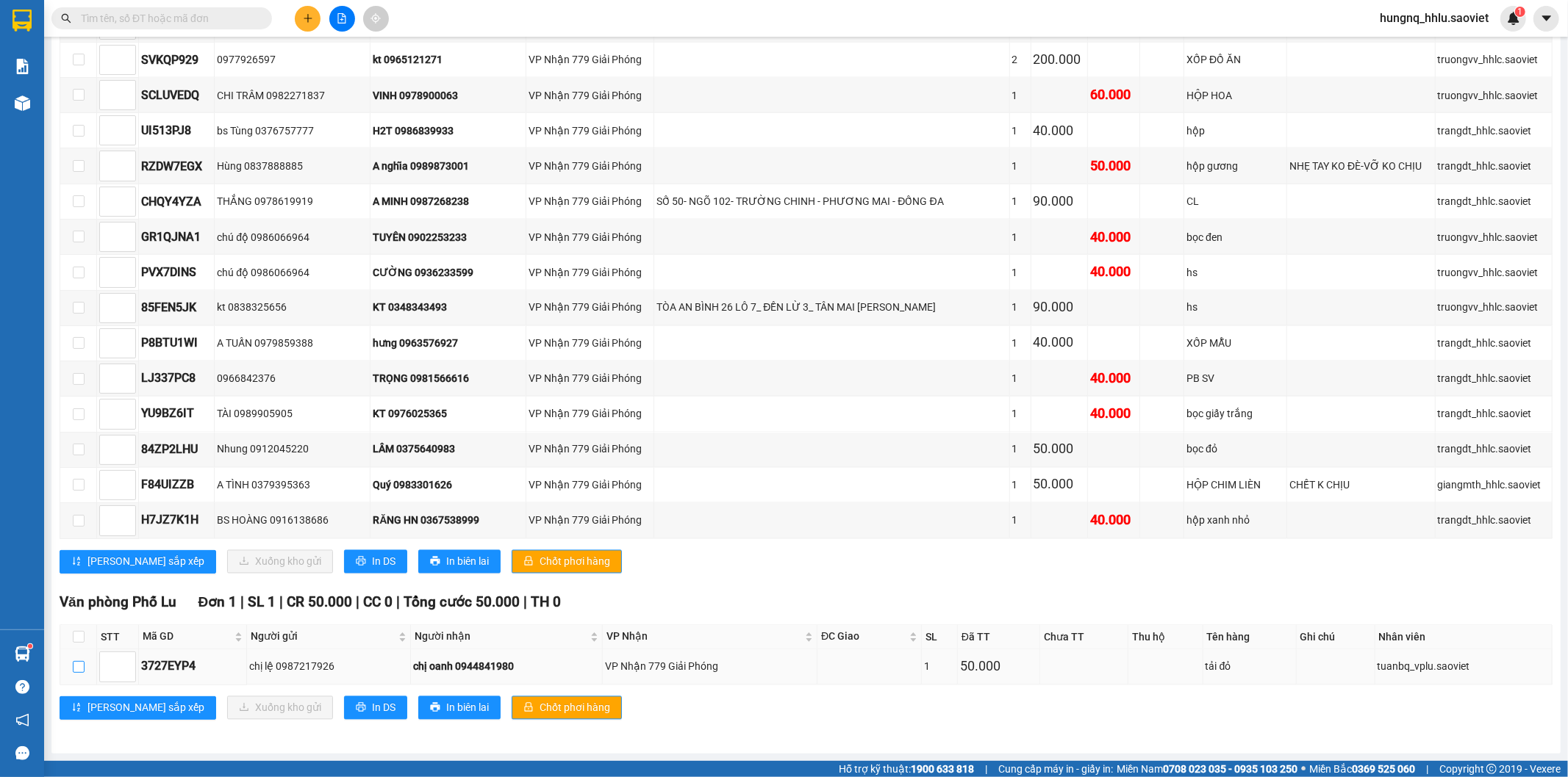
click at [82, 671] on input "checkbox" at bounding box center [78, 667] width 12 height 12
checkbox input "true"
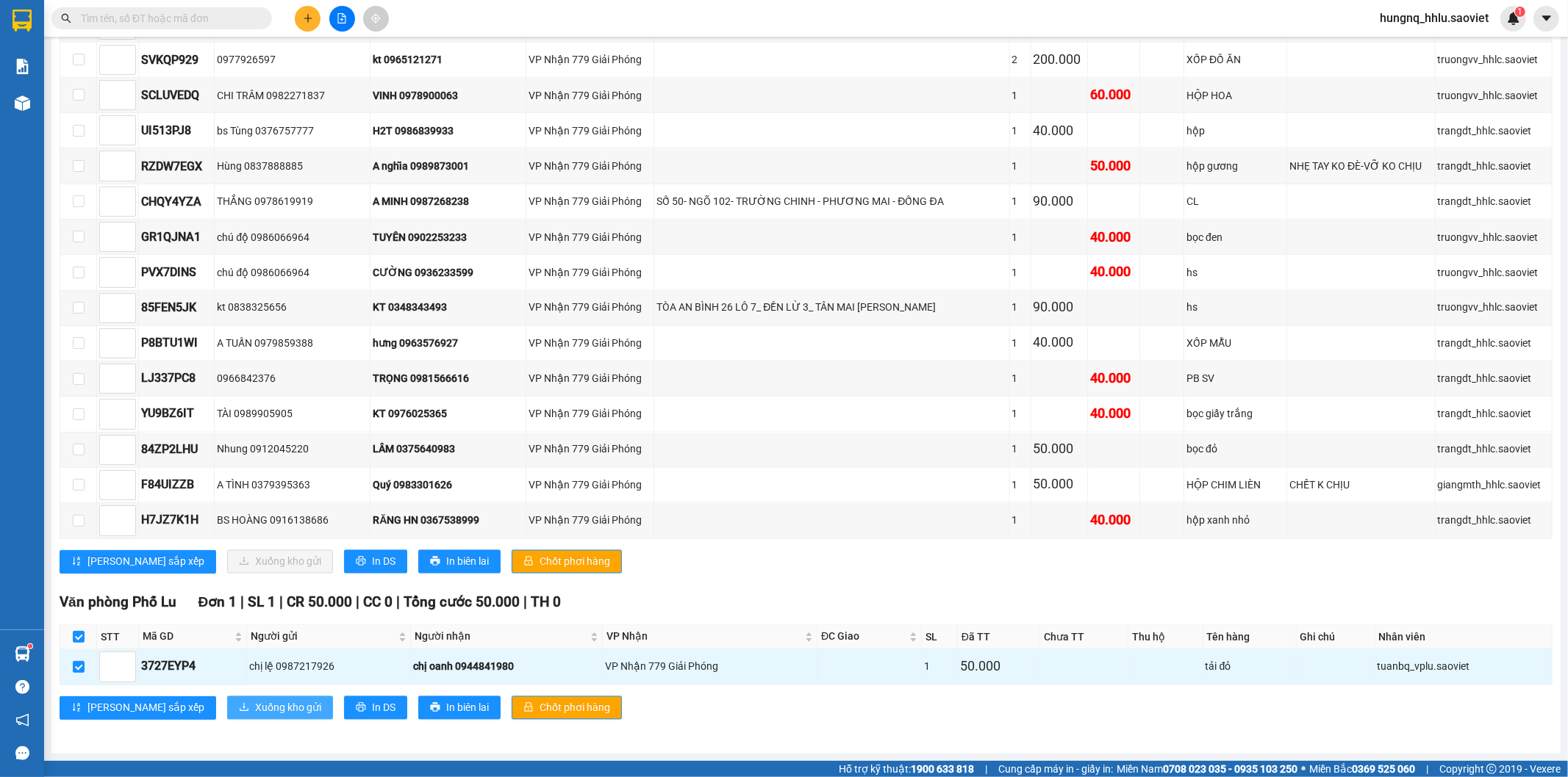
click at [244, 719] on button "Xuống kho gửi" at bounding box center [280, 708] width 106 height 24
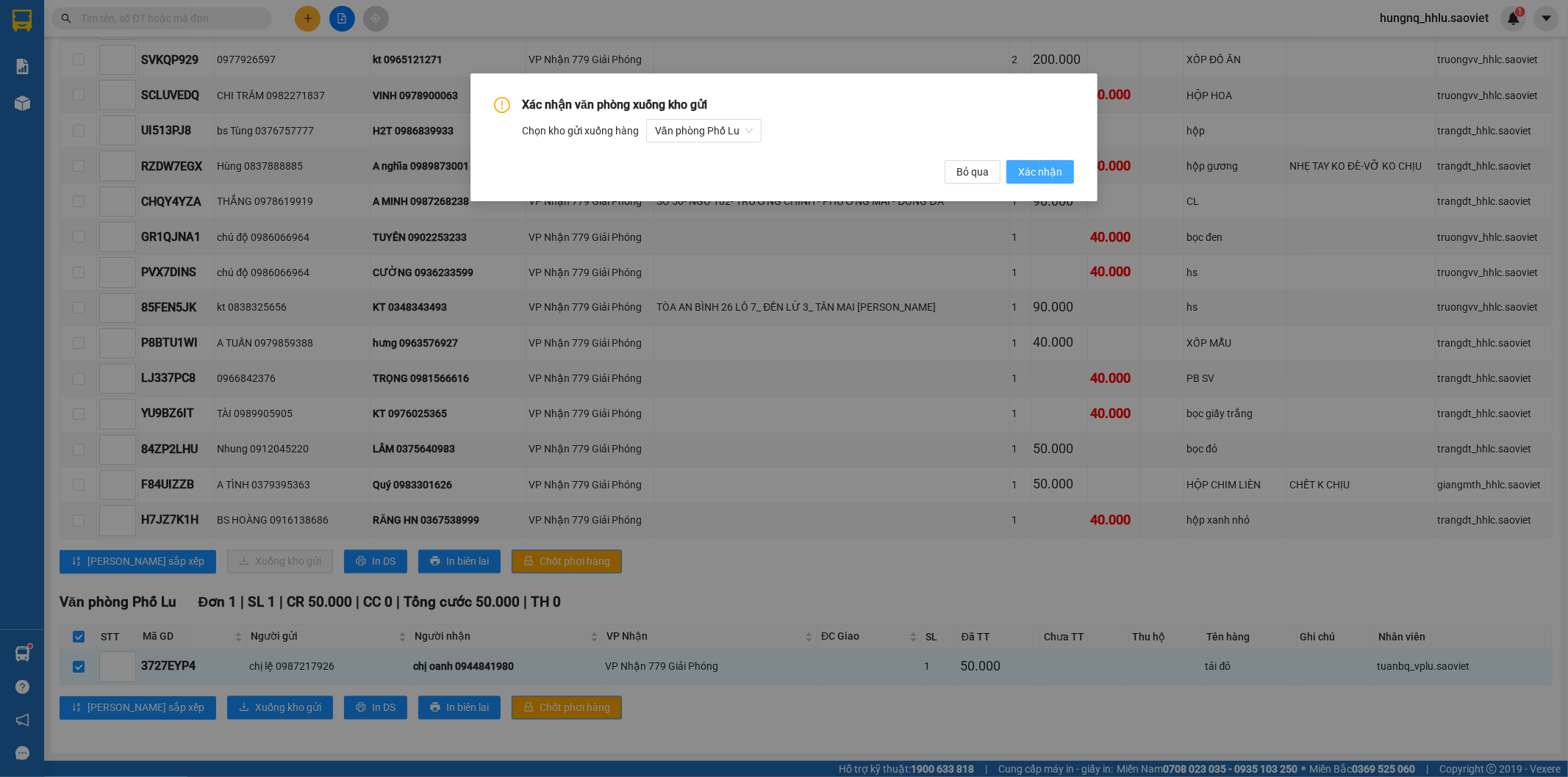
click at [1066, 178] on button "Xác nhận" at bounding box center [1040, 172] width 68 height 24
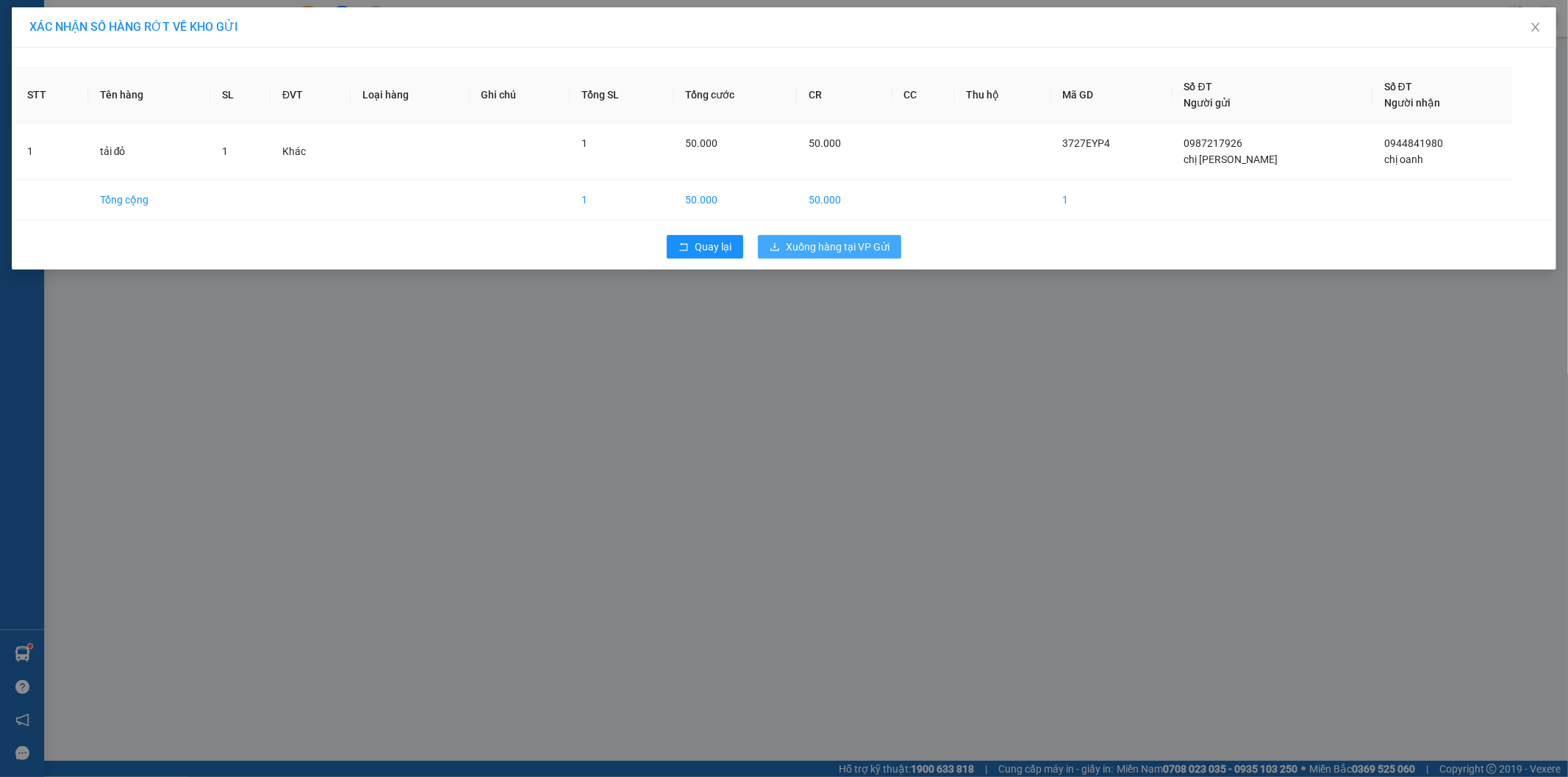
click at [894, 244] on button "Xuống hàng tại VP Gửi" at bounding box center [829, 247] width 143 height 24
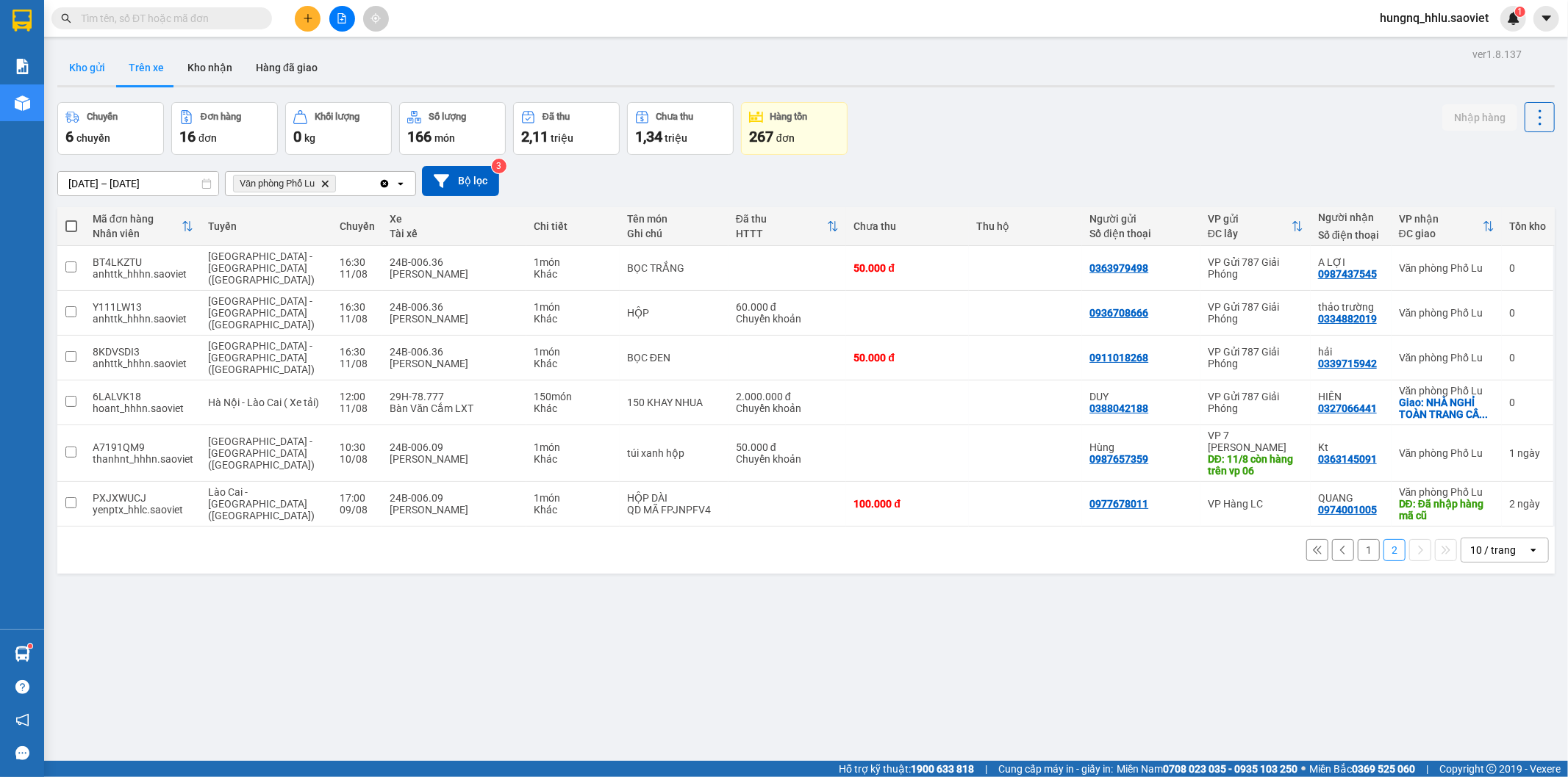
click at [79, 76] on button "Kho gửi" at bounding box center [87, 67] width 59 height 35
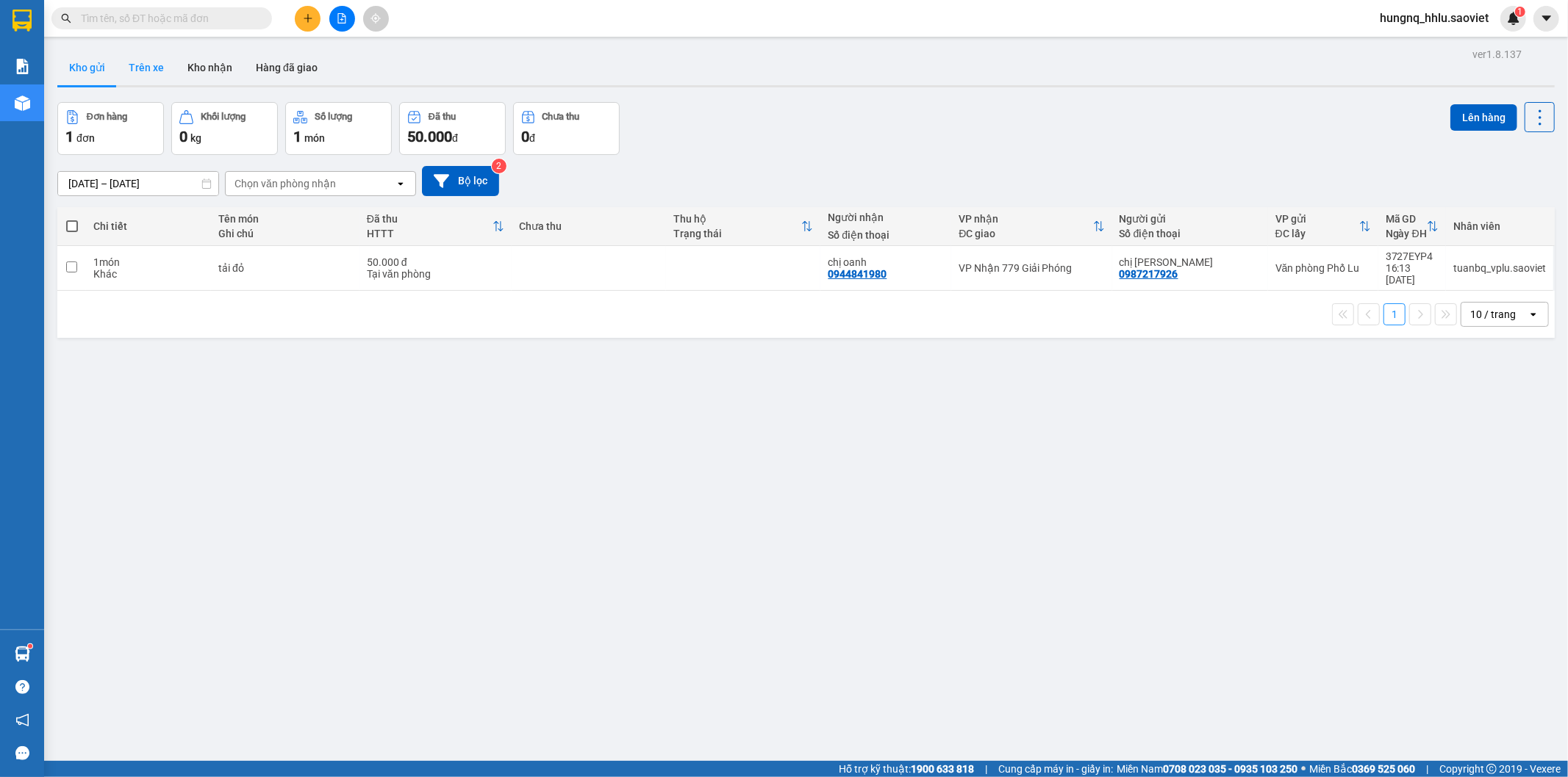
click at [161, 64] on button "Trên xe" at bounding box center [146, 67] width 58 height 35
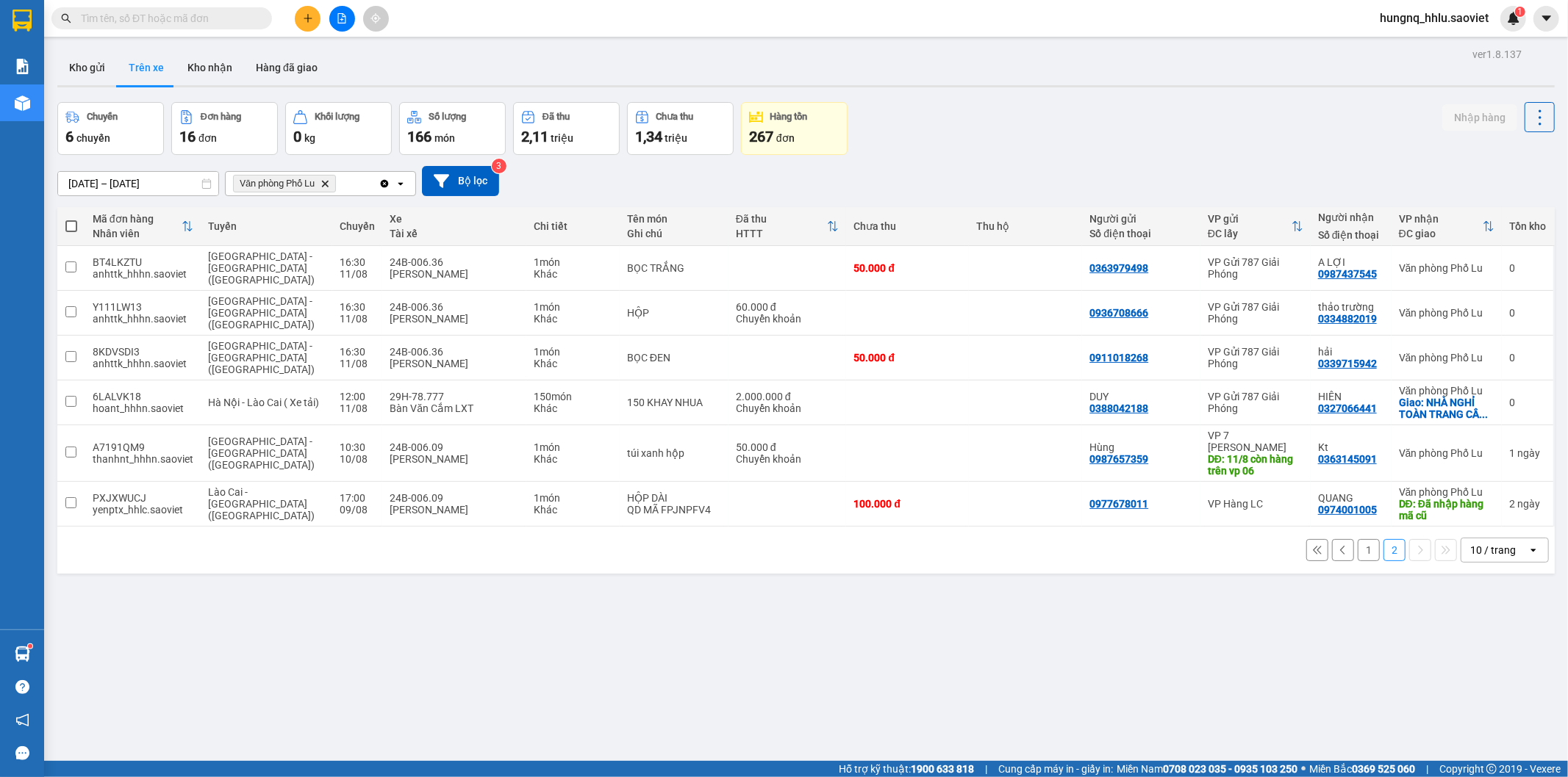
click at [1358, 539] on button "1" at bounding box center [1369, 550] width 22 height 22
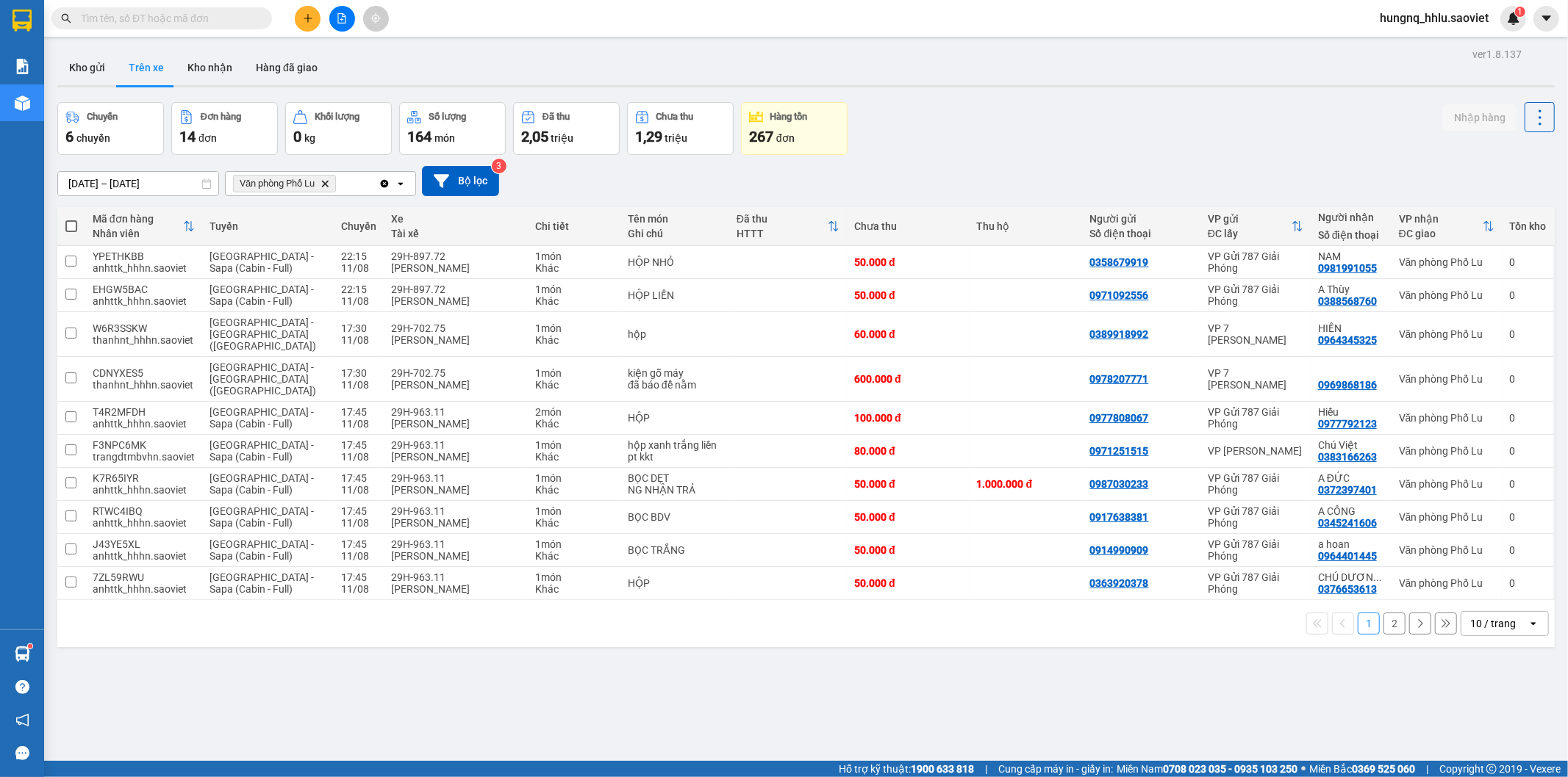
click at [1388, 612] on button "2" at bounding box center [1394, 623] width 22 height 22
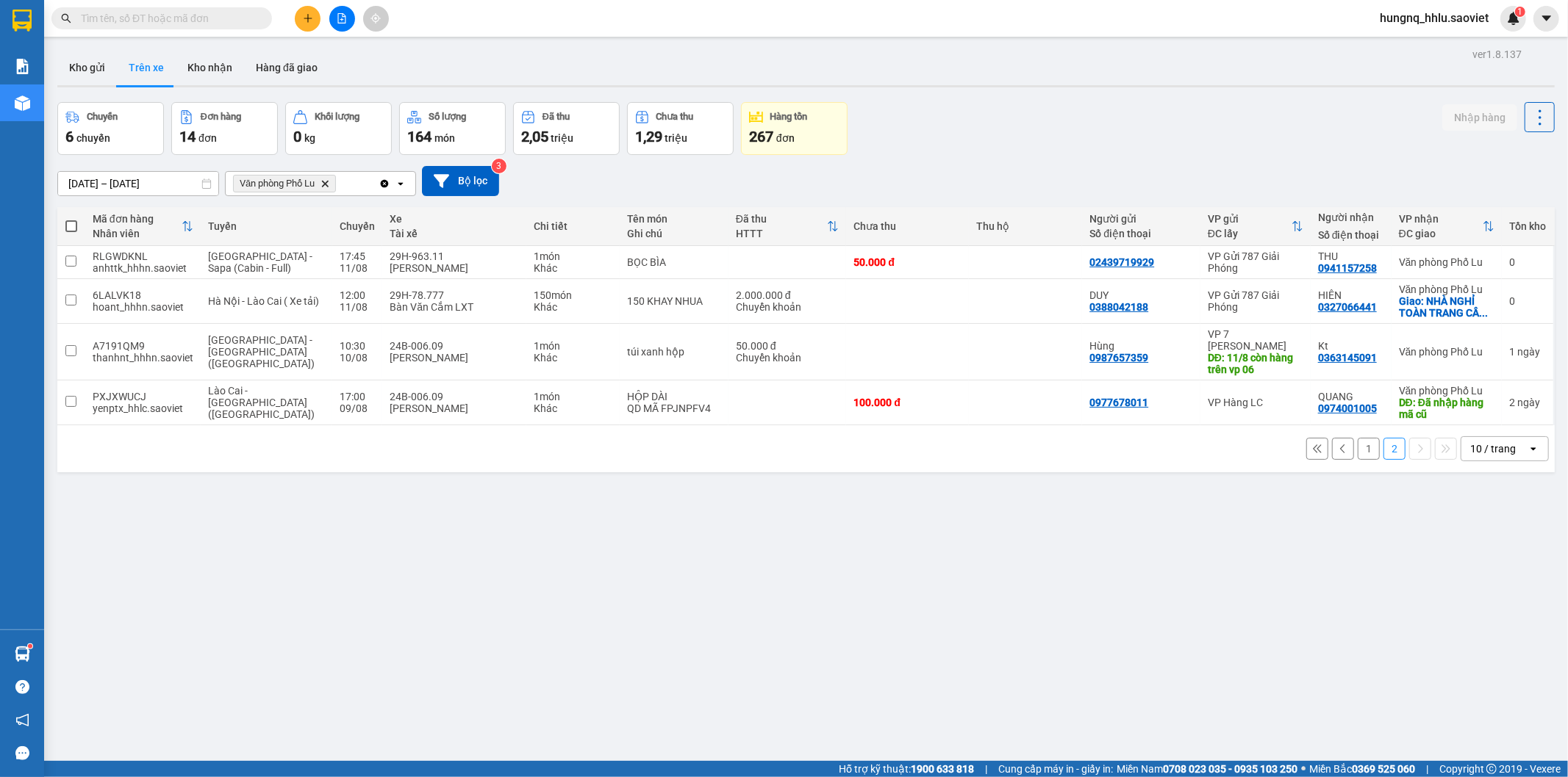
click at [1332, 457] on button at bounding box center [1342, 449] width 22 height 22
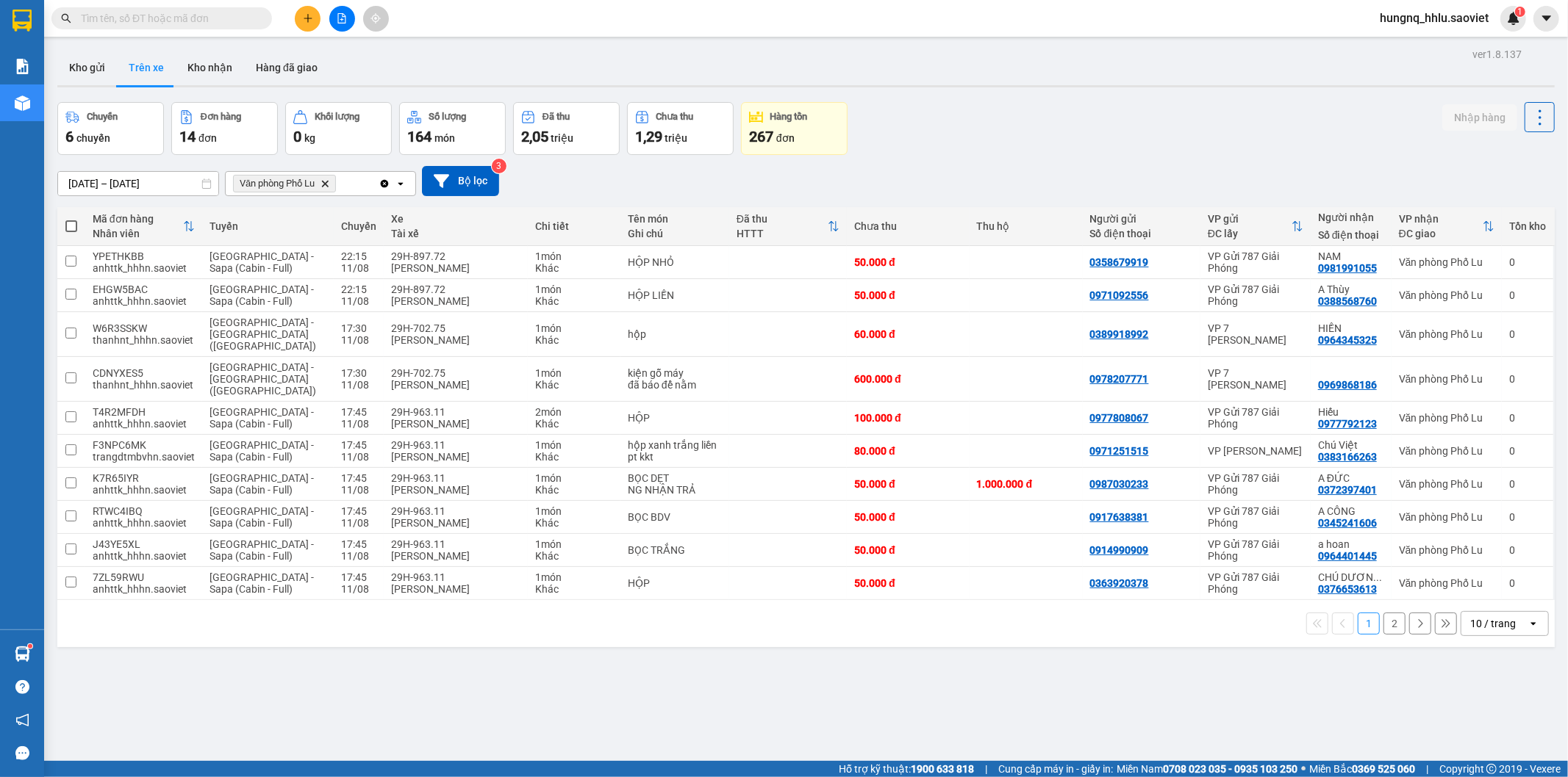
click at [1384, 612] on button "2" at bounding box center [1394, 623] width 22 height 22
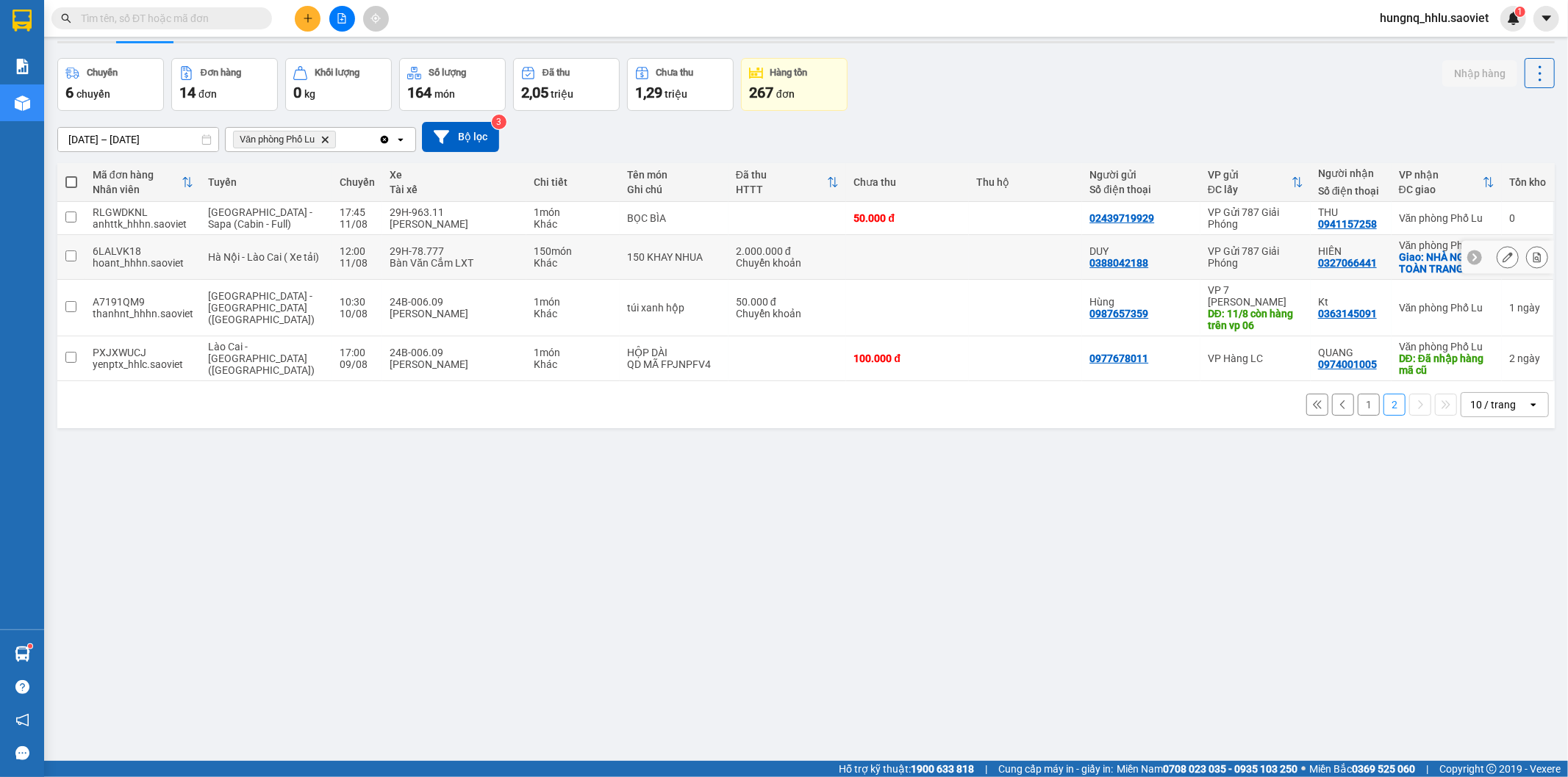
scroll to position [67, 0]
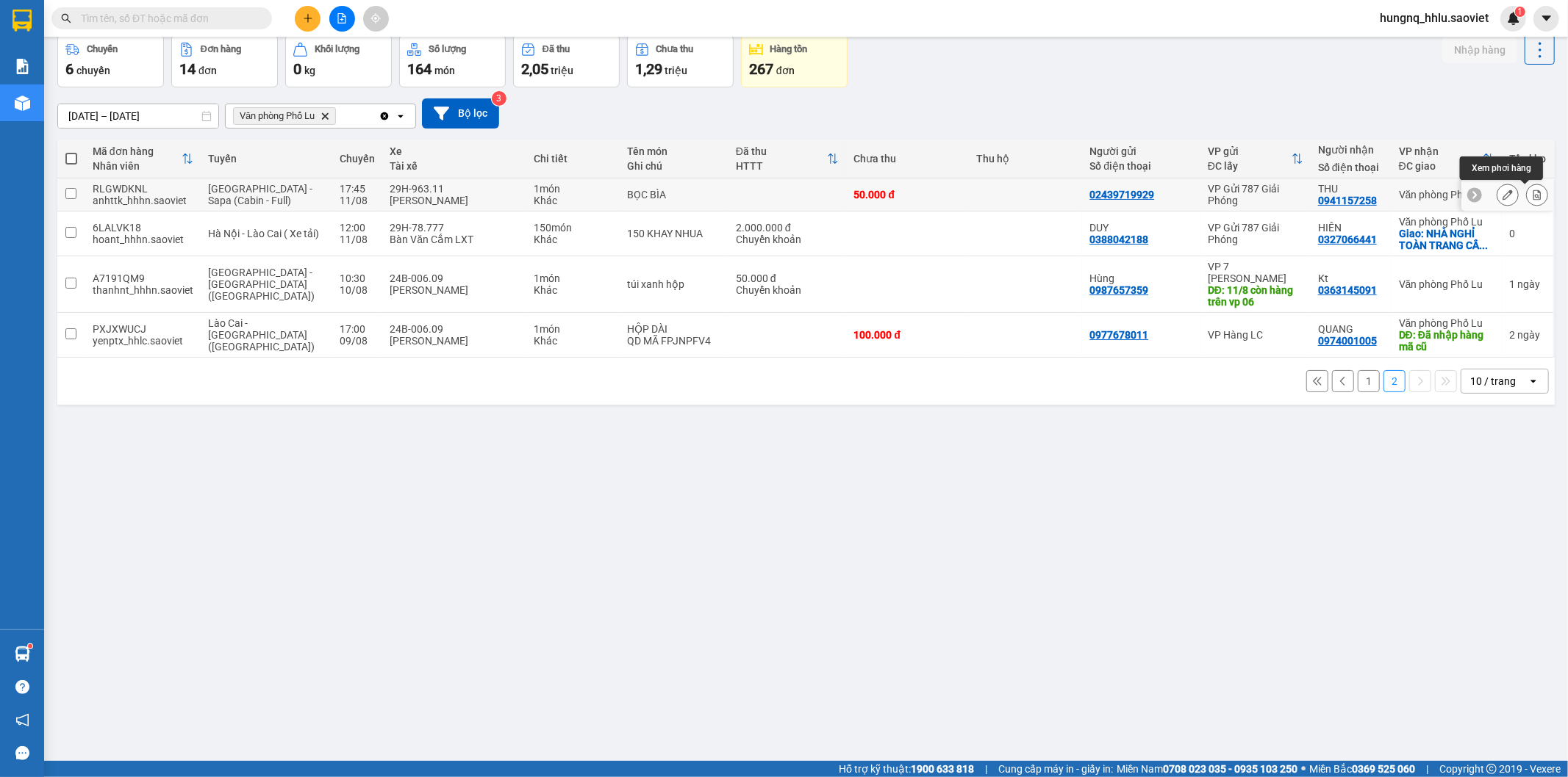
click at [1533, 194] on button at bounding box center [1537, 194] width 21 height 26
click at [1530, 201] on button at bounding box center [1537, 194] width 21 height 26
click at [1533, 200] on icon at bounding box center [1538, 194] width 8 height 10
click at [1531, 202] on button at bounding box center [1537, 194] width 21 height 26
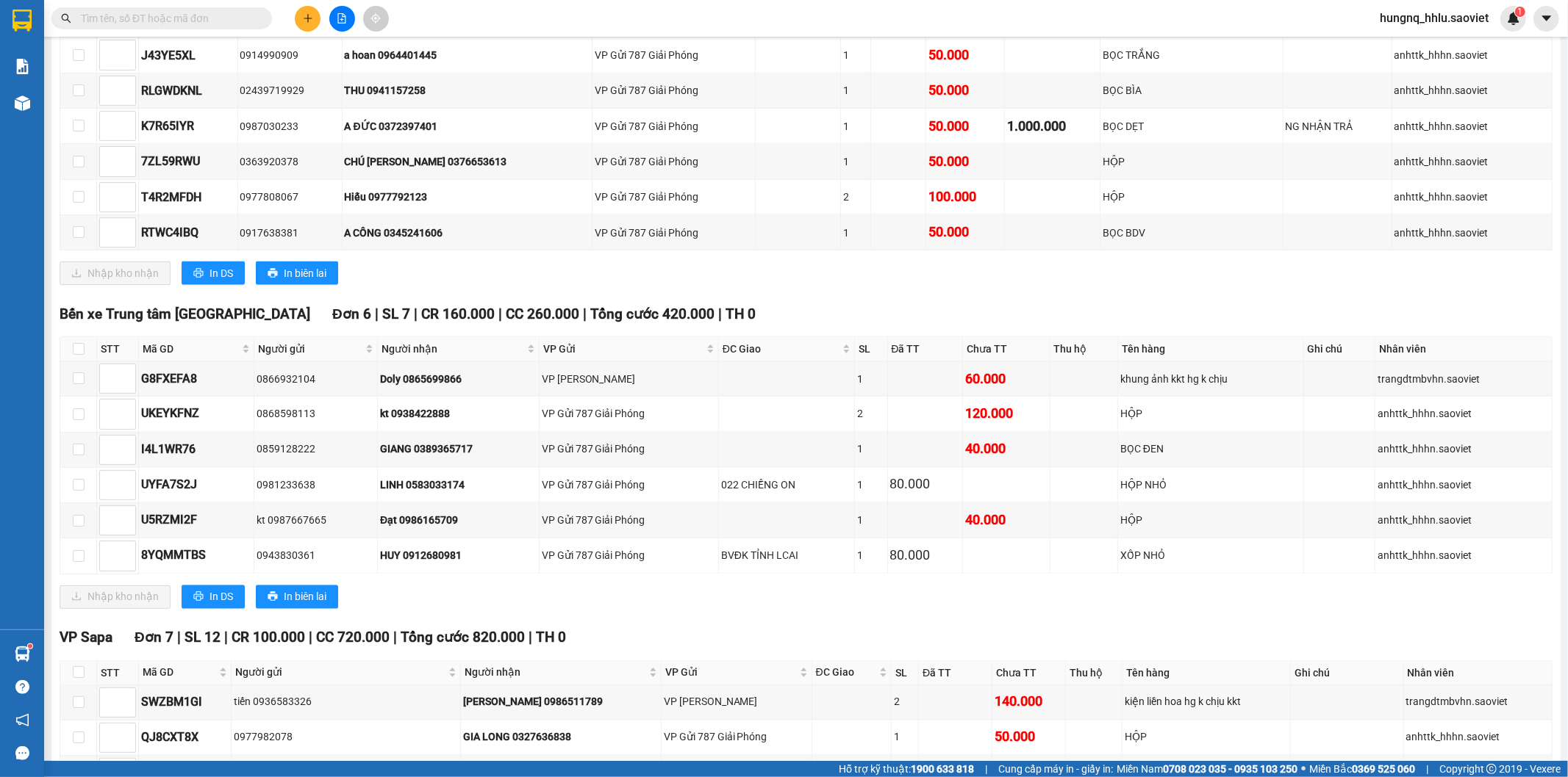
scroll to position [1863, 0]
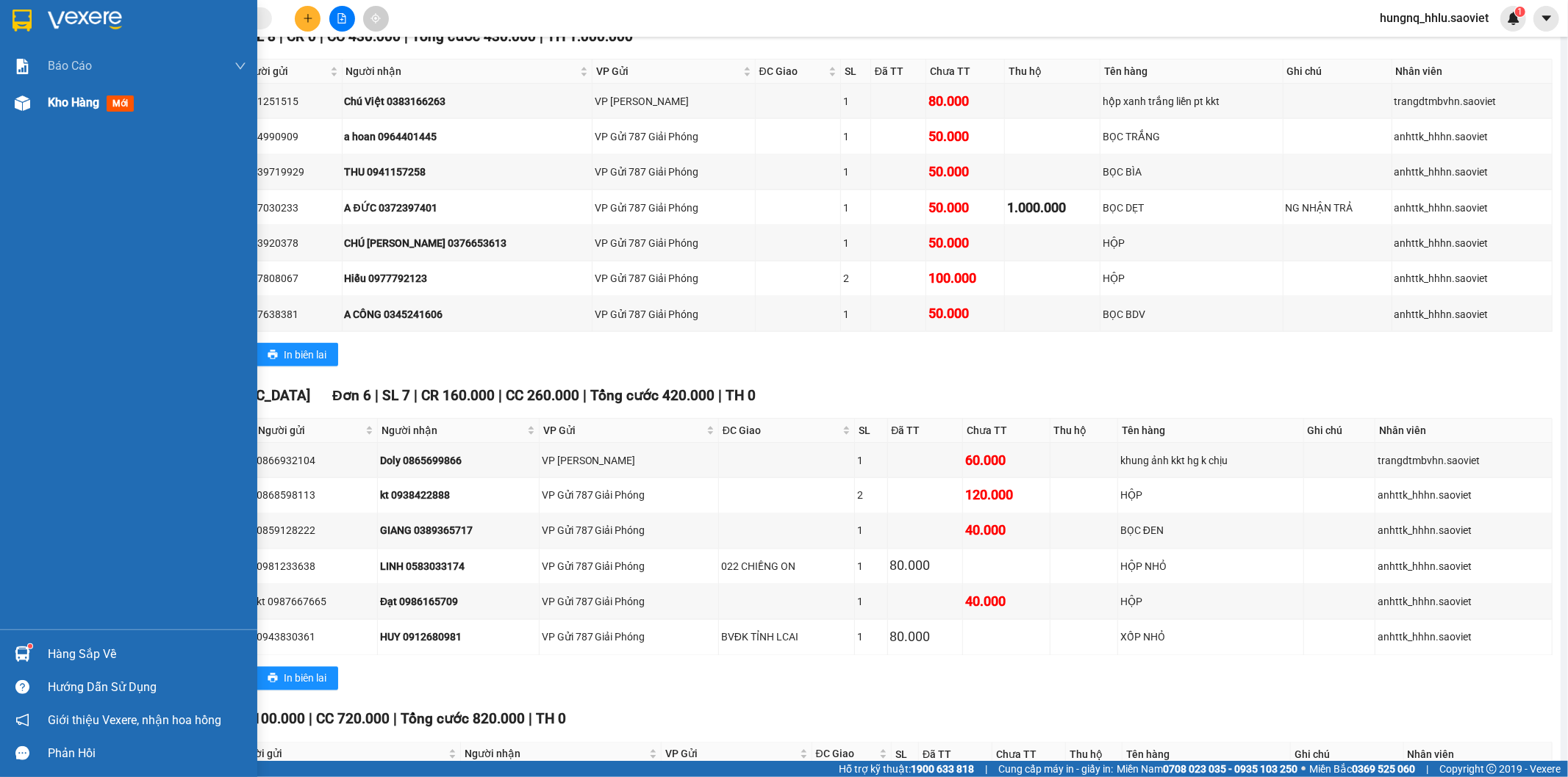
click at [79, 105] on span "Kho hàng" at bounding box center [73, 102] width 51 height 14
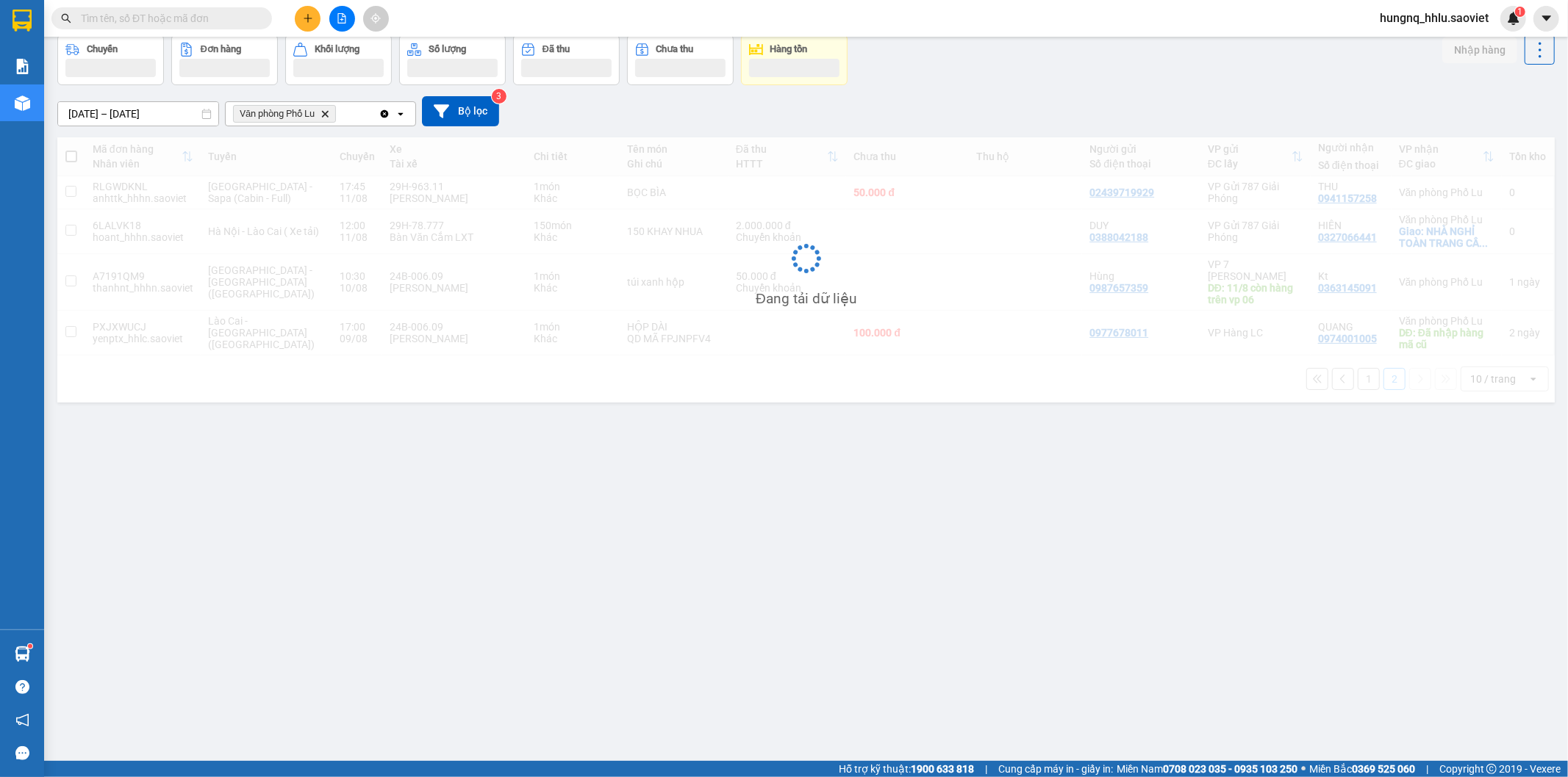
scroll to position [67, 0]
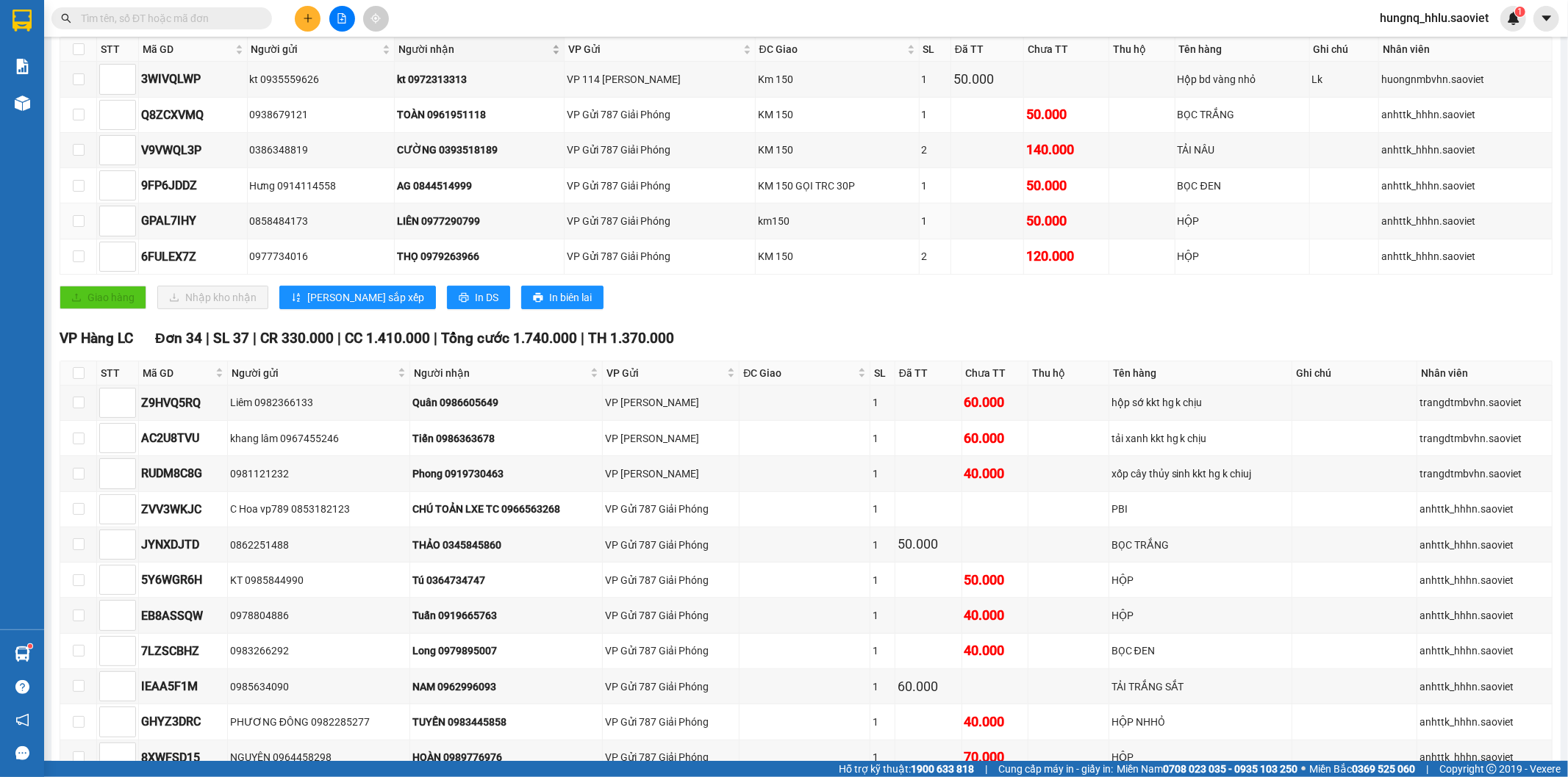
scroll to position [326, 0]
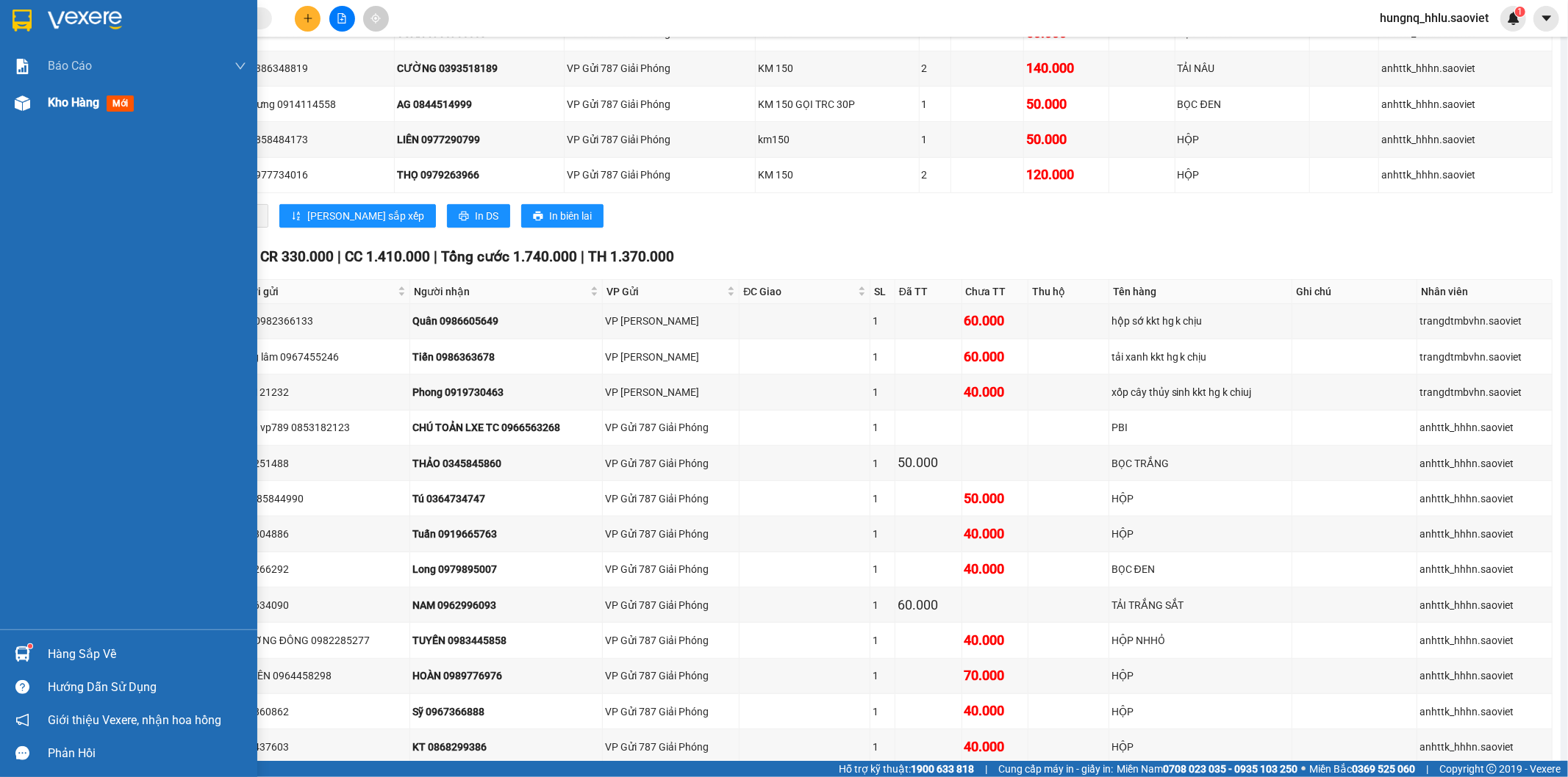
click at [104, 107] on div "Kho hàng mới" at bounding box center [94, 102] width 92 height 18
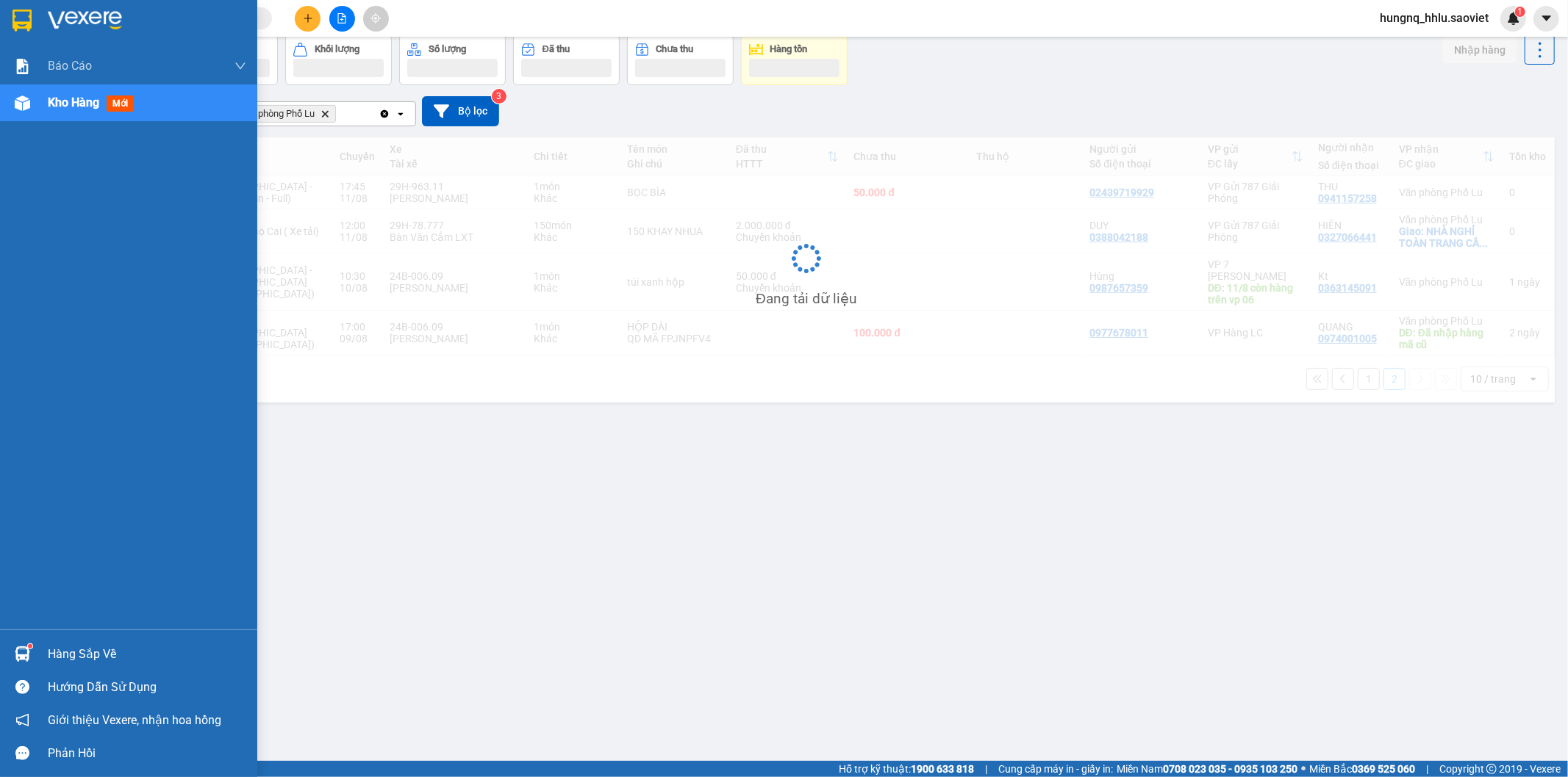
scroll to position [67, 0]
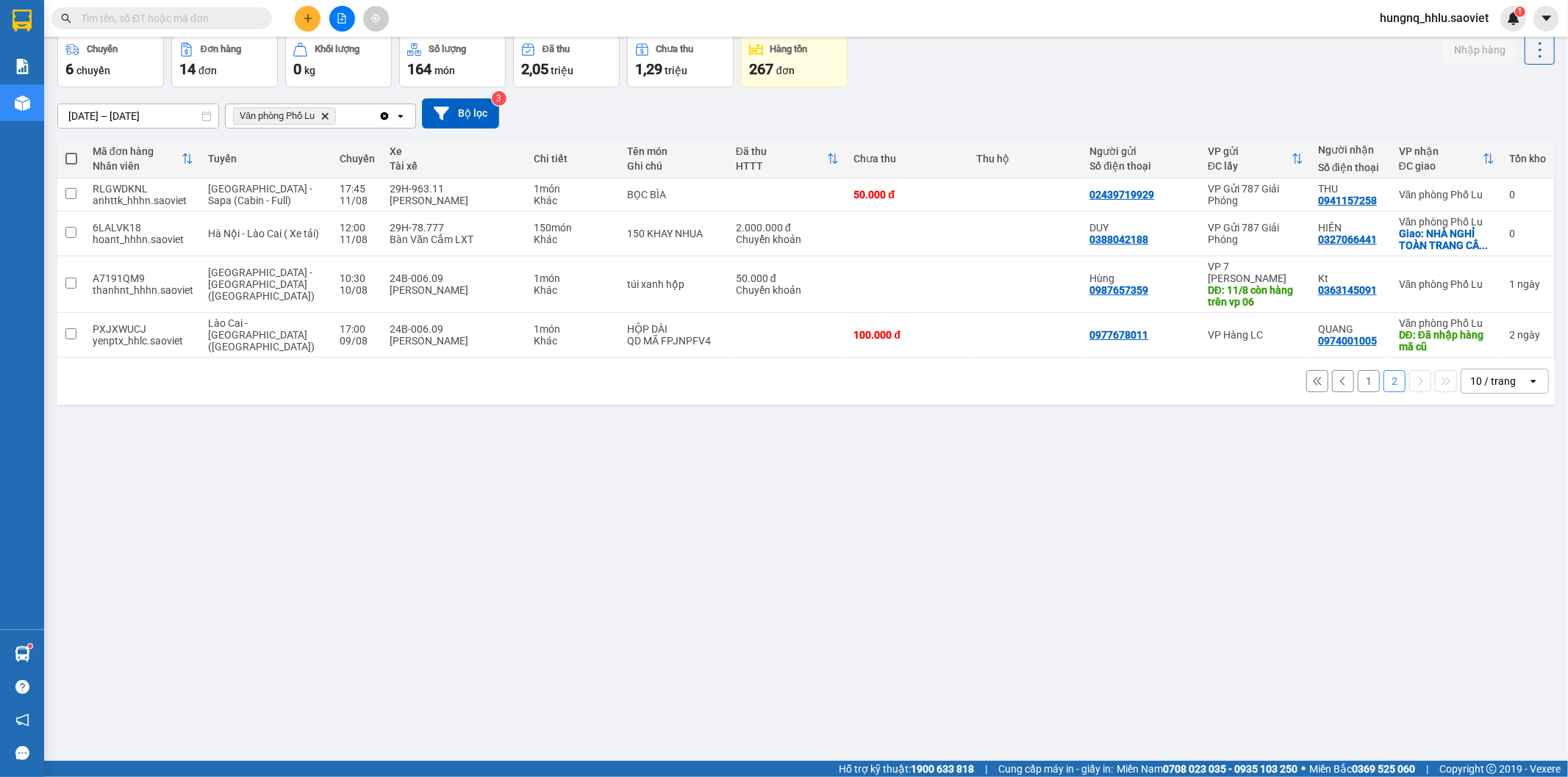
click at [1358, 388] on button "1" at bounding box center [1369, 381] width 22 height 22
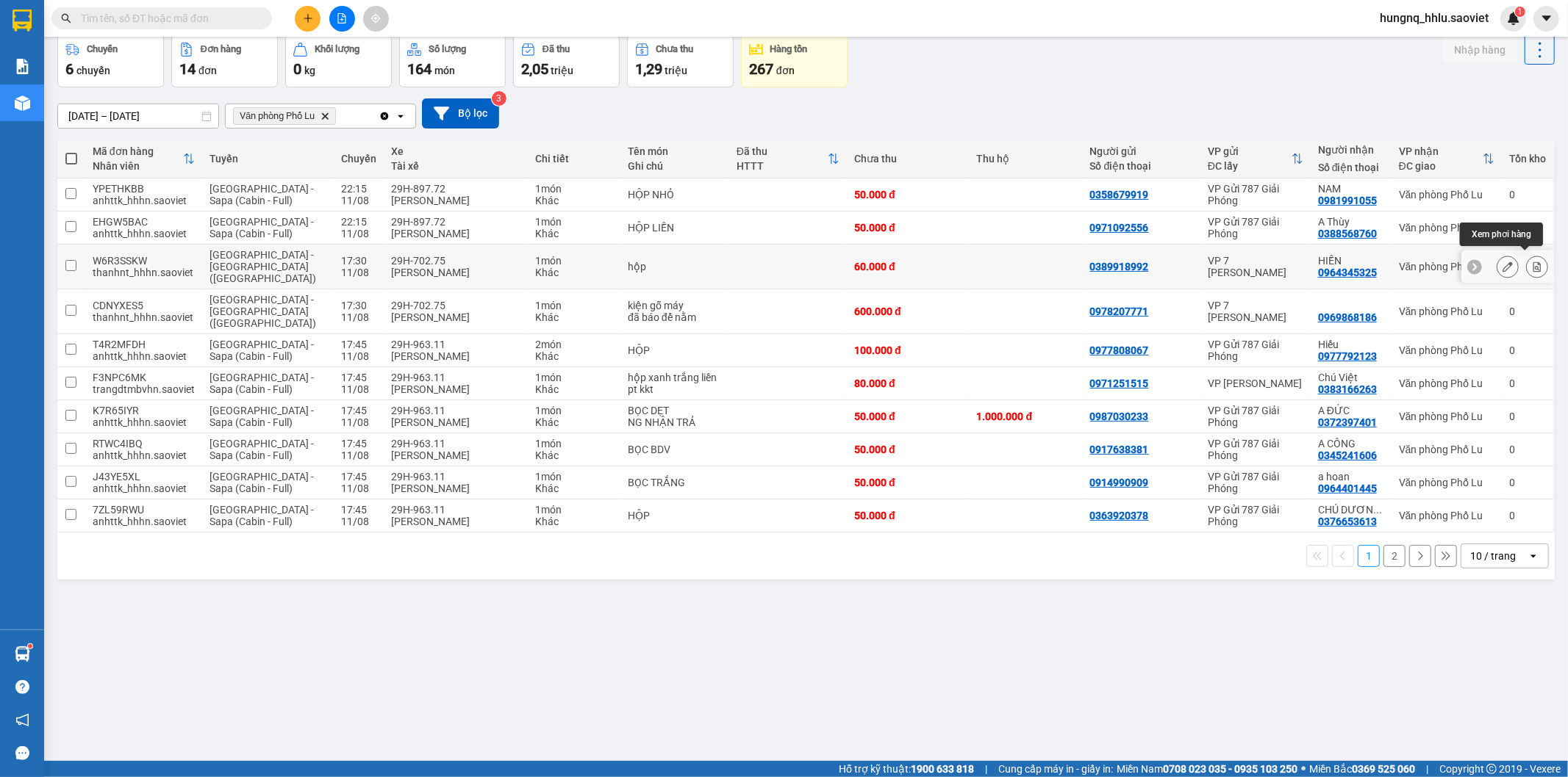
click at [1532, 264] on icon at bounding box center [1537, 267] width 10 height 10
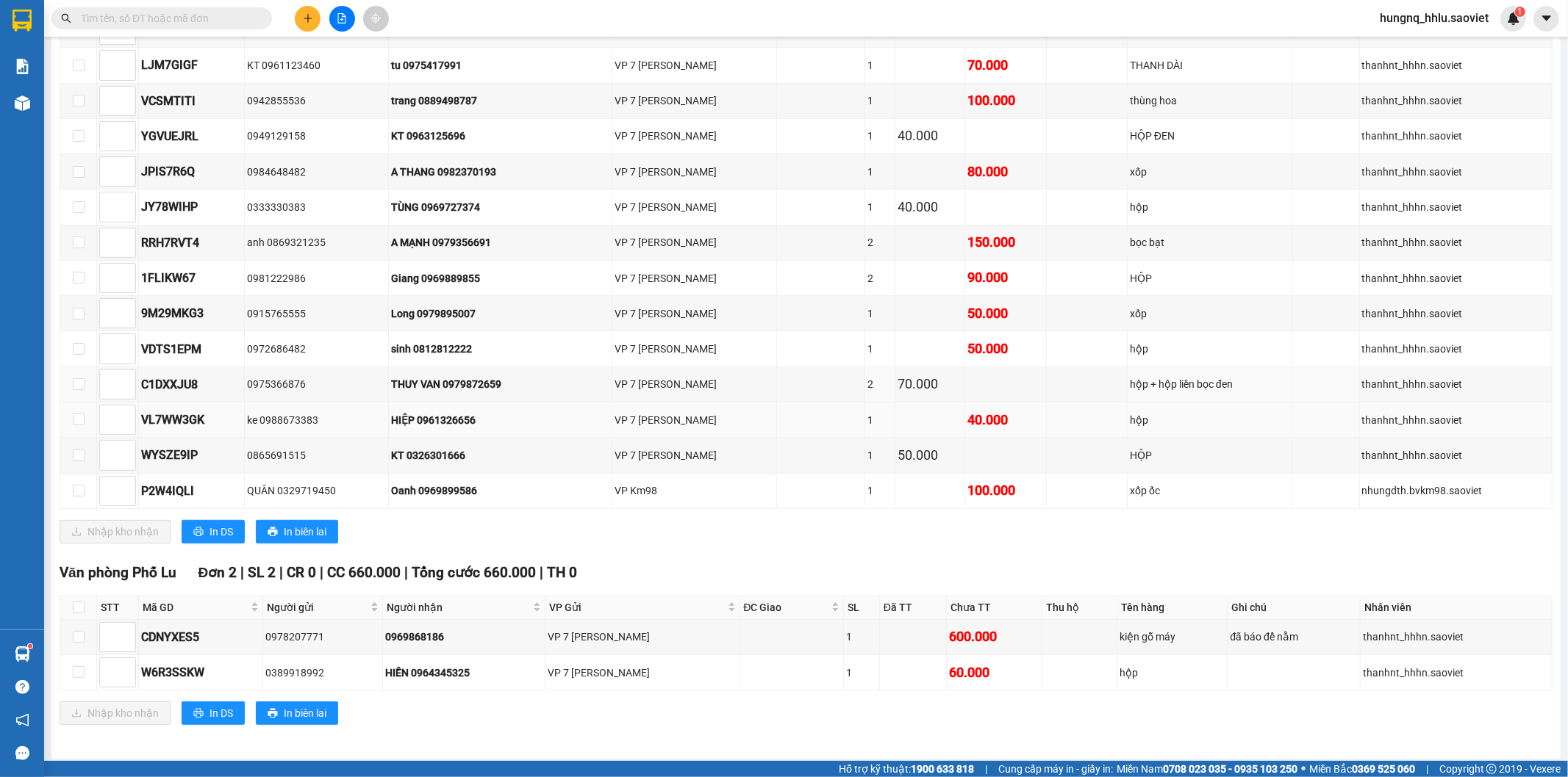
scroll to position [533, 0]
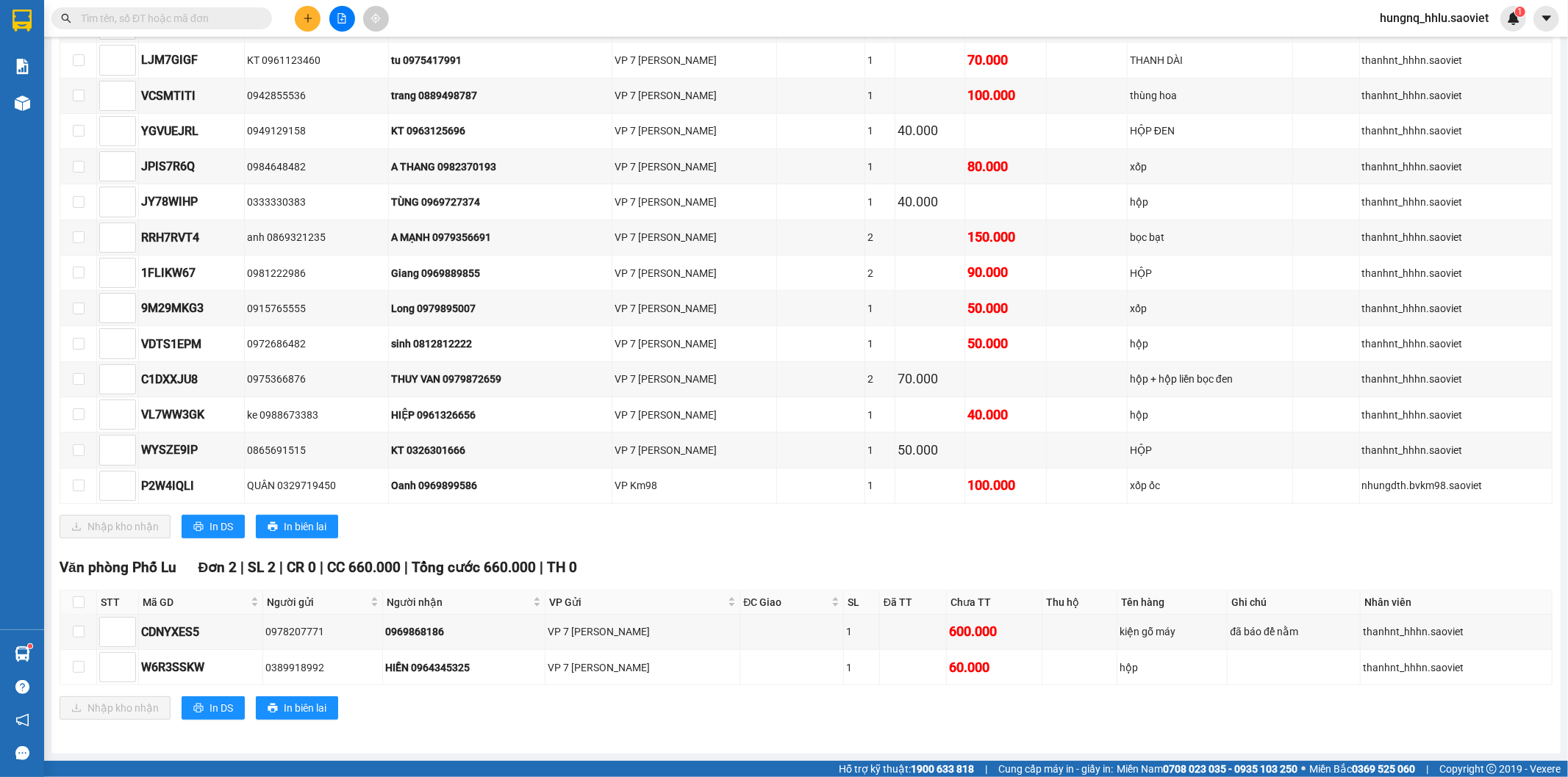
click at [150, 20] on input "text" at bounding box center [167, 18] width 174 height 16
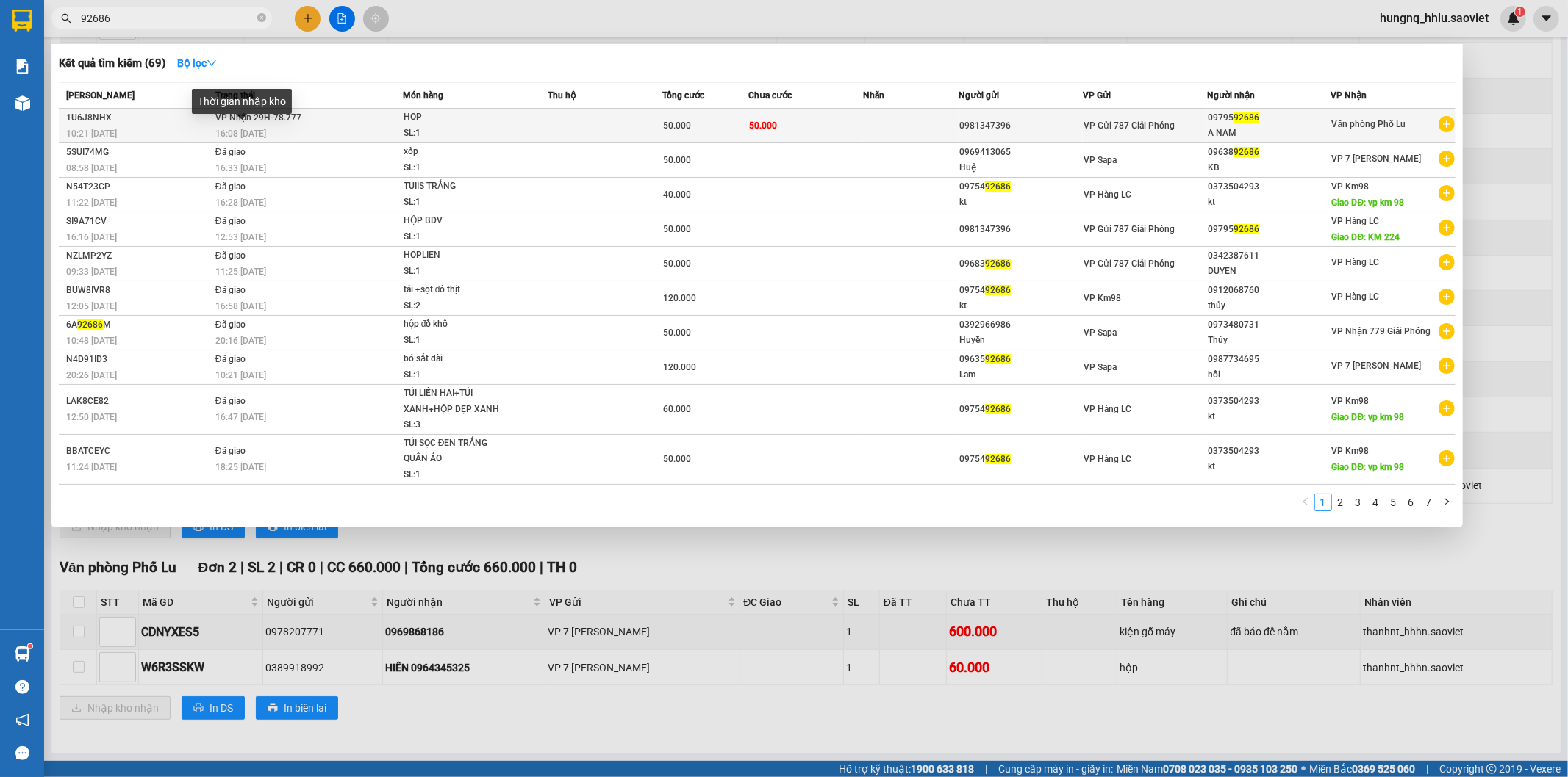
type input "92686"
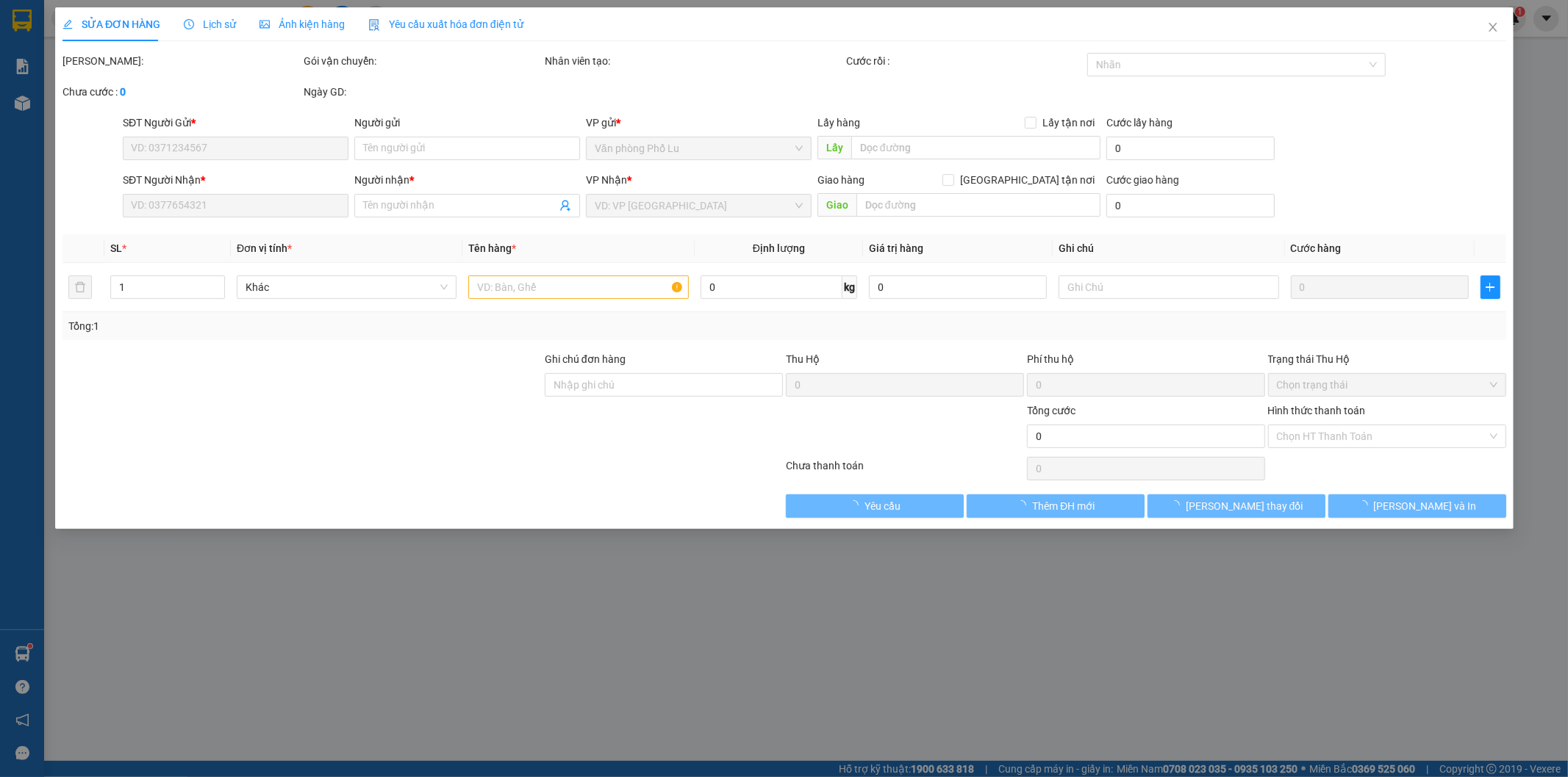
type input "0981347396"
type input "0979592686"
type input "A NAM"
type input "50.000"
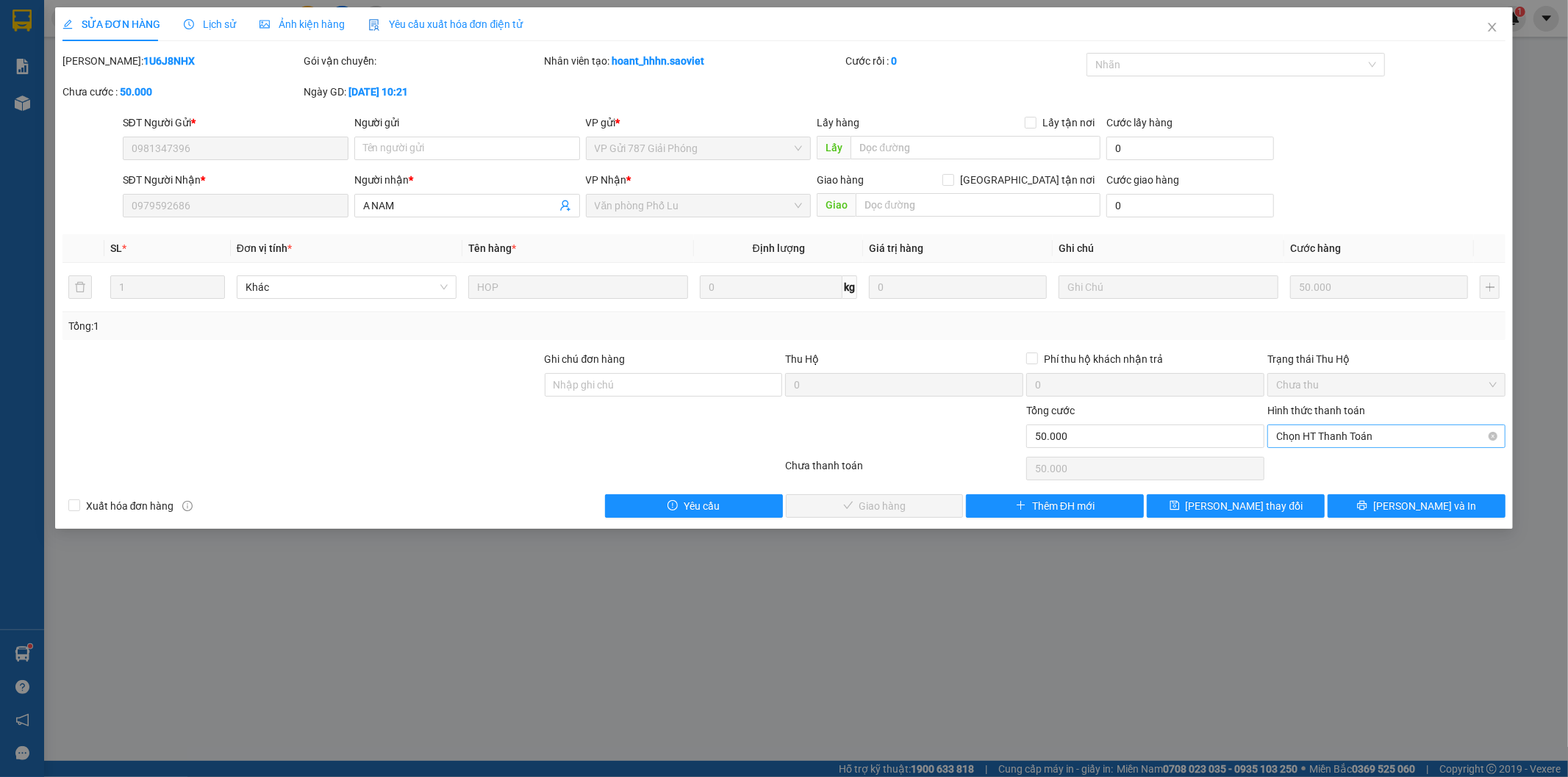
click at [1282, 439] on span "Chọn HT Thanh Toán" at bounding box center [1387, 436] width 221 height 22
click at [1282, 464] on div "Tại văn phòng" at bounding box center [1388, 466] width 221 height 16
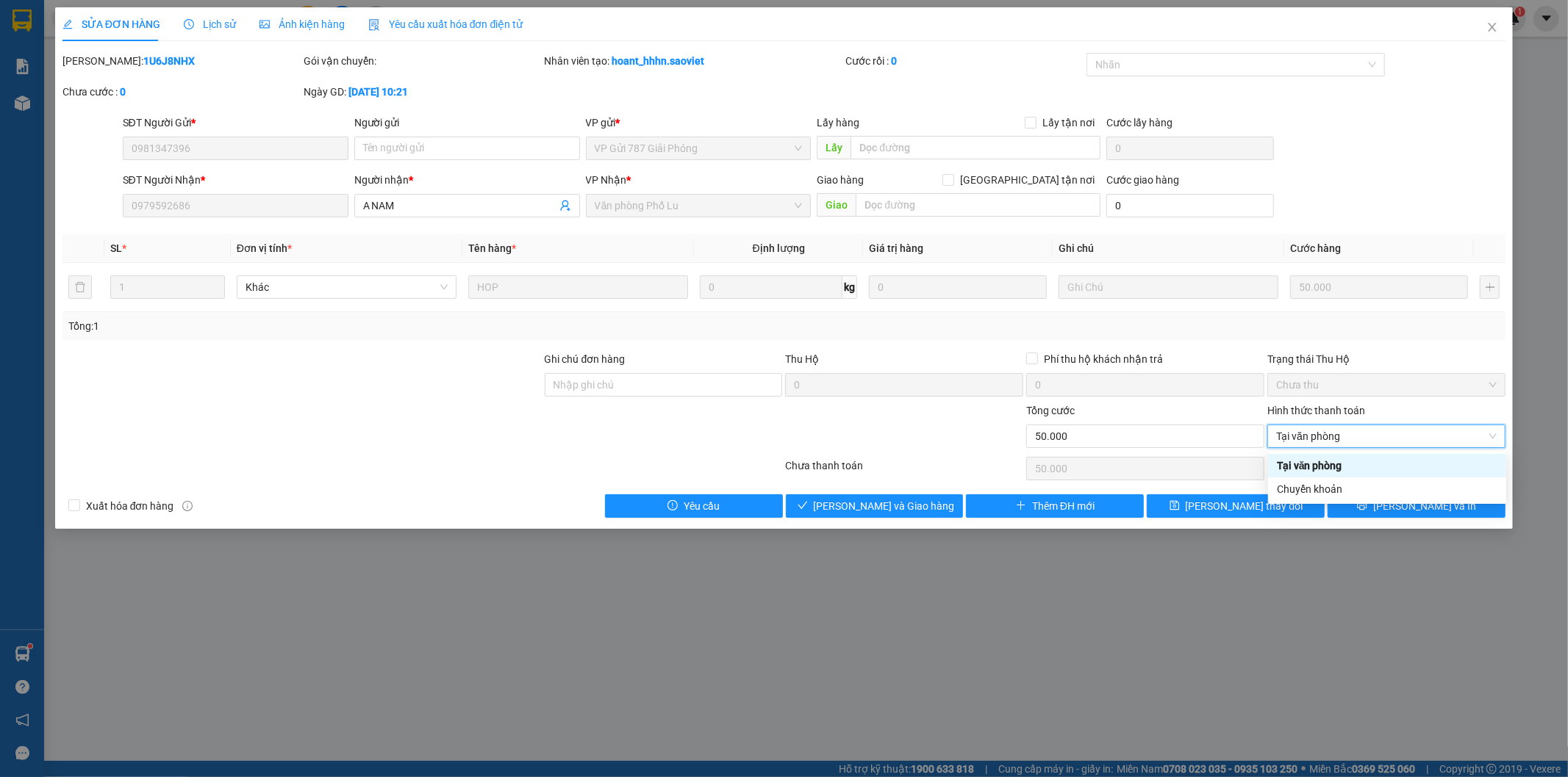
type input "0"
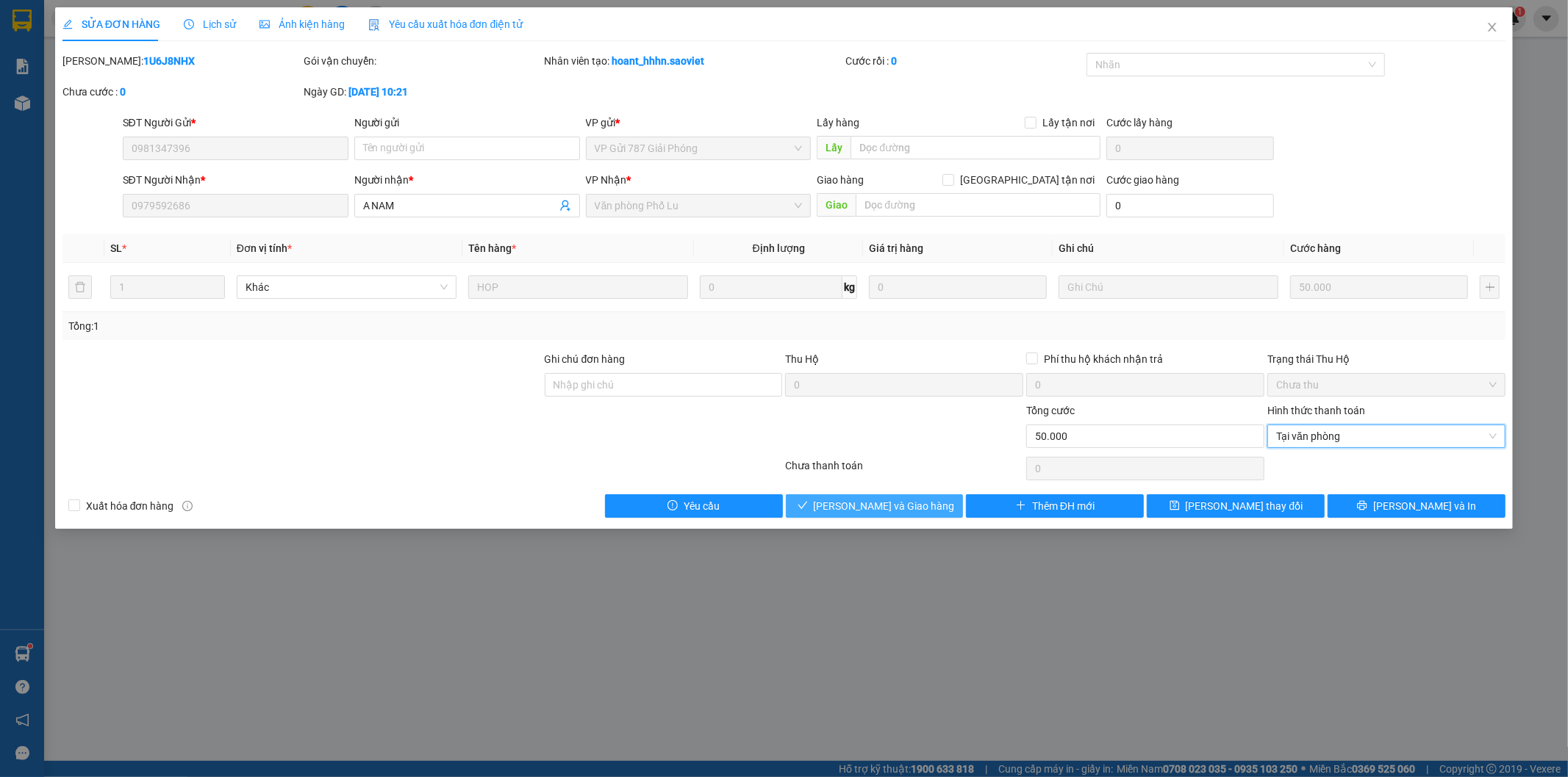
click at [930, 508] on button "[PERSON_NAME] và Giao hàng" at bounding box center [875, 506] width 178 height 24
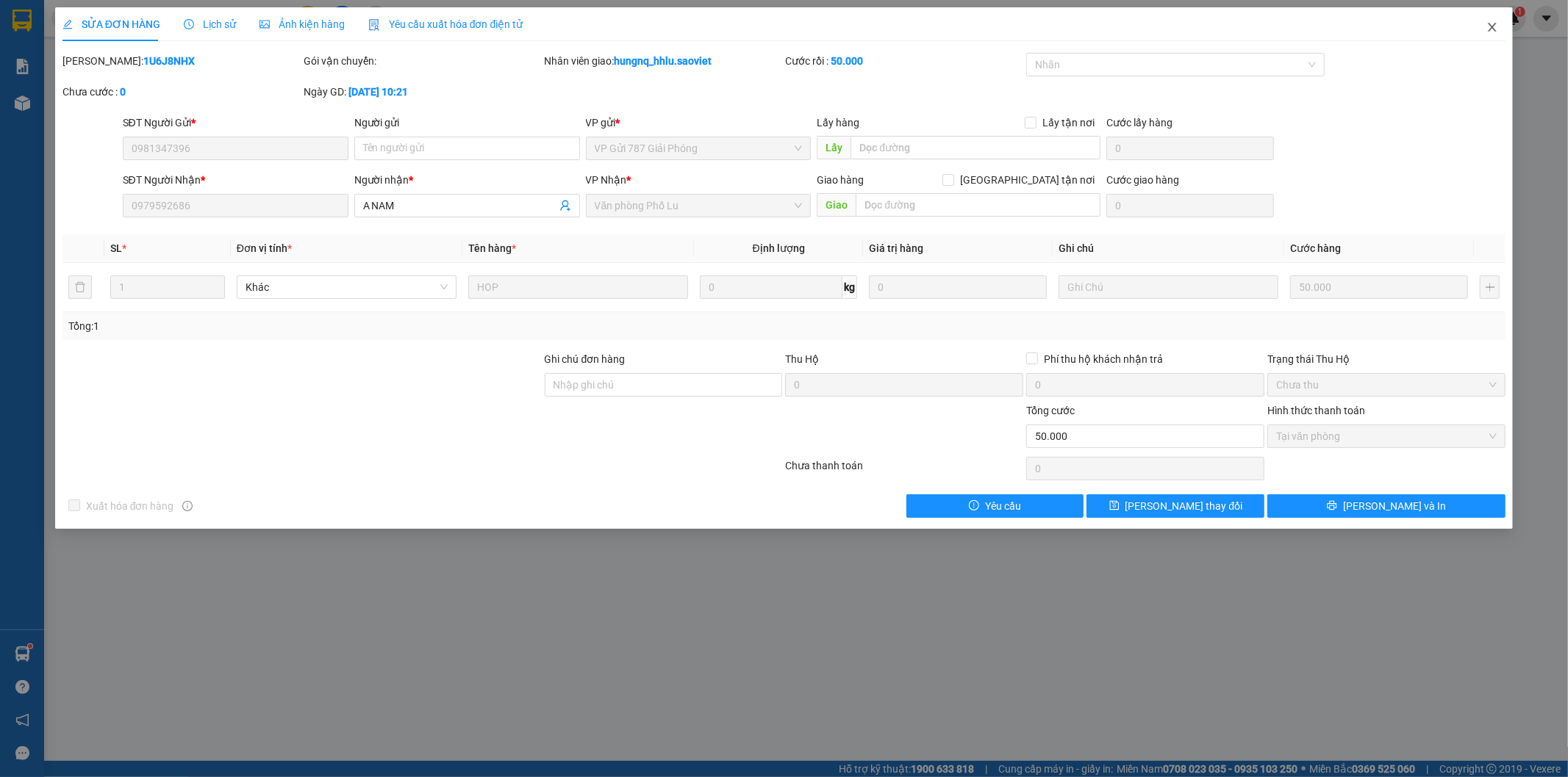
click at [1494, 30] on icon "close" at bounding box center [1492, 27] width 12 height 12
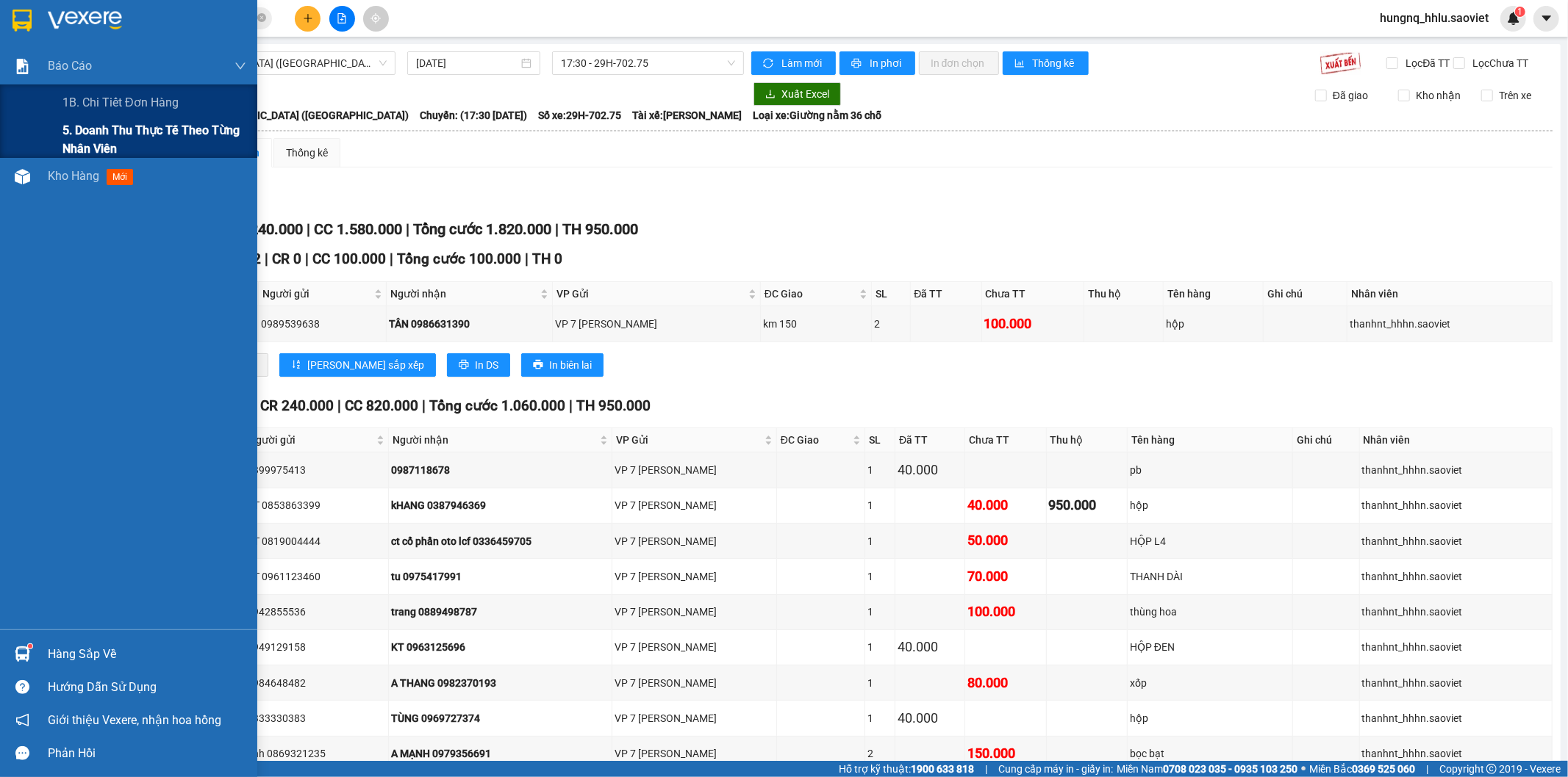
click at [74, 140] on span "5. Doanh thu thực tế theo từng nhân viên" at bounding box center [154, 139] width 184 height 37
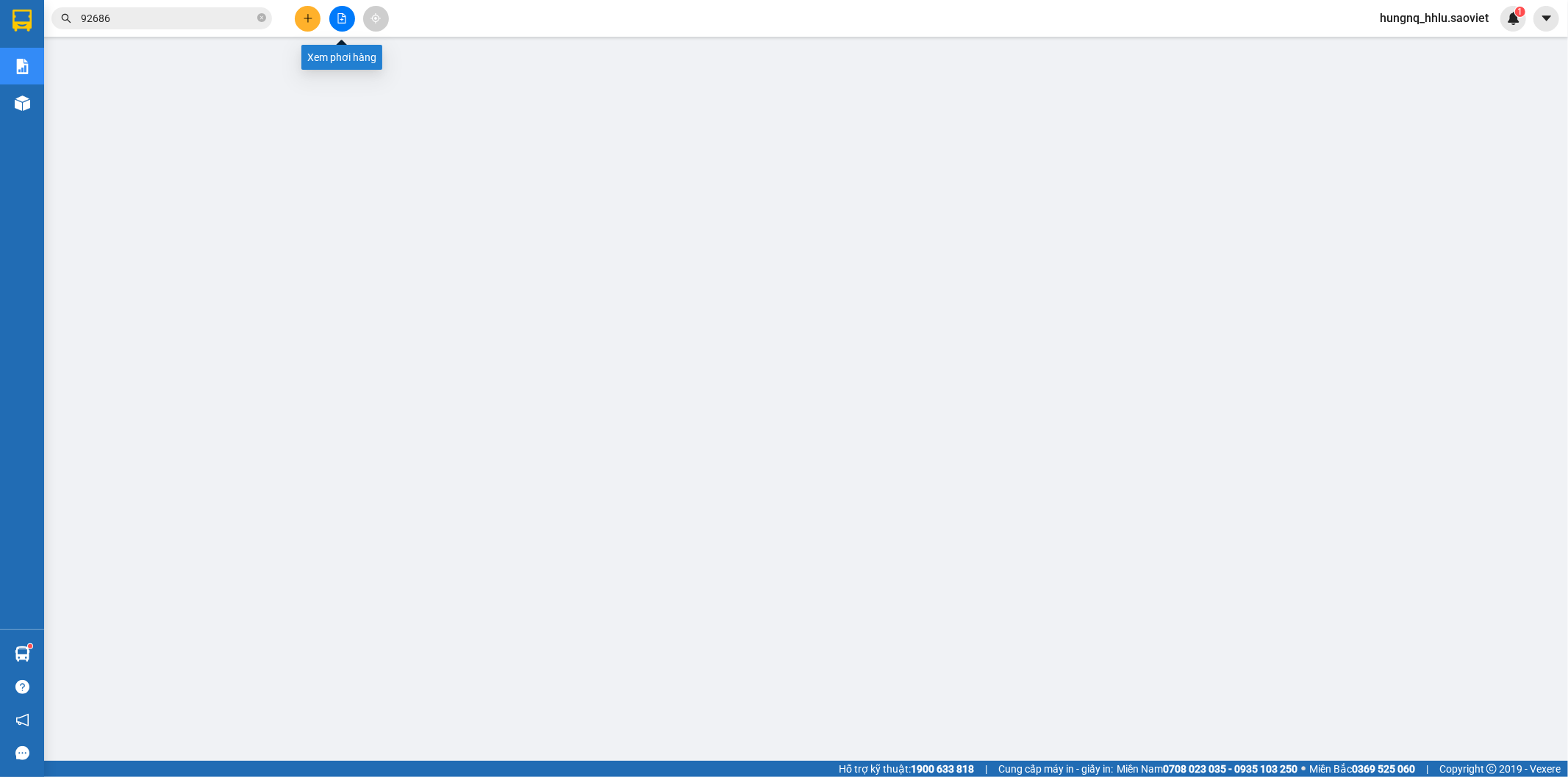
click at [348, 23] on button at bounding box center [342, 18] width 26 height 26
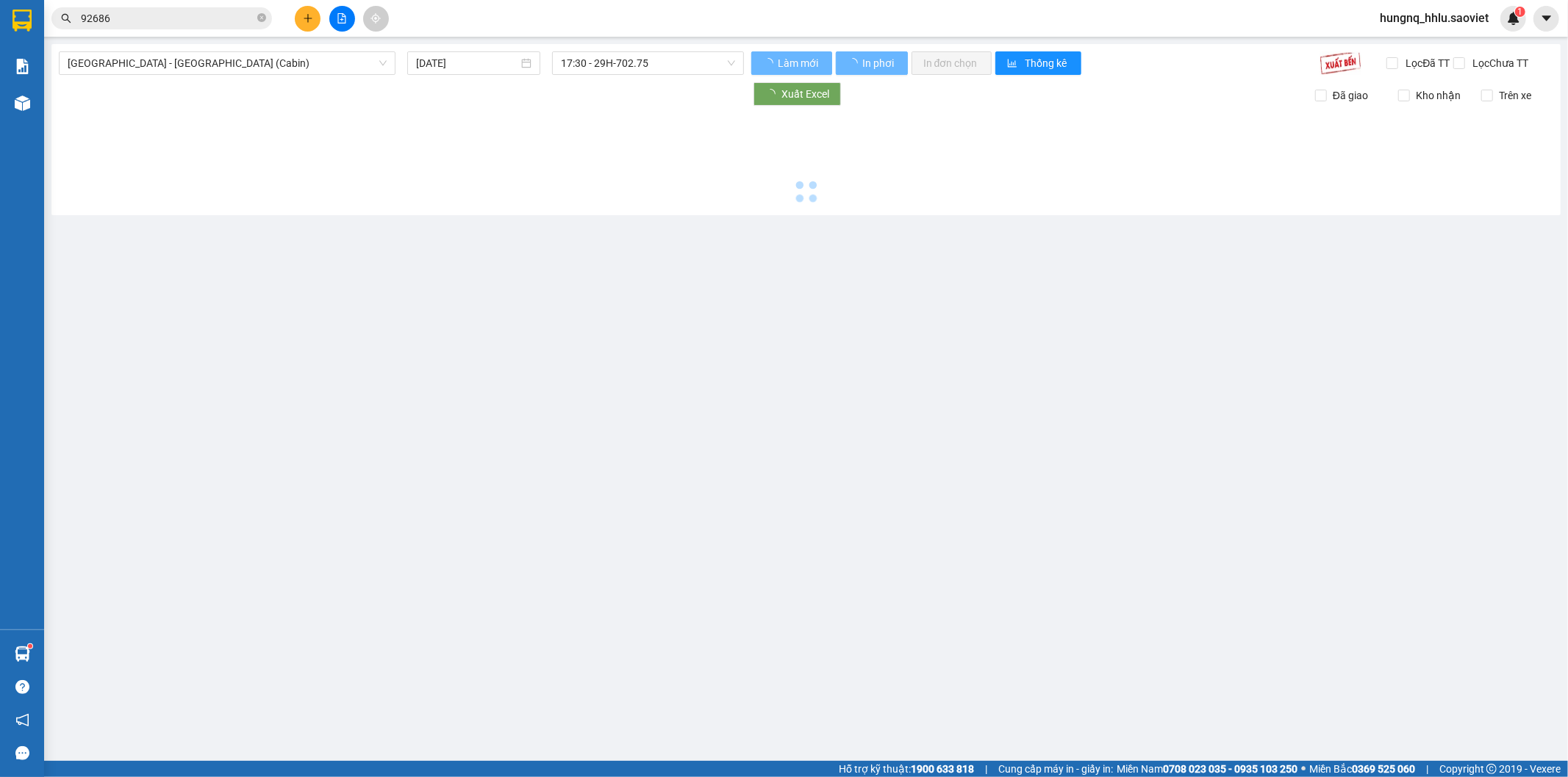
click at [156, 121] on div "[GEOGRAPHIC_DATA] - [GEOGRAPHIC_DATA] (Cabin) [DATE] 17:30 - 29H-702.75 Làm mới…" at bounding box center [805, 130] width 1510 height 171
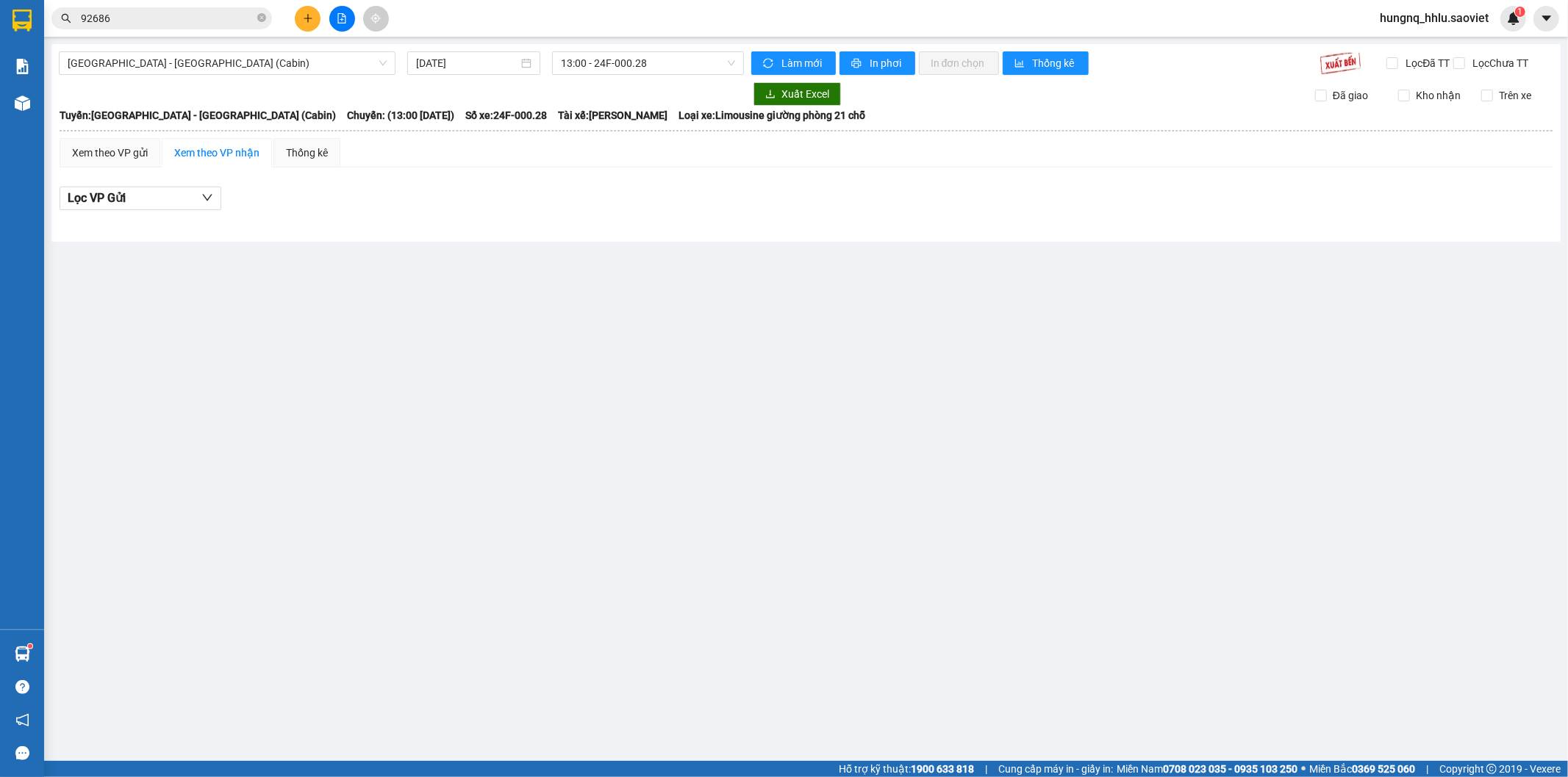
drag, startPoint x: 357, startPoint y: 19, endPoint x: 350, endPoint y: 30, distance: 13.0
click at [357, 19] on div at bounding box center [342, 18] width 110 height 26
click at [348, 30] on button at bounding box center [342, 18] width 26 height 26
click at [99, 63] on span "[GEOGRAPHIC_DATA] - [GEOGRAPHIC_DATA] (Cabin)" at bounding box center [226, 63] width 319 height 22
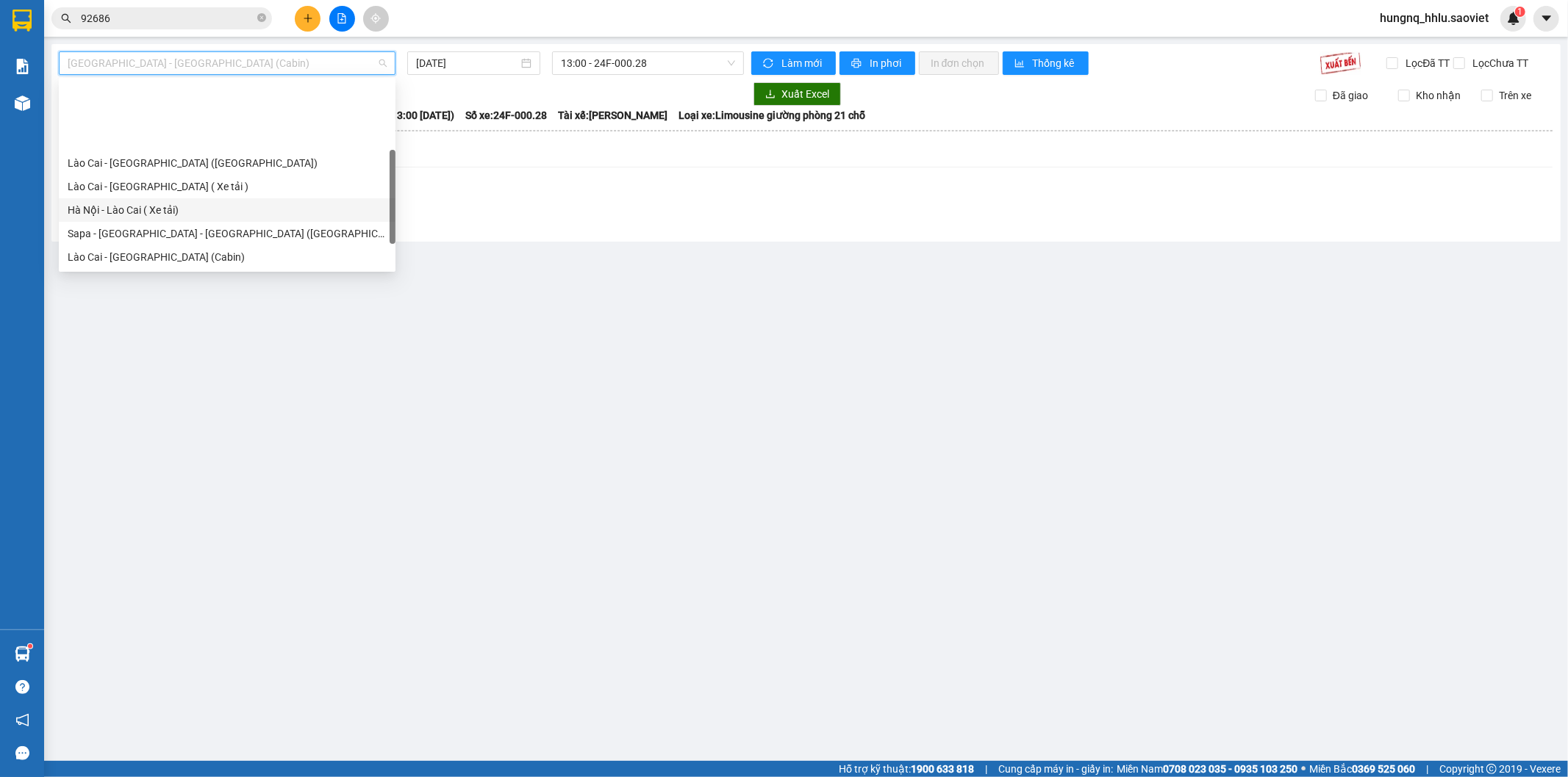
scroll to position [118, 0]
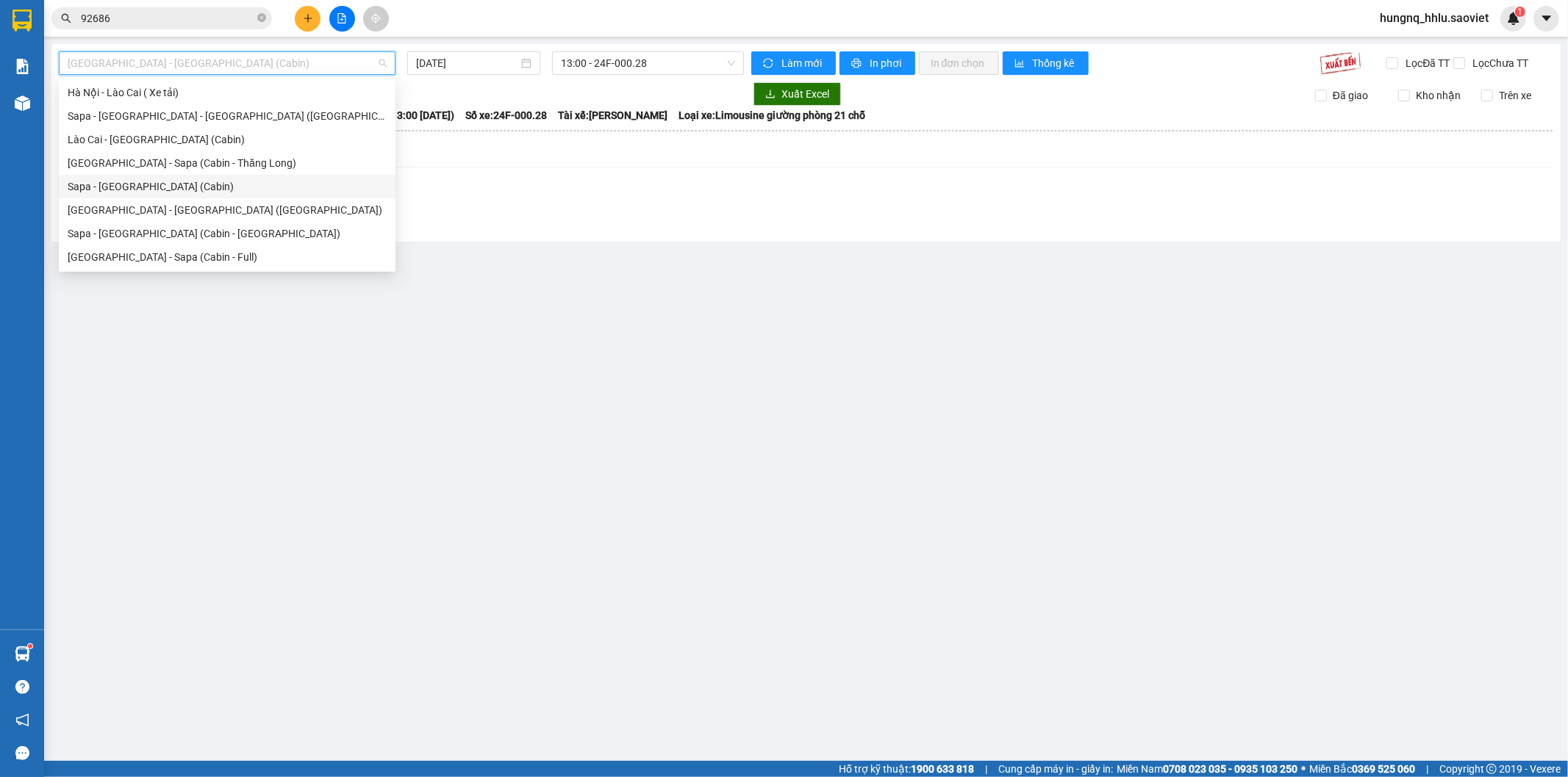
click at [83, 195] on div "Sapa - [GEOGRAPHIC_DATA] (Cabin)" at bounding box center [226, 186] width 337 height 24
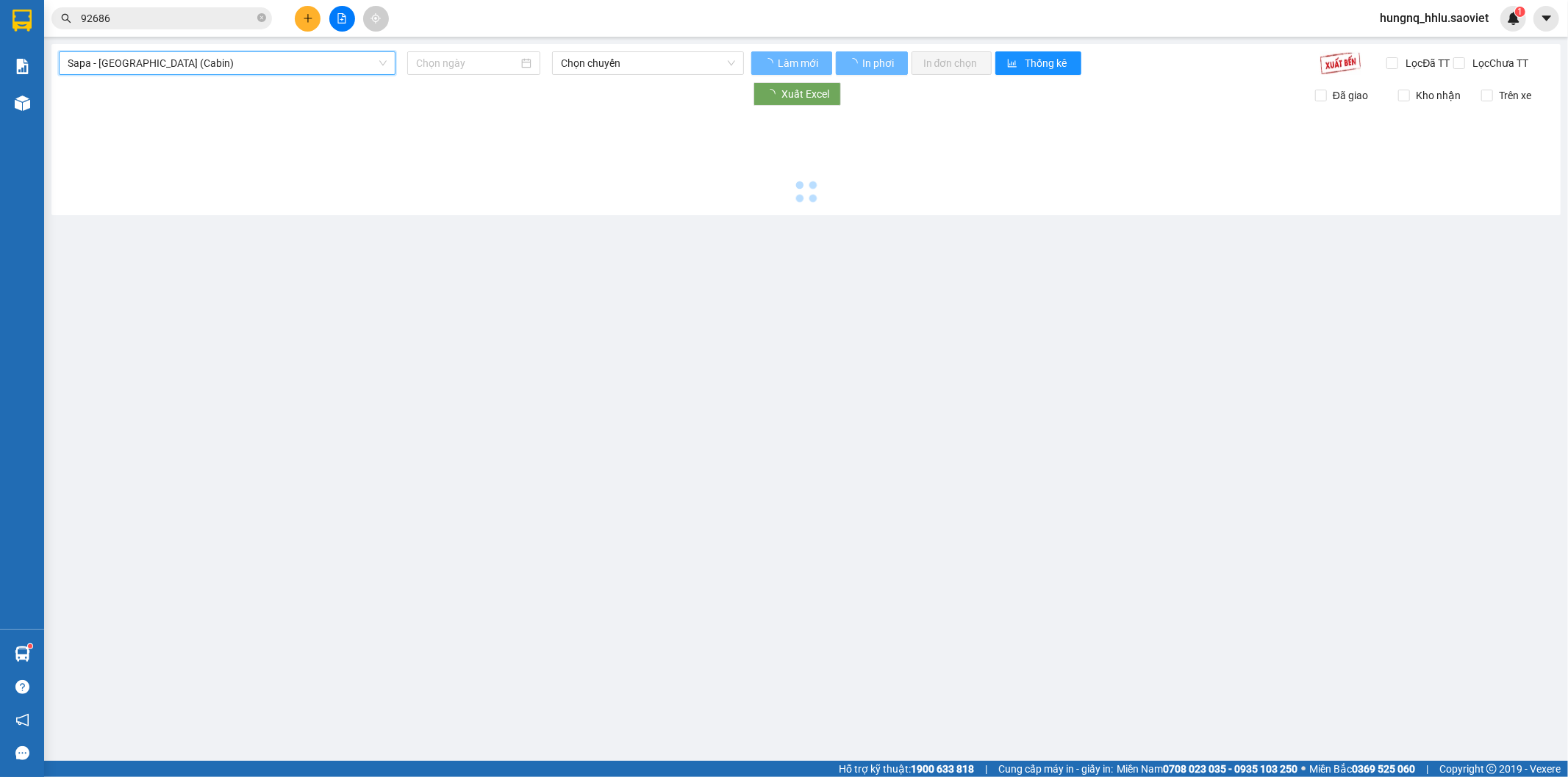
type input "[DATE]"
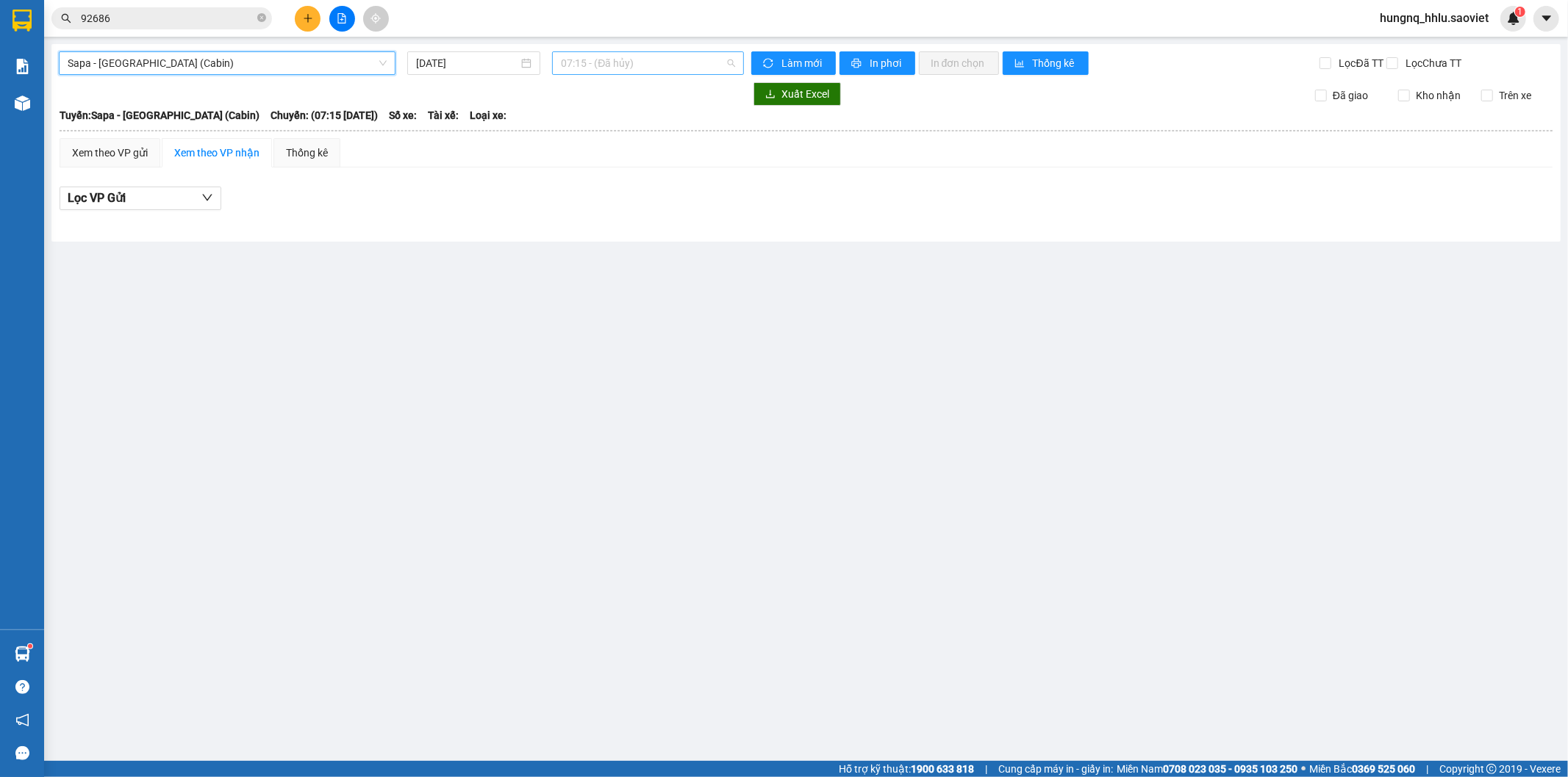
click at [579, 69] on span "07:15 - (Đã hủy)" at bounding box center [647, 63] width 174 height 22
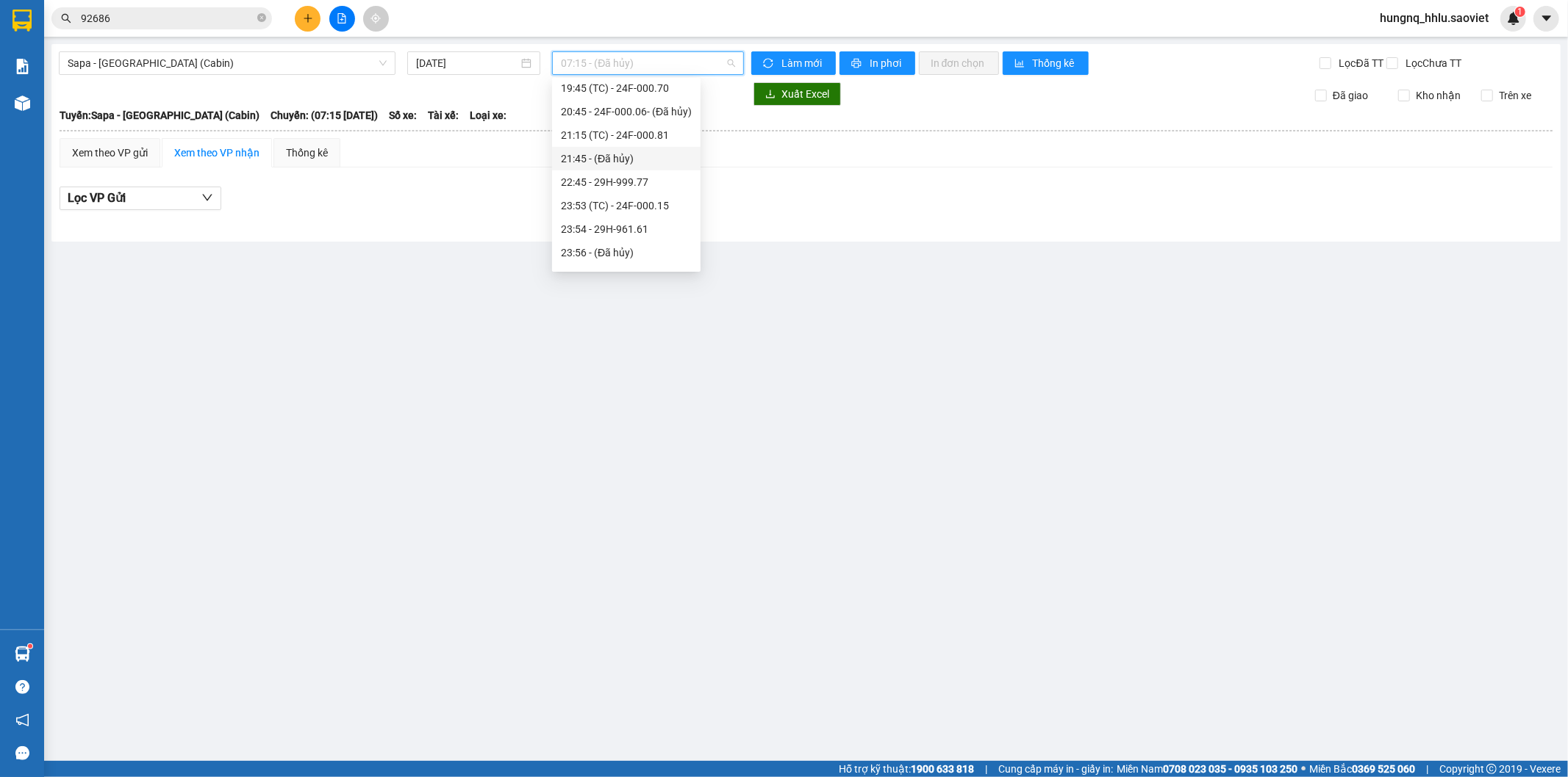
scroll to position [571, 0]
click at [567, 110] on div "21:15 (TC) - 24F-000.81" at bounding box center [626, 109] width 131 height 16
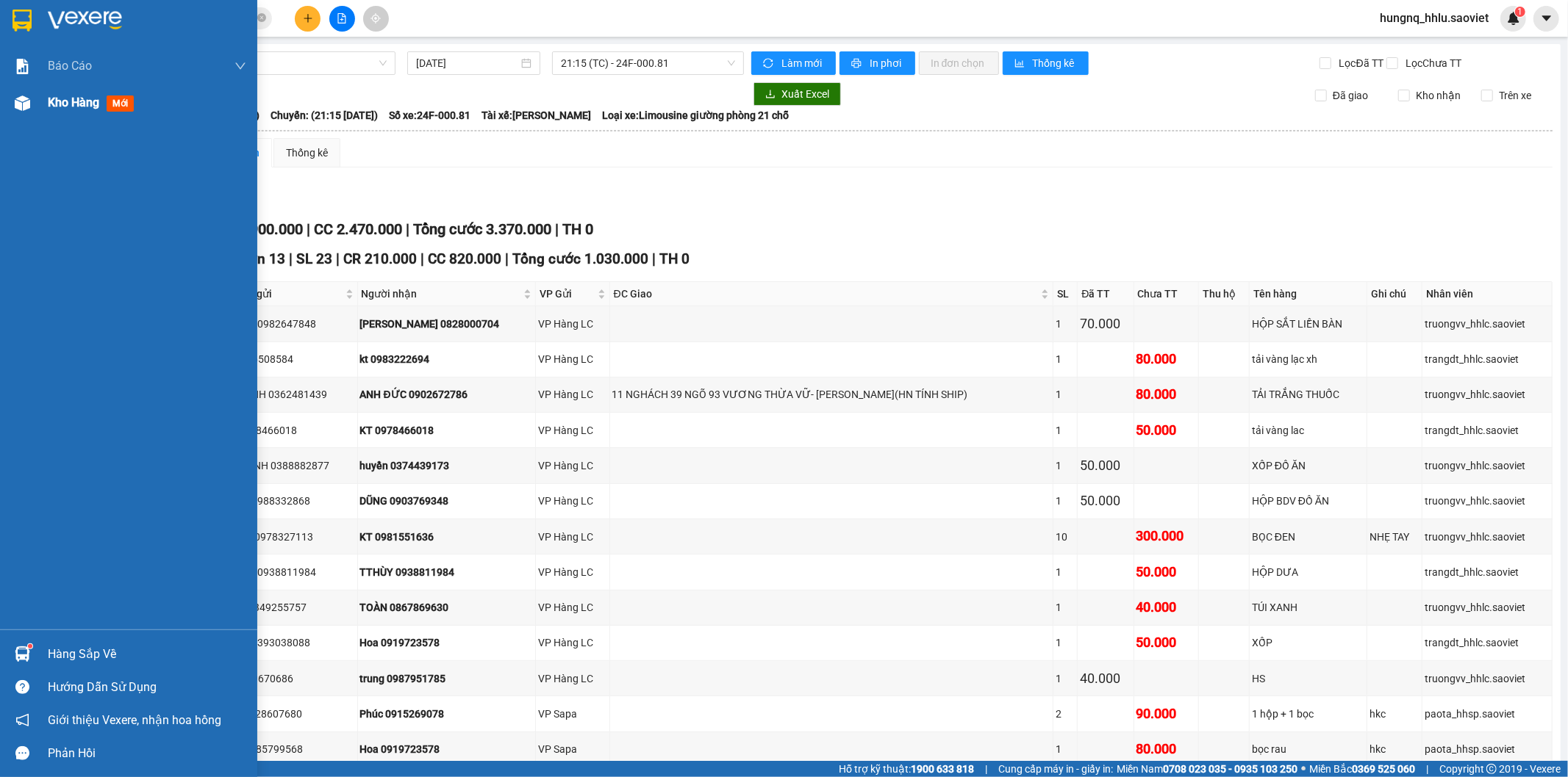
click at [86, 119] on div "Kho hàng mới" at bounding box center [147, 103] width 198 height 37
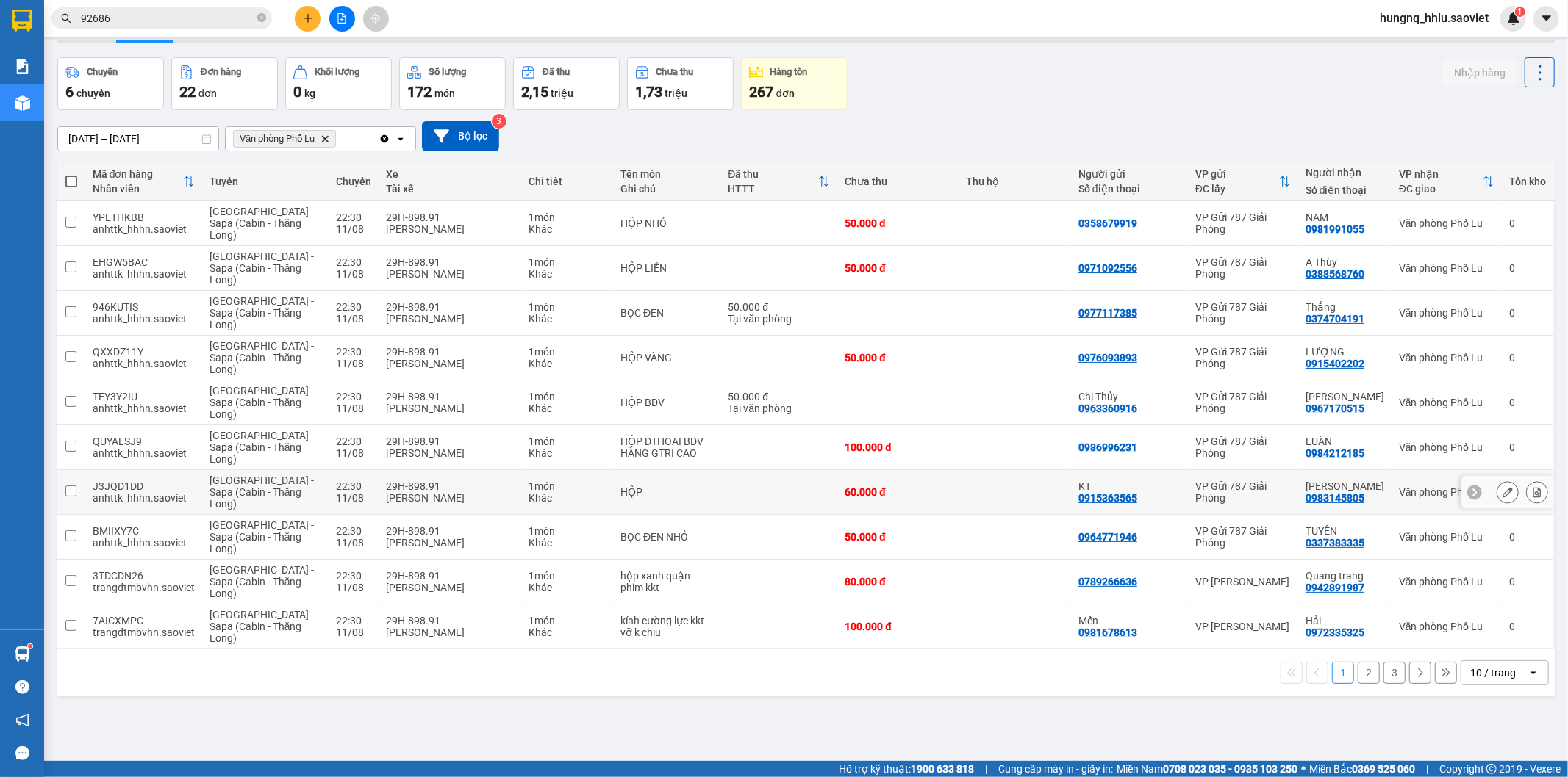
scroll to position [67, 0]
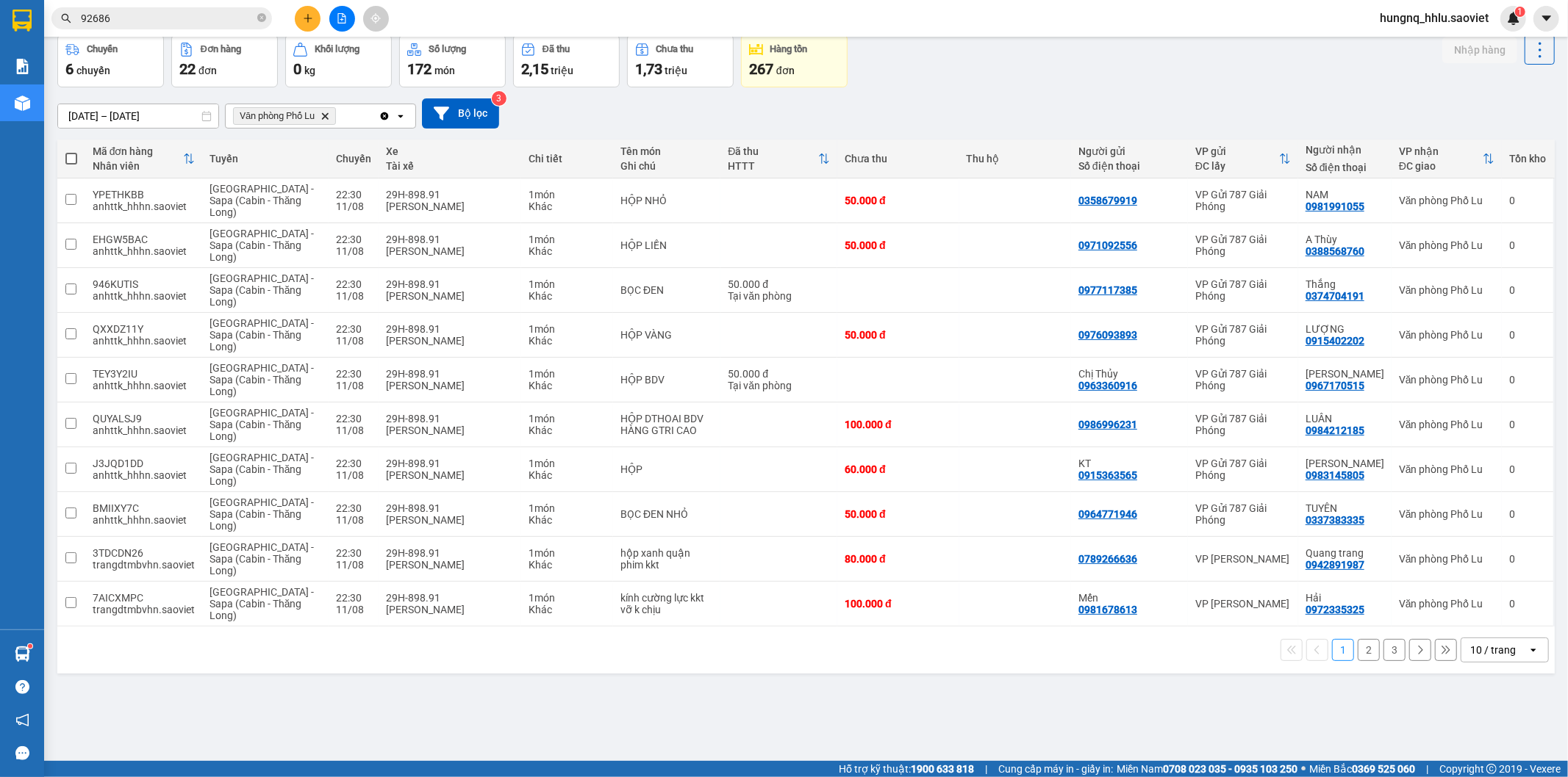
click at [1360, 653] on button "2" at bounding box center [1369, 650] width 22 height 22
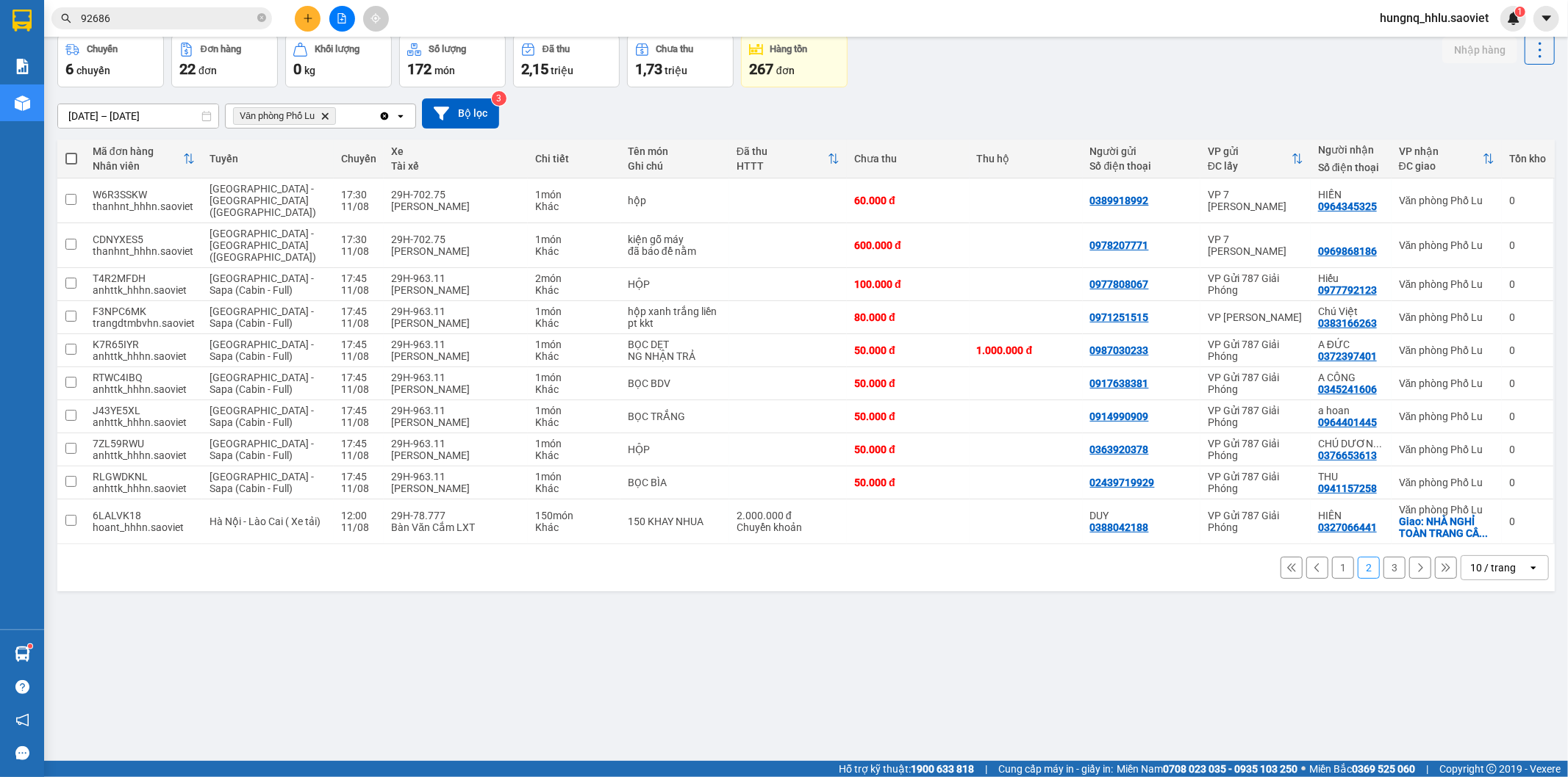
click at [1332, 557] on button "1" at bounding box center [1342, 568] width 22 height 22
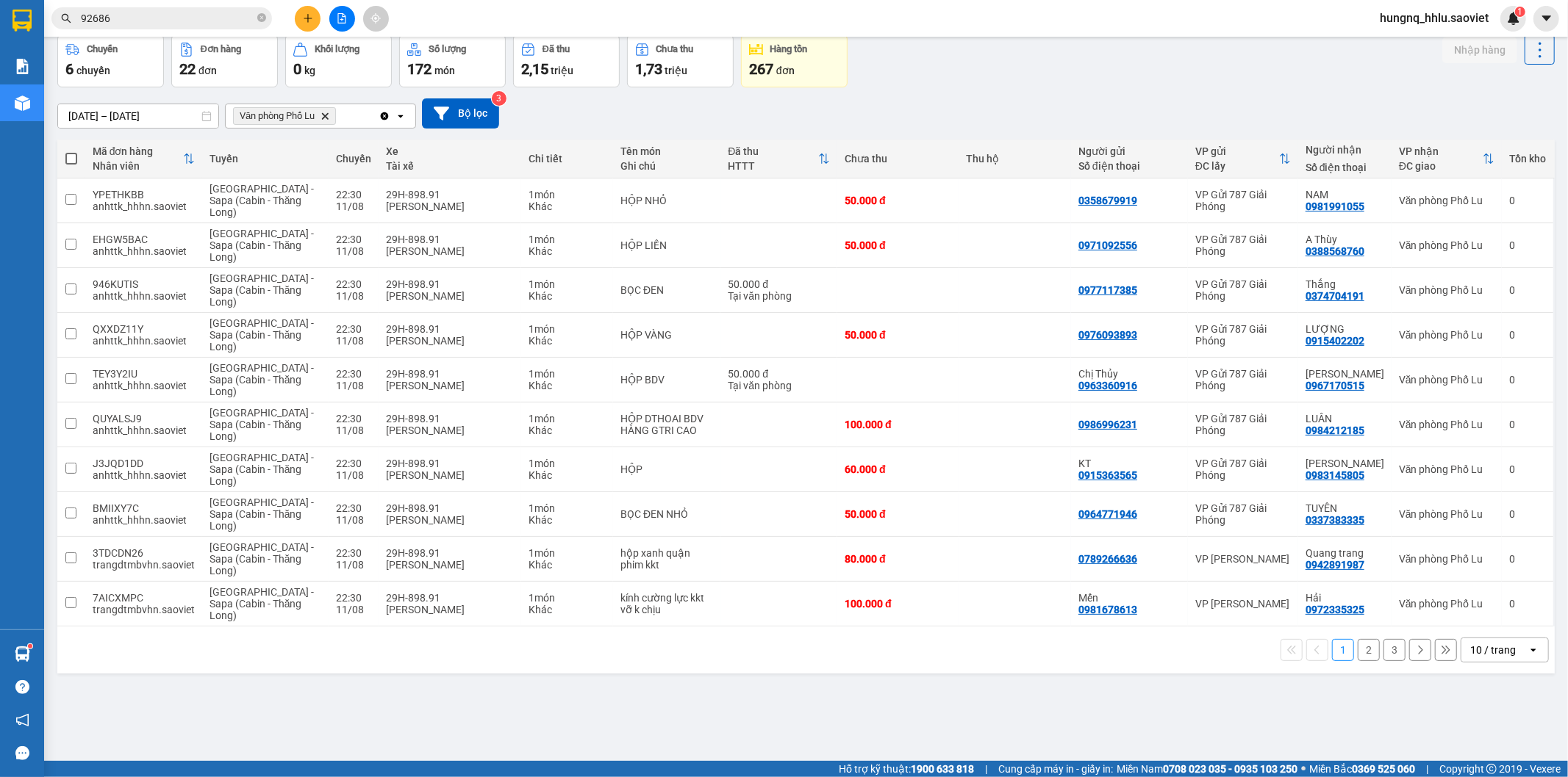
click at [1363, 656] on button "2" at bounding box center [1369, 650] width 22 height 22
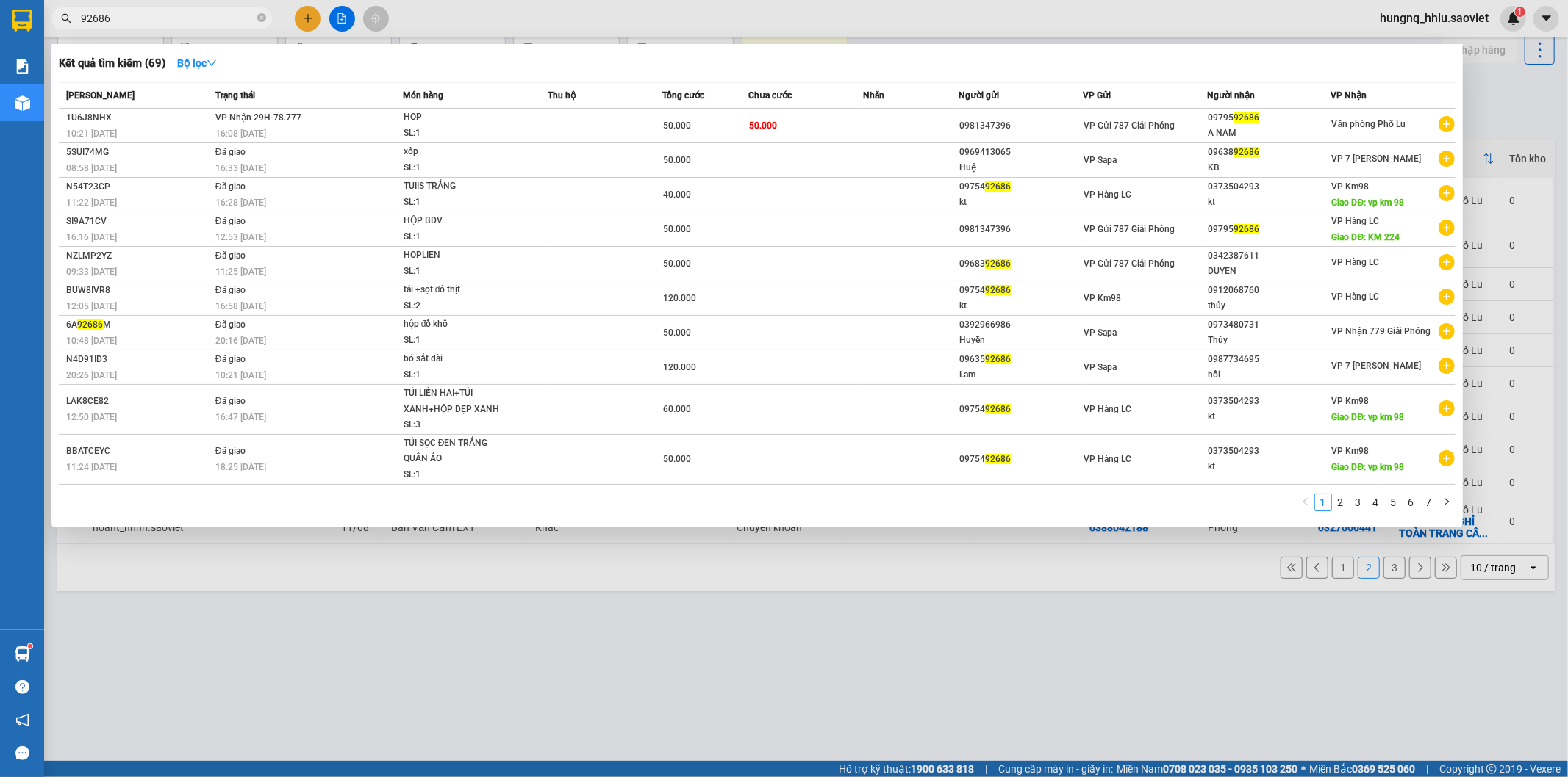
click at [127, 24] on input "92686" at bounding box center [167, 18] width 174 height 16
drag, startPoint x: 127, startPoint y: 24, endPoint x: 0, endPoint y: 37, distance: 127.7
click at [0, 38] on section "Kết quả tìm kiếm ( 69 ) Bộ lọc Mã ĐH Trạng thái Món hàng Thu hộ Tổng cước Chưa …" at bounding box center [784, 388] width 1568 height 777
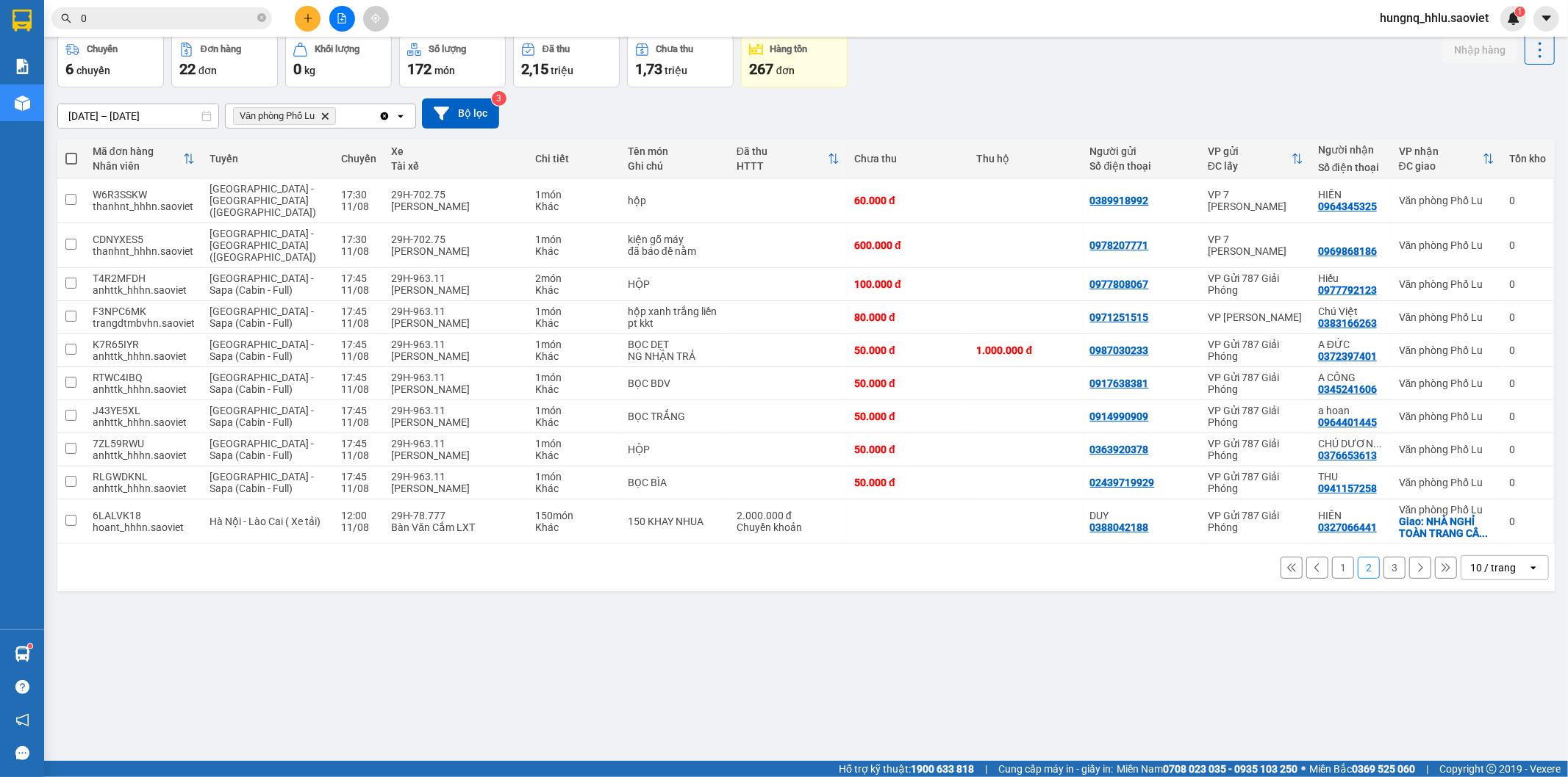
type input "08"
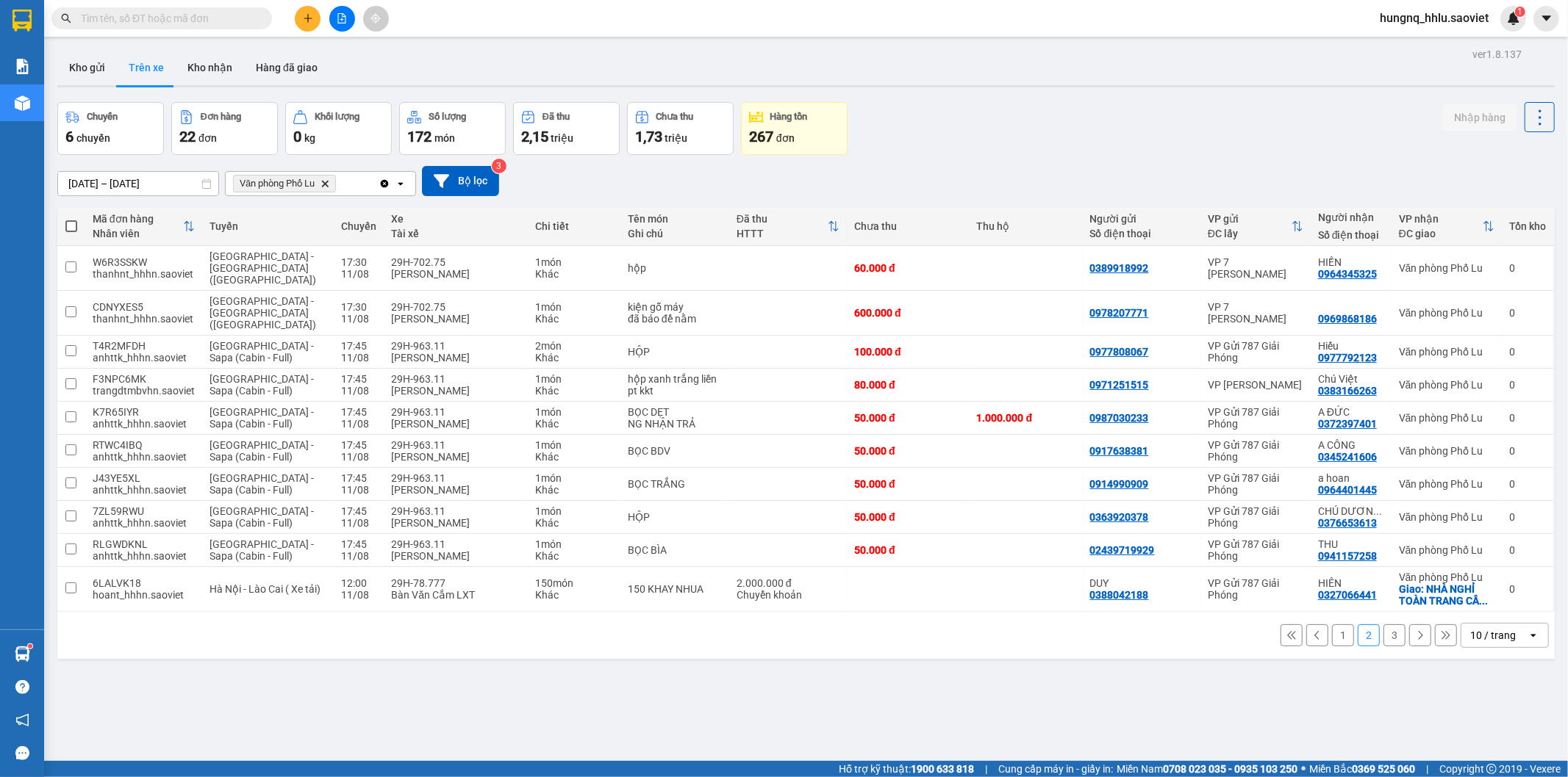
scroll to position [67, 0]
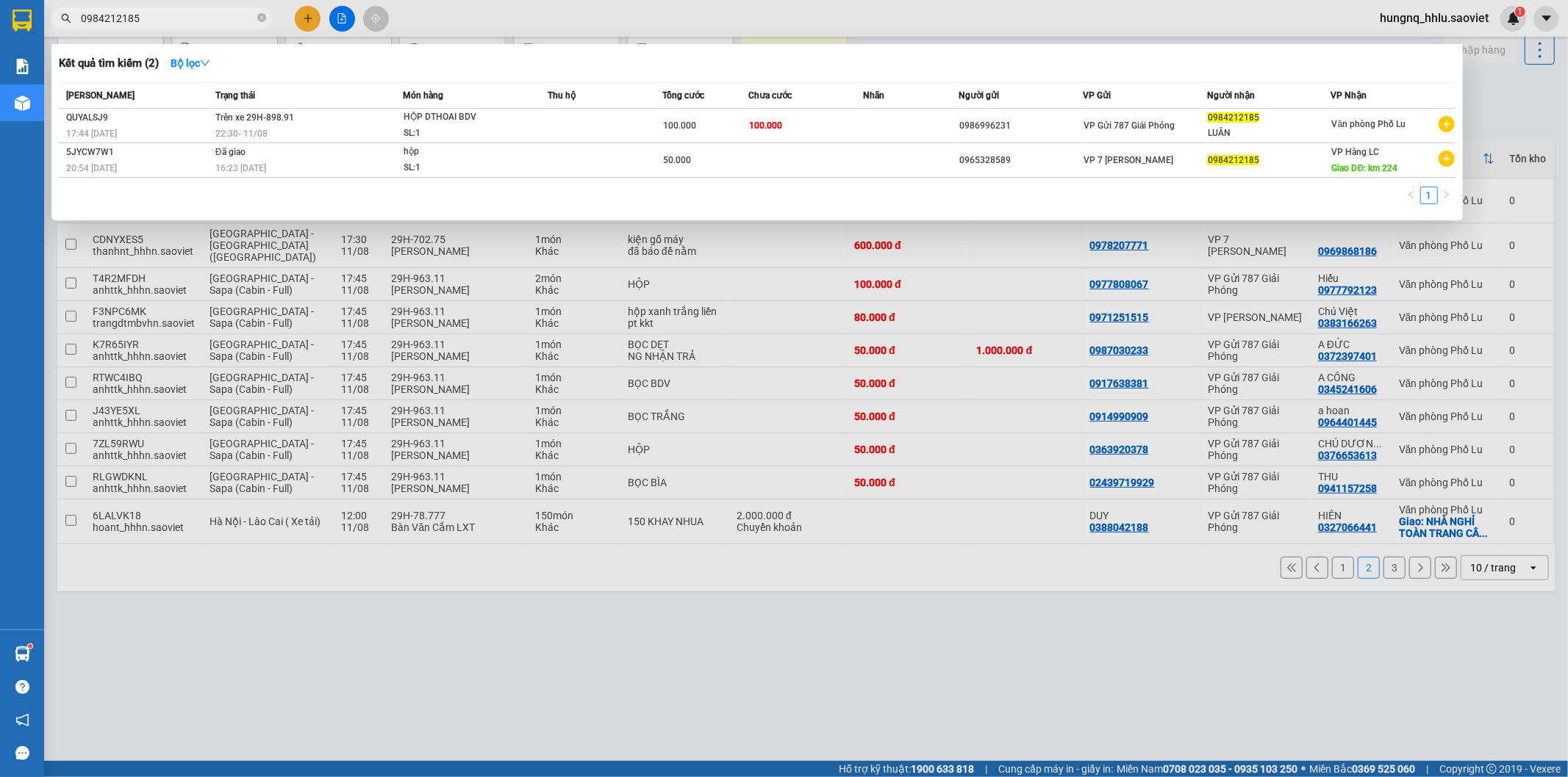
type input "0984212185"
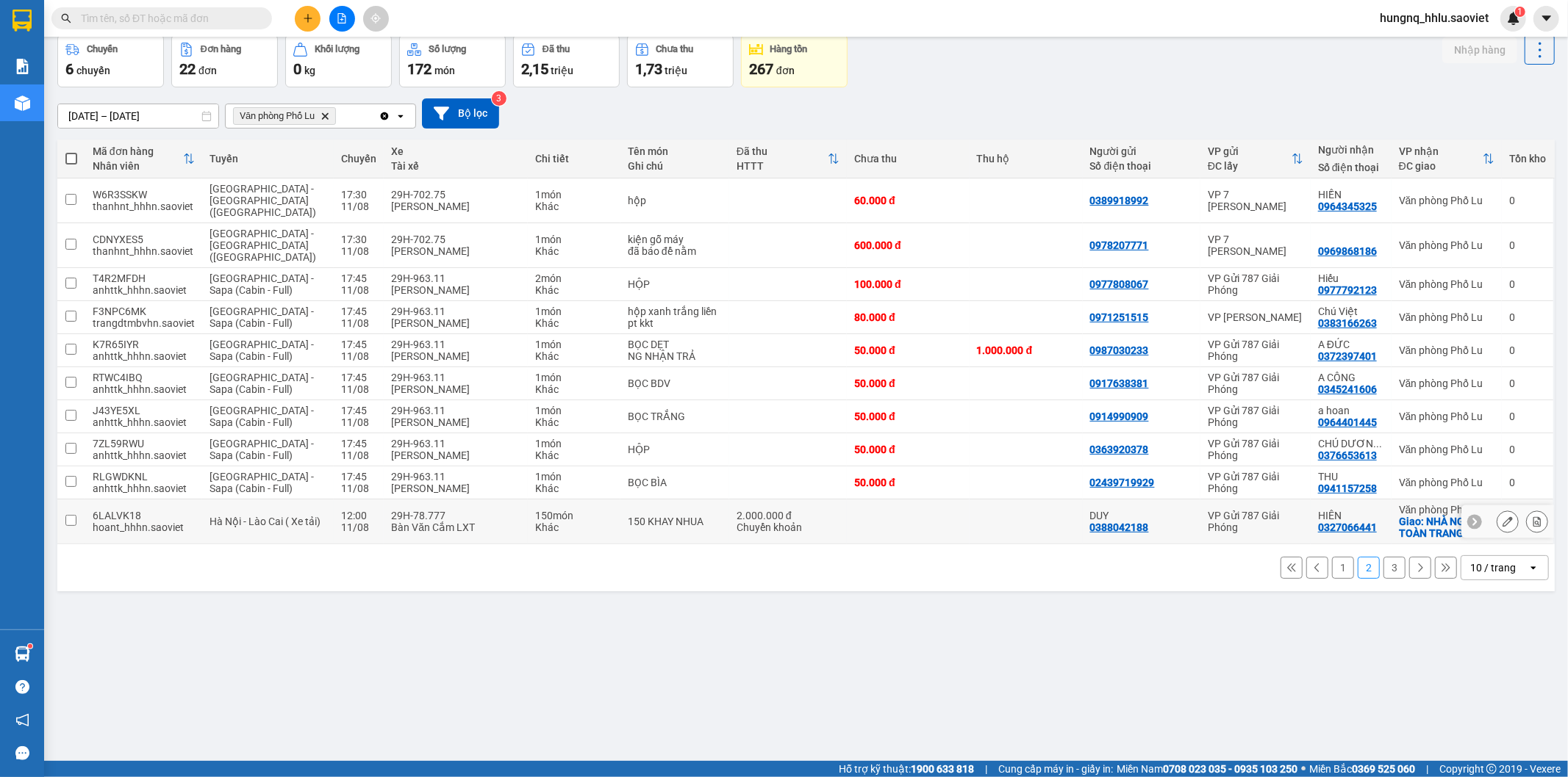
click at [1154, 510] on div "DUY" at bounding box center [1141, 516] width 103 height 12
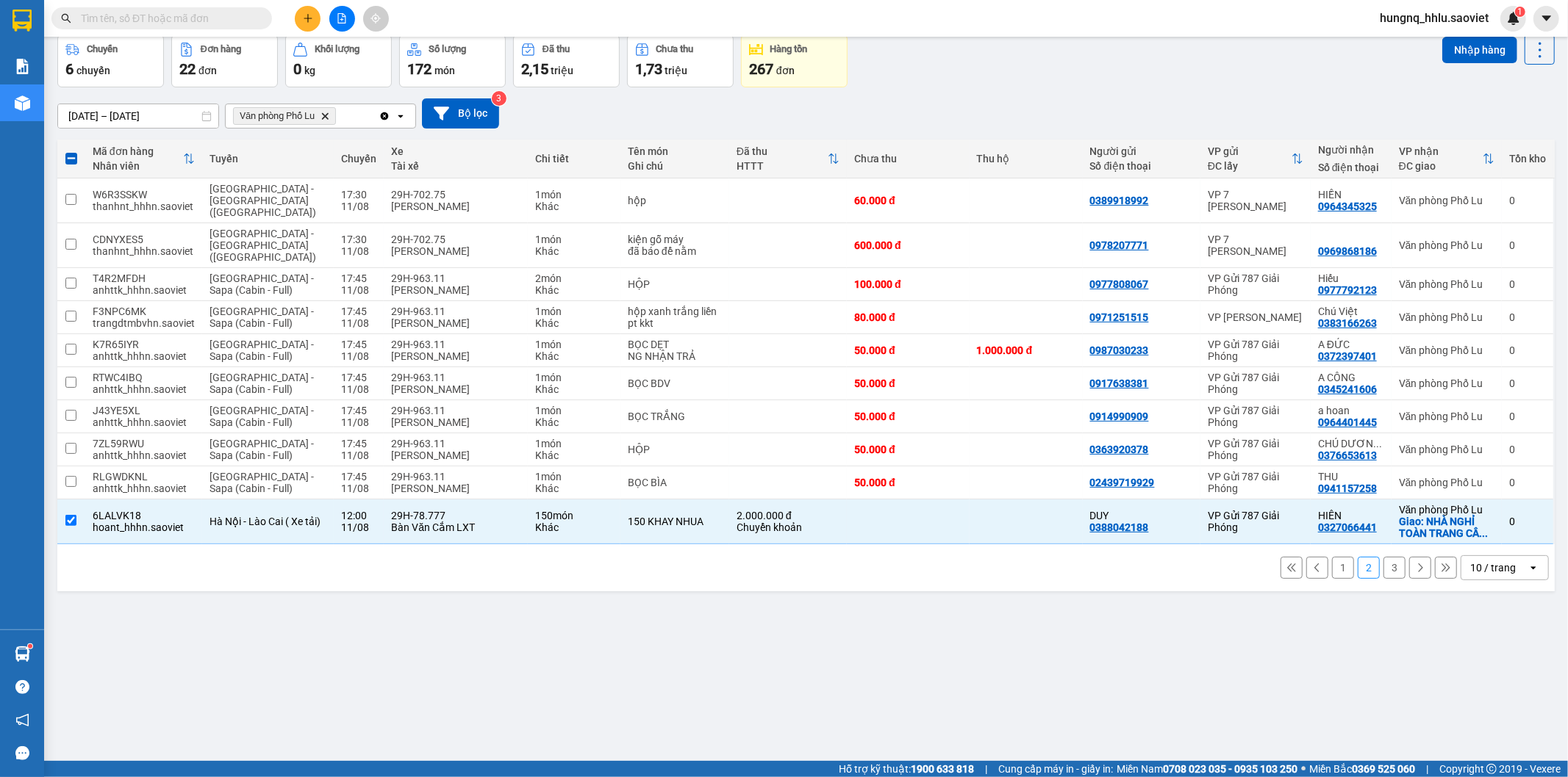
drag, startPoint x: 1154, startPoint y: 493, endPoint x: 1452, endPoint y: 626, distance: 326.3
click at [1452, 626] on div "ver 1.8.137 Kho gửi Trên xe Kho nhận Hàng đã giao Chuyến 6 chuyến Đơn hàng 22 đ…" at bounding box center [805, 365] width 1510 height 777
click at [1386, 557] on button "3" at bounding box center [1394, 568] width 22 height 22
checkbox input "false"
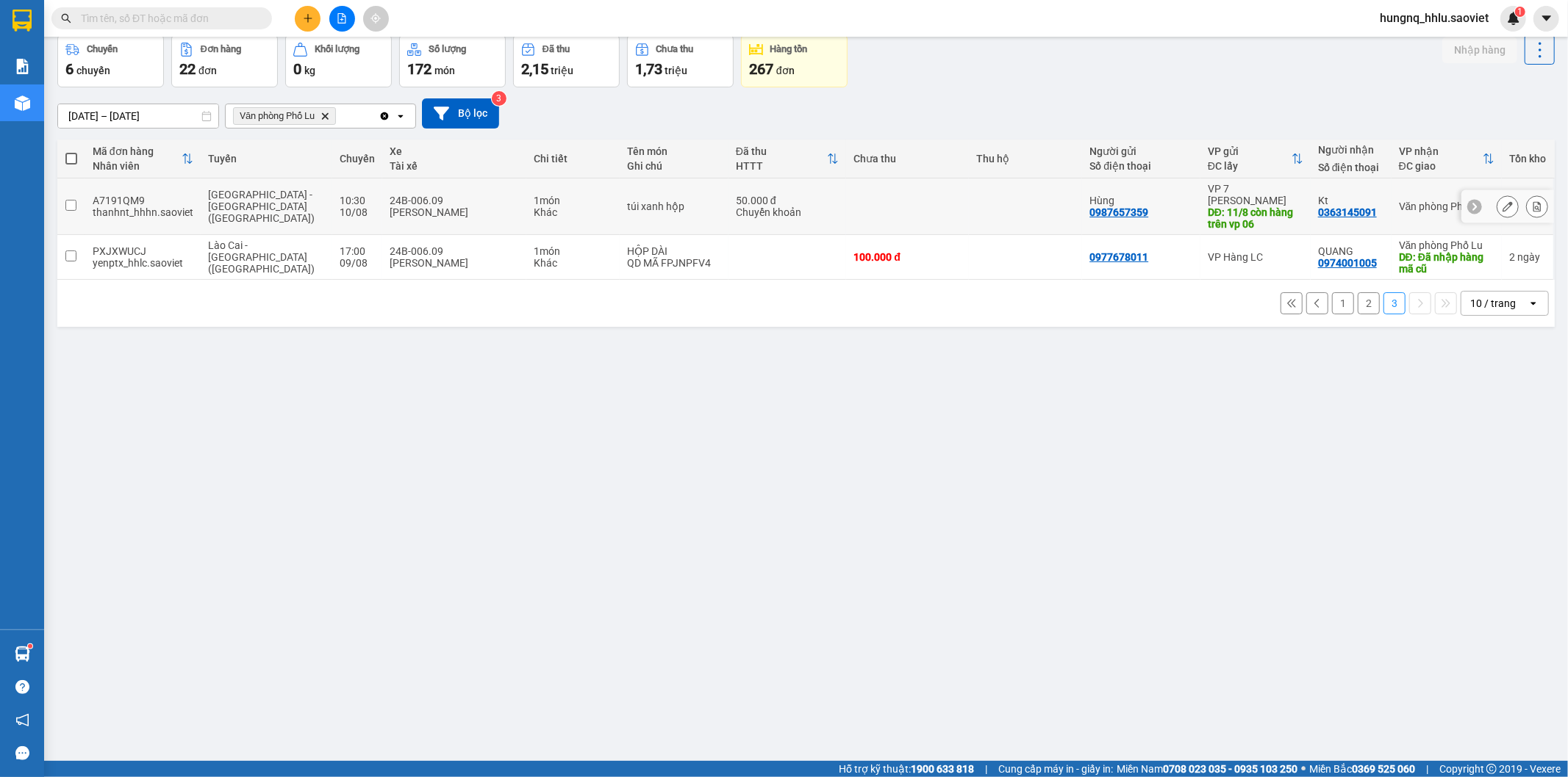
click at [175, 207] on div "thanhnt_hhhn.saoviet" at bounding box center [142, 212] width 100 height 12
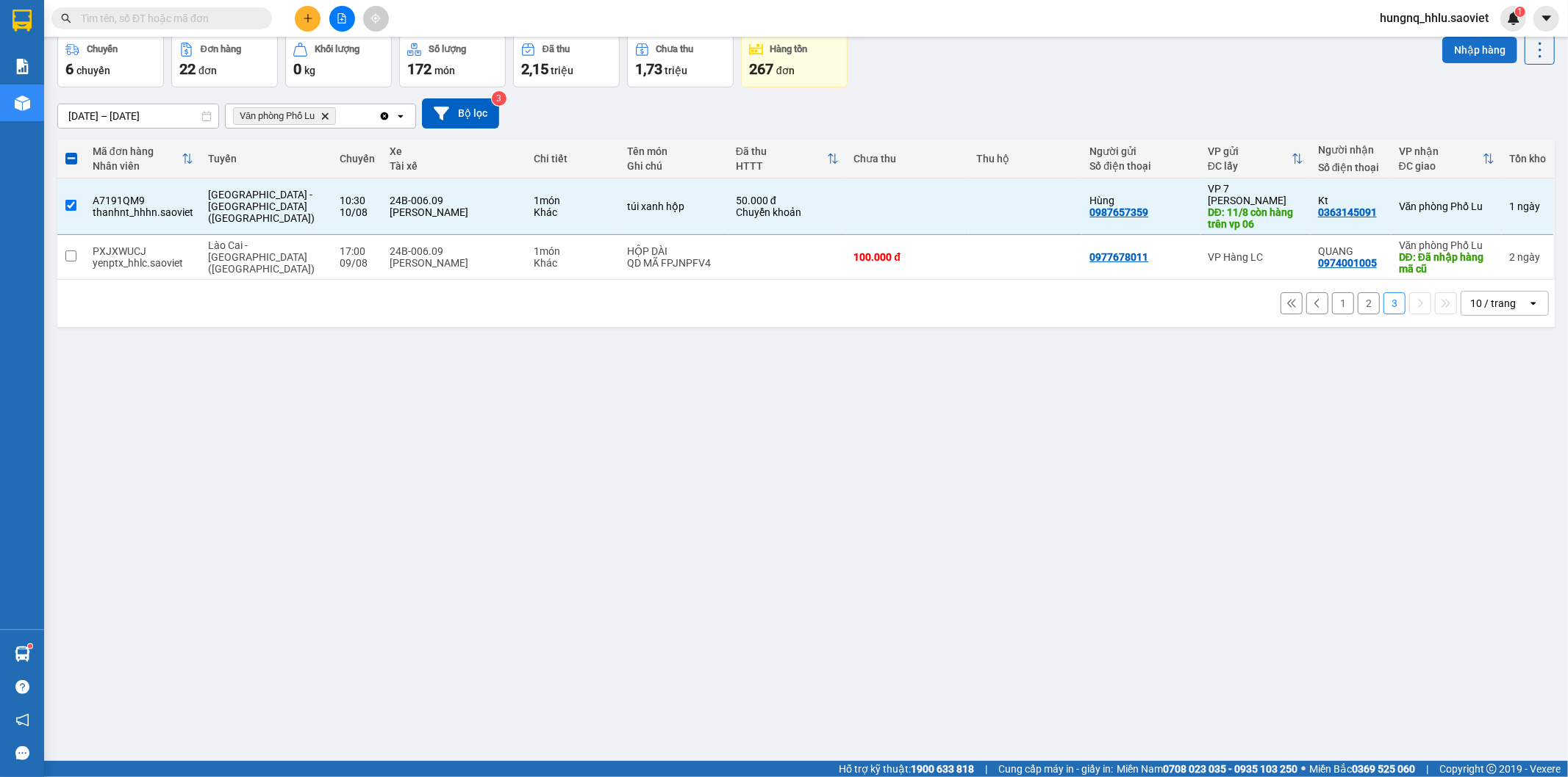
click at [1442, 58] on button "Nhập hàng" at bounding box center [1479, 50] width 75 height 26
checkbox input "false"
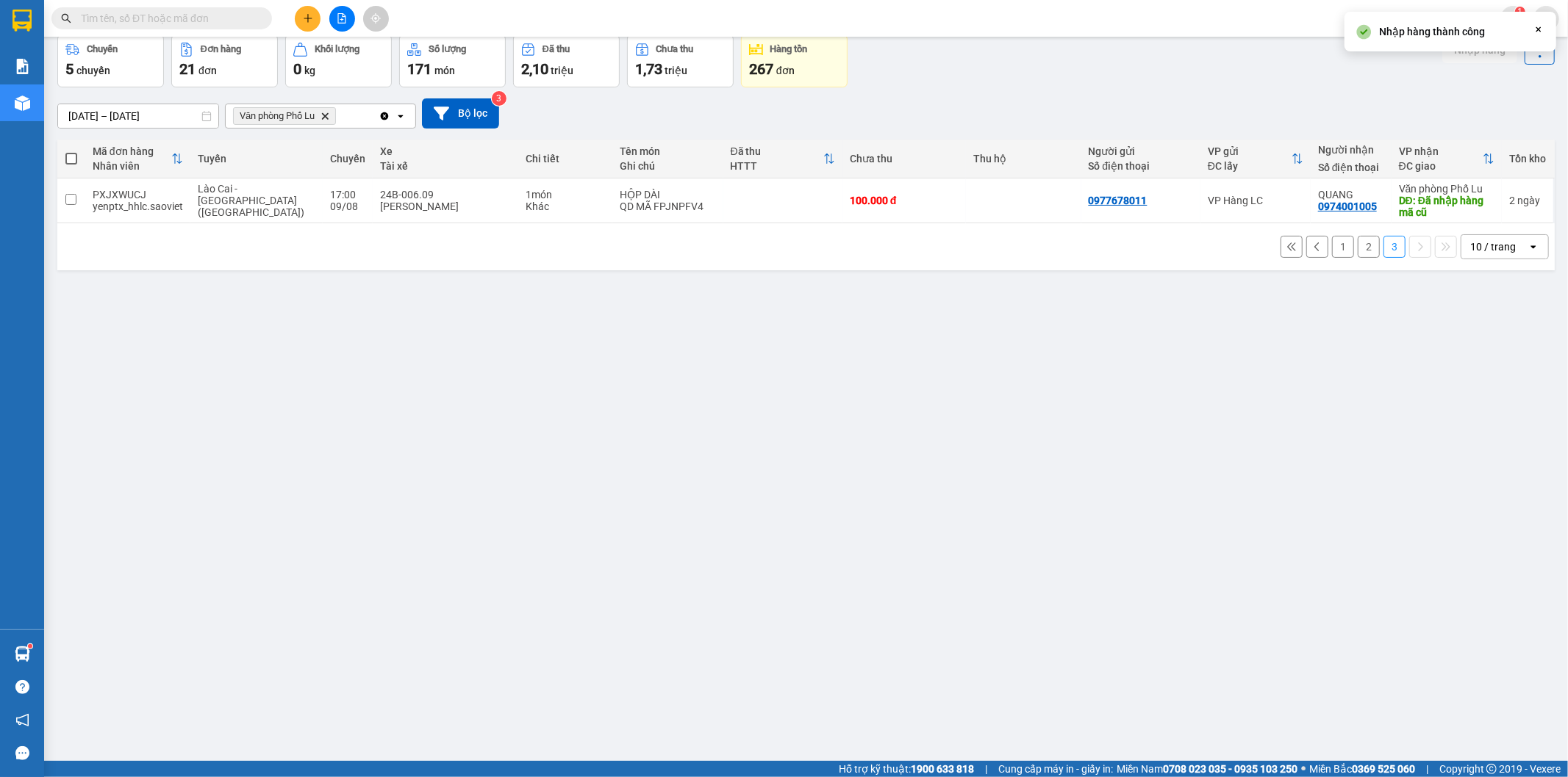
click at [1358, 253] on button "2" at bounding box center [1369, 247] width 22 height 22
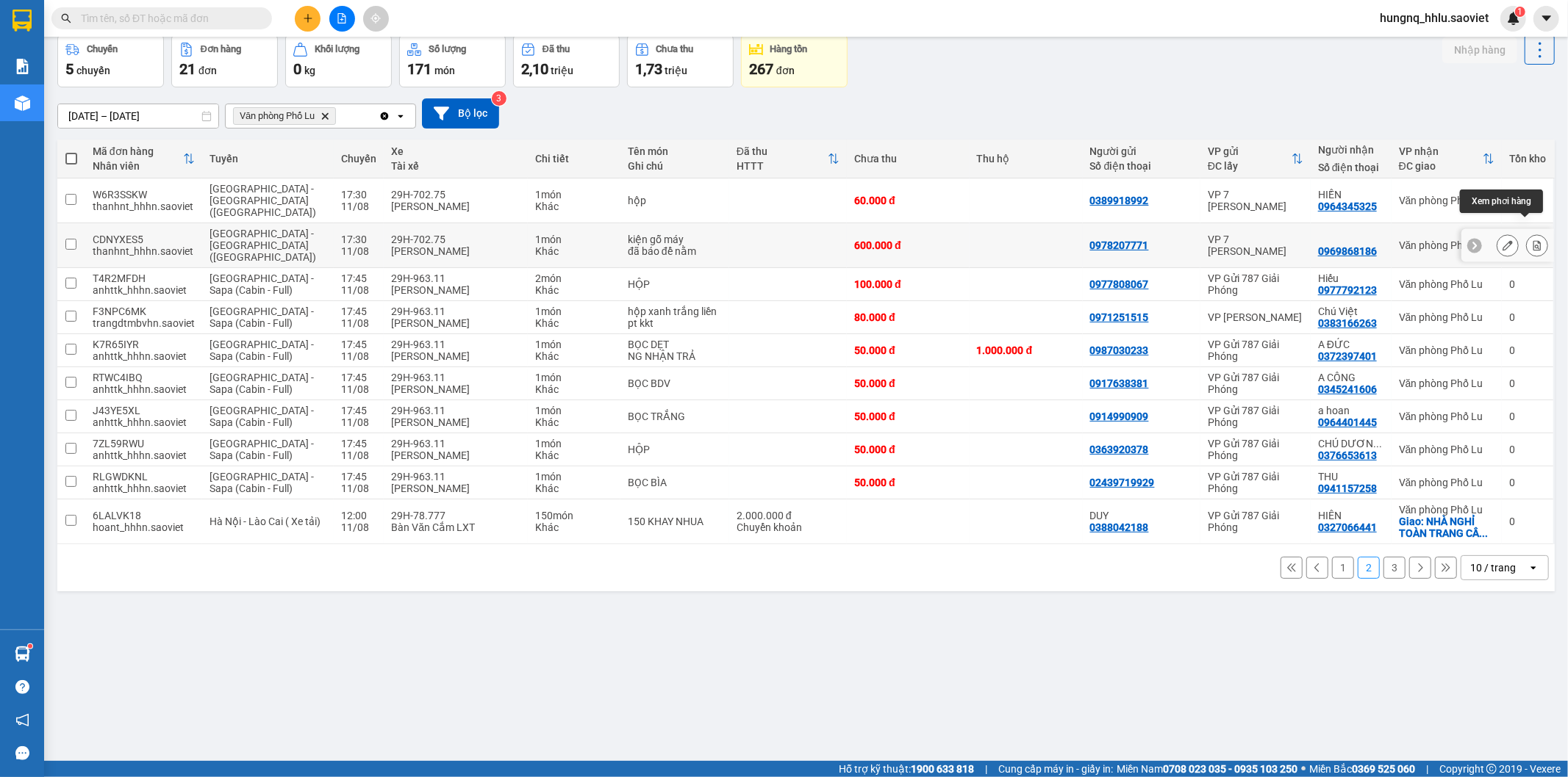
click at [1532, 233] on button at bounding box center [1537, 245] width 21 height 26
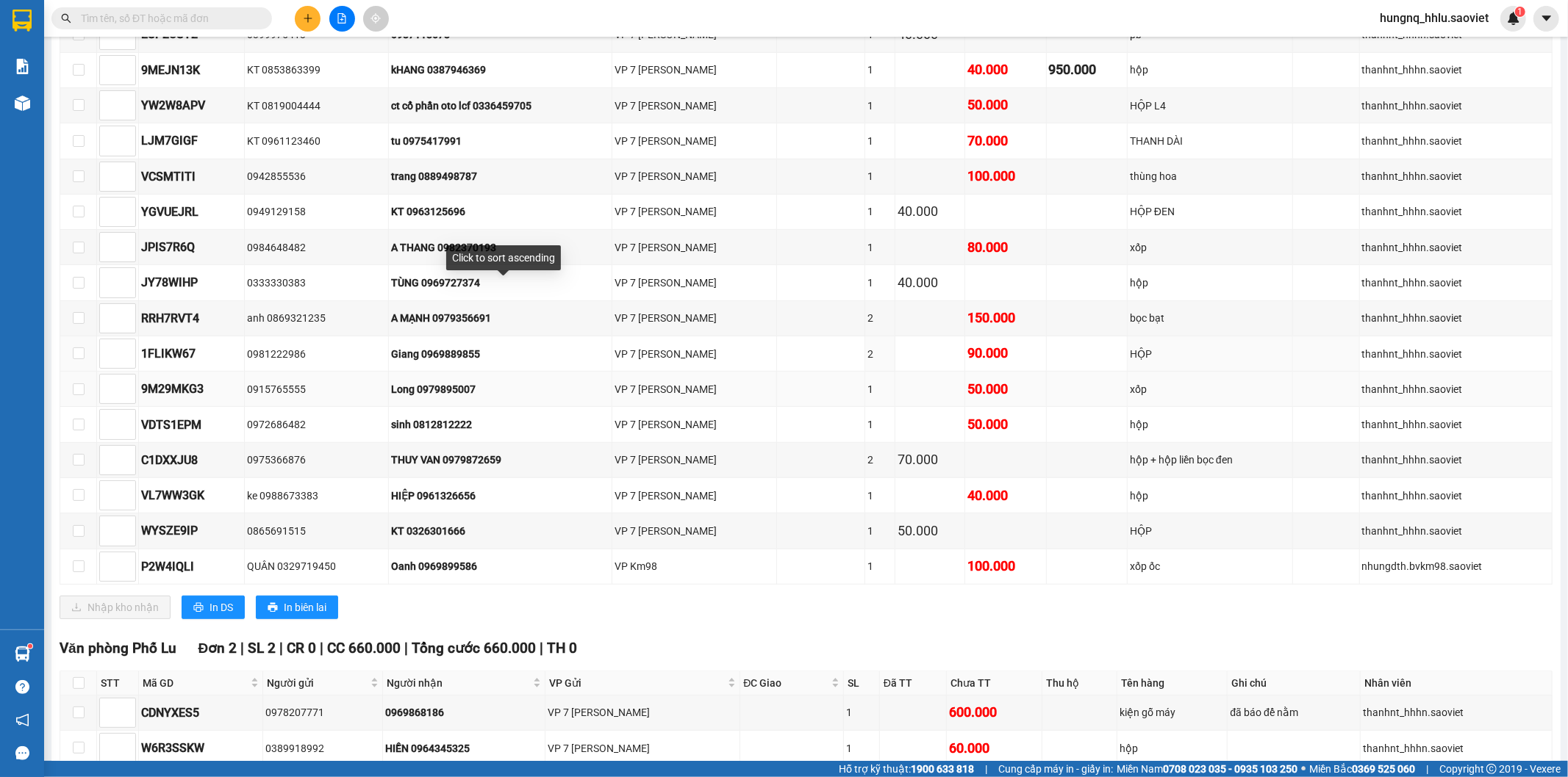
scroll to position [533, 0]
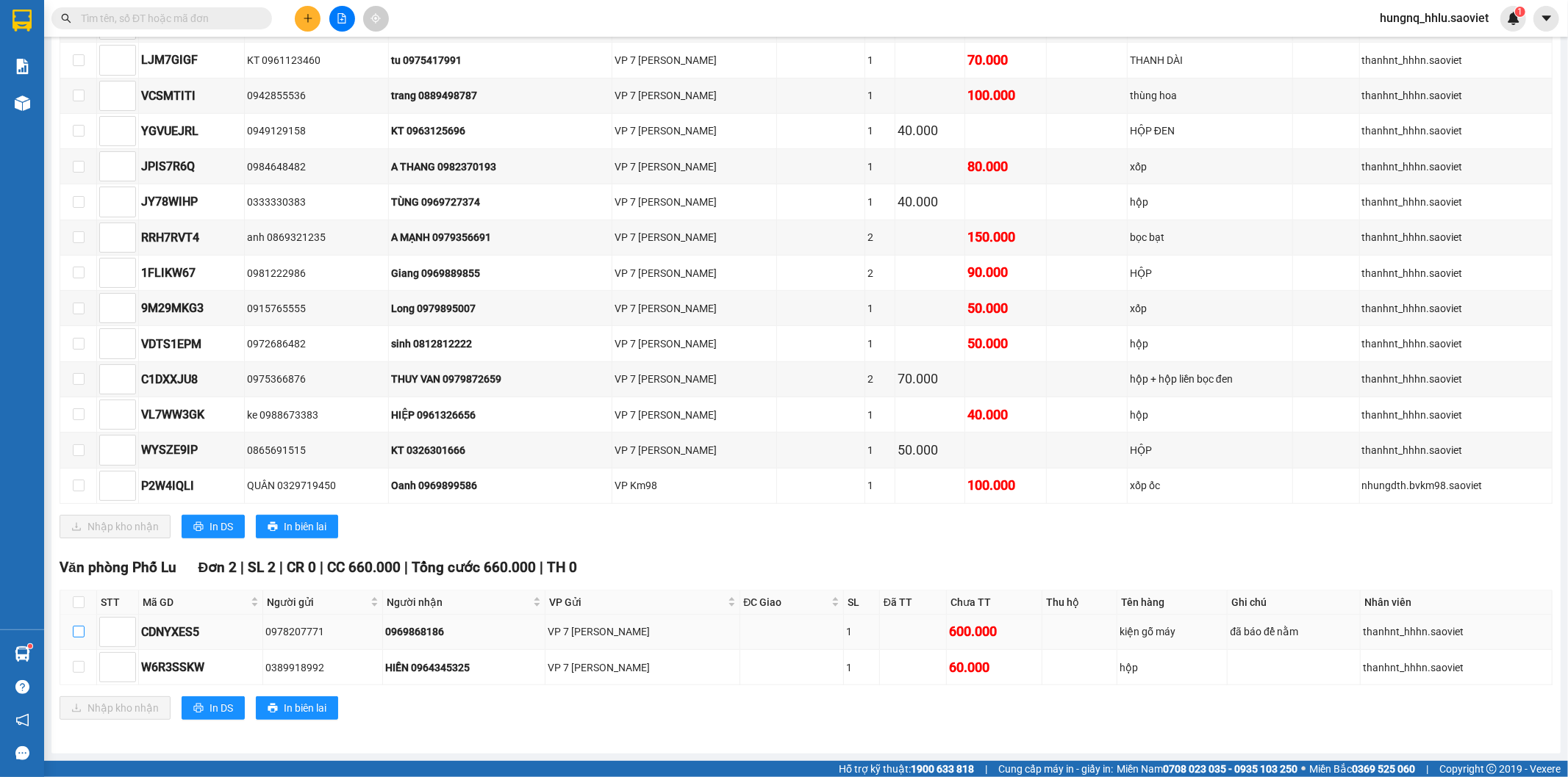
click at [77, 635] on input "checkbox" at bounding box center [78, 632] width 12 height 12
checkbox input "true"
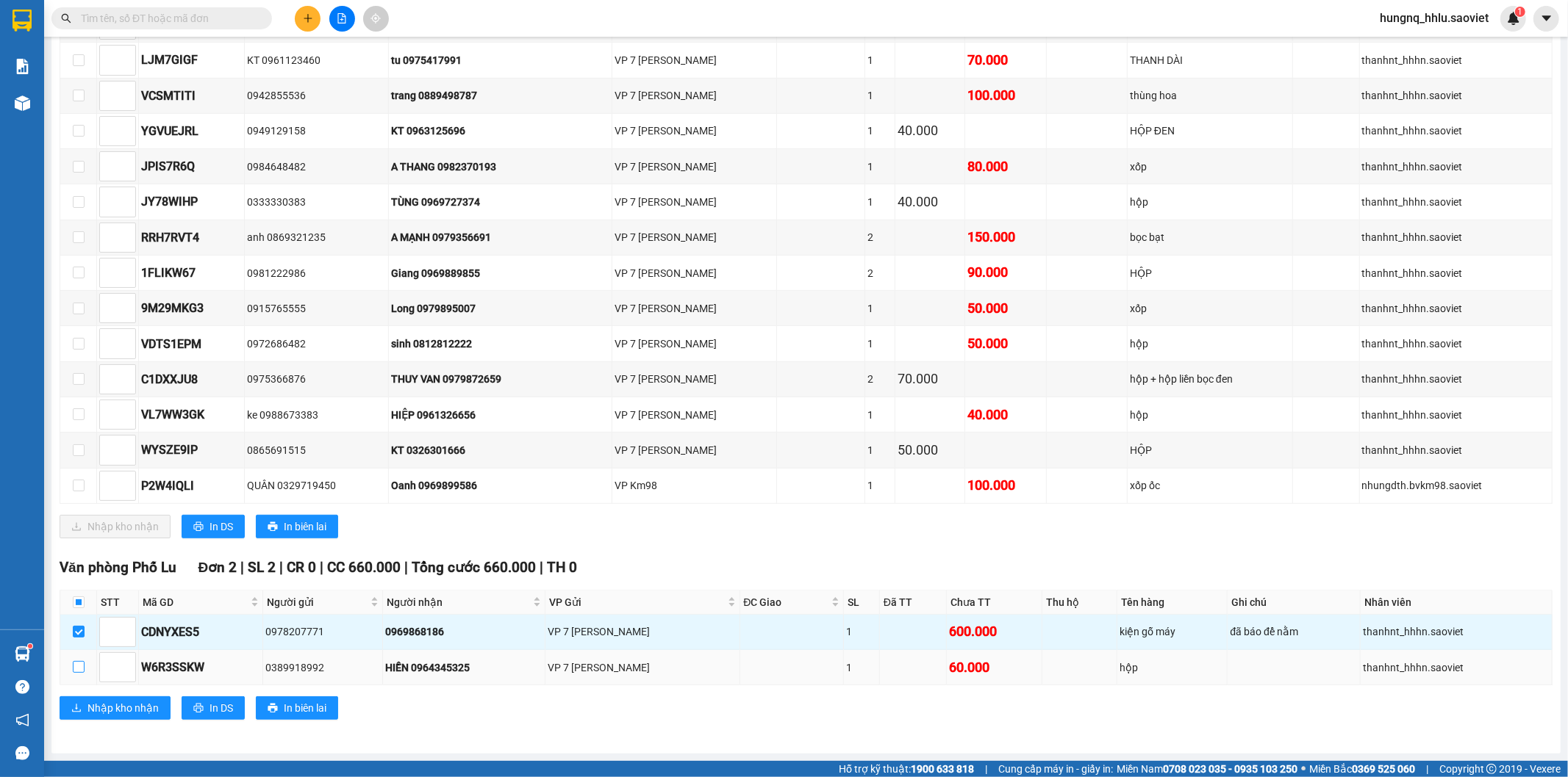
click at [79, 667] on input "checkbox" at bounding box center [78, 667] width 12 height 12
checkbox input "true"
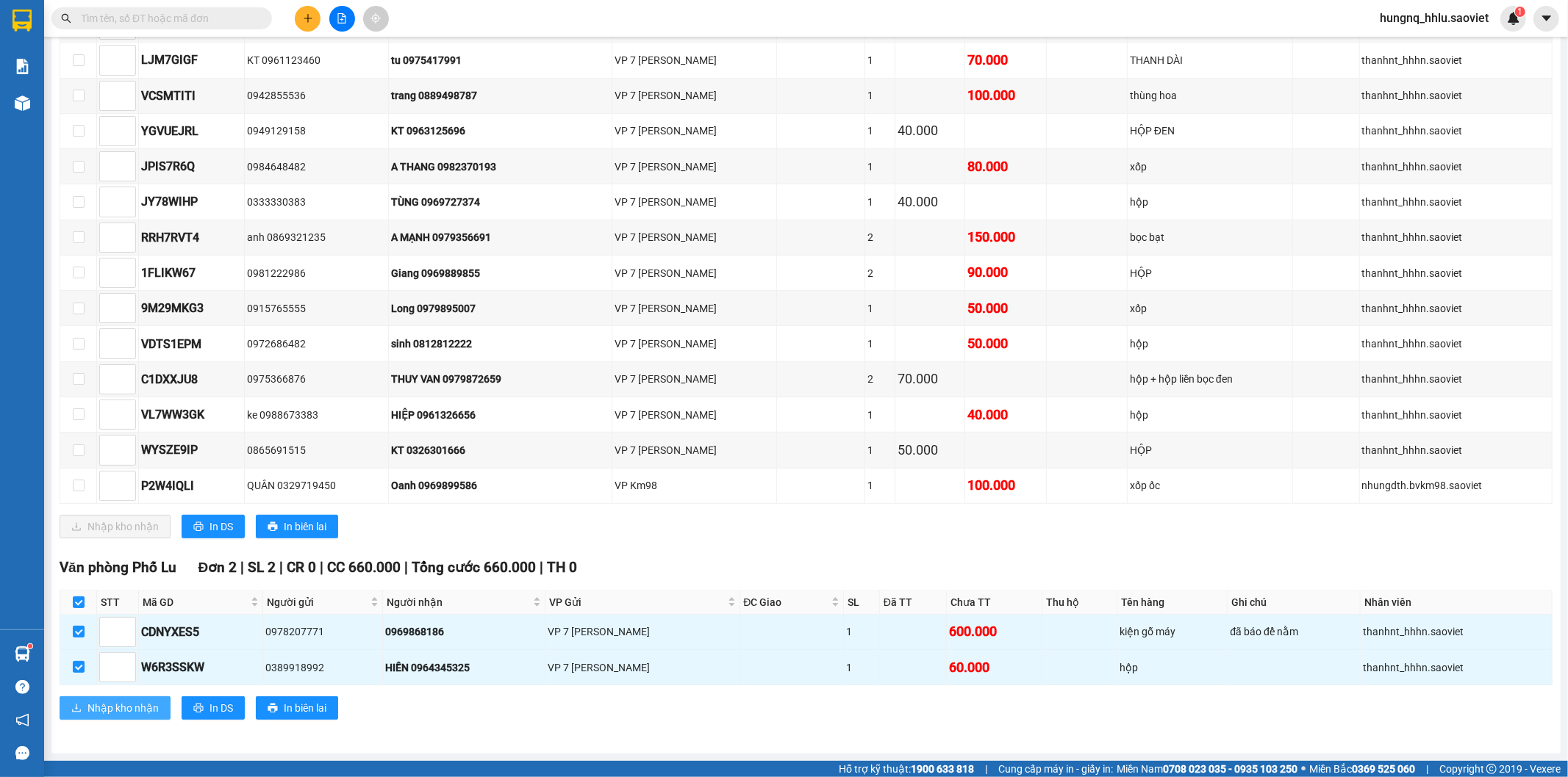
click at [153, 714] on span "Nhập kho nhận" at bounding box center [123, 709] width 72 height 16
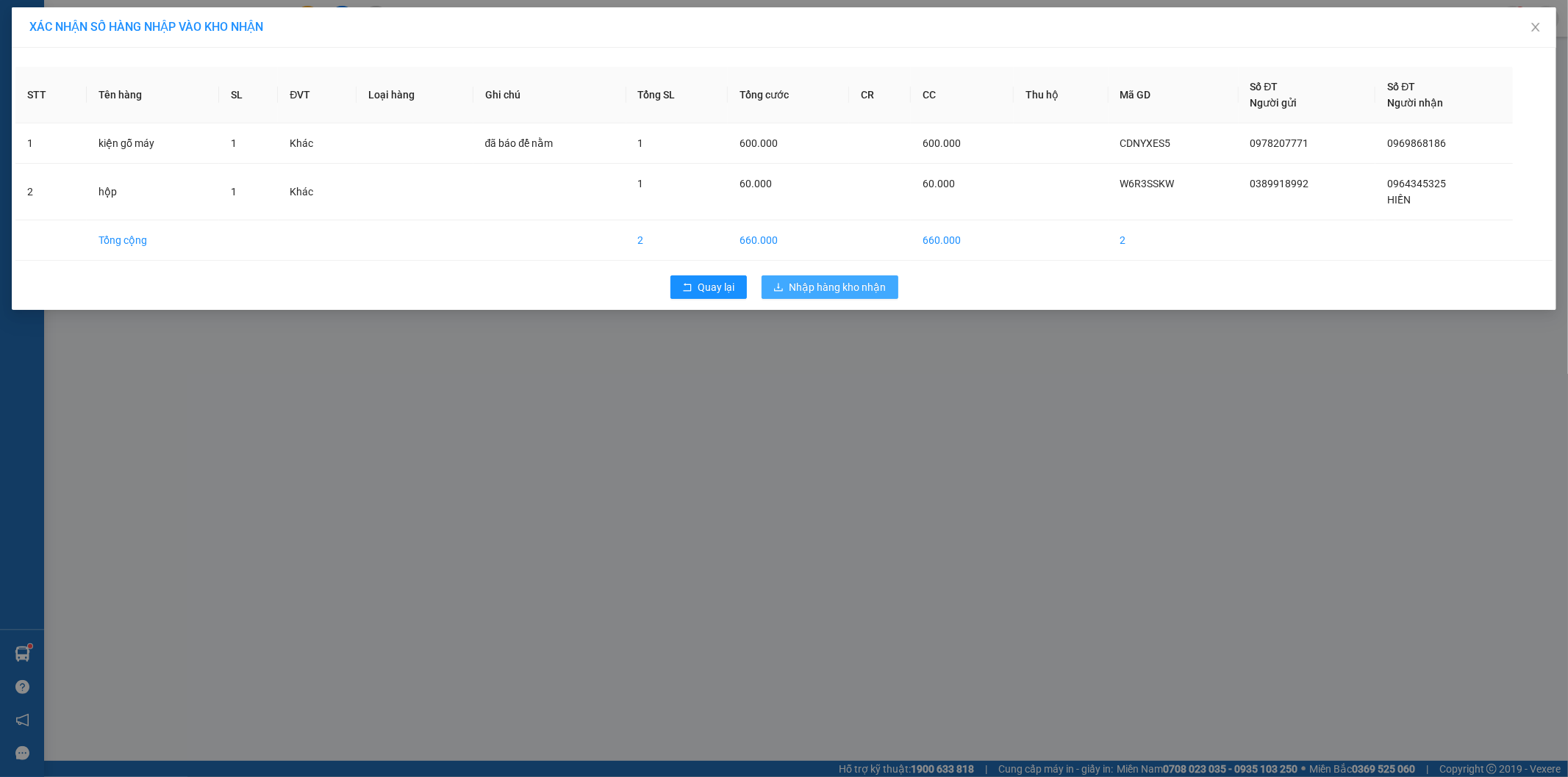
click at [894, 295] on button "Nhập hàng kho nhận" at bounding box center [830, 287] width 137 height 24
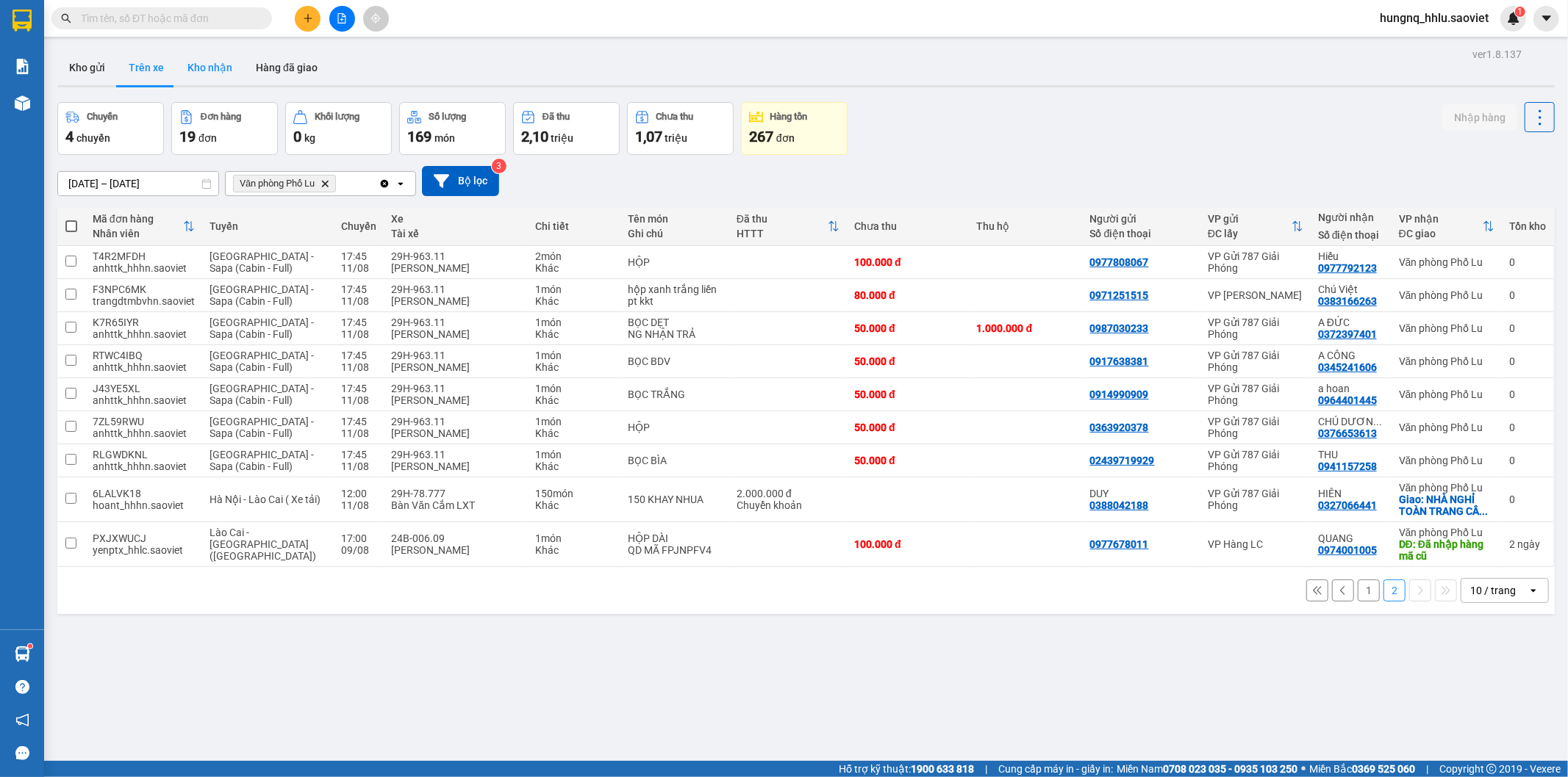
click at [192, 66] on button "Kho nhận" at bounding box center [209, 67] width 68 height 35
type input "[DATE] – [DATE]"
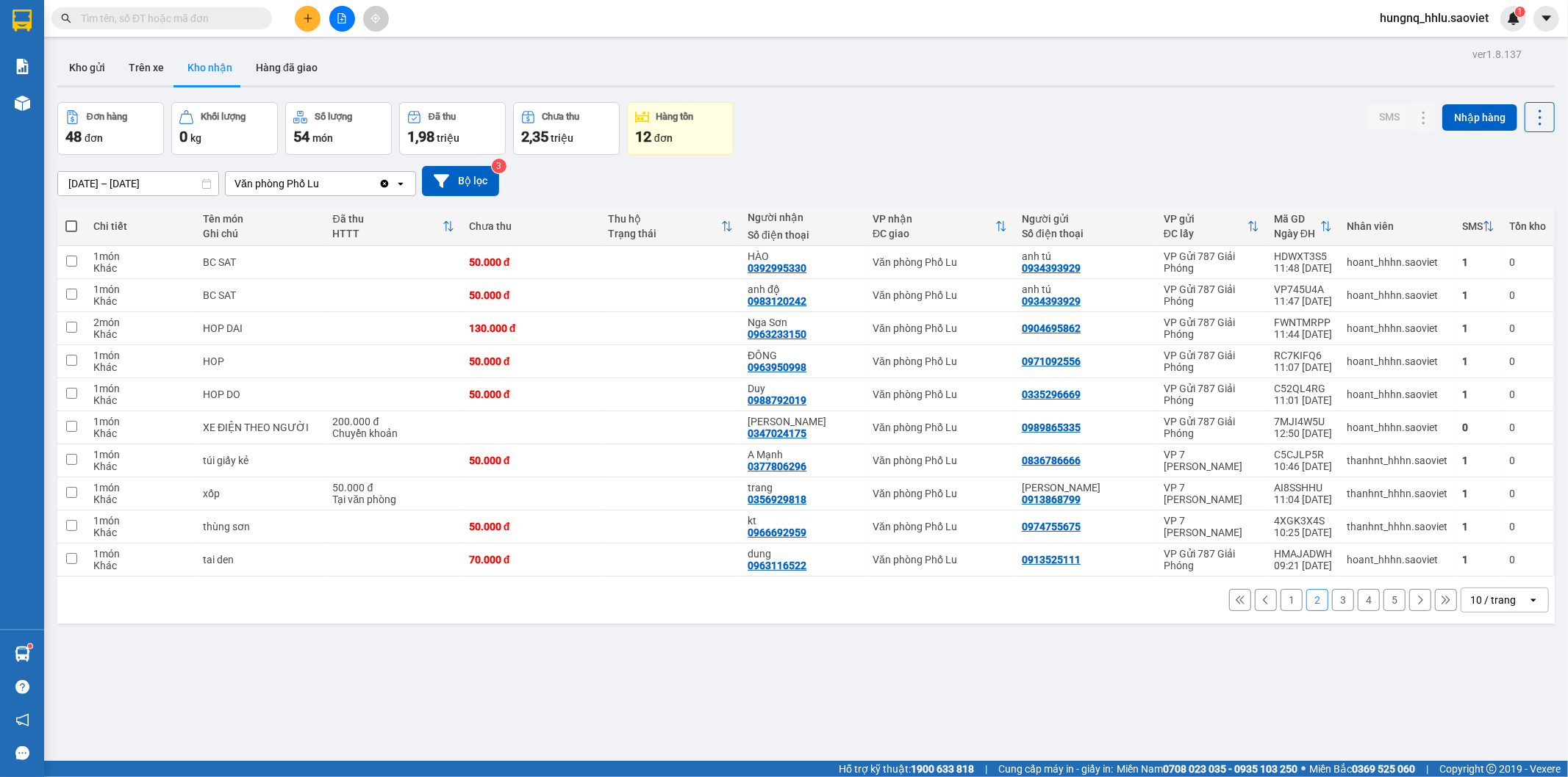
click at [1281, 606] on button "1" at bounding box center [1291, 600] width 22 height 22
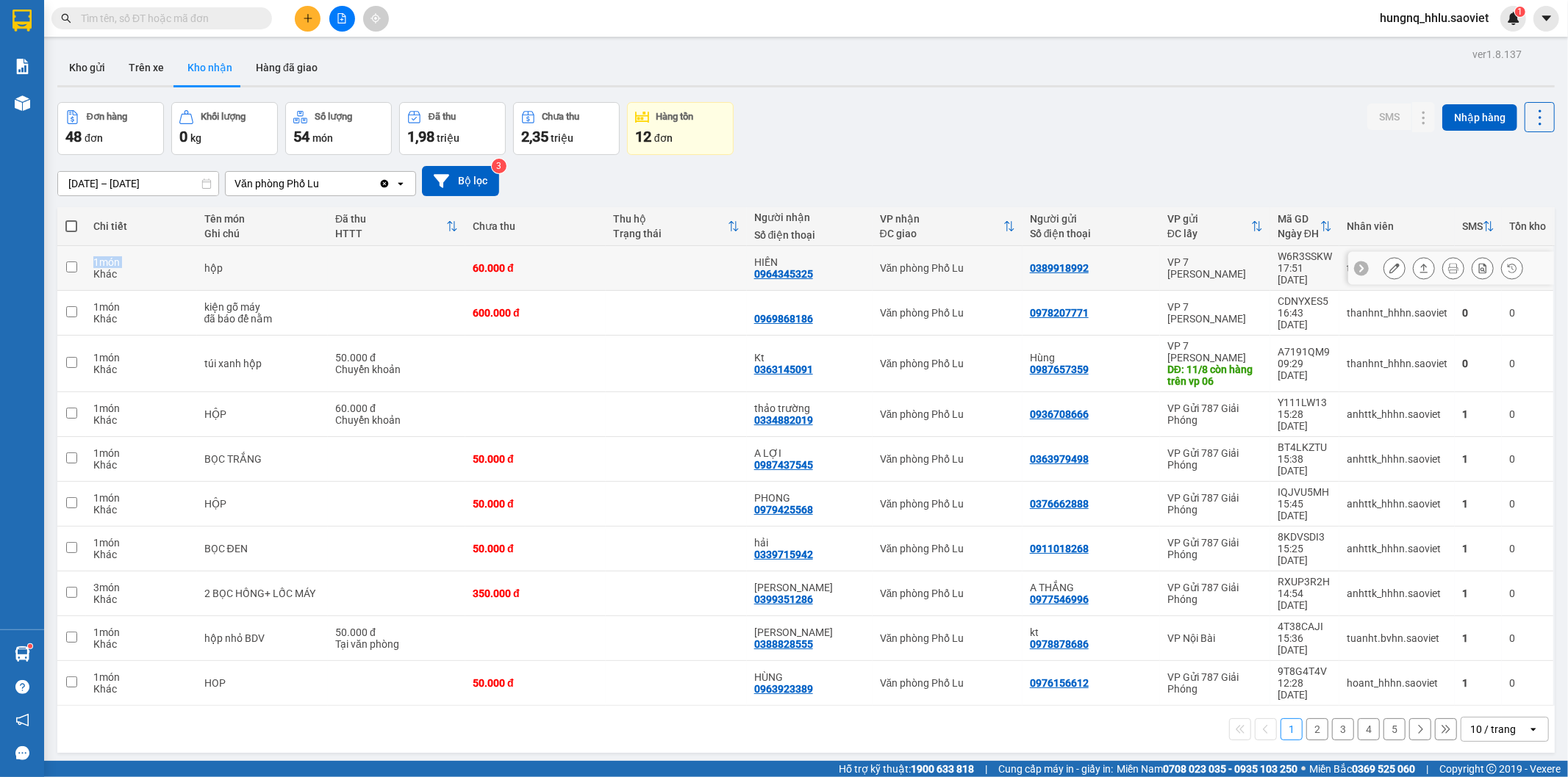
click at [85, 263] on tr "1 món Khác hộp 60.000 đ HIỀN 0964345325 Văn phòng Phố Lu 0389918992 VP 7 Phạm V…" at bounding box center [806, 268] width 1497 height 44
checkbox input "true"
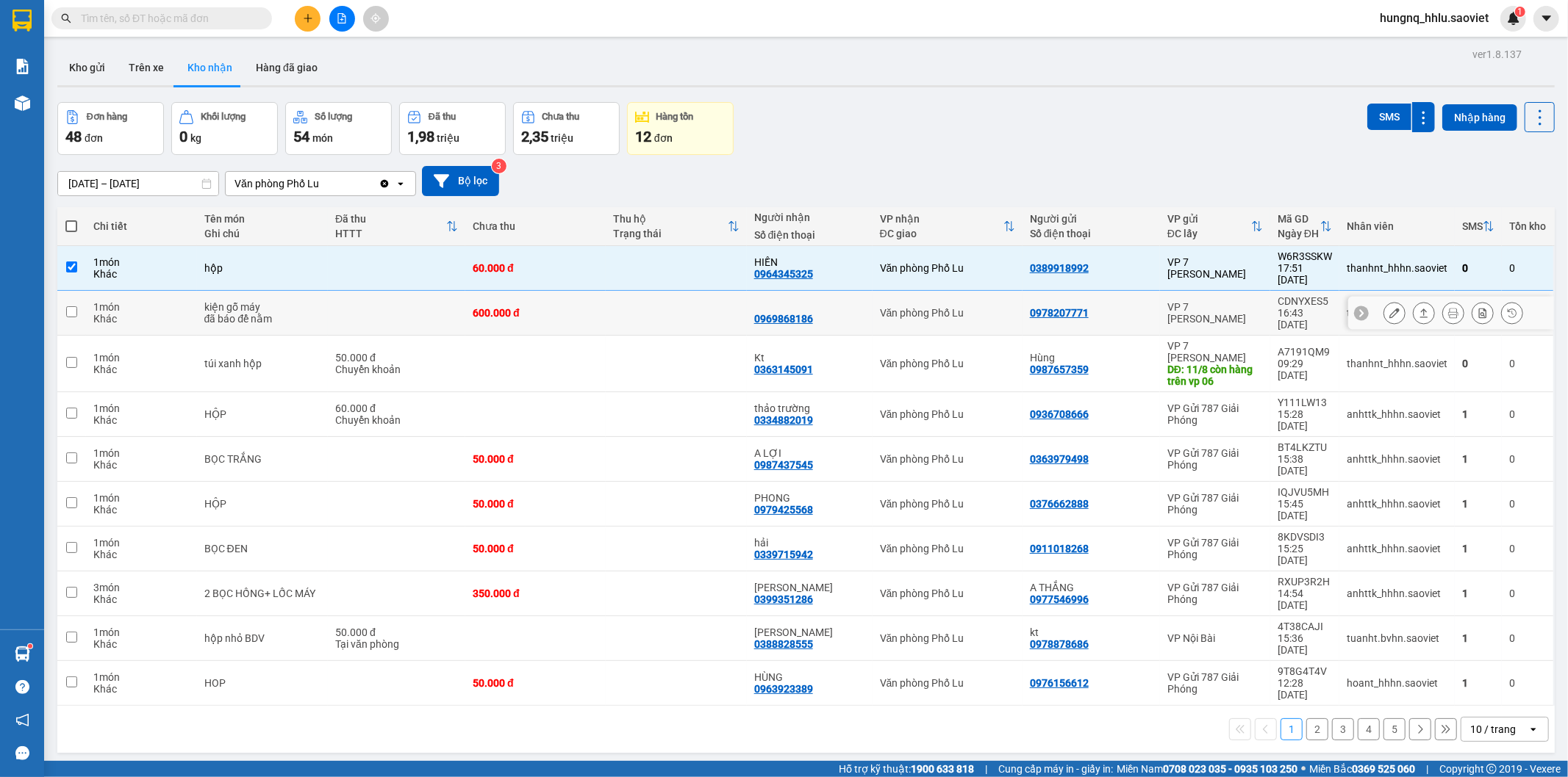
click at [77, 298] on td at bounding box center [72, 313] width 29 height 44
checkbox input "true"
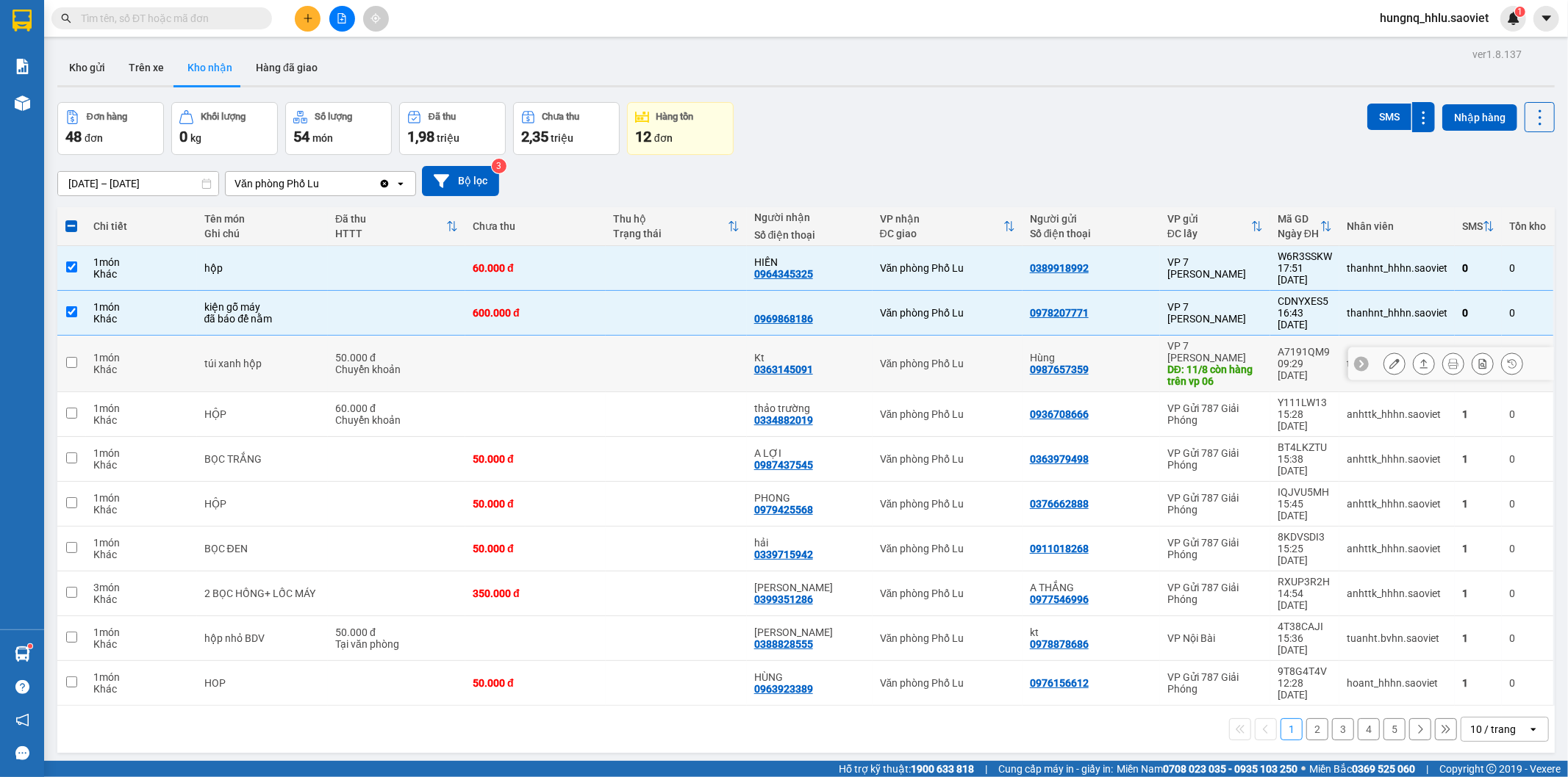
click at [75, 346] on td at bounding box center [72, 364] width 29 height 57
checkbox input "true"
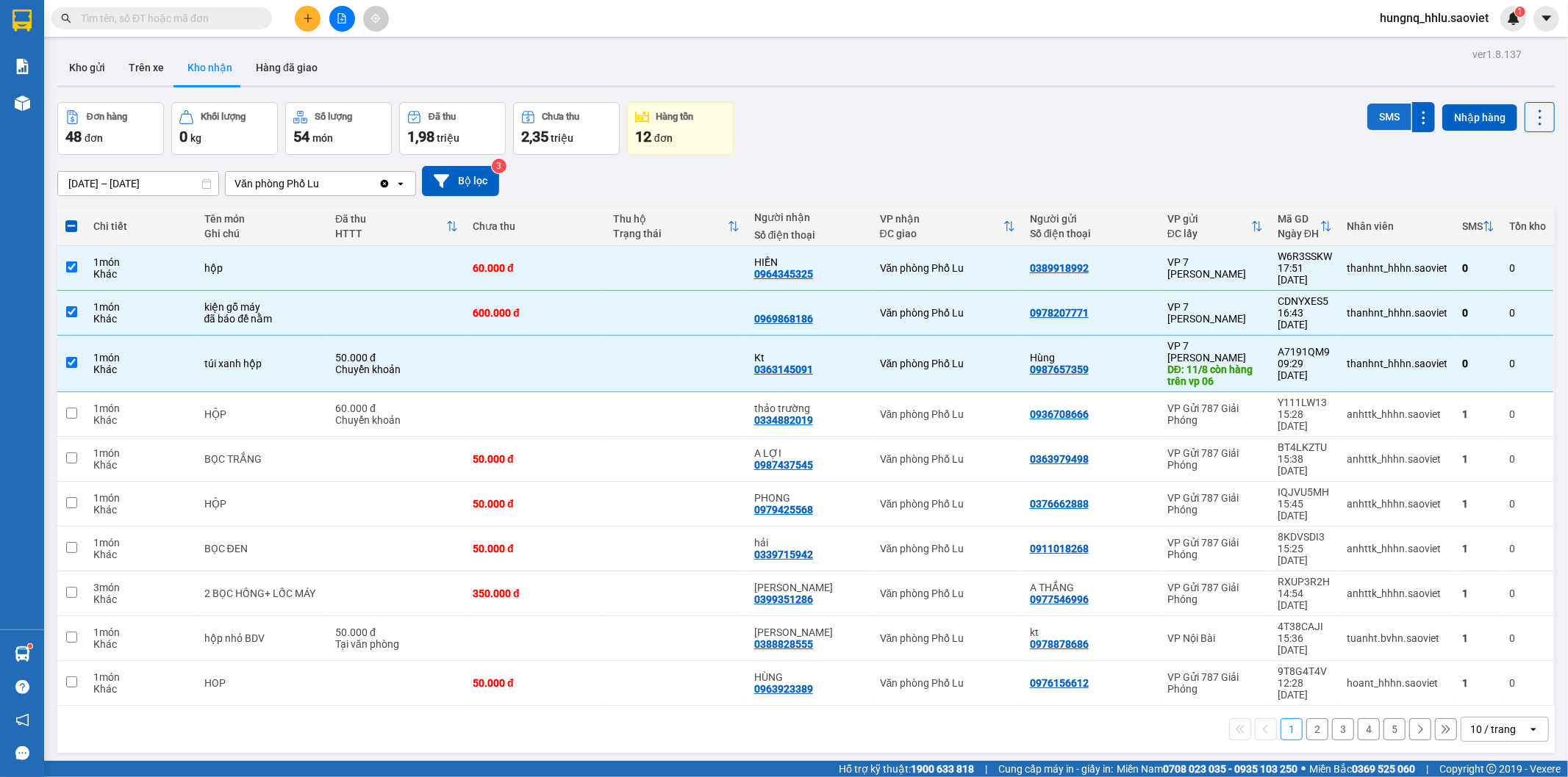
click at [1368, 116] on button "SMS" at bounding box center [1389, 117] width 44 height 26
click at [164, 74] on button "Trên xe" at bounding box center [146, 67] width 58 height 35
type input "[DATE] – [DATE]"
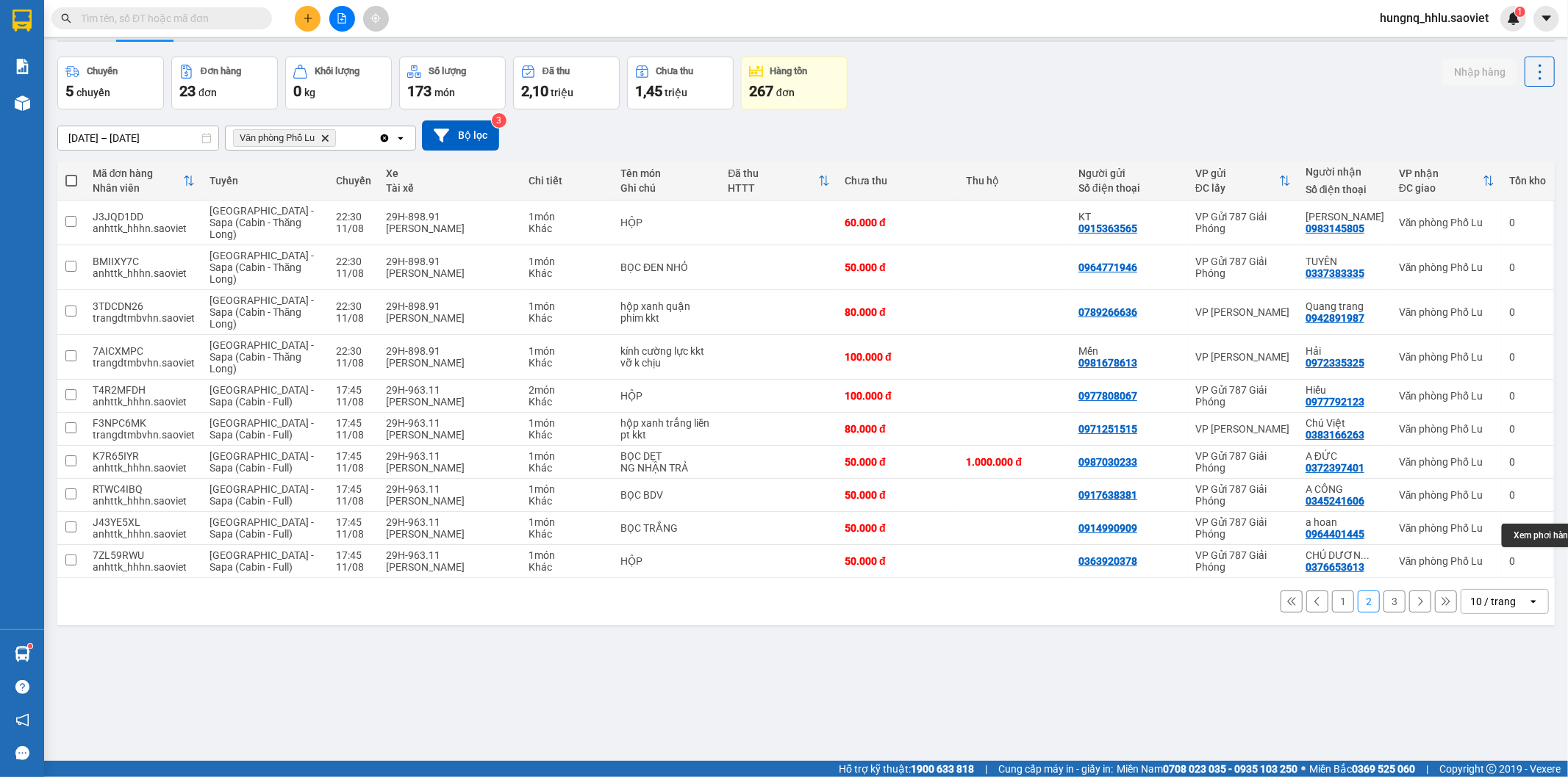
scroll to position [67, 0]
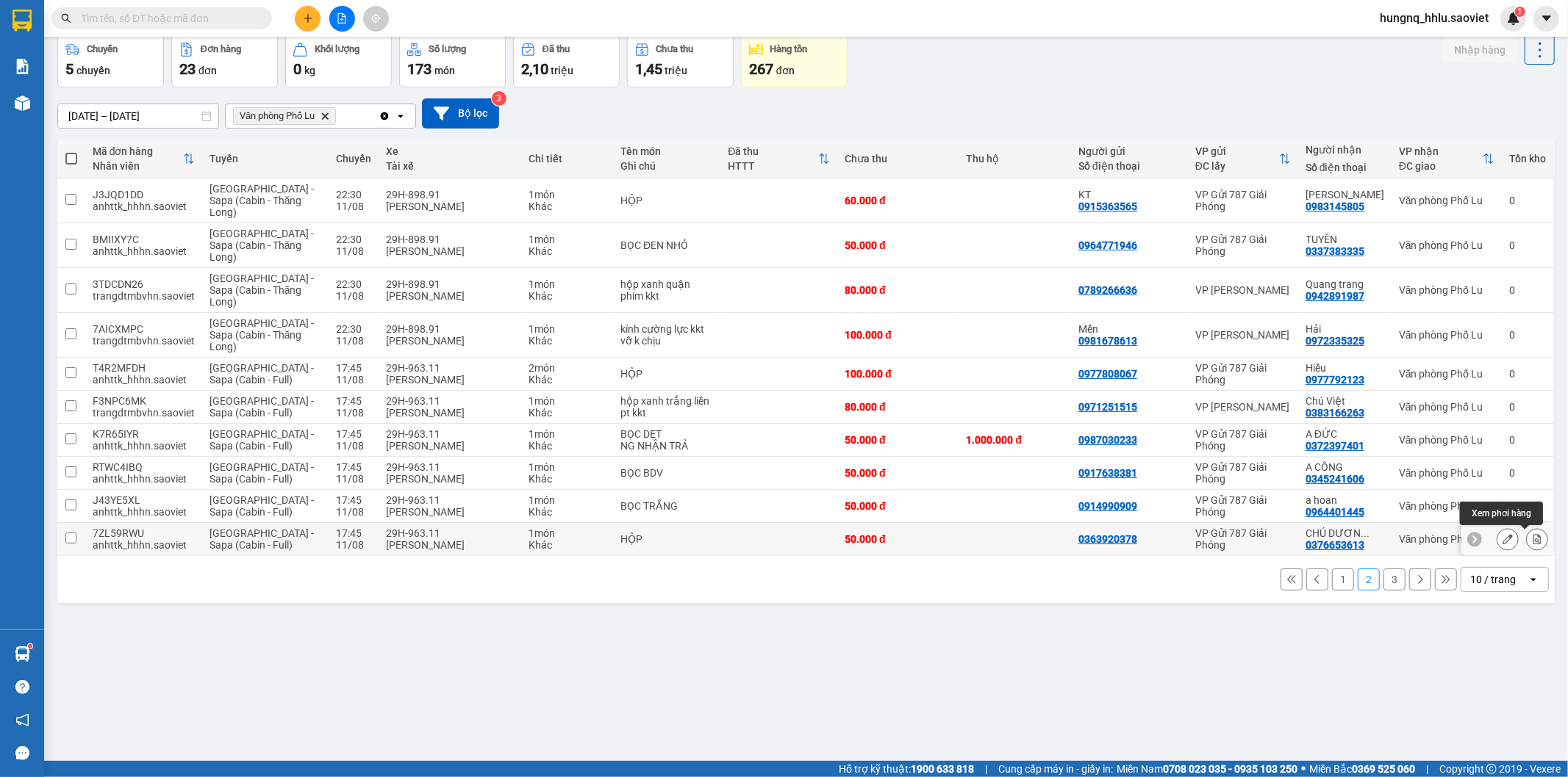
click at [1530, 549] on button at bounding box center [1537, 539] width 21 height 26
click at [1534, 545] on div at bounding box center [1537, 539] width 22 height 22
click at [1529, 548] on button at bounding box center [1537, 539] width 21 height 26
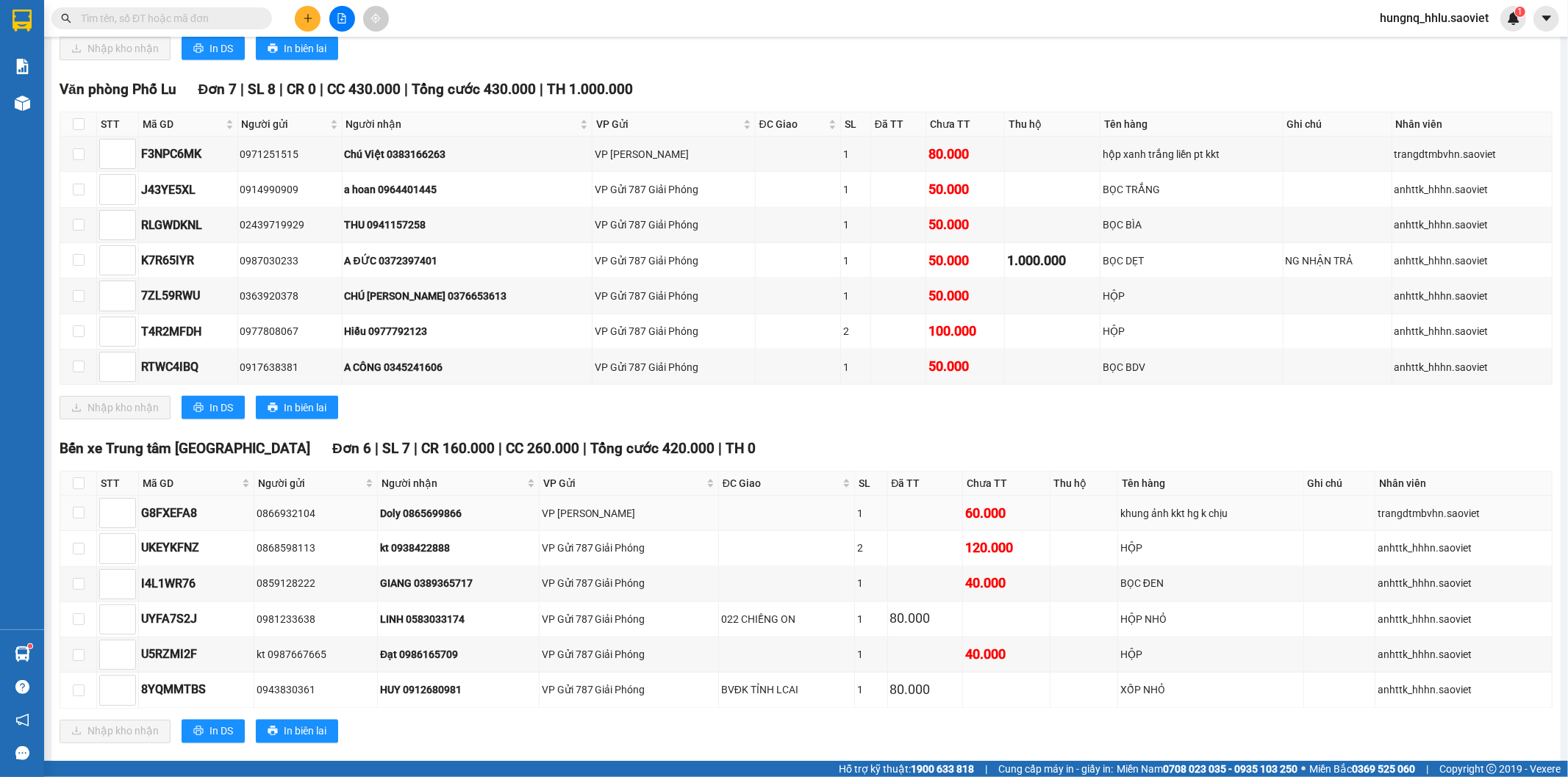
scroll to position [1728, 0]
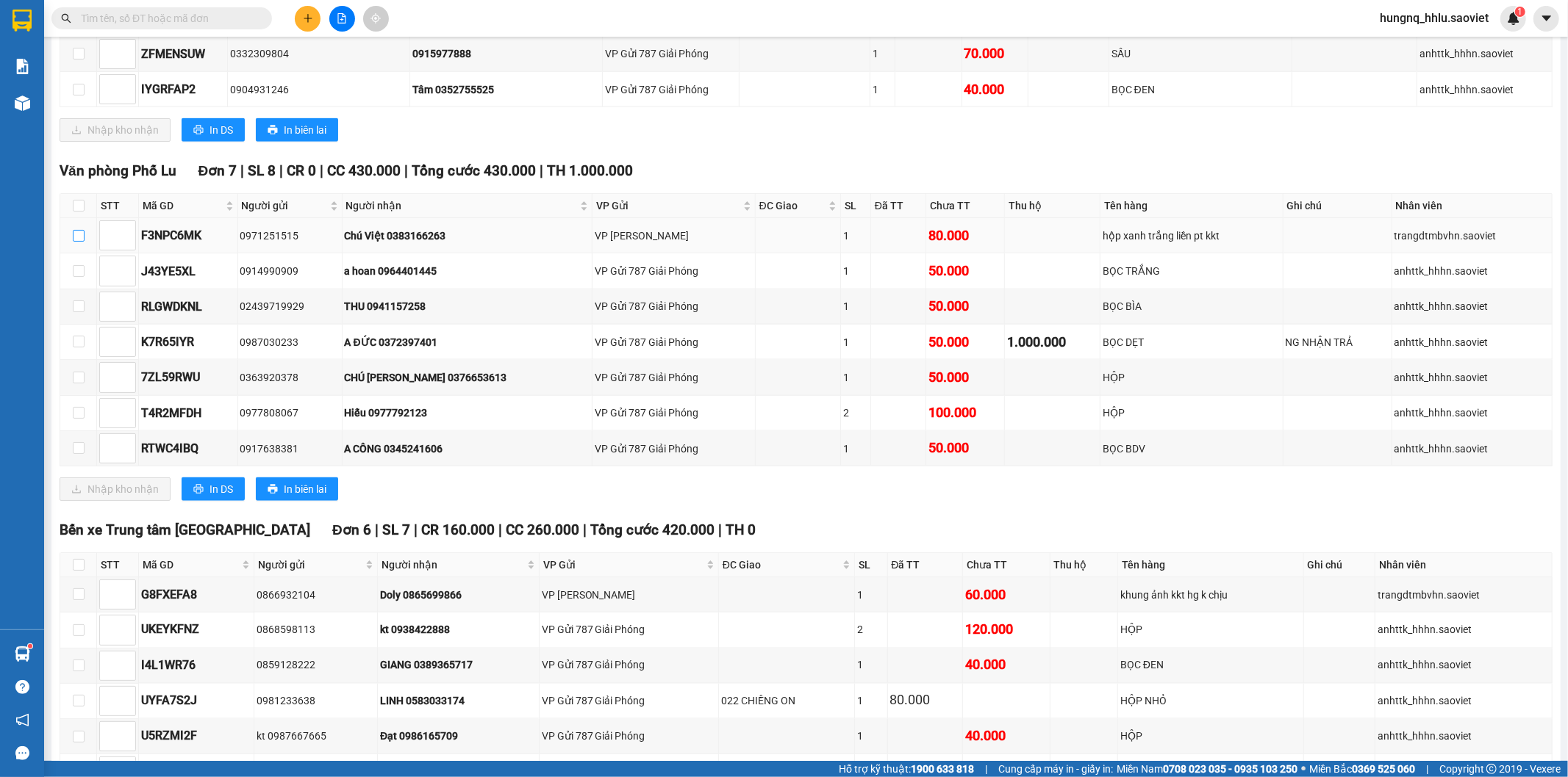
click at [77, 242] on input "checkbox" at bounding box center [78, 235] width 12 height 12
checkbox input "true"
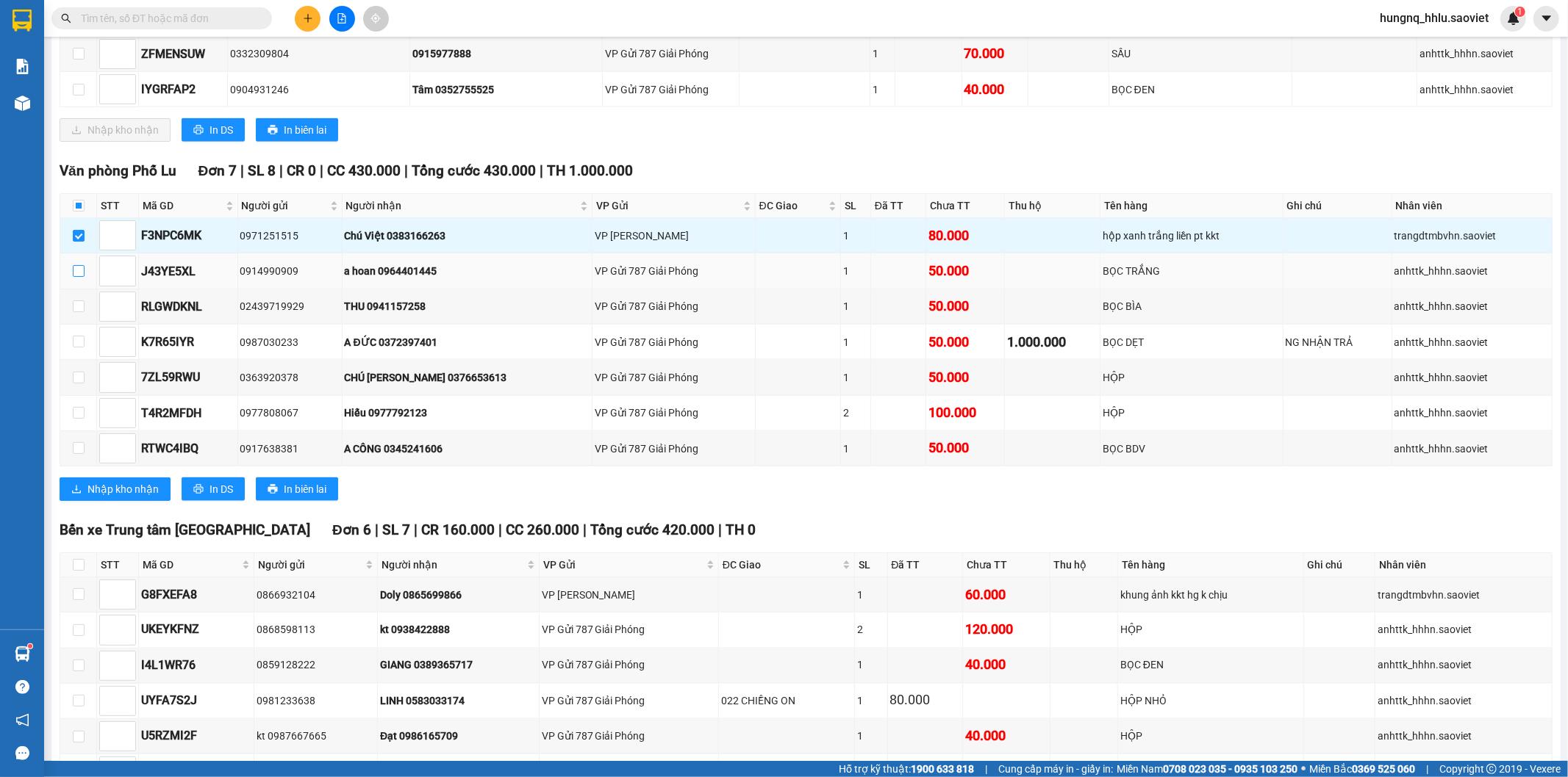
click at [81, 277] on input "checkbox" at bounding box center [78, 271] width 12 height 12
checkbox input "true"
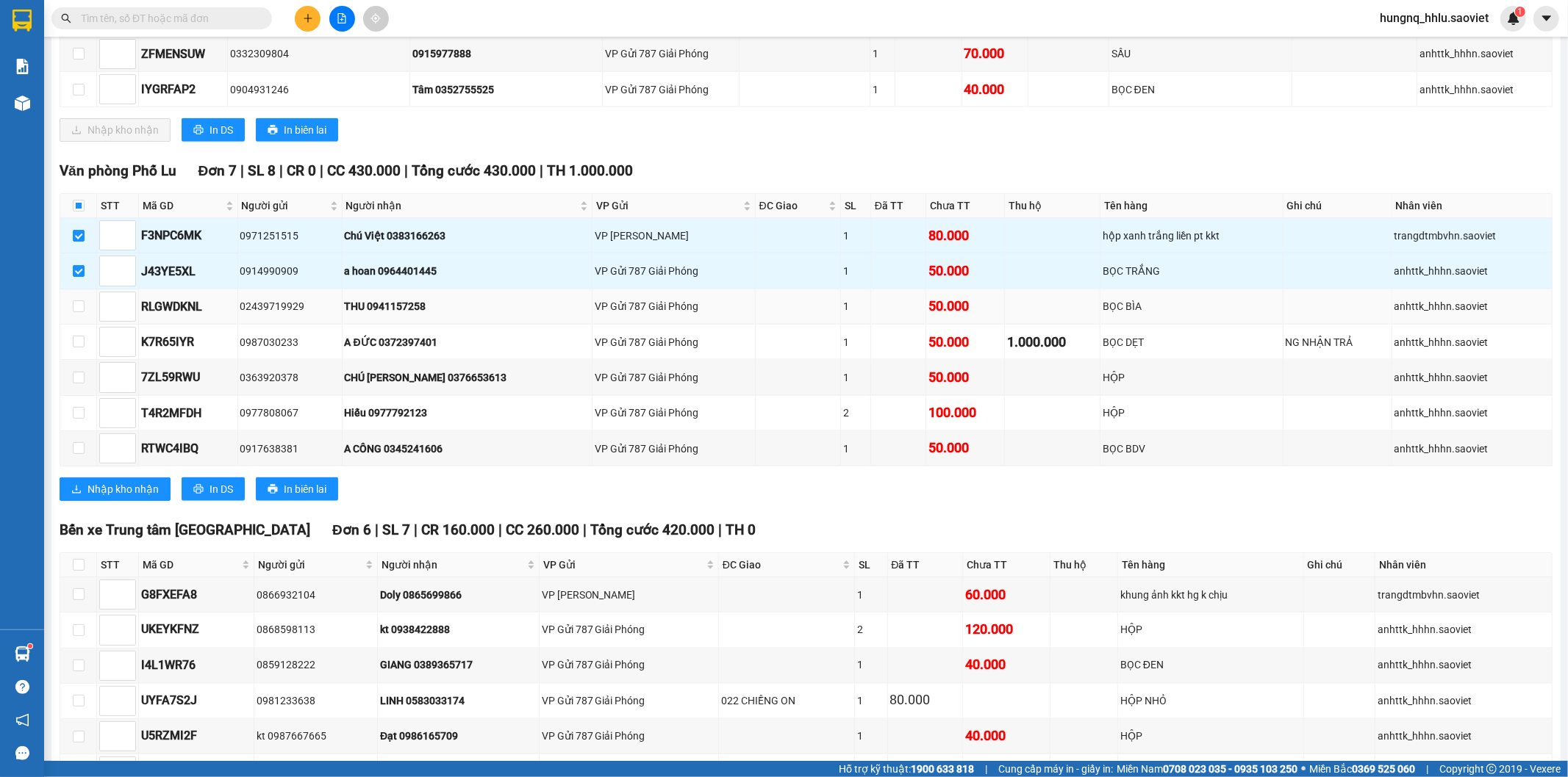
click at [79, 325] on td at bounding box center [78, 307] width 37 height 35
click at [83, 382] on td at bounding box center [78, 377] width 37 height 35
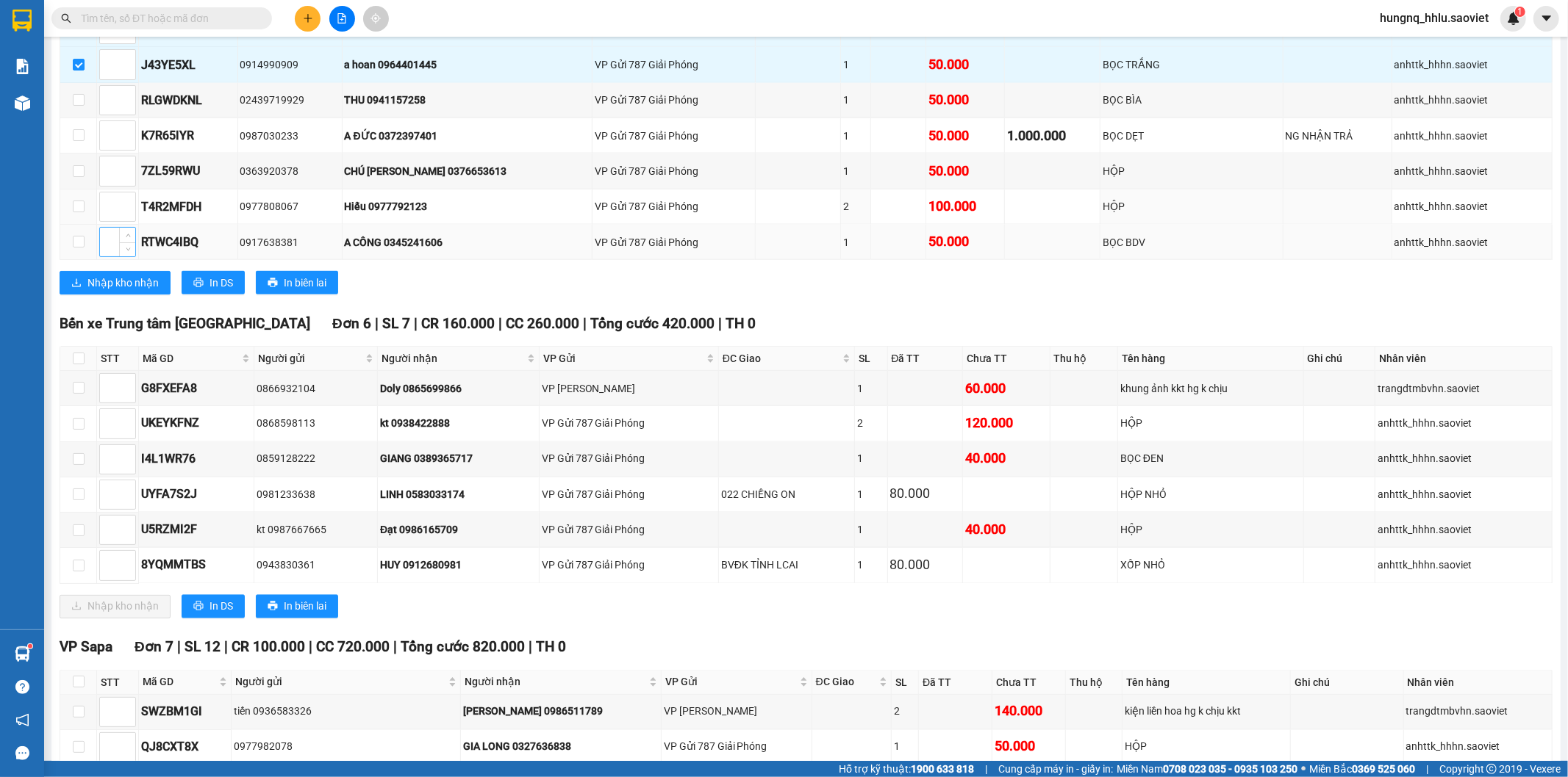
scroll to position [1974, 0]
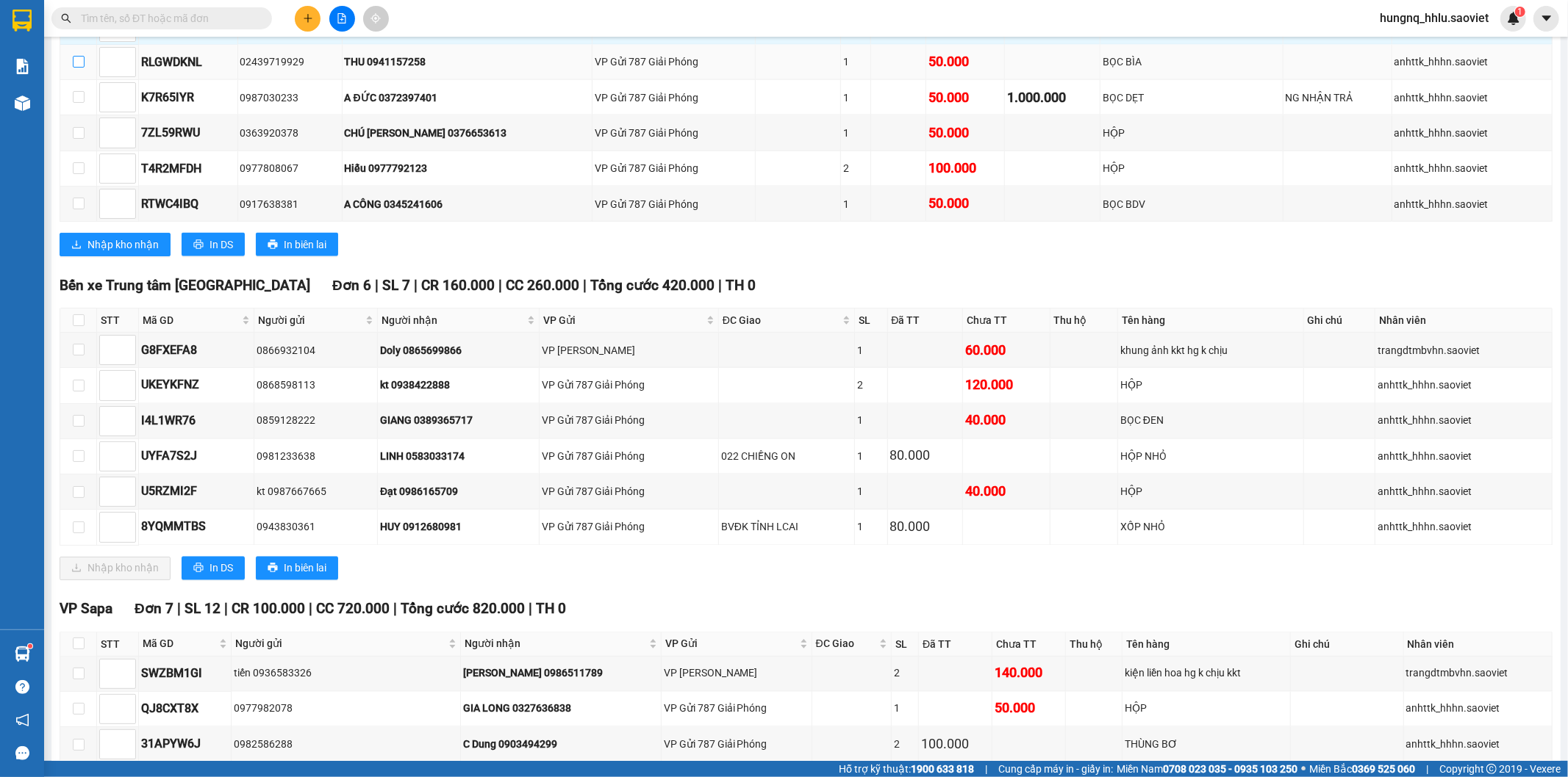
click at [78, 67] on input "checkbox" at bounding box center [78, 62] width 12 height 12
checkbox input "true"
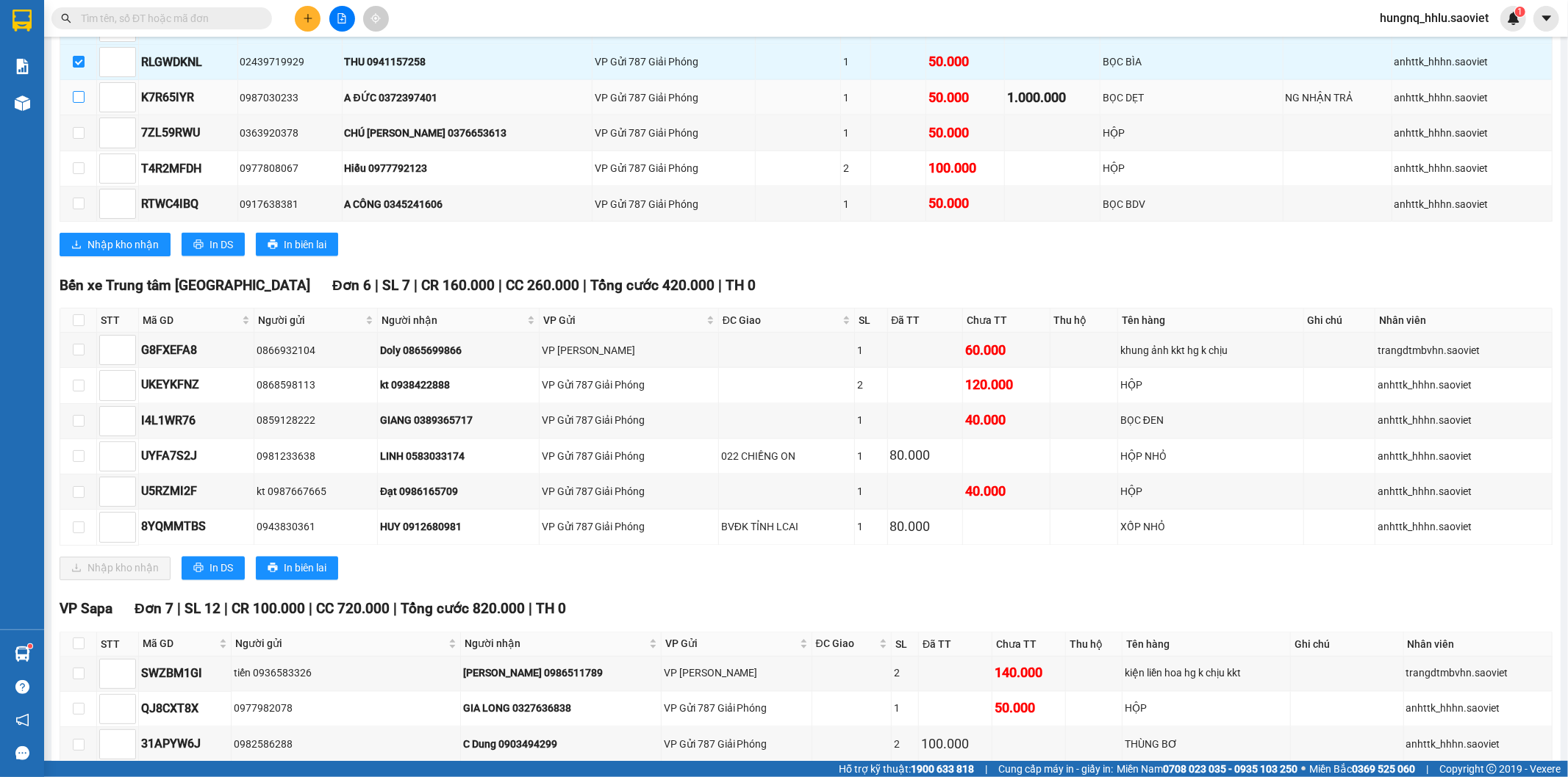
click at [77, 103] on input "checkbox" at bounding box center [78, 97] width 12 height 12
checkbox input "true"
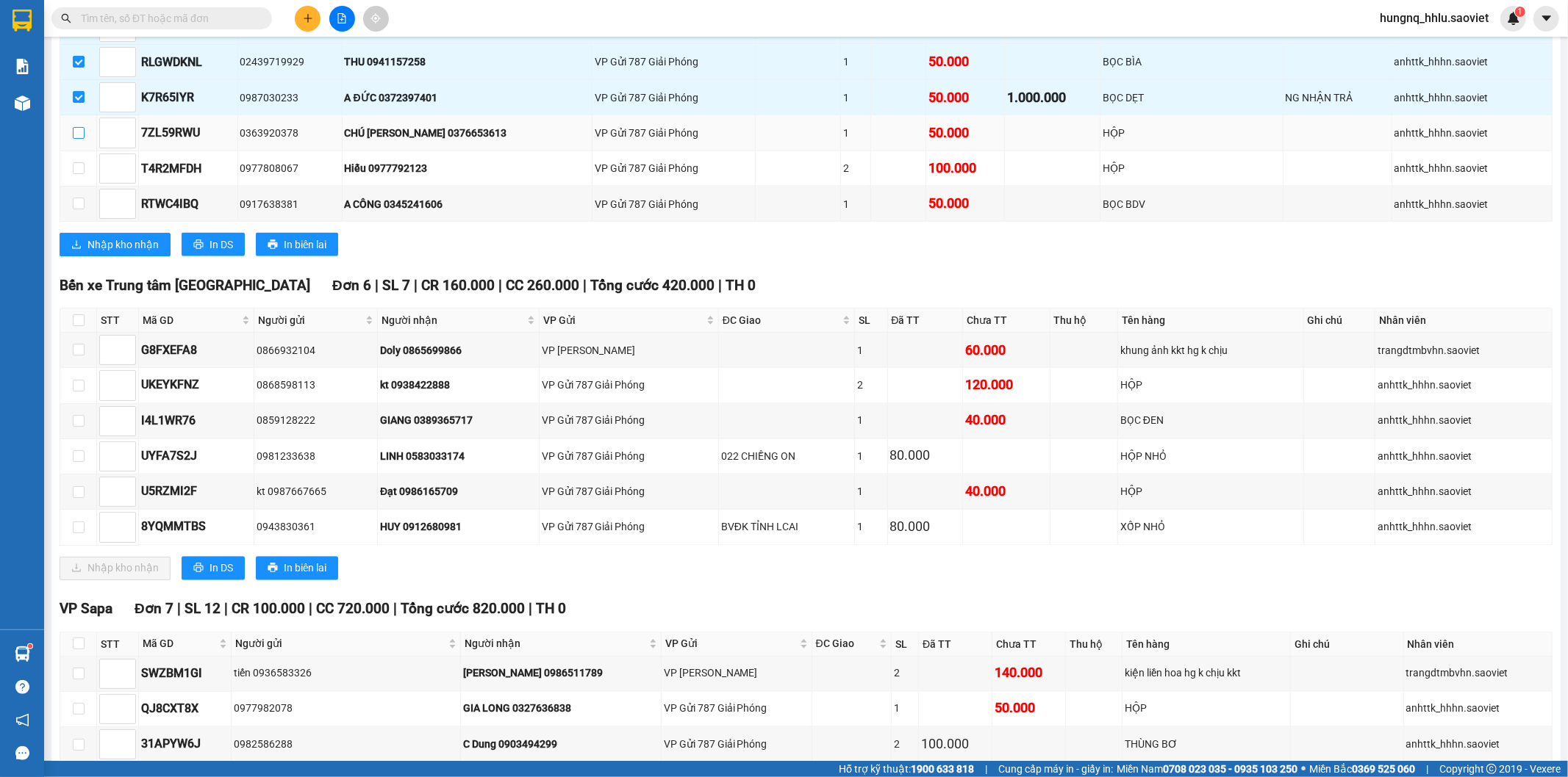
click at [77, 139] on input "checkbox" at bounding box center [78, 133] width 12 height 12
checkbox input "true"
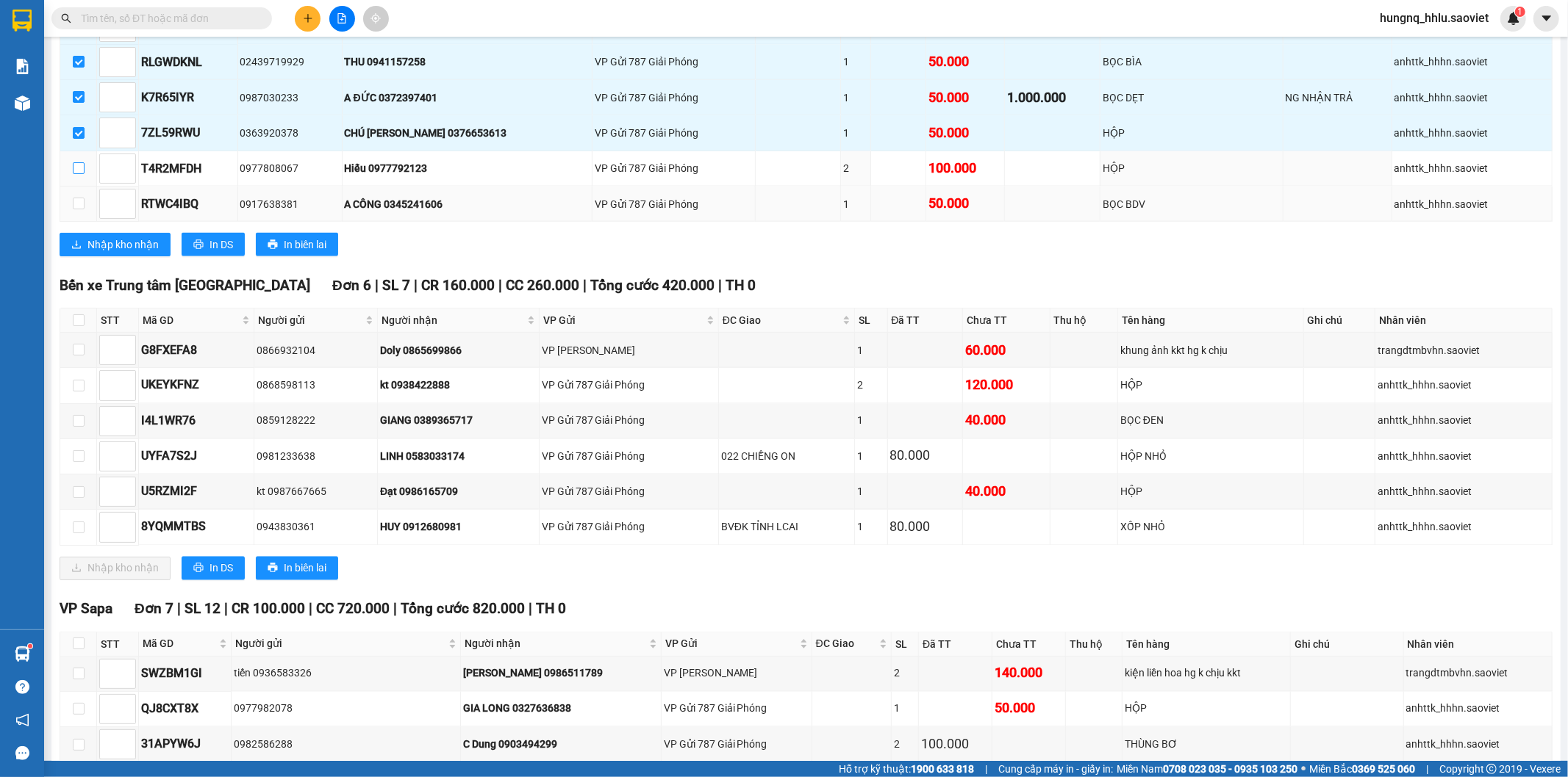
drag, startPoint x: 77, startPoint y: 191, endPoint x: 77, endPoint y: 216, distance: 25.0
click at [77, 174] on input "checkbox" at bounding box center [78, 168] width 12 height 12
checkbox input "true"
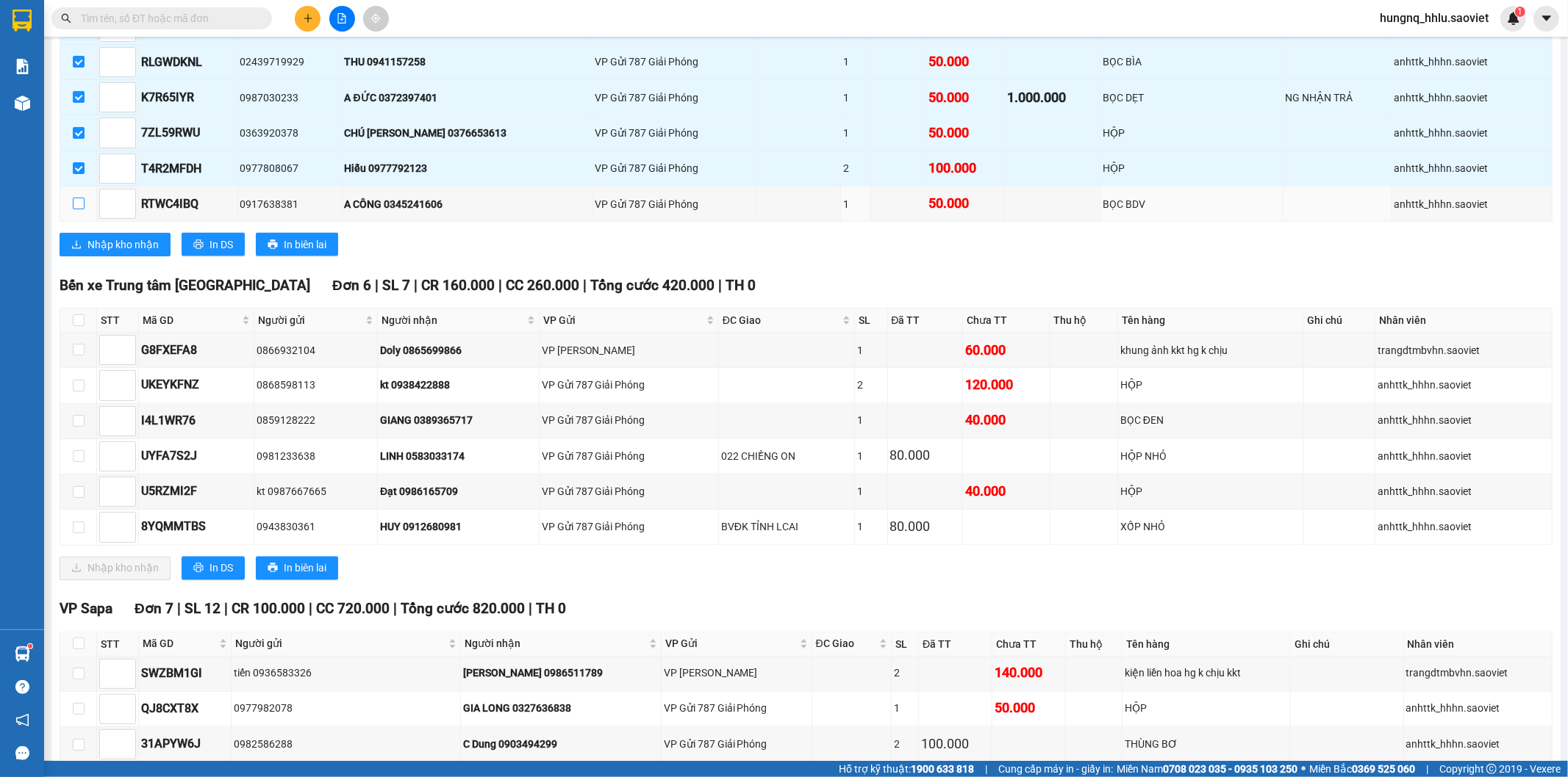
drag, startPoint x: 73, startPoint y: 230, endPoint x: 63, endPoint y: 250, distance: 22.4
click at [74, 209] on input "checkbox" at bounding box center [78, 203] width 12 height 12
checkbox input "true"
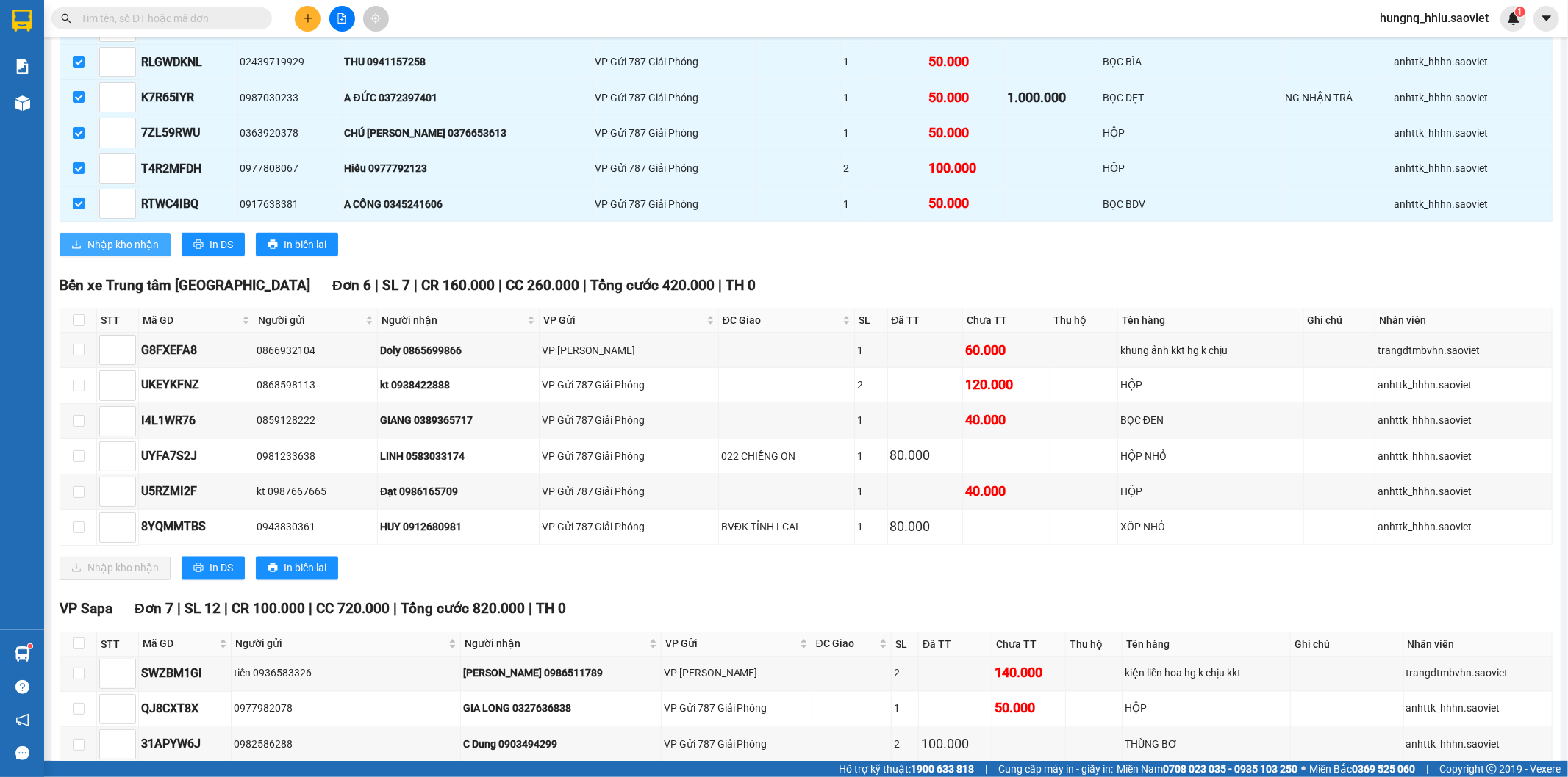
click at [64, 257] on button "Nhập kho nhận" at bounding box center [114, 244] width 111 height 24
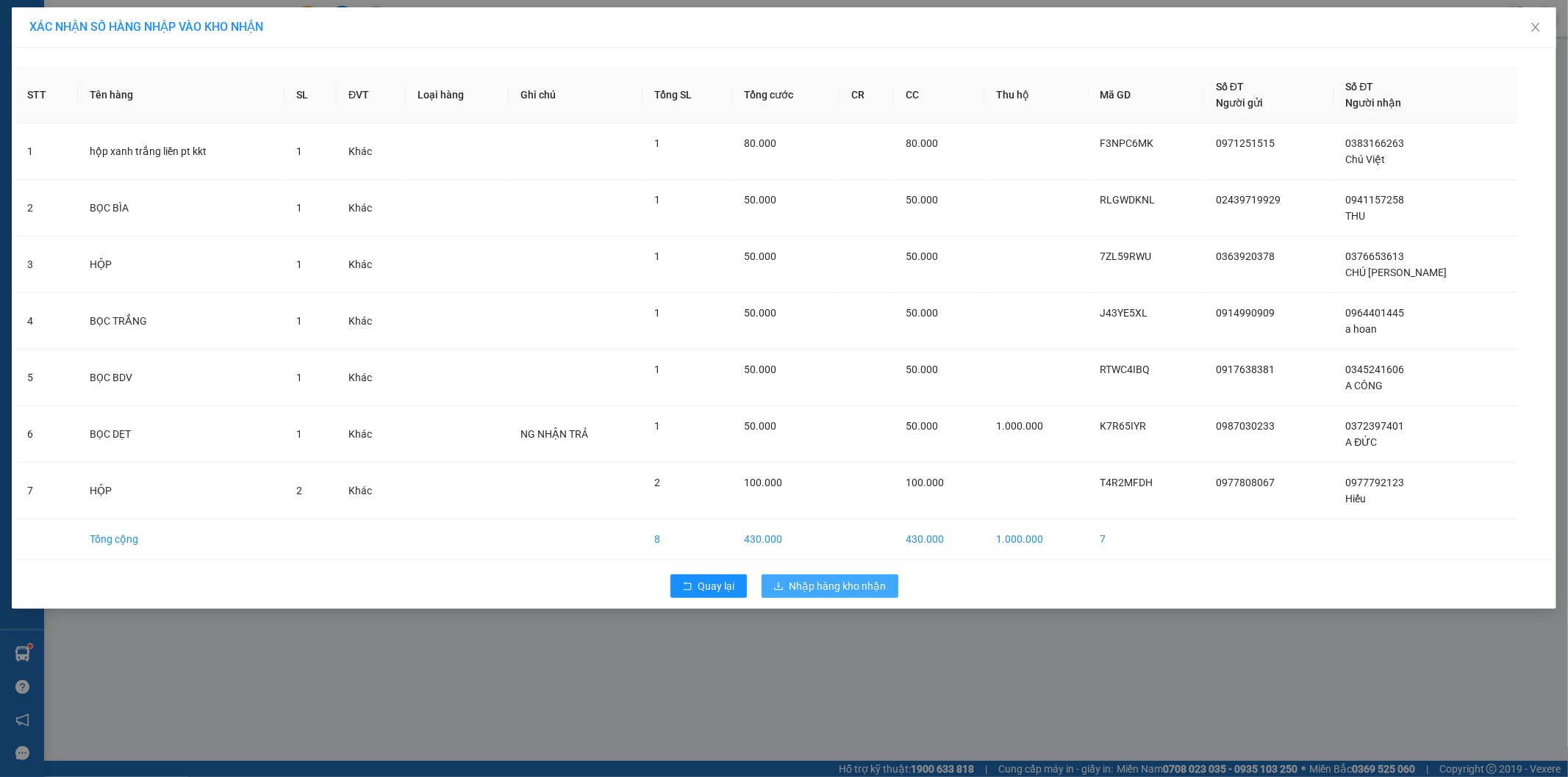
click at [890, 597] on button "Nhập hàng kho nhận" at bounding box center [830, 586] width 137 height 24
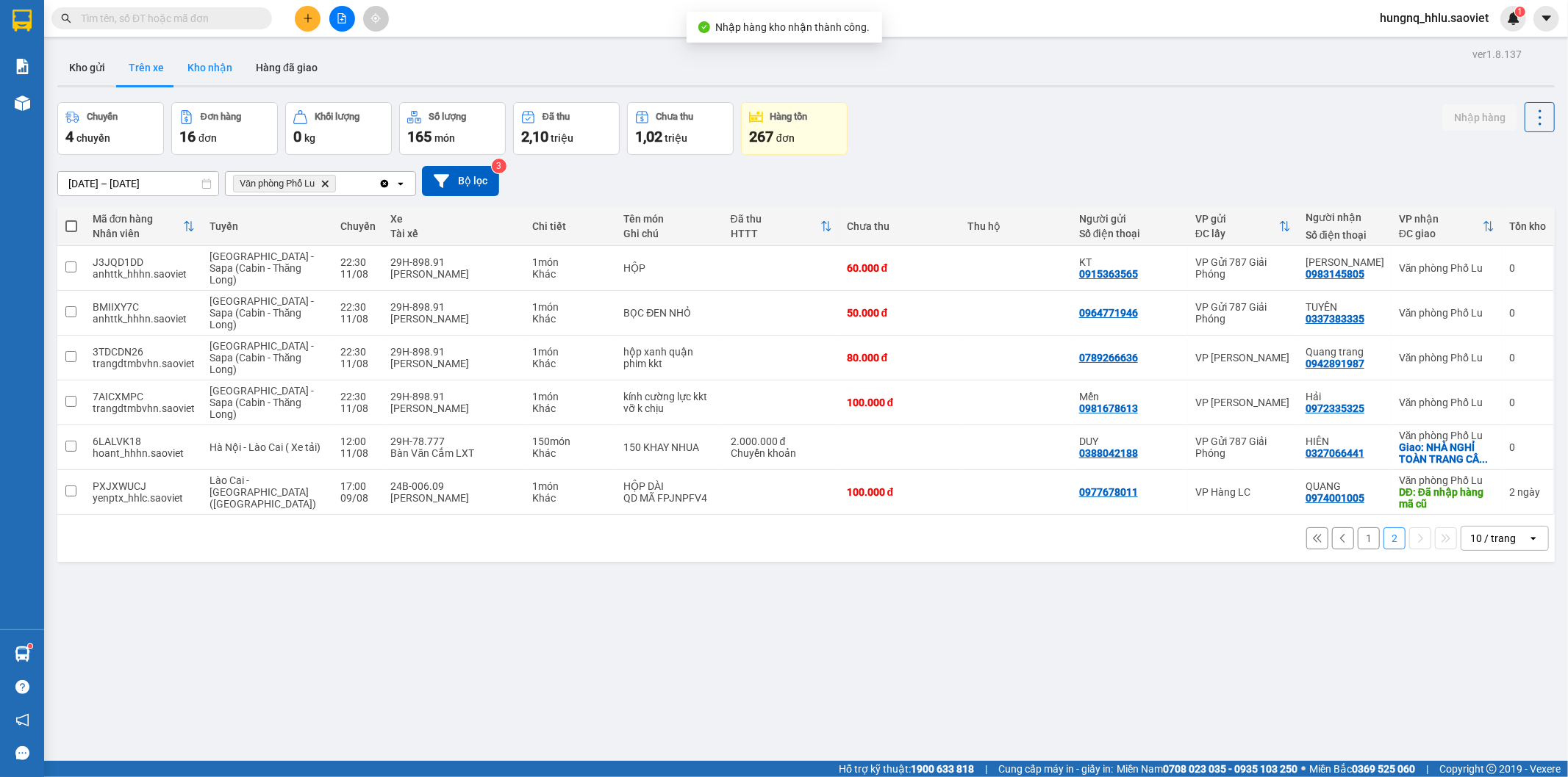
click at [209, 63] on button "Kho nhận" at bounding box center [209, 67] width 68 height 35
type input "[DATE] – [DATE]"
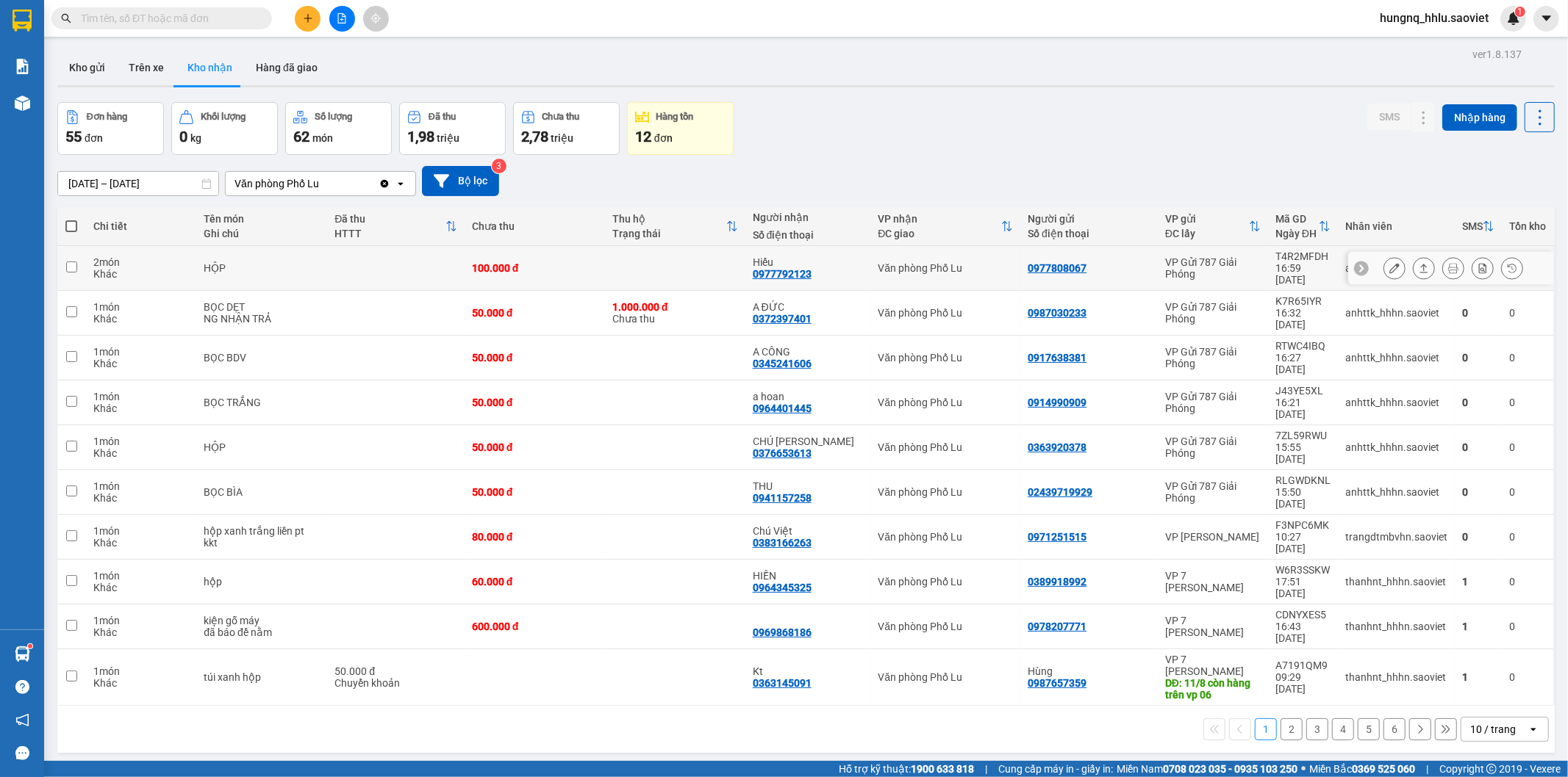
click at [152, 268] on div "Khác" at bounding box center [141, 274] width 96 height 12
checkbox input "true"
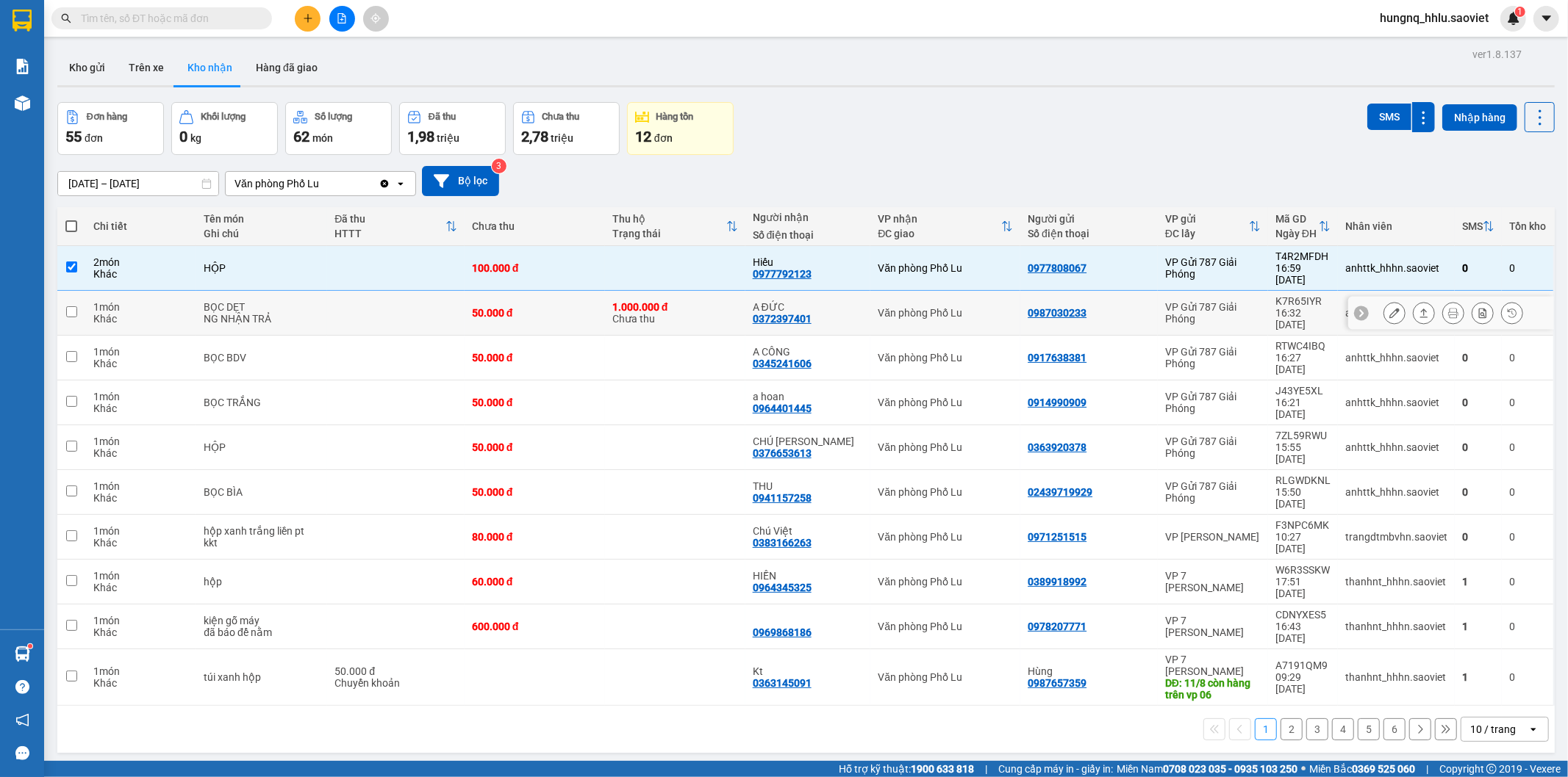
drag, startPoint x: 133, startPoint y: 304, endPoint x: 125, endPoint y: 343, distance: 39.8
click at [134, 313] on div "Khác" at bounding box center [141, 319] width 96 height 12
checkbox input "true"
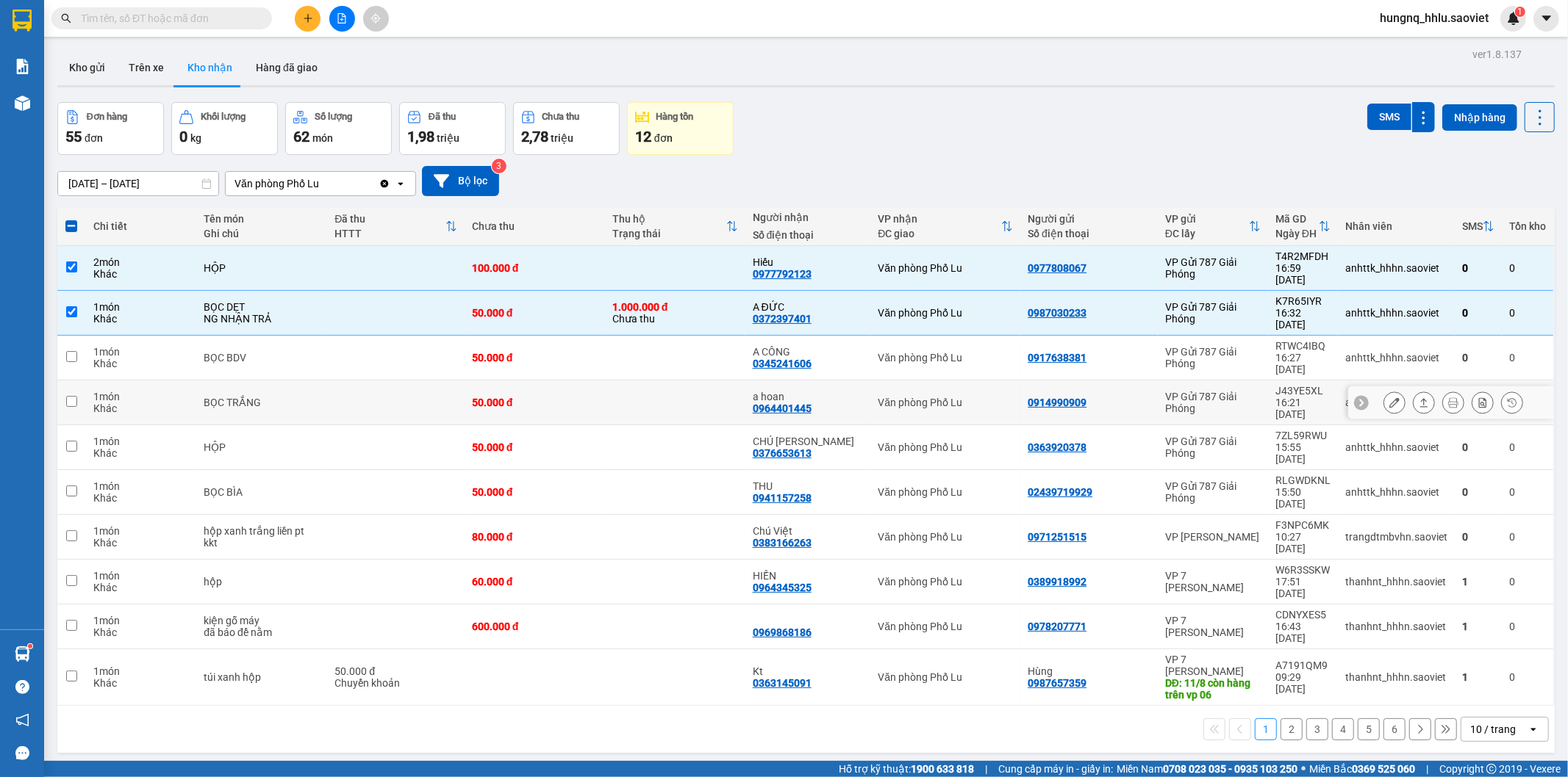
click at [127, 380] on td "1 món Khác" at bounding box center [141, 402] width 111 height 44
checkbox input "true"
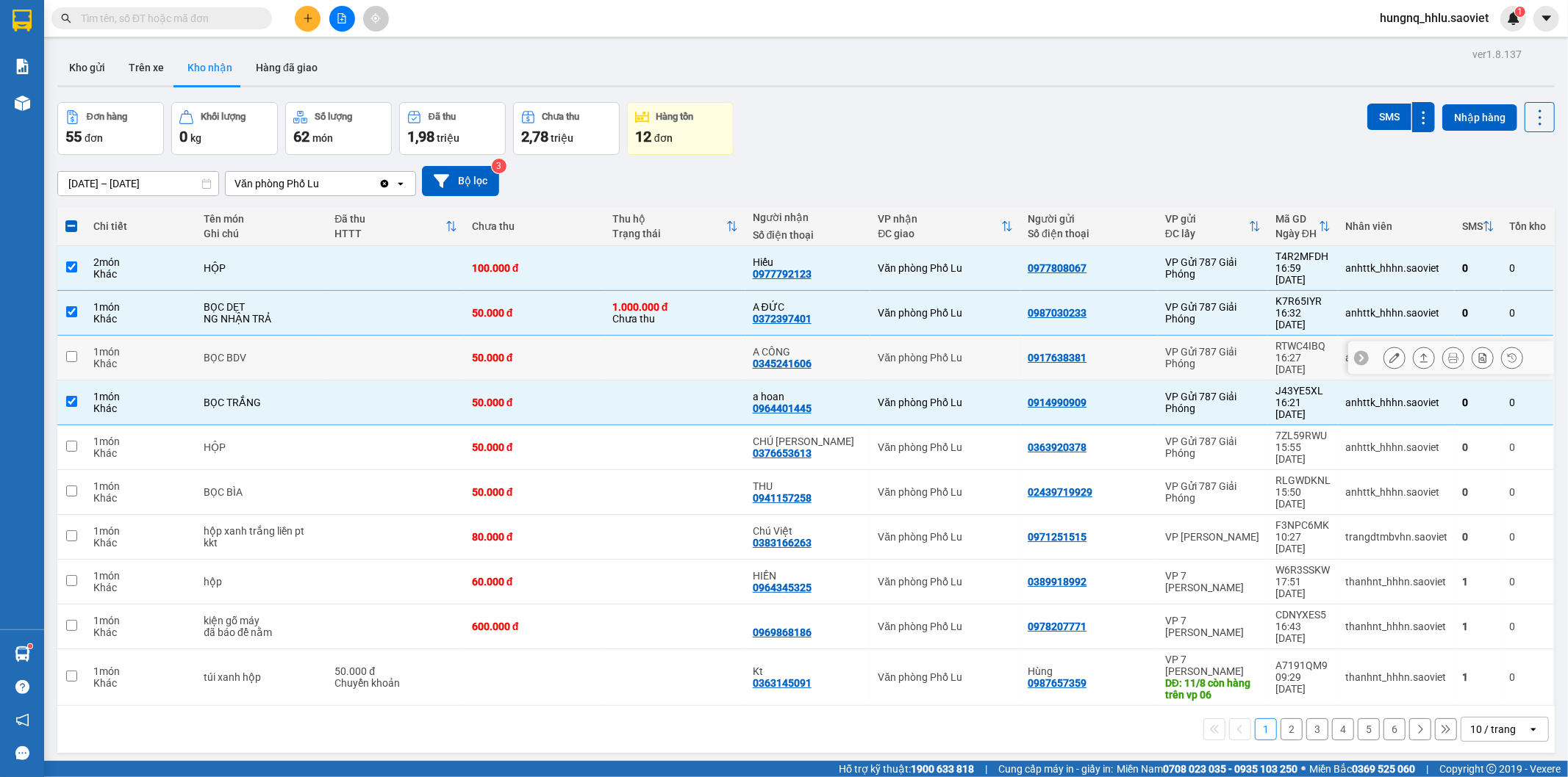
drag, startPoint x: 109, startPoint y: 333, endPoint x: 105, endPoint y: 377, distance: 44.2
click at [109, 358] on div "Khác" at bounding box center [141, 364] width 96 height 12
checkbox input "true"
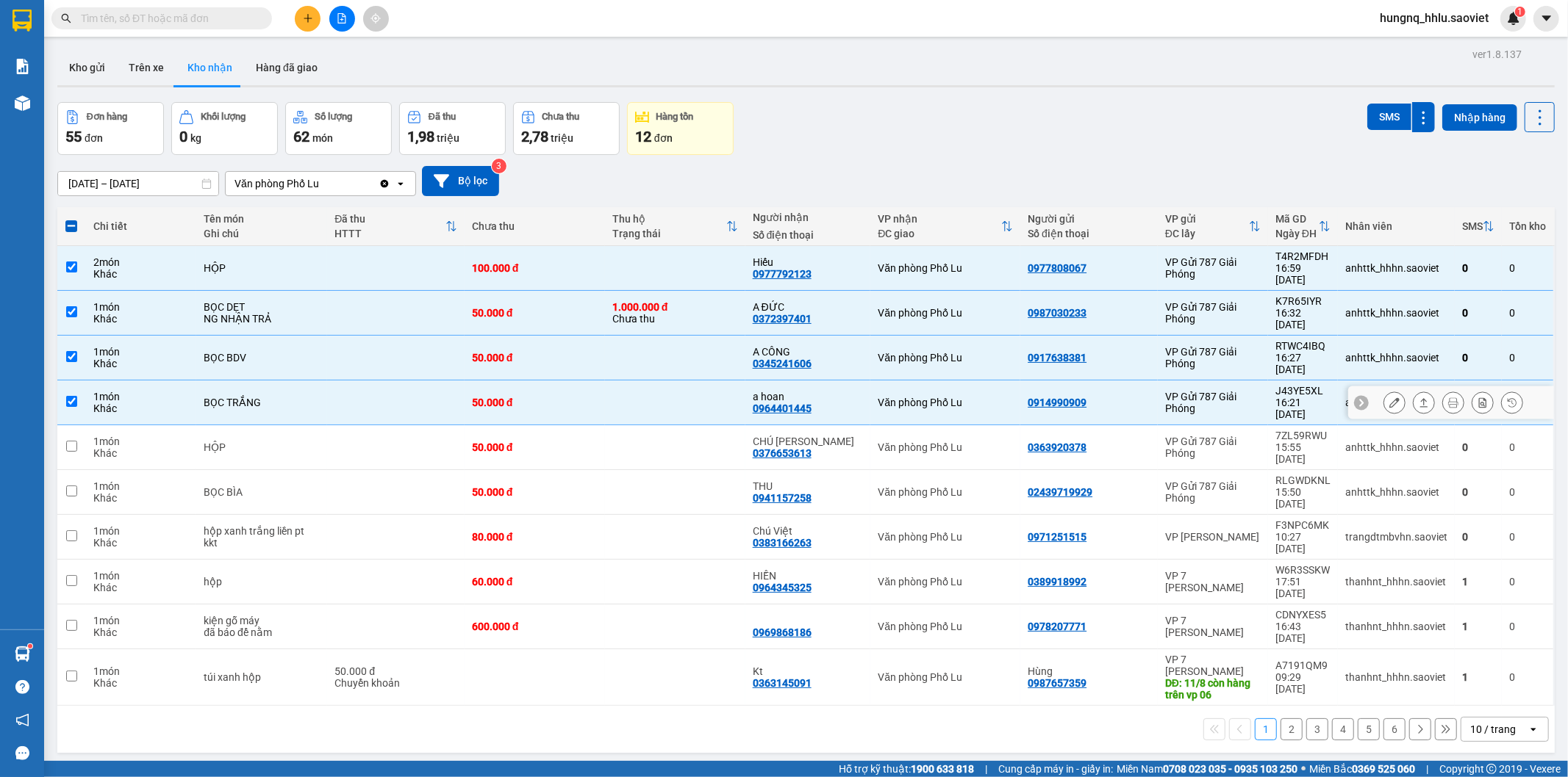
click at [101, 435] on div "1 món" at bounding box center [141, 441] width 96 height 12
checkbox input "true"
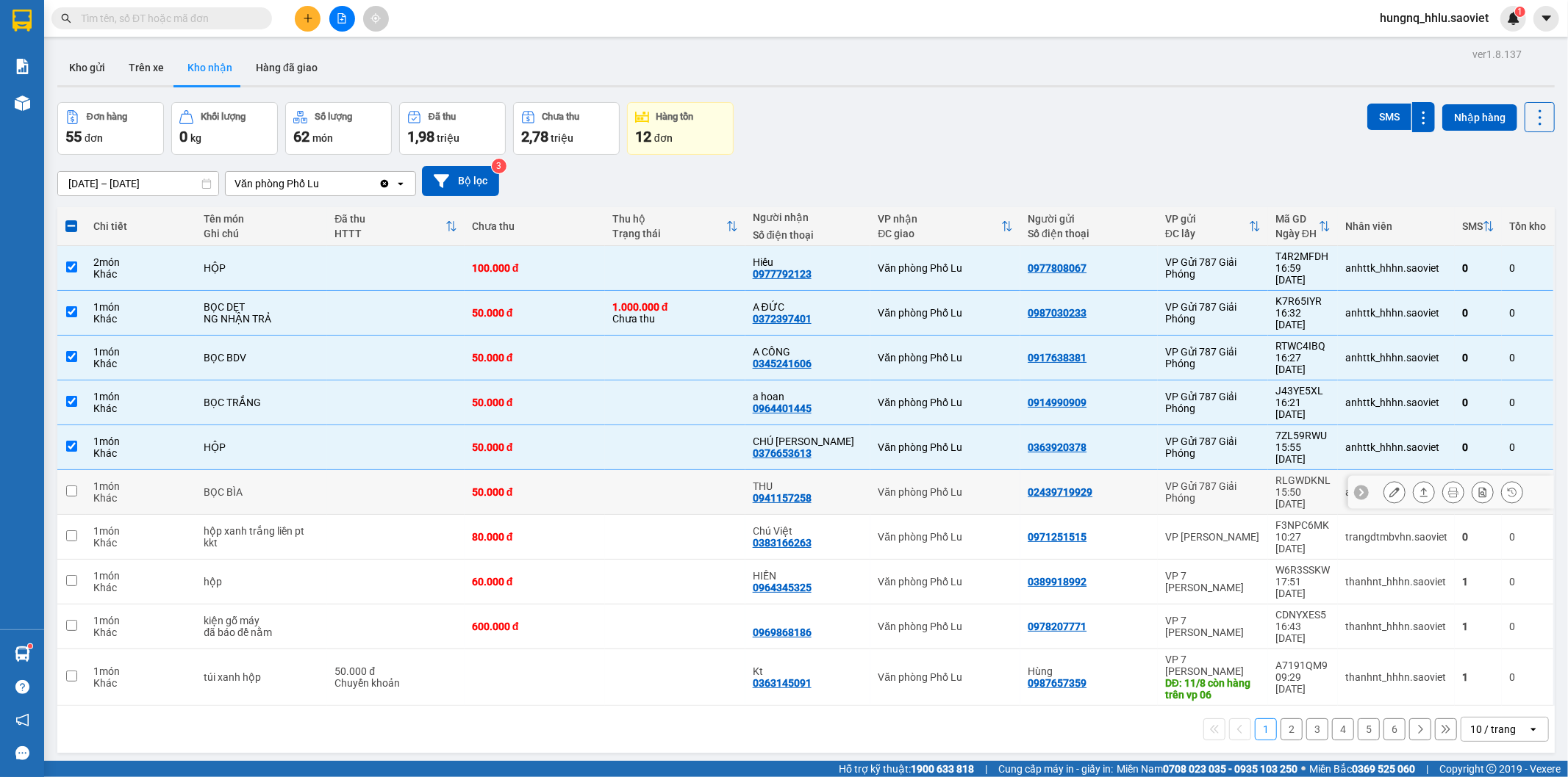
drag, startPoint x: 106, startPoint y: 421, endPoint x: 531, endPoint y: 455, distance: 426.4
click at [110, 481] on div "1 món" at bounding box center [141, 486] width 96 height 12
checkbox input "true"
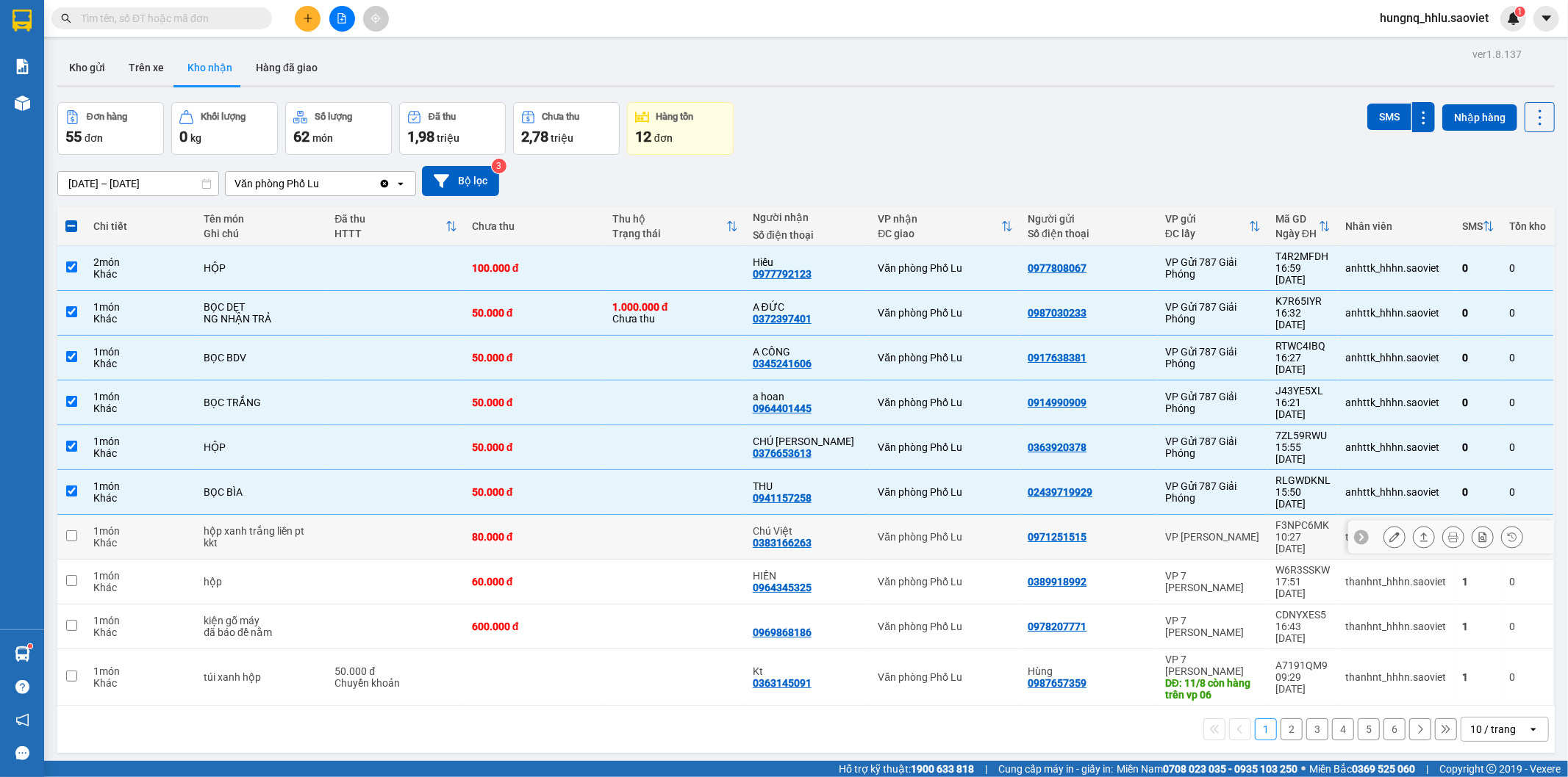
click at [158, 537] on div "Khác" at bounding box center [141, 543] width 96 height 12
checkbox input "true"
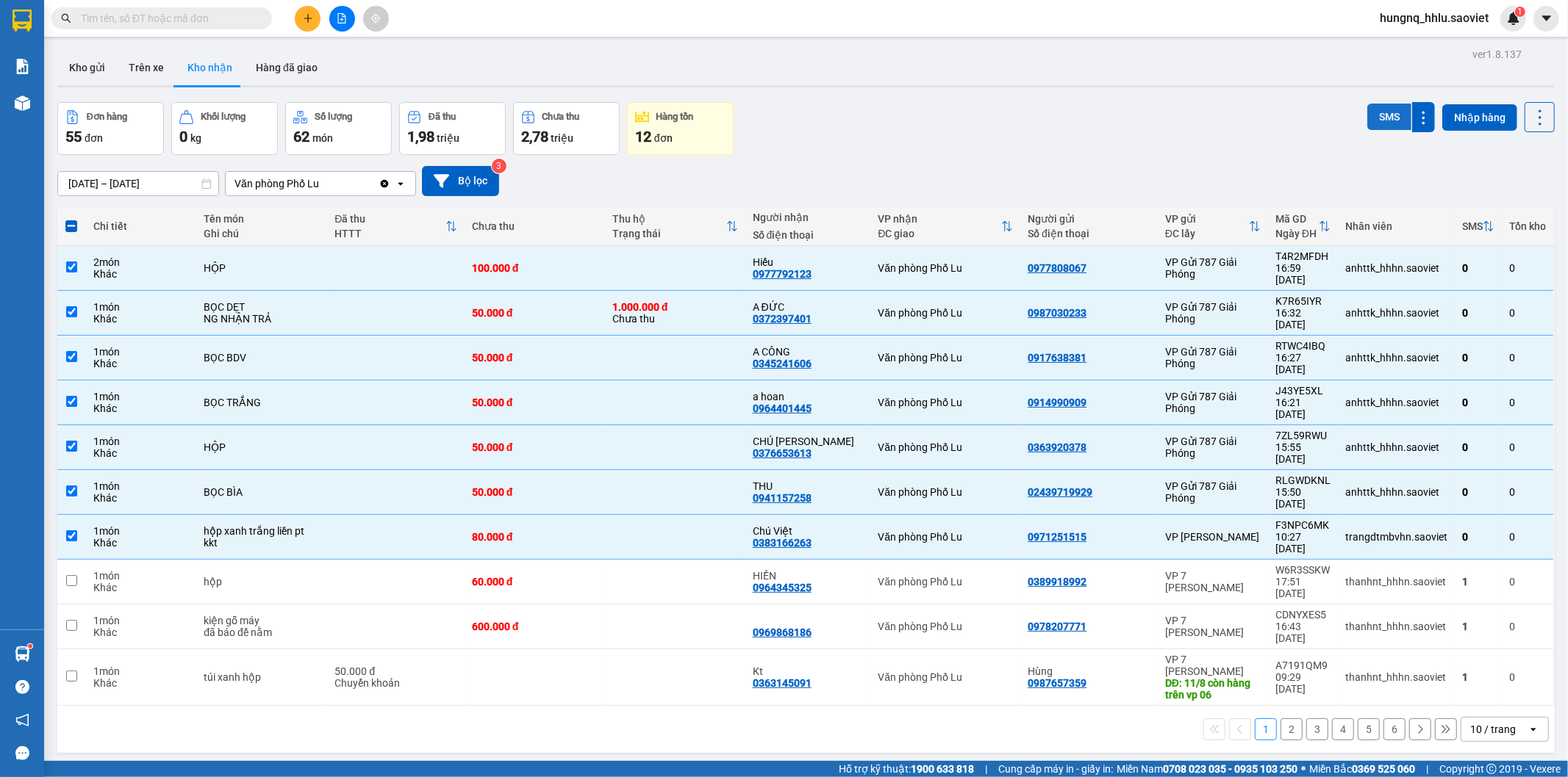
click at [1367, 126] on button "SMS" at bounding box center [1389, 117] width 44 height 26
click at [152, 70] on button "Trên xe" at bounding box center [146, 67] width 58 height 35
type input "[DATE] – [DATE]"
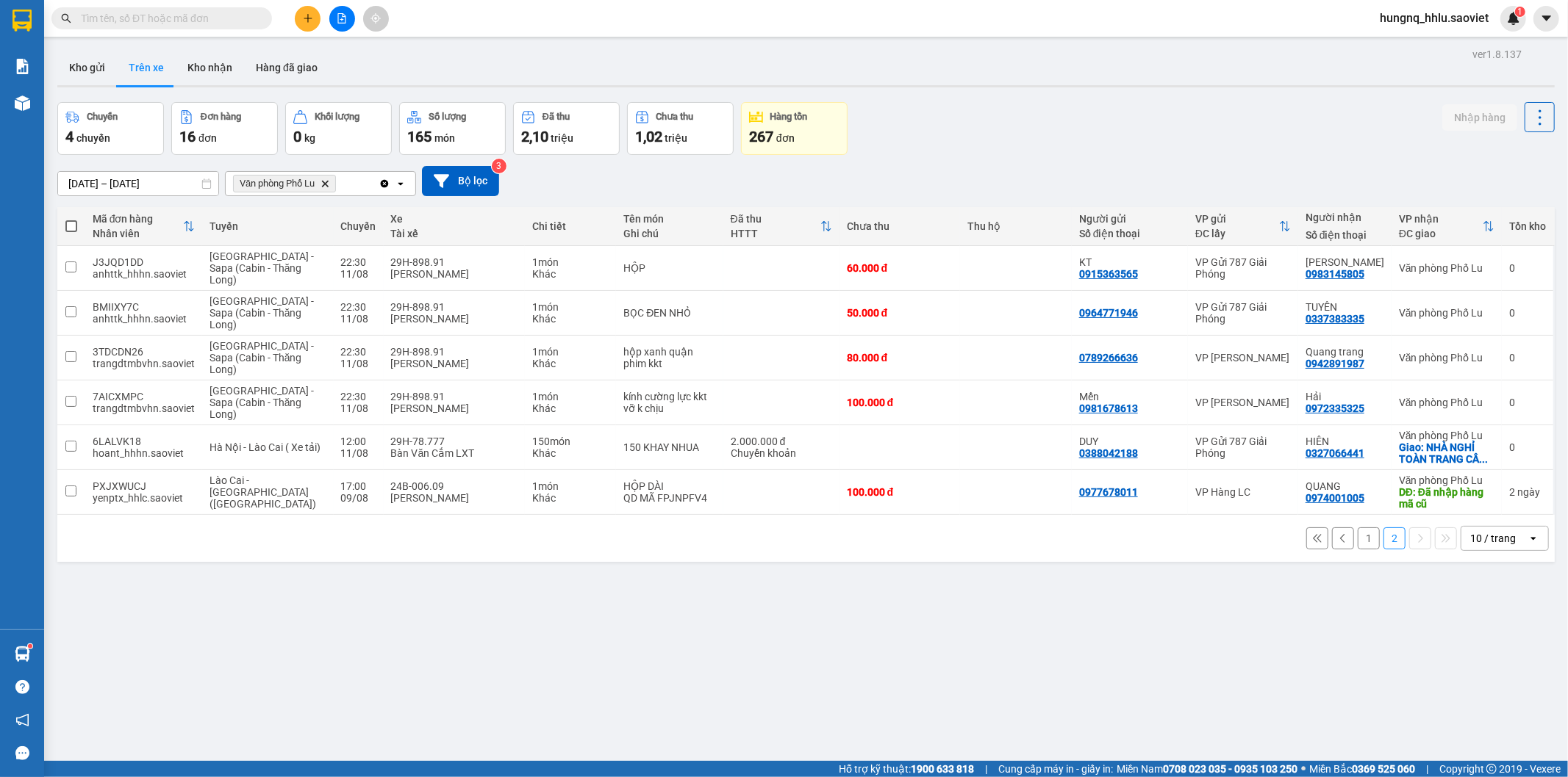
click at [1358, 544] on button "1" at bounding box center [1369, 538] width 22 height 22
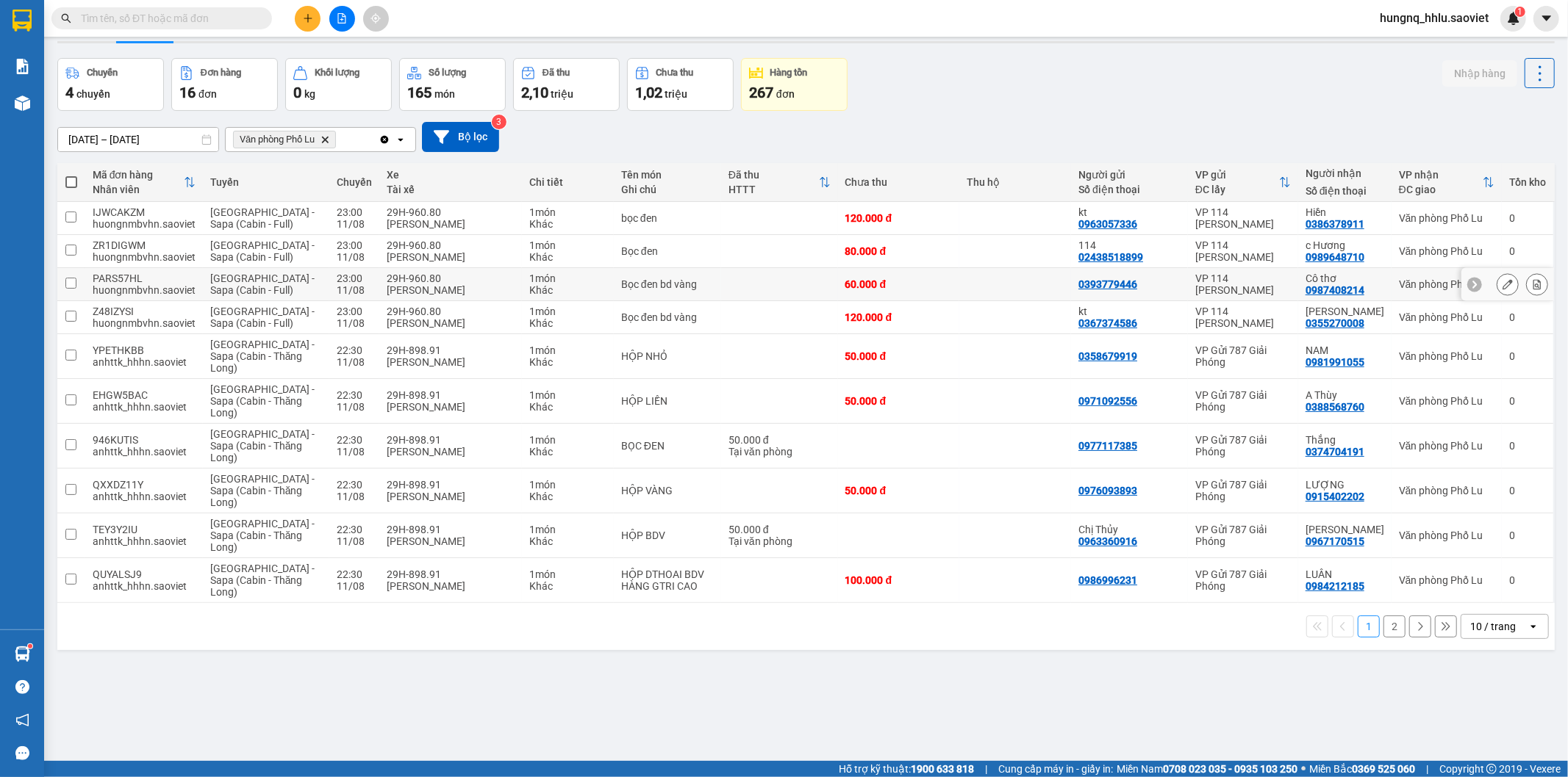
scroll to position [67, 0]
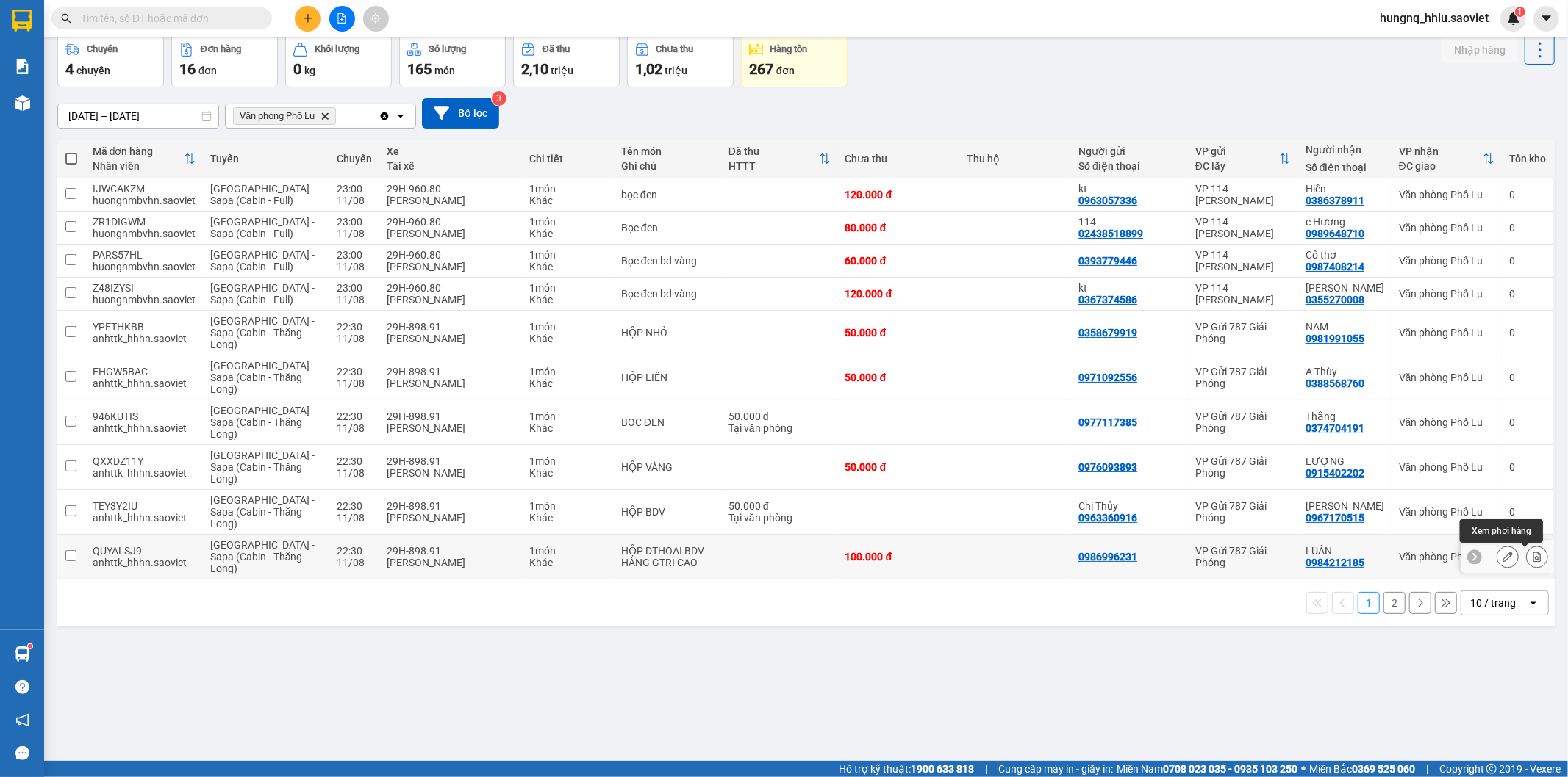
click at [1533, 559] on icon at bounding box center [1538, 556] width 8 height 10
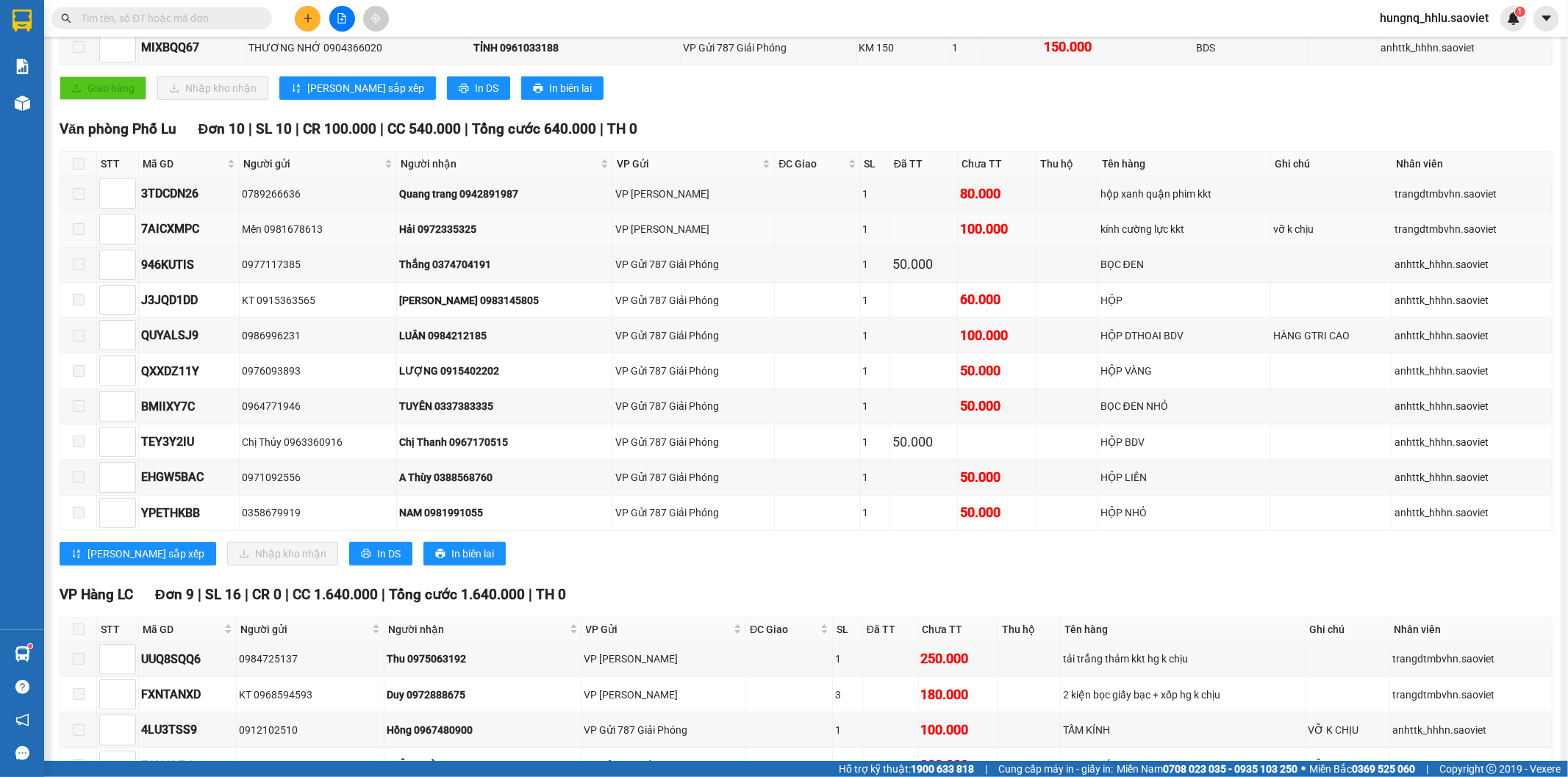
scroll to position [571, 0]
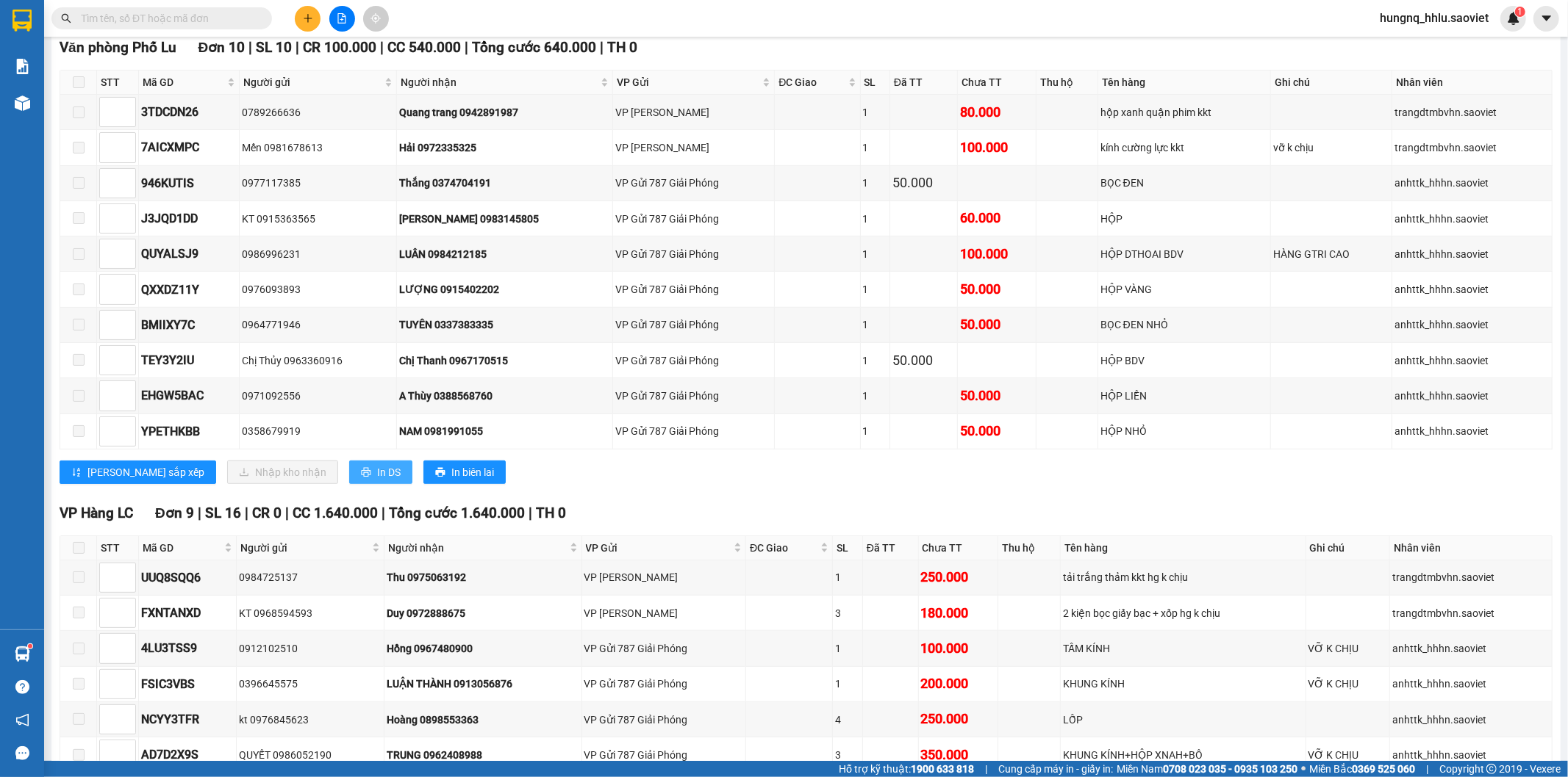
click at [349, 484] on button "In DS" at bounding box center [380, 472] width 63 height 24
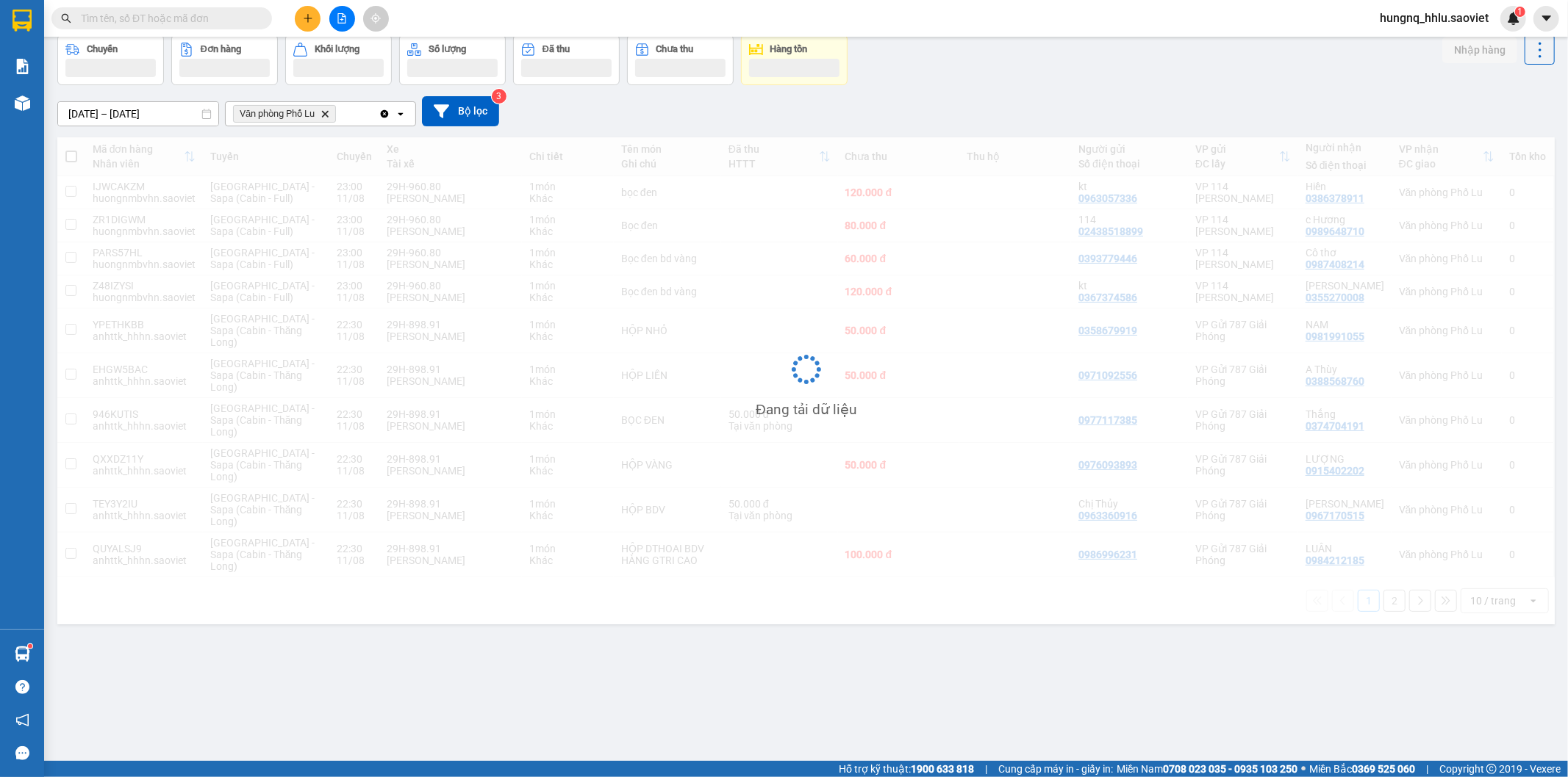
scroll to position [67, 0]
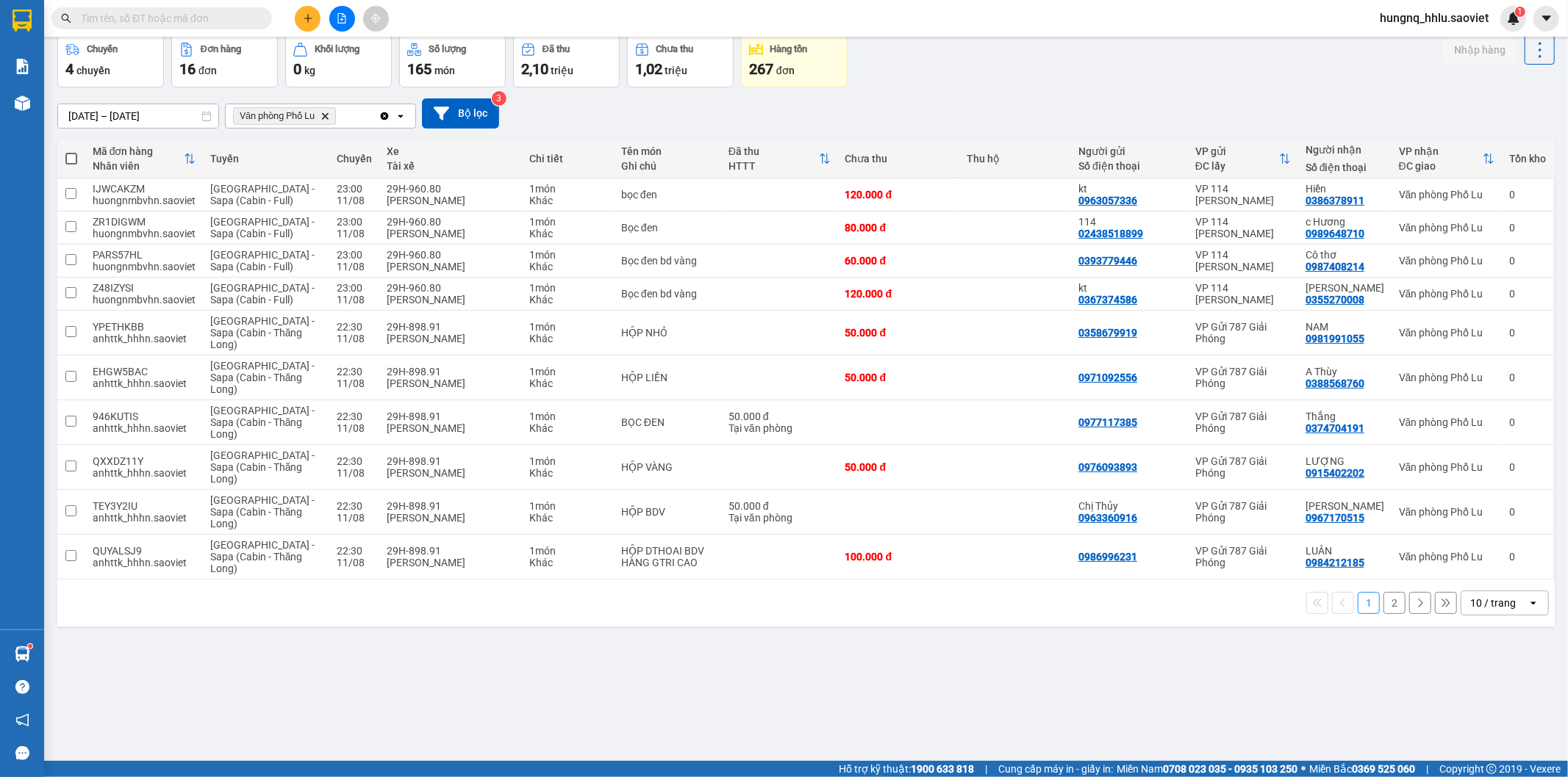
click at [1384, 608] on button "2" at bounding box center [1394, 603] width 22 height 22
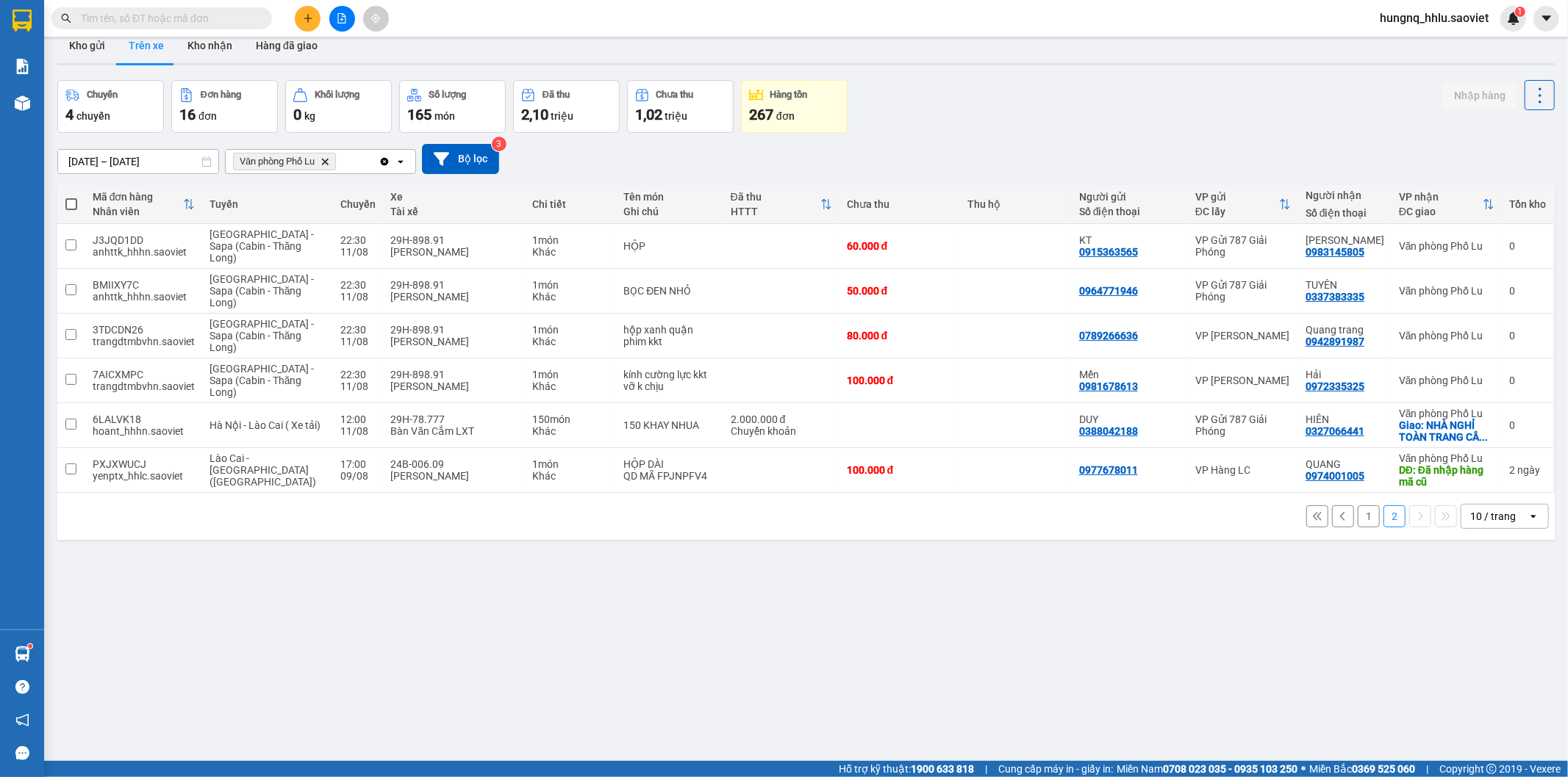
scroll to position [0, 0]
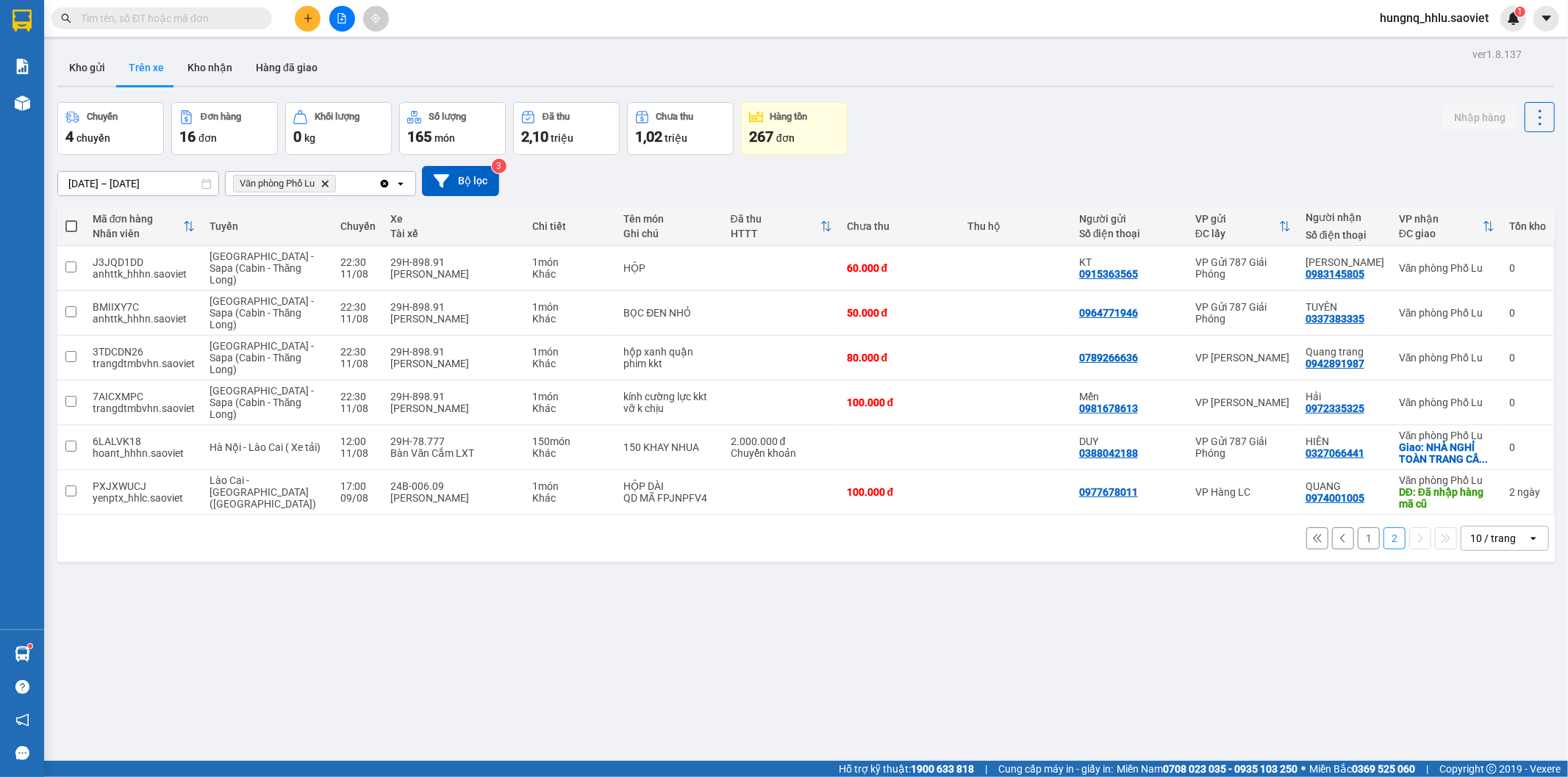
click at [1358, 545] on button "1" at bounding box center [1369, 538] width 22 height 22
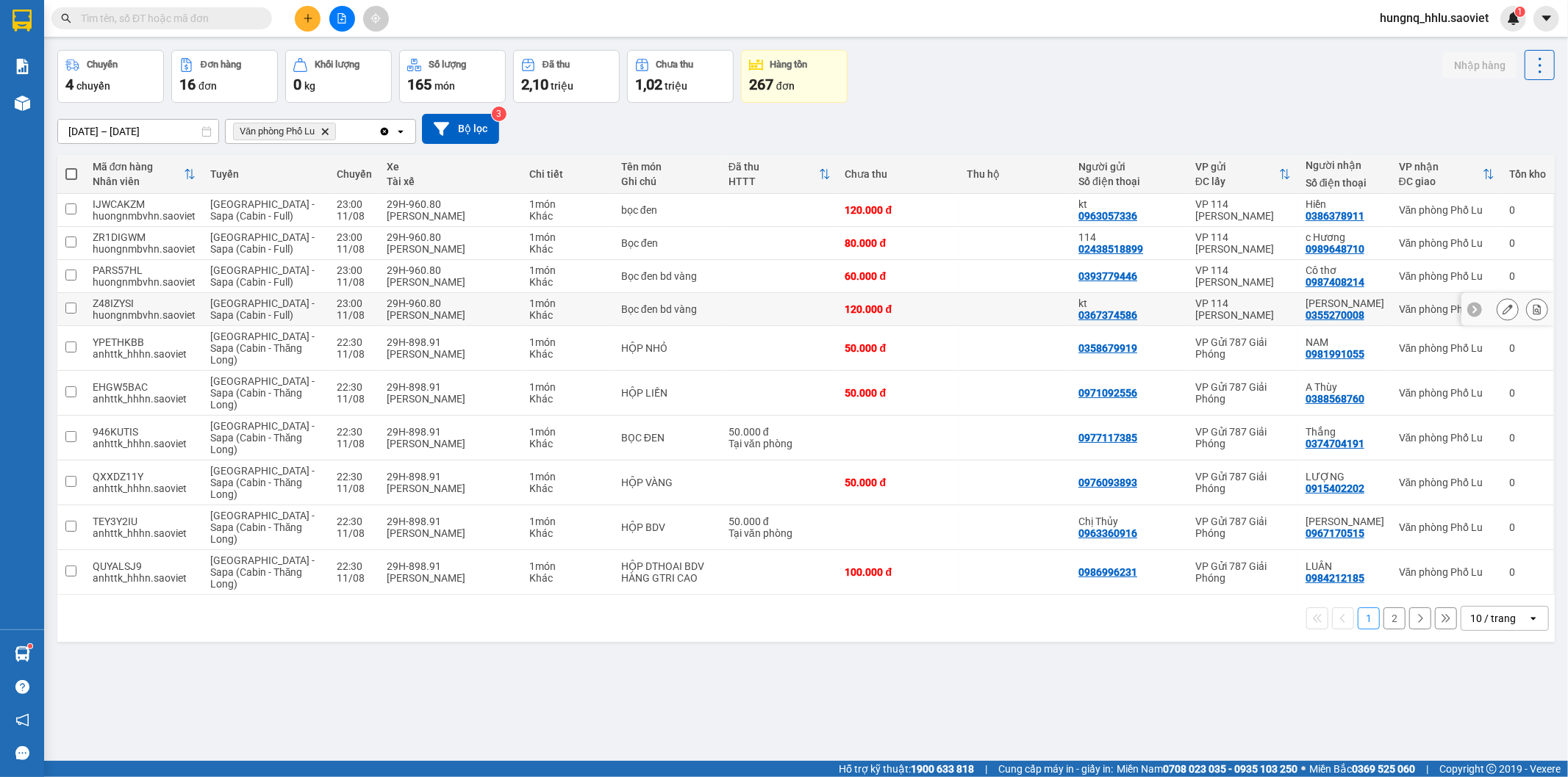
scroll to position [67, 0]
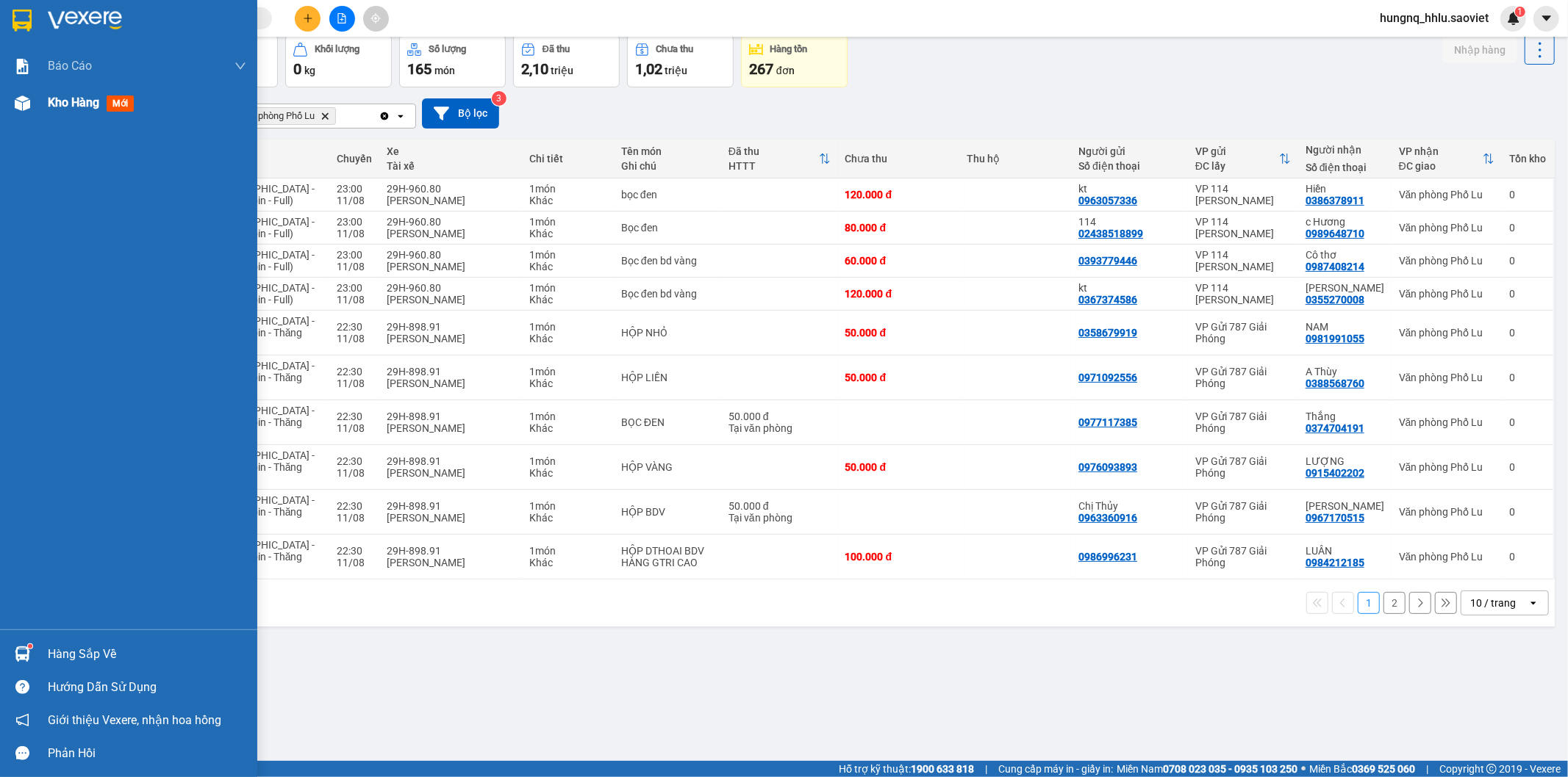
click at [77, 106] on span "Kho hàng" at bounding box center [73, 102] width 51 height 14
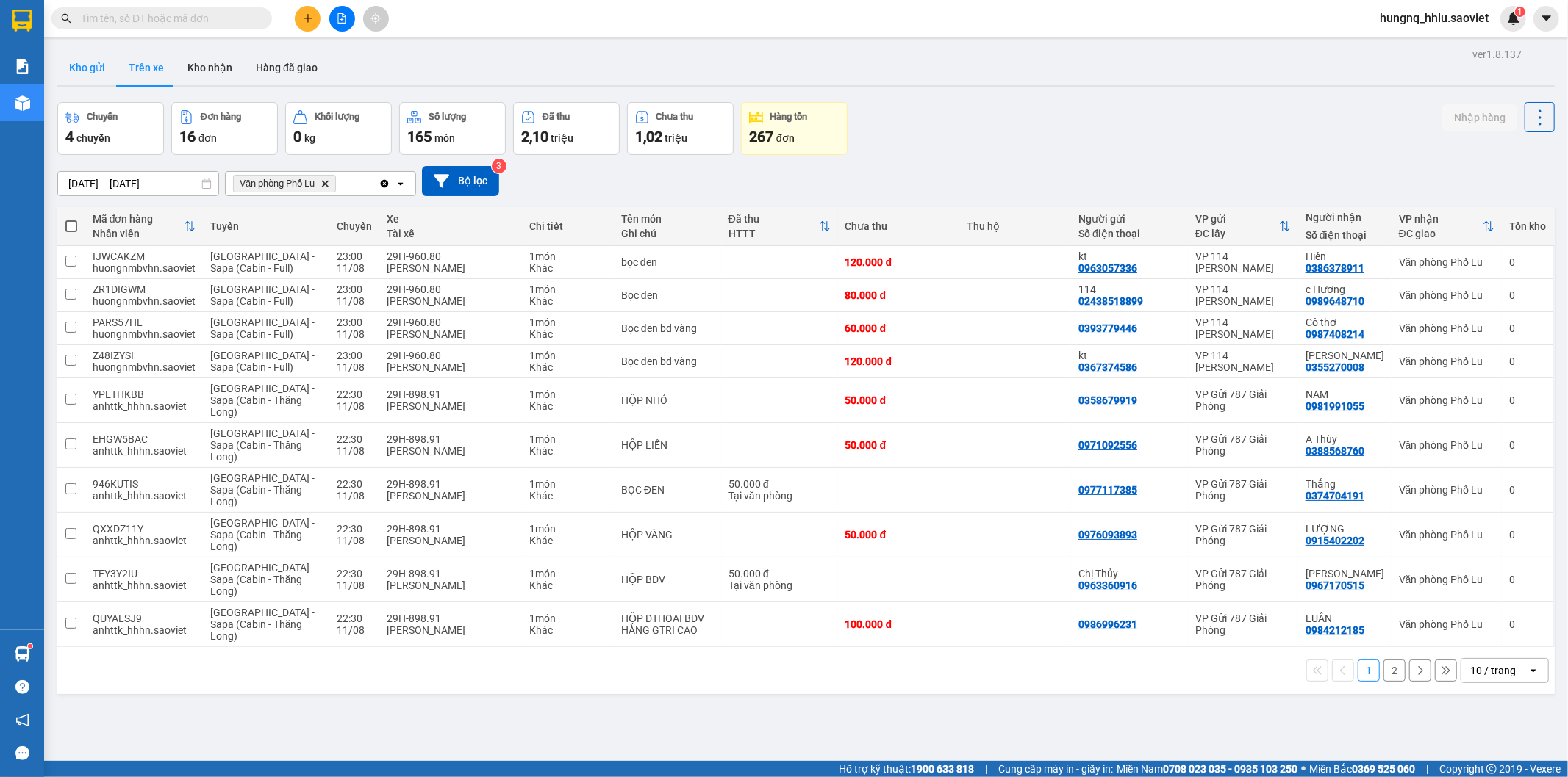
click at [96, 69] on button "Kho gửi" at bounding box center [87, 67] width 59 height 35
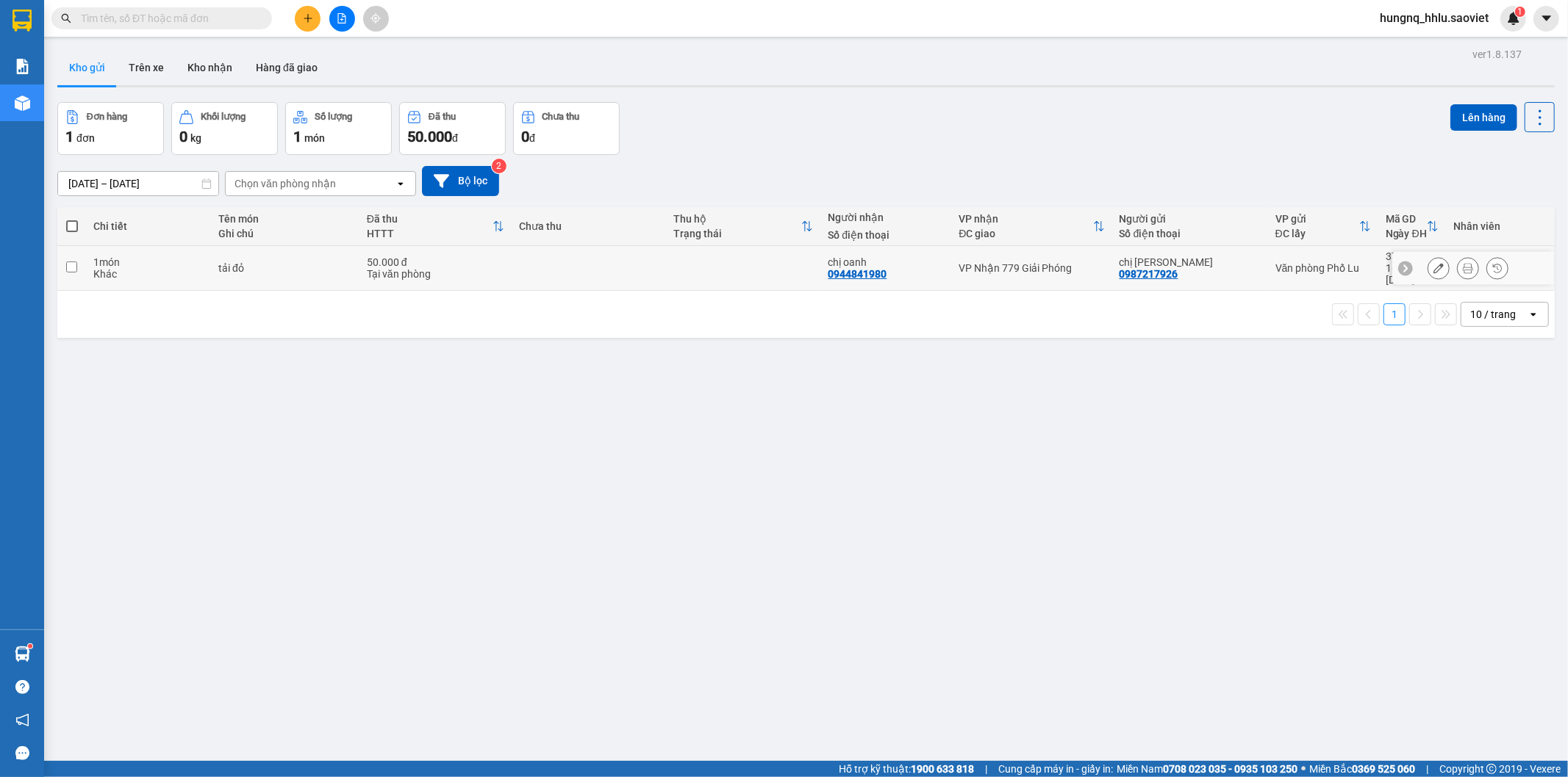
drag, startPoint x: 125, startPoint y: 265, endPoint x: 259, endPoint y: 262, distance: 134.0
click at [126, 268] on div "Khác" at bounding box center [148, 274] width 110 height 12
checkbox input "true"
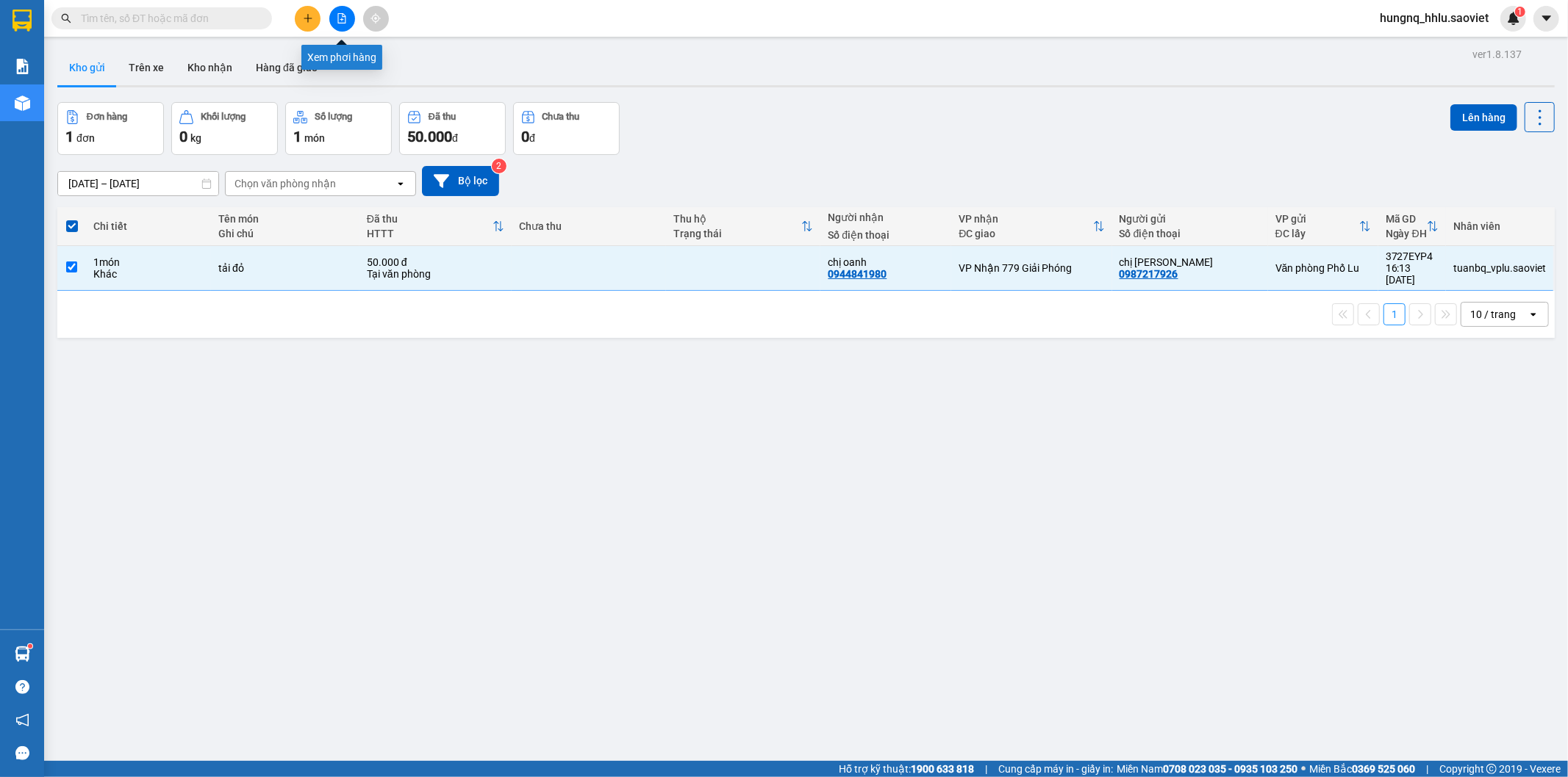
click at [348, 24] on button at bounding box center [342, 18] width 26 height 26
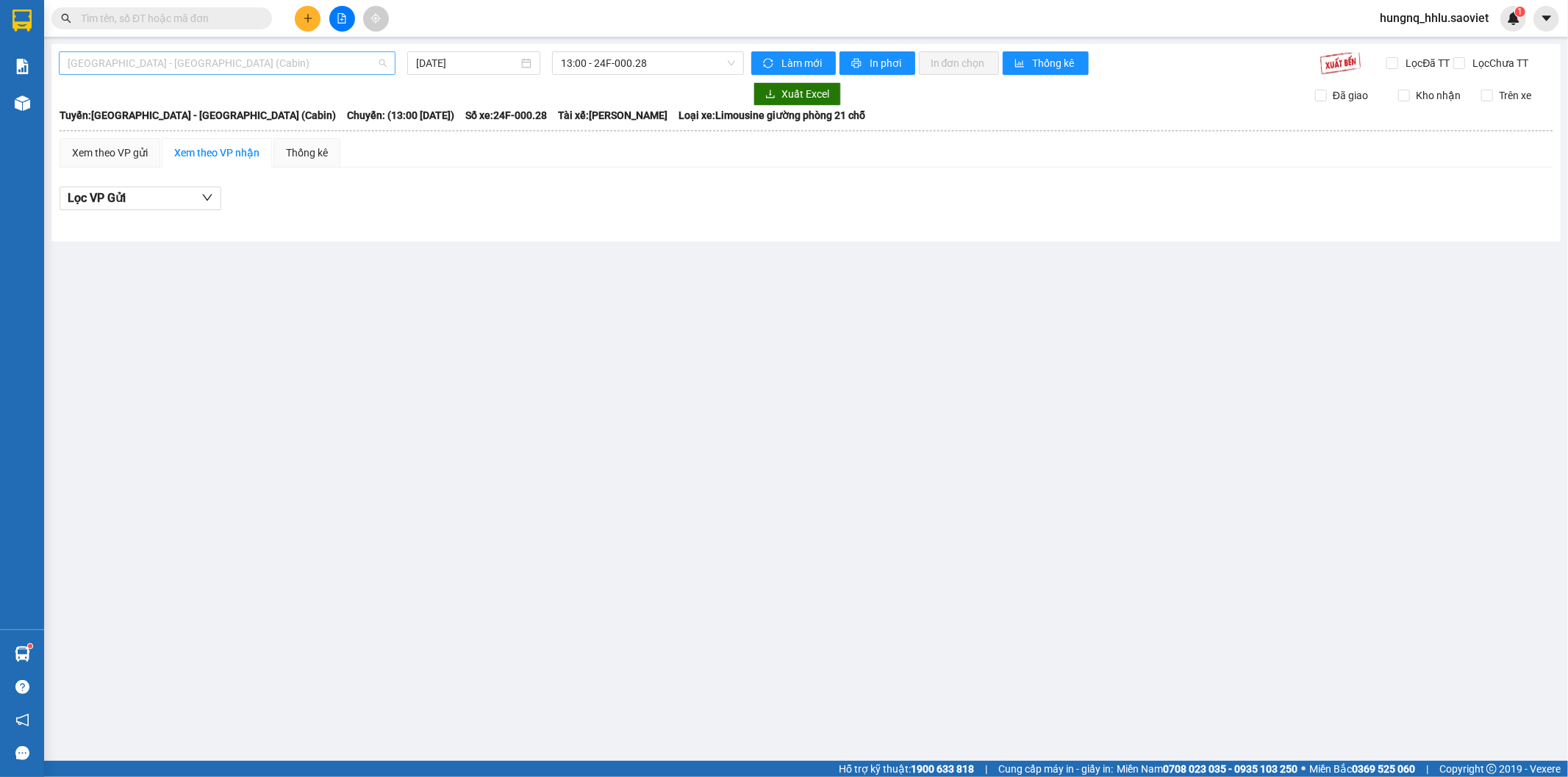
click at [88, 63] on span "[GEOGRAPHIC_DATA] - [GEOGRAPHIC_DATA] (Cabin)" at bounding box center [226, 63] width 319 height 22
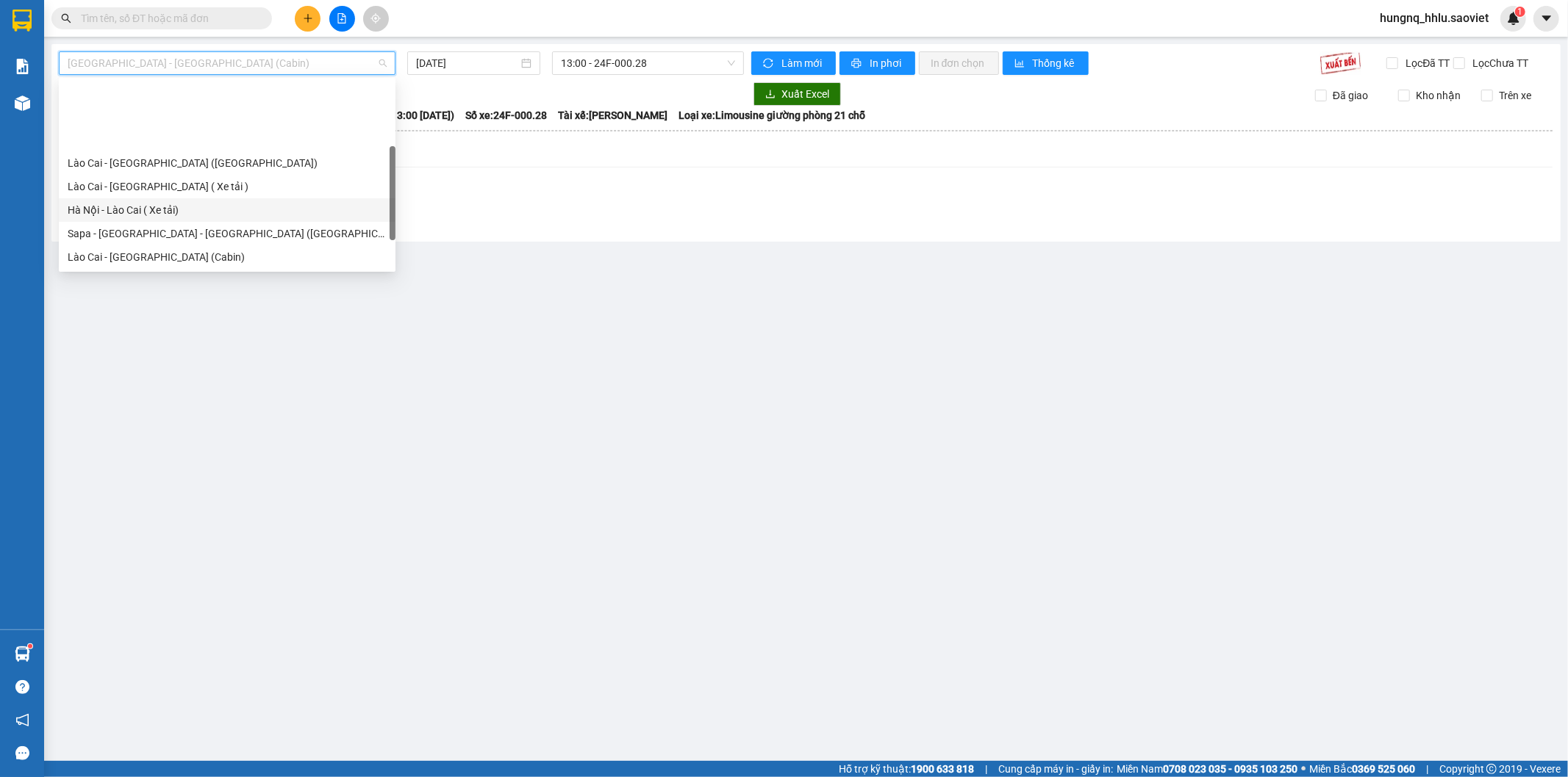
scroll to position [81, 0]
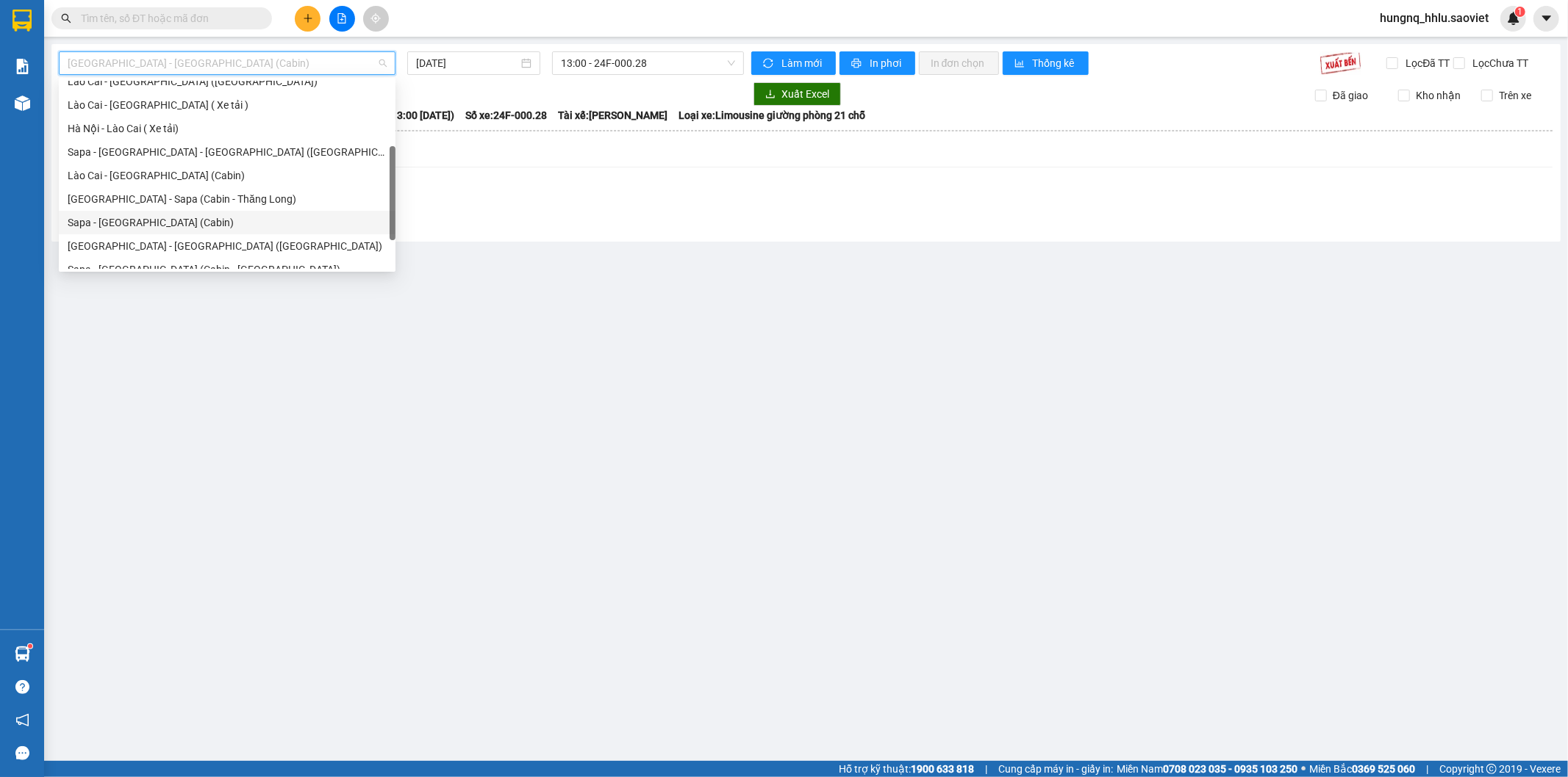
click at [74, 226] on div "Sapa - [GEOGRAPHIC_DATA] (Cabin)" at bounding box center [226, 223] width 319 height 16
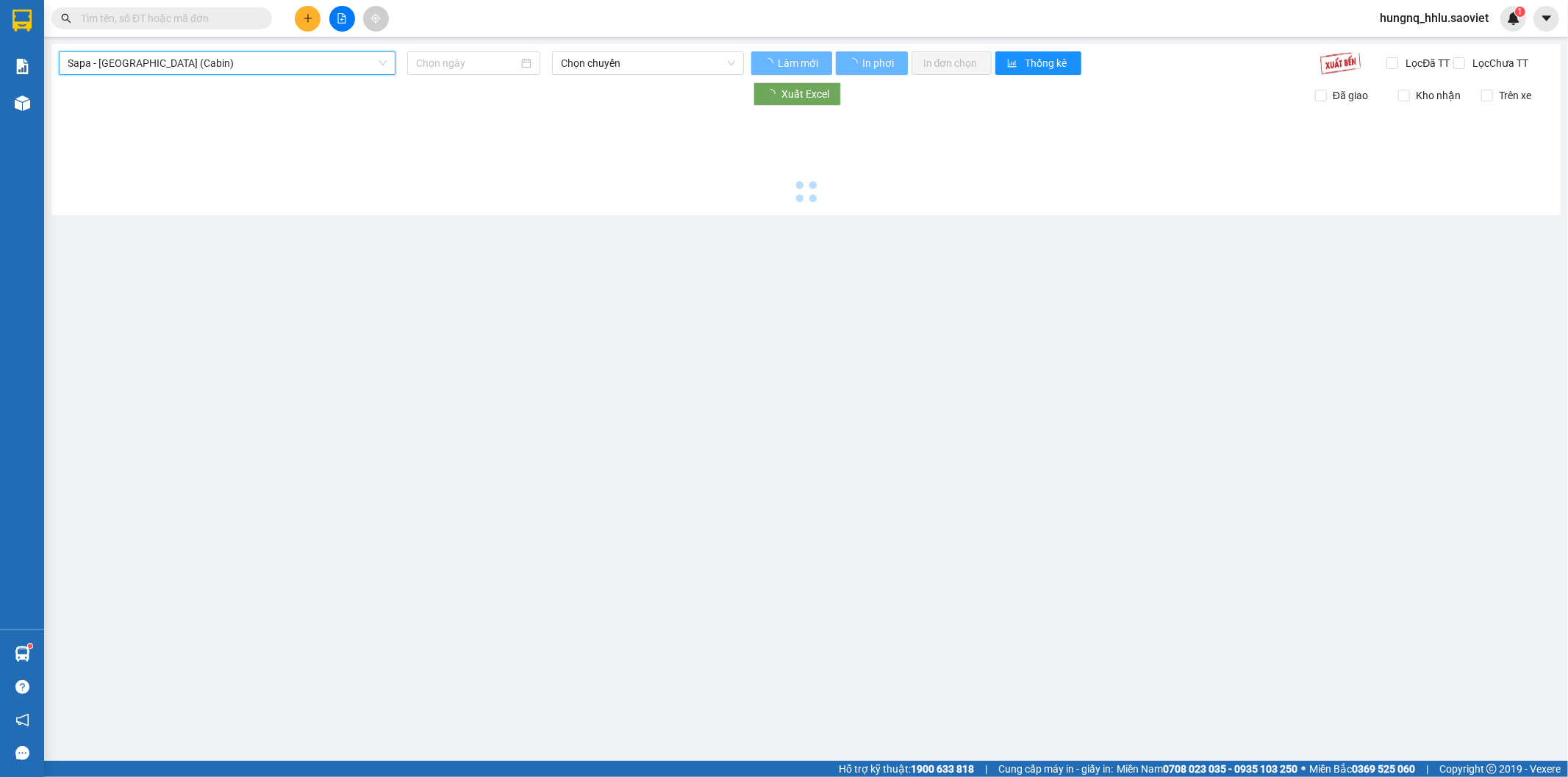
type input "[DATE]"
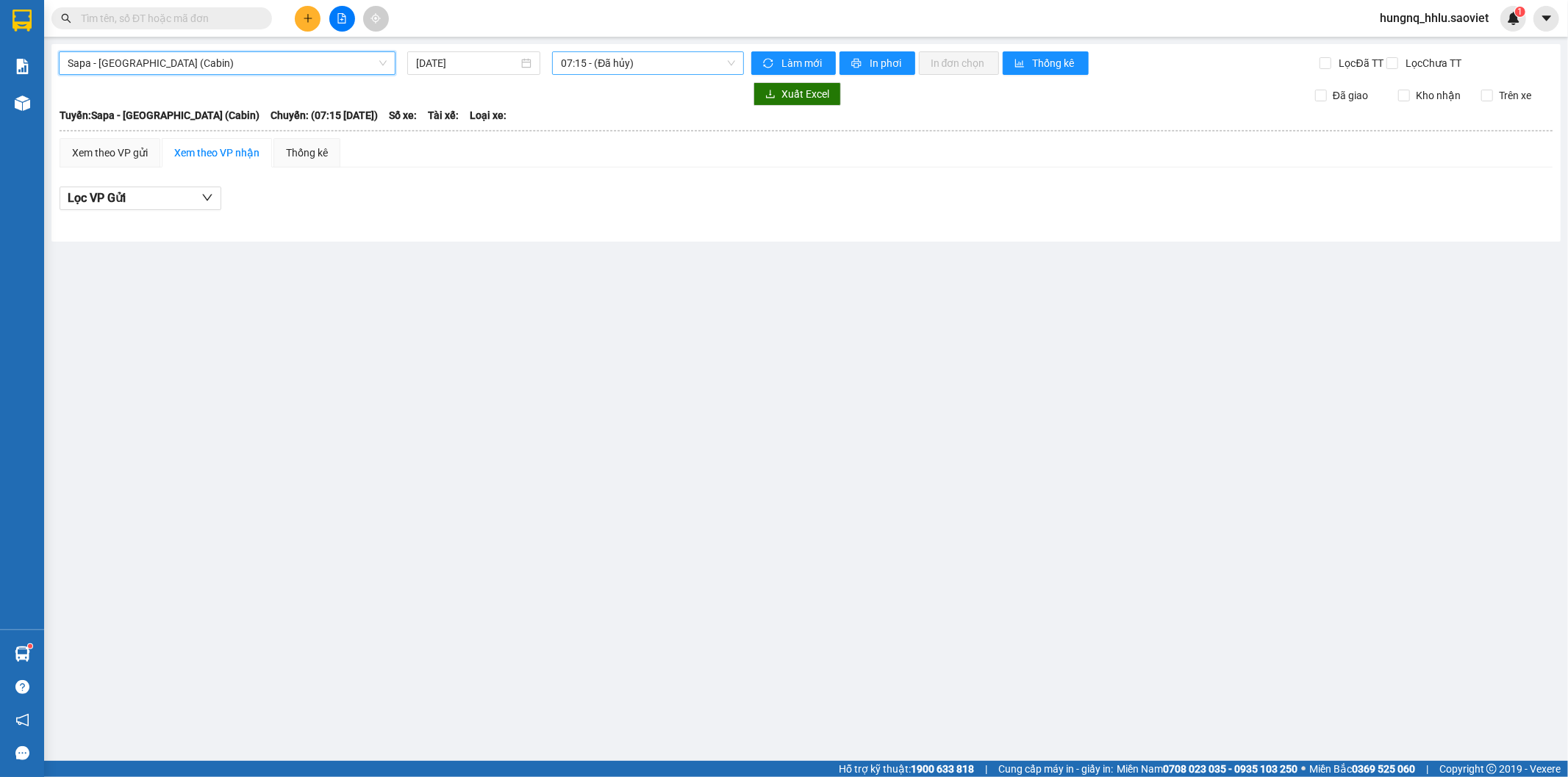
click at [597, 62] on span "07:15 - (Đã hủy)" at bounding box center [647, 63] width 174 height 22
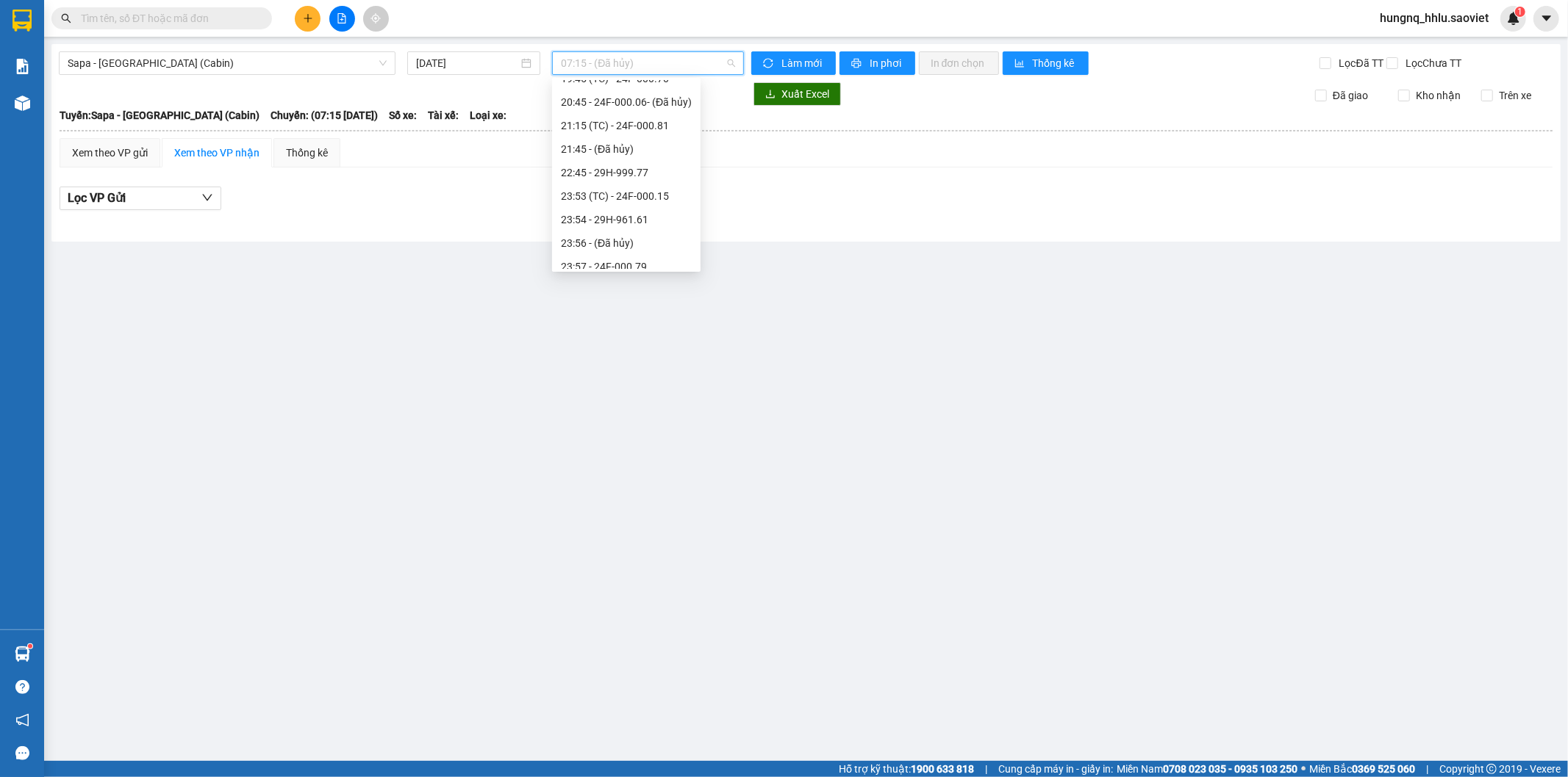
scroll to position [530, 0]
click at [660, 195] on div "22:45 - 29H-999.77" at bounding box center [626, 198] width 131 height 16
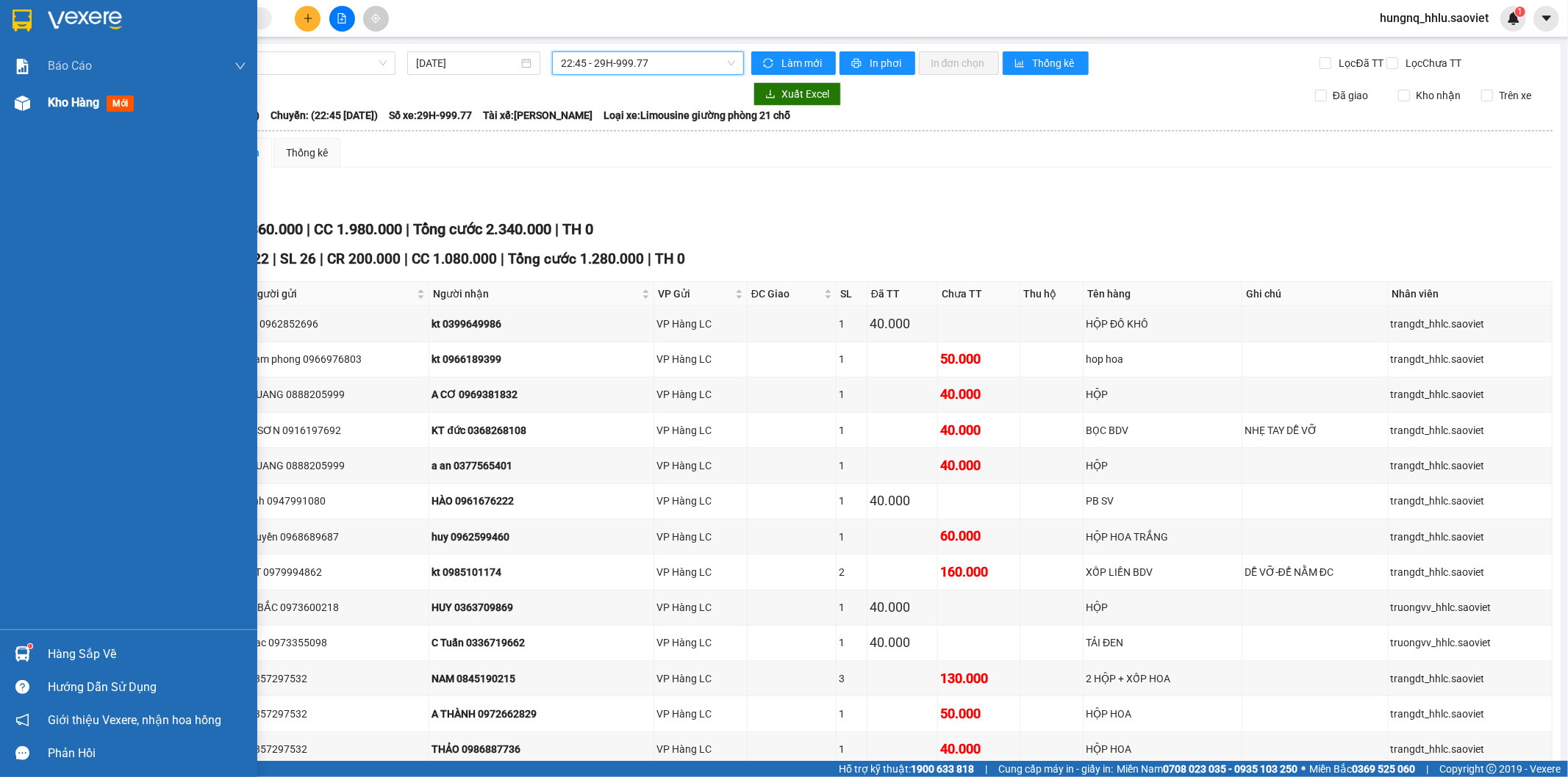
click at [72, 105] on span "Kho hàng" at bounding box center [73, 102] width 51 height 14
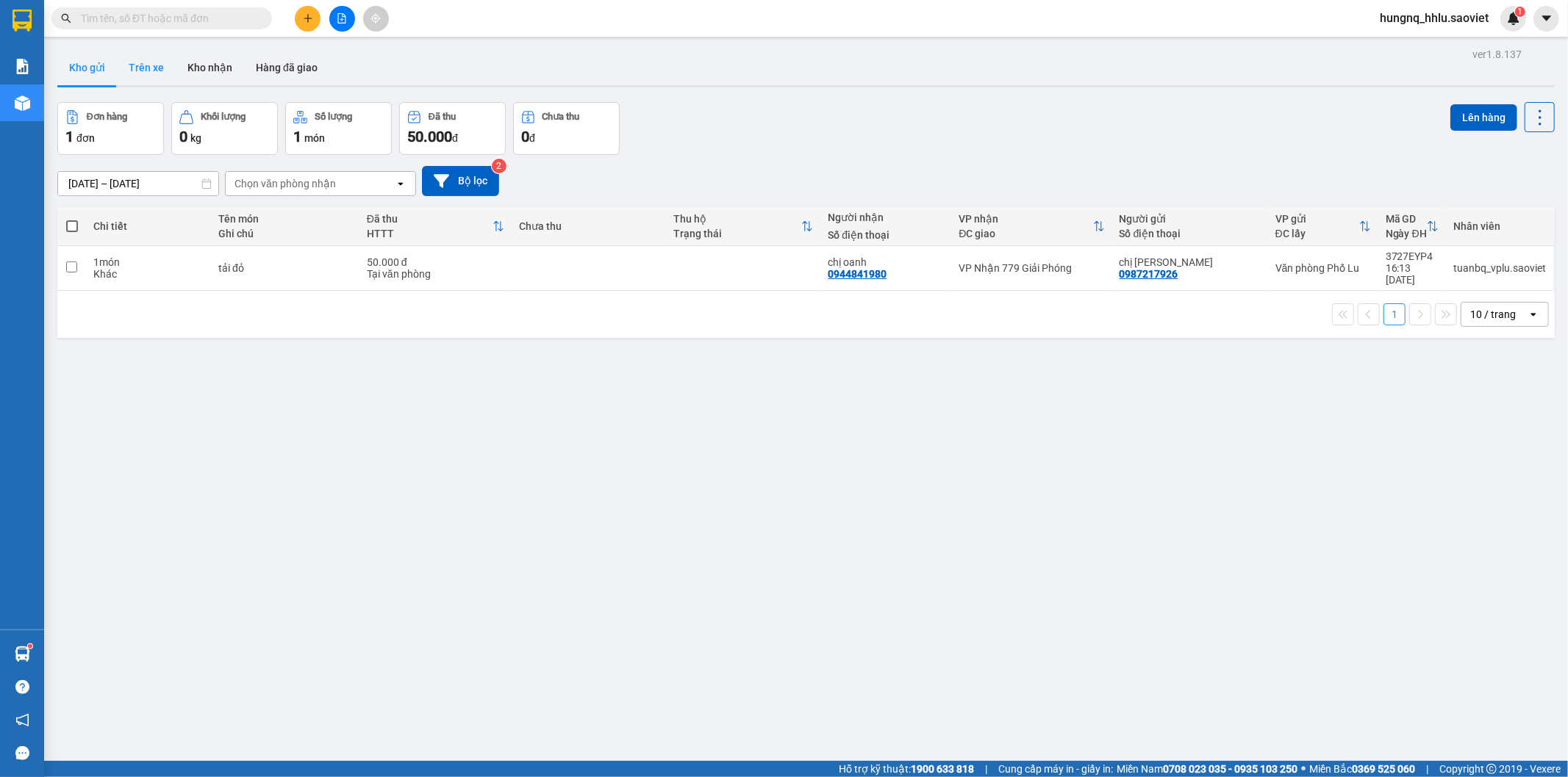
click at [158, 74] on button "Trên xe" at bounding box center [146, 67] width 58 height 35
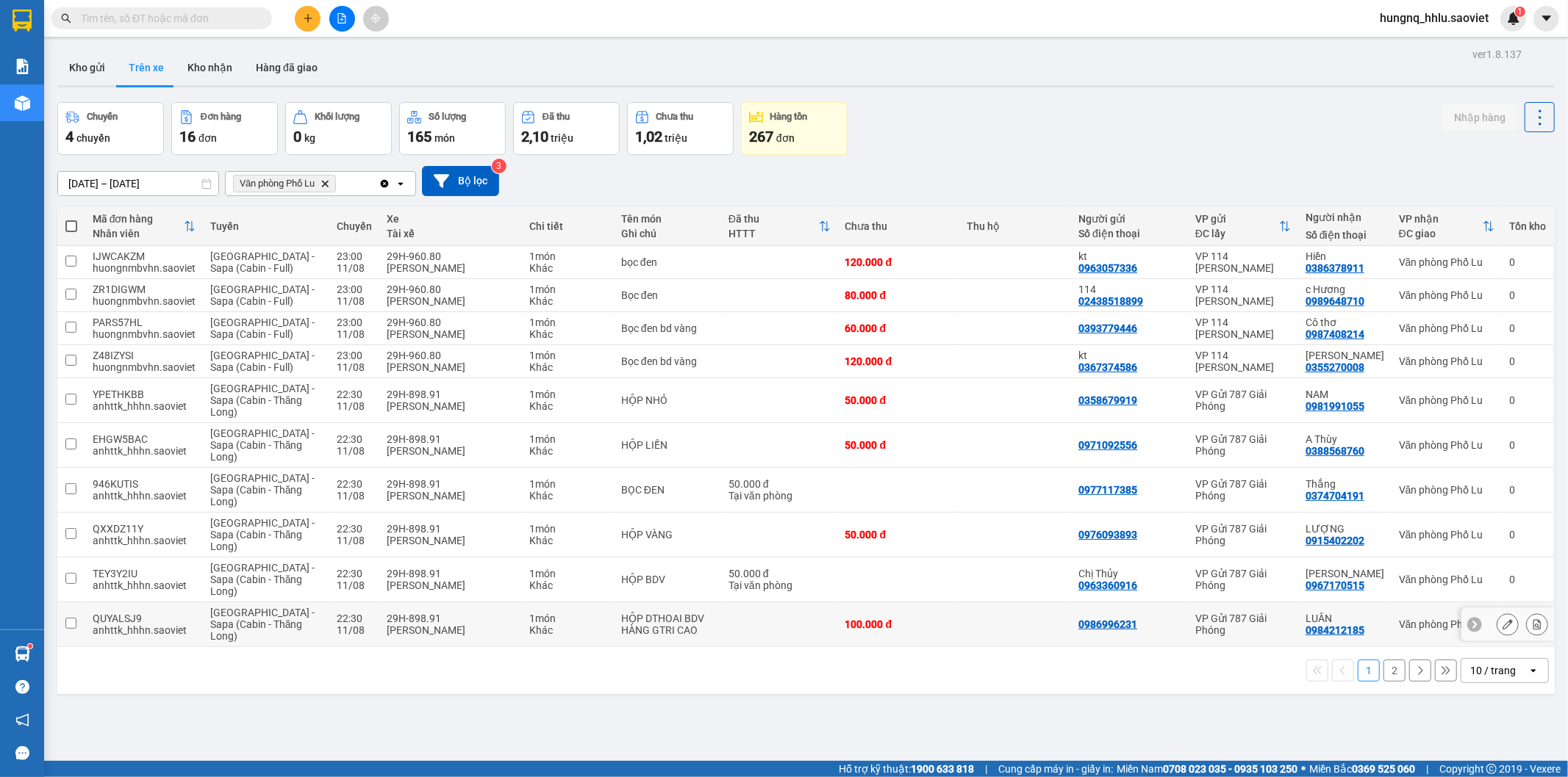
scroll to position [67, 0]
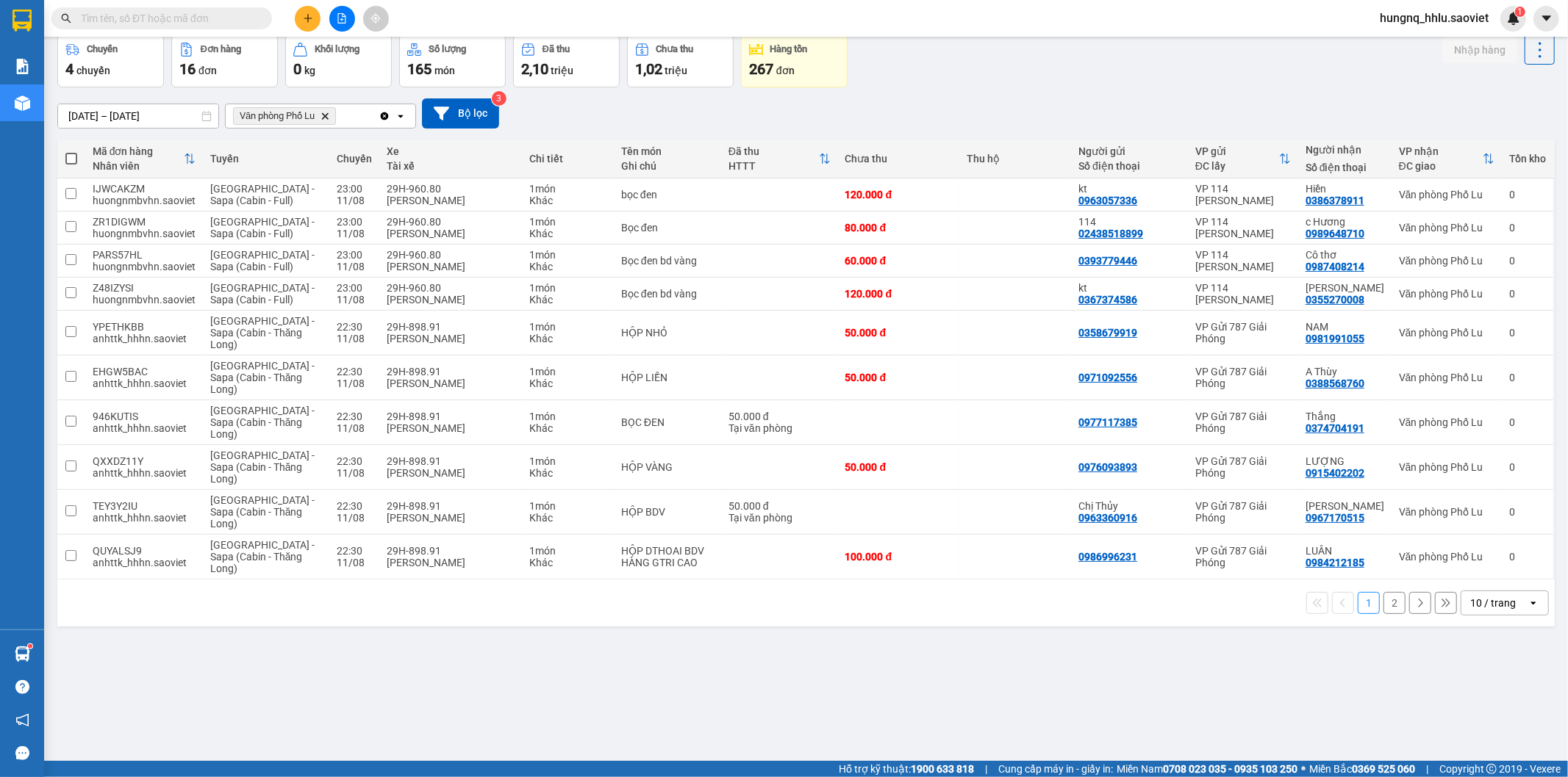
click at [1392, 613] on button "2" at bounding box center [1394, 603] width 22 height 22
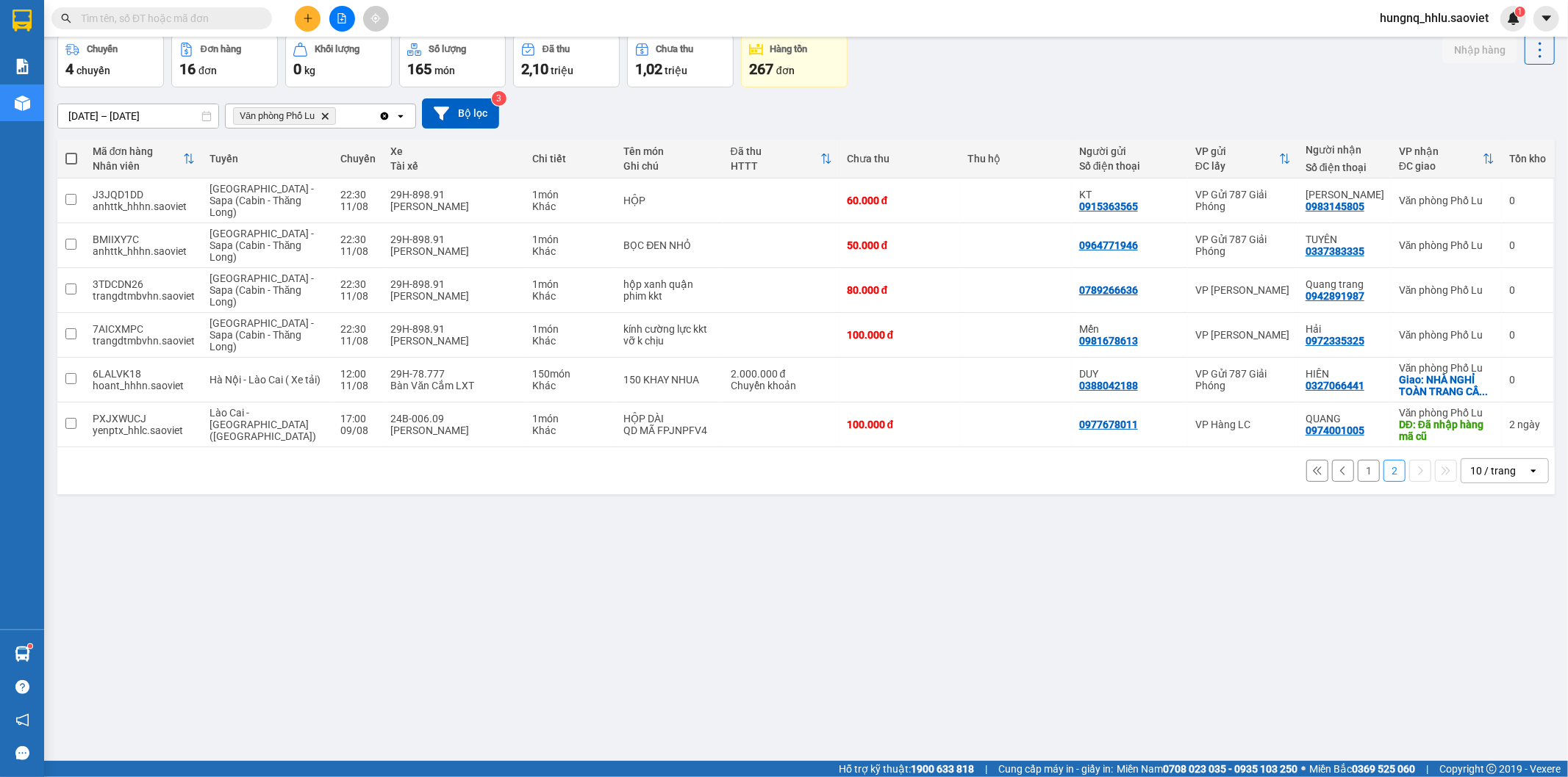
click at [1358, 476] on button "1" at bounding box center [1369, 471] width 22 height 22
